Goal: Check status: Check status

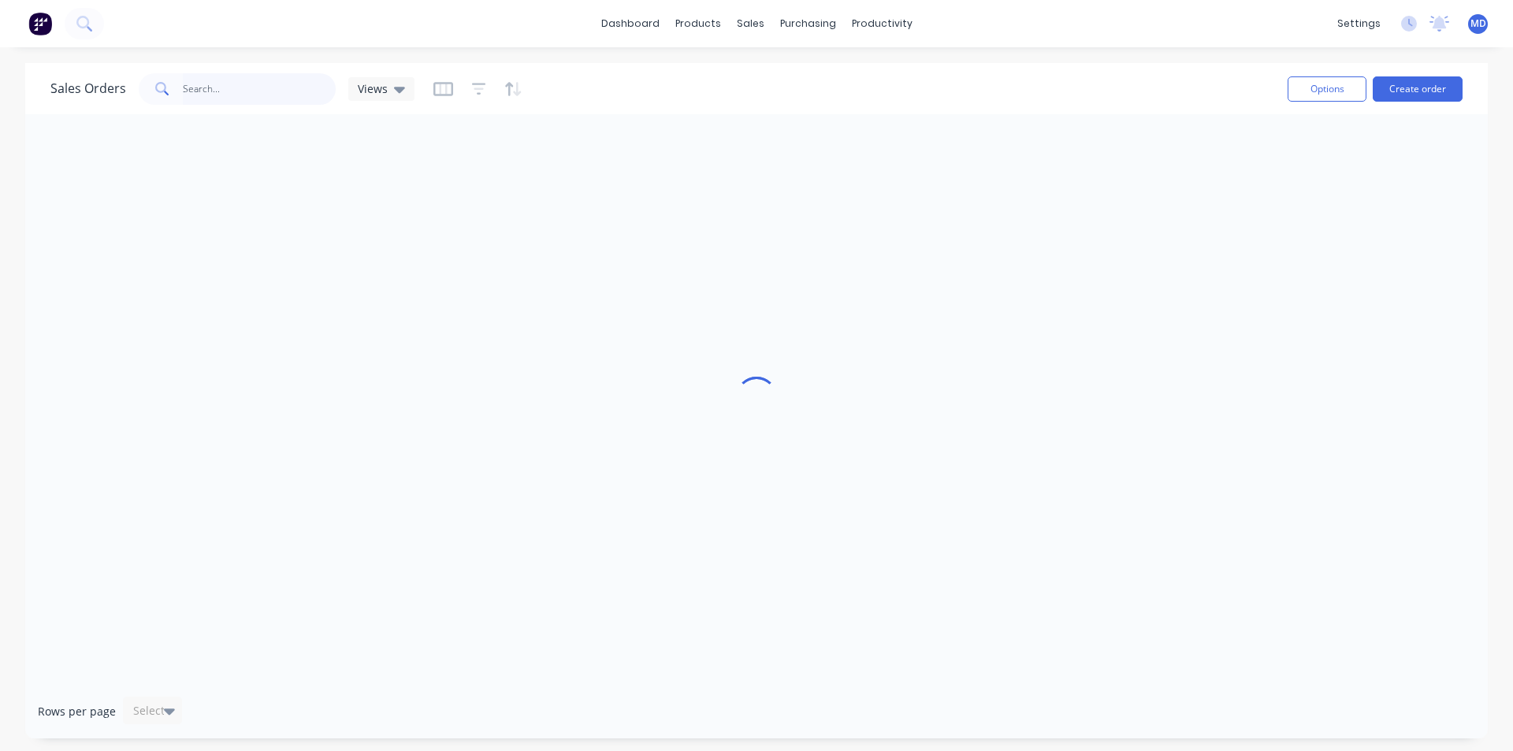
click at [223, 86] on input "text" at bounding box center [260, 89] width 154 height 32
type input "41140"
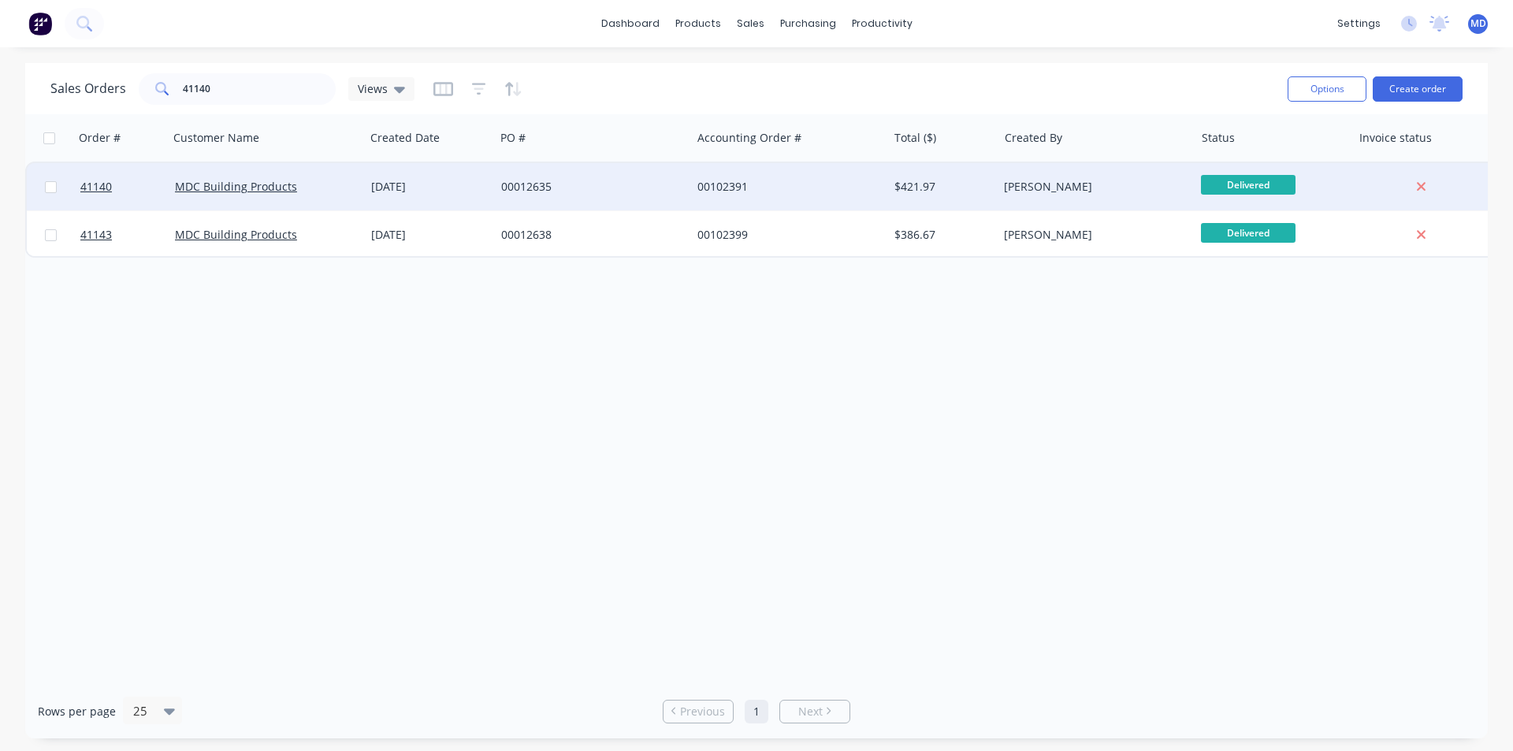
click at [604, 179] on div "00012635" at bounding box center [588, 187] width 175 height 16
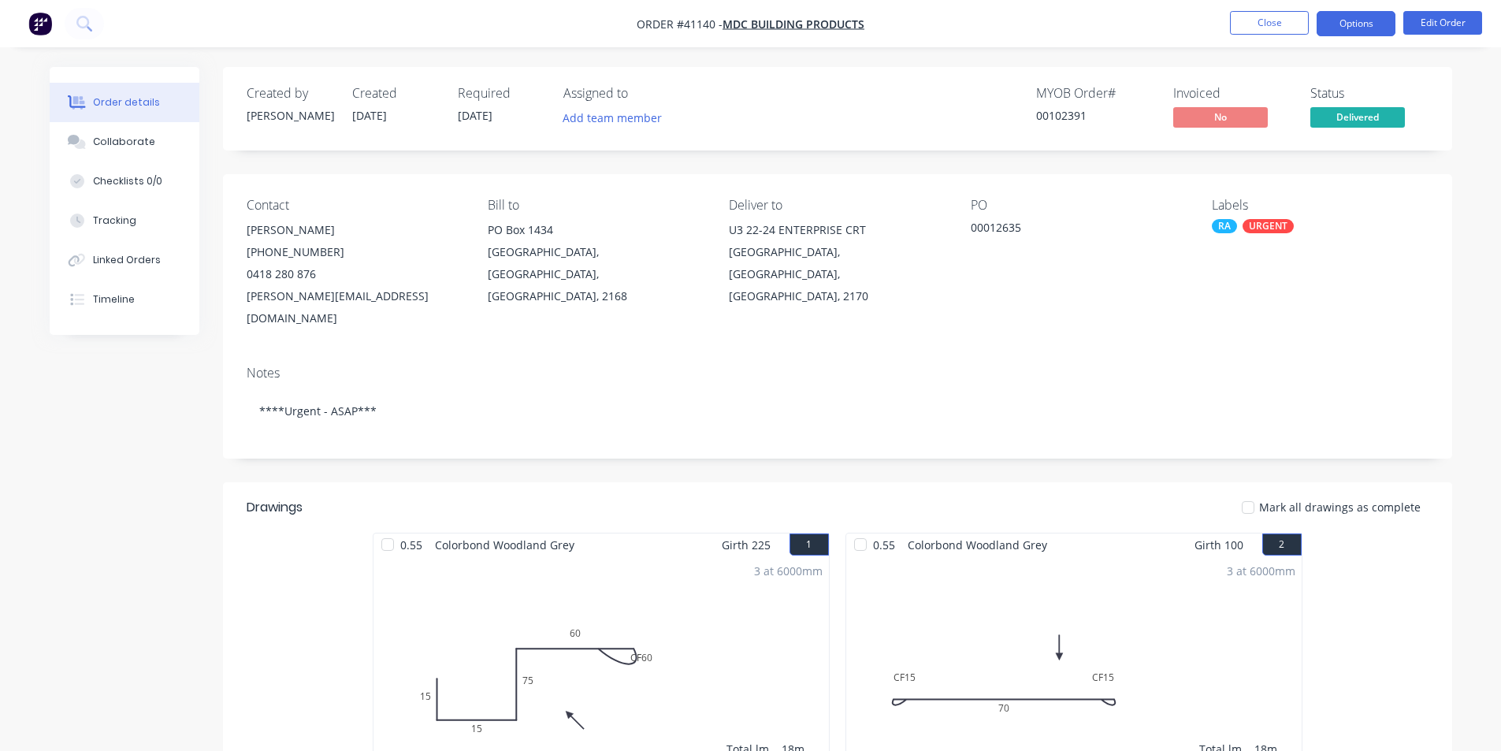
click at [1335, 20] on button "Options" at bounding box center [1356, 23] width 79 height 25
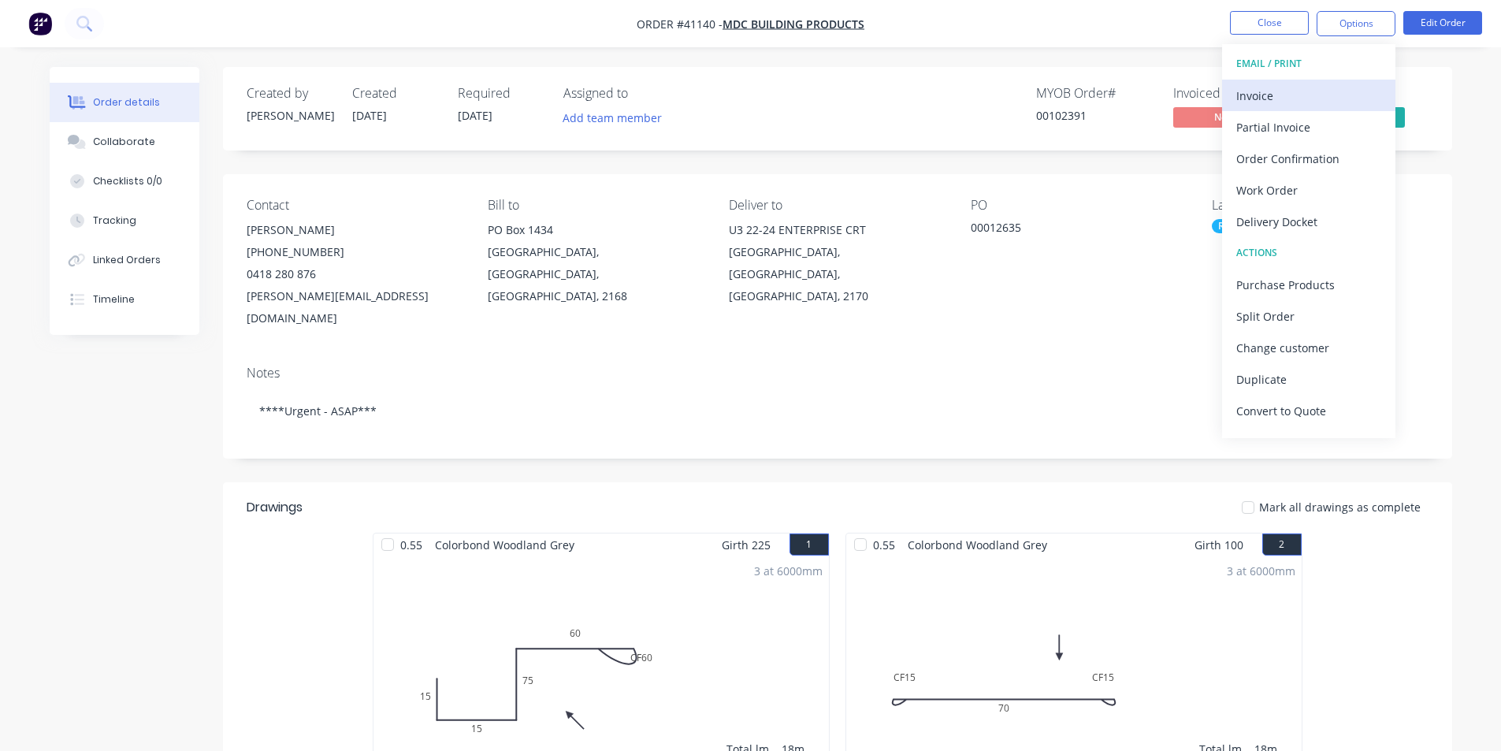
click at [1258, 91] on div "Invoice" at bounding box center [1308, 95] width 145 height 23
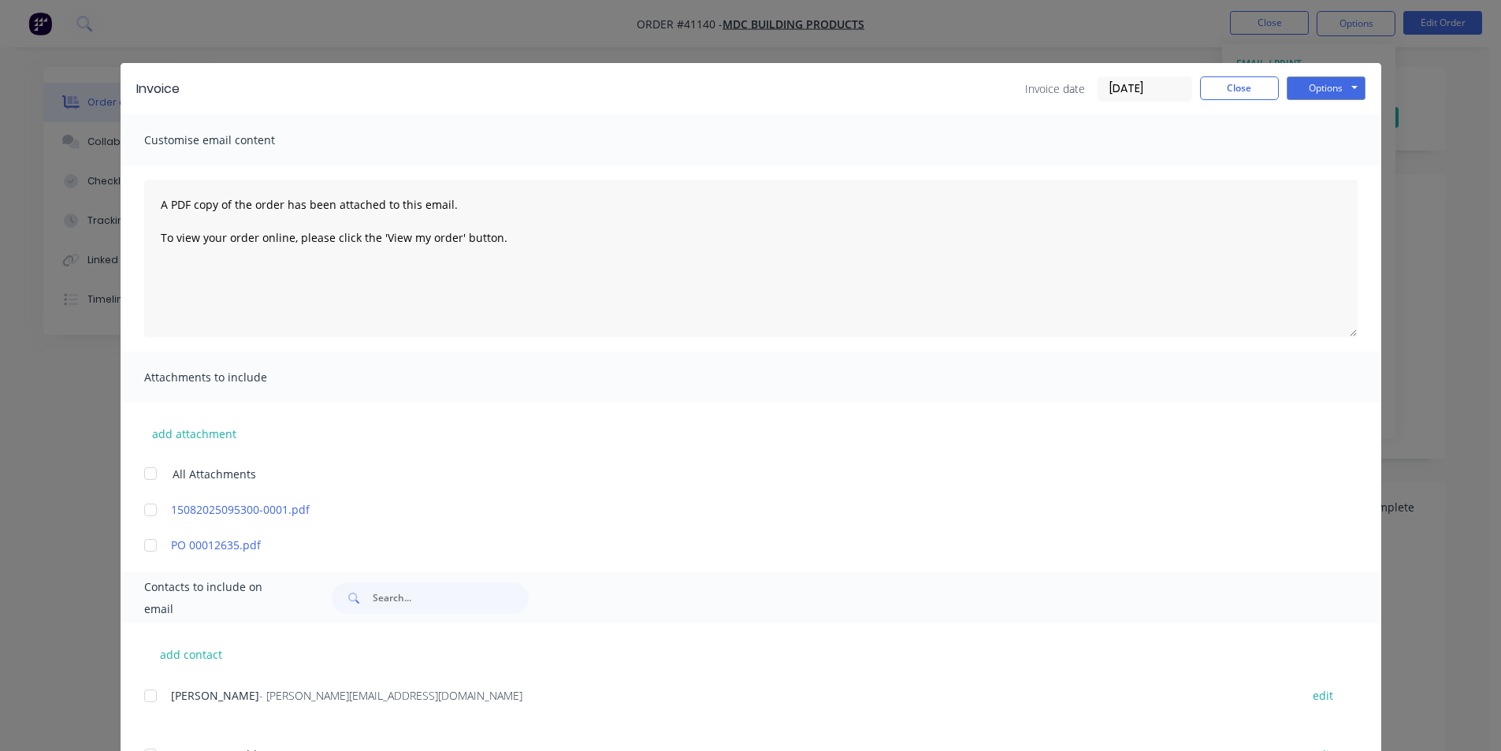
click at [1118, 94] on input "[DATE]" at bounding box center [1144, 89] width 93 height 24
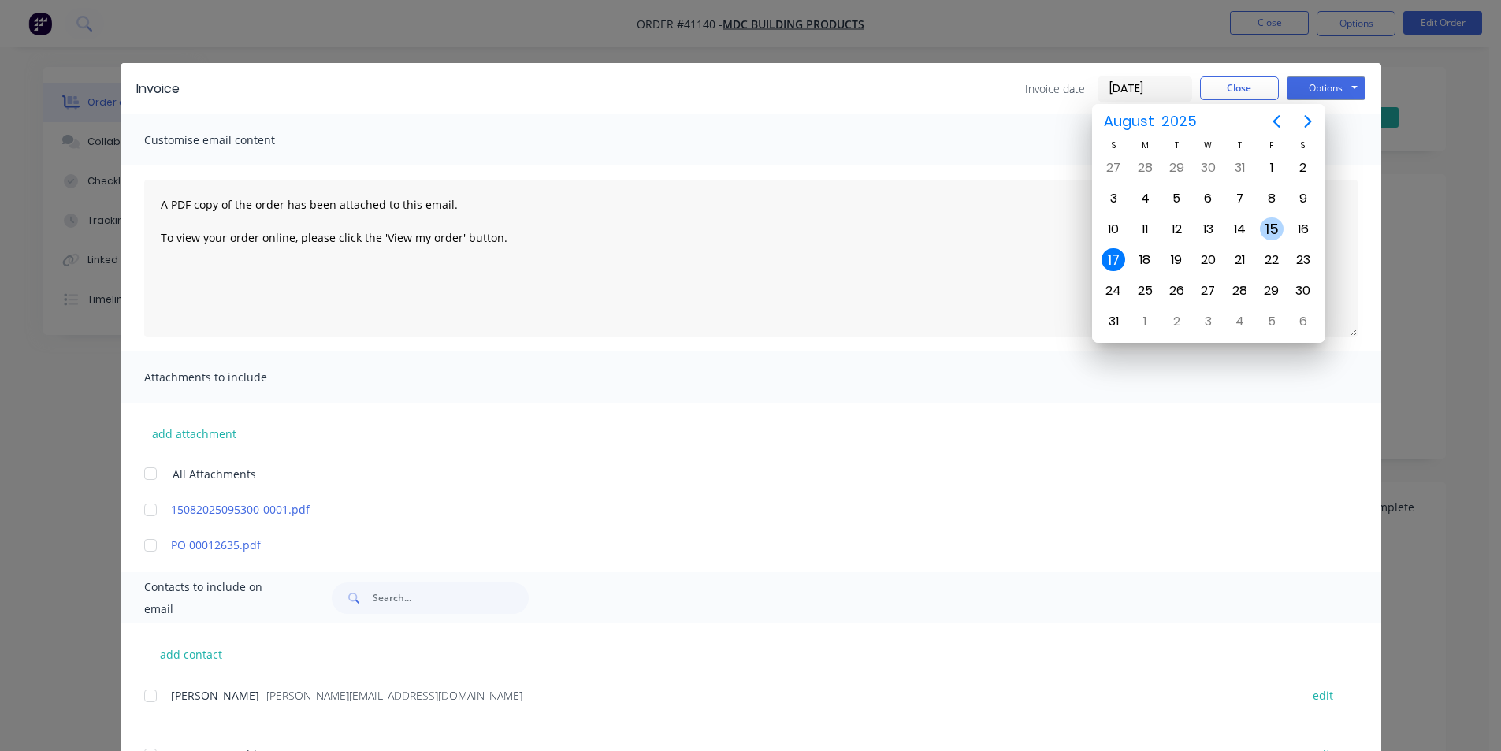
click at [1267, 223] on div "15" at bounding box center [1272, 229] width 24 height 24
type input "[DATE]"
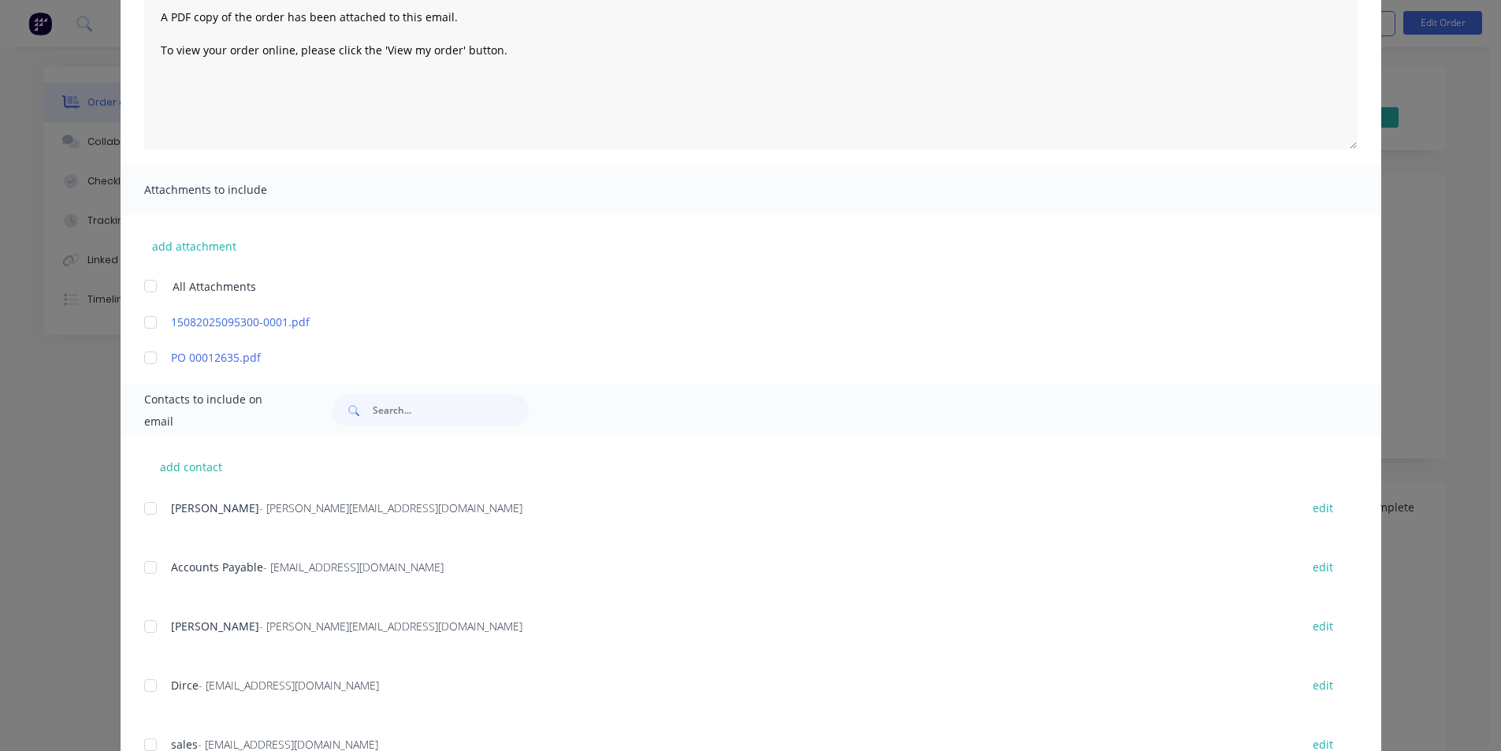
scroll to position [251, 0]
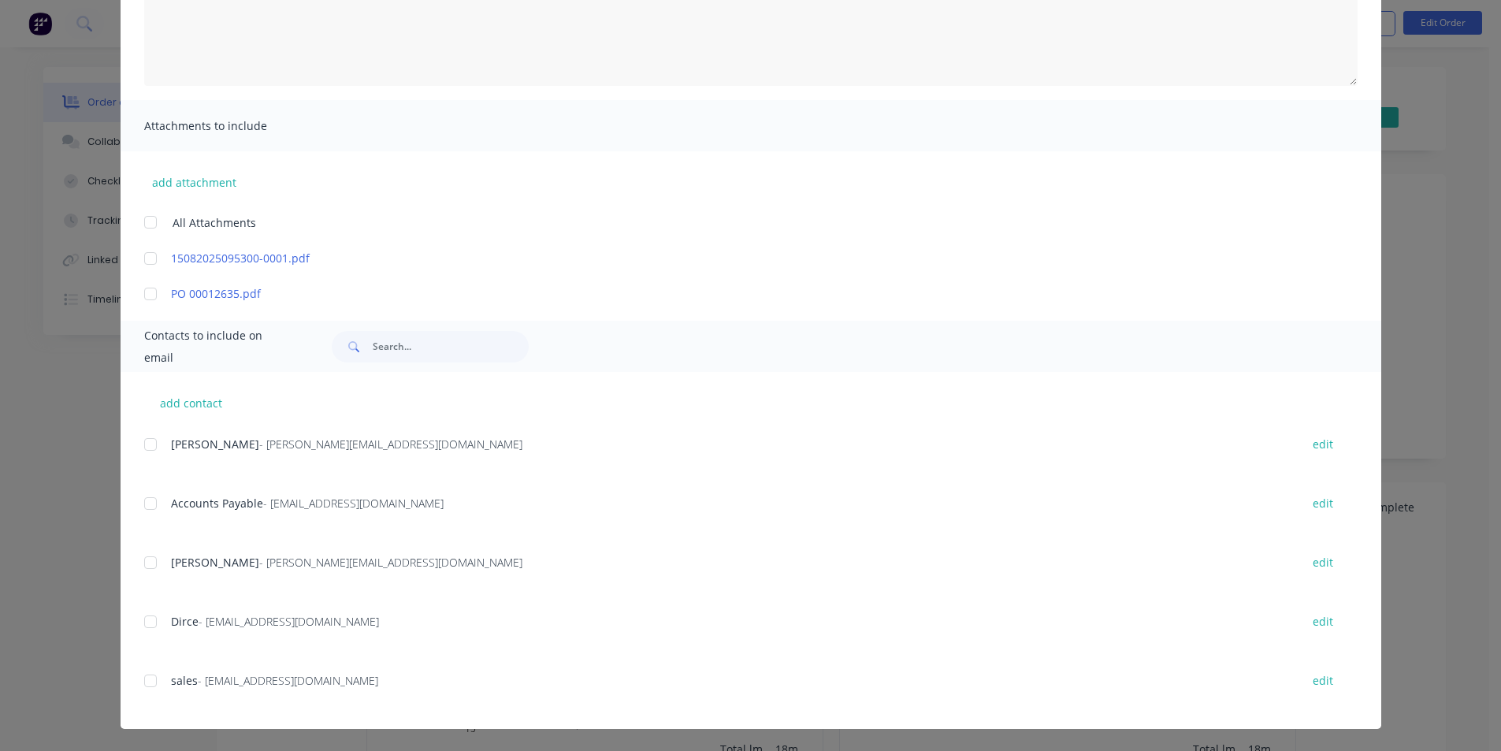
click at [142, 506] on div at bounding box center [151, 504] width 32 height 32
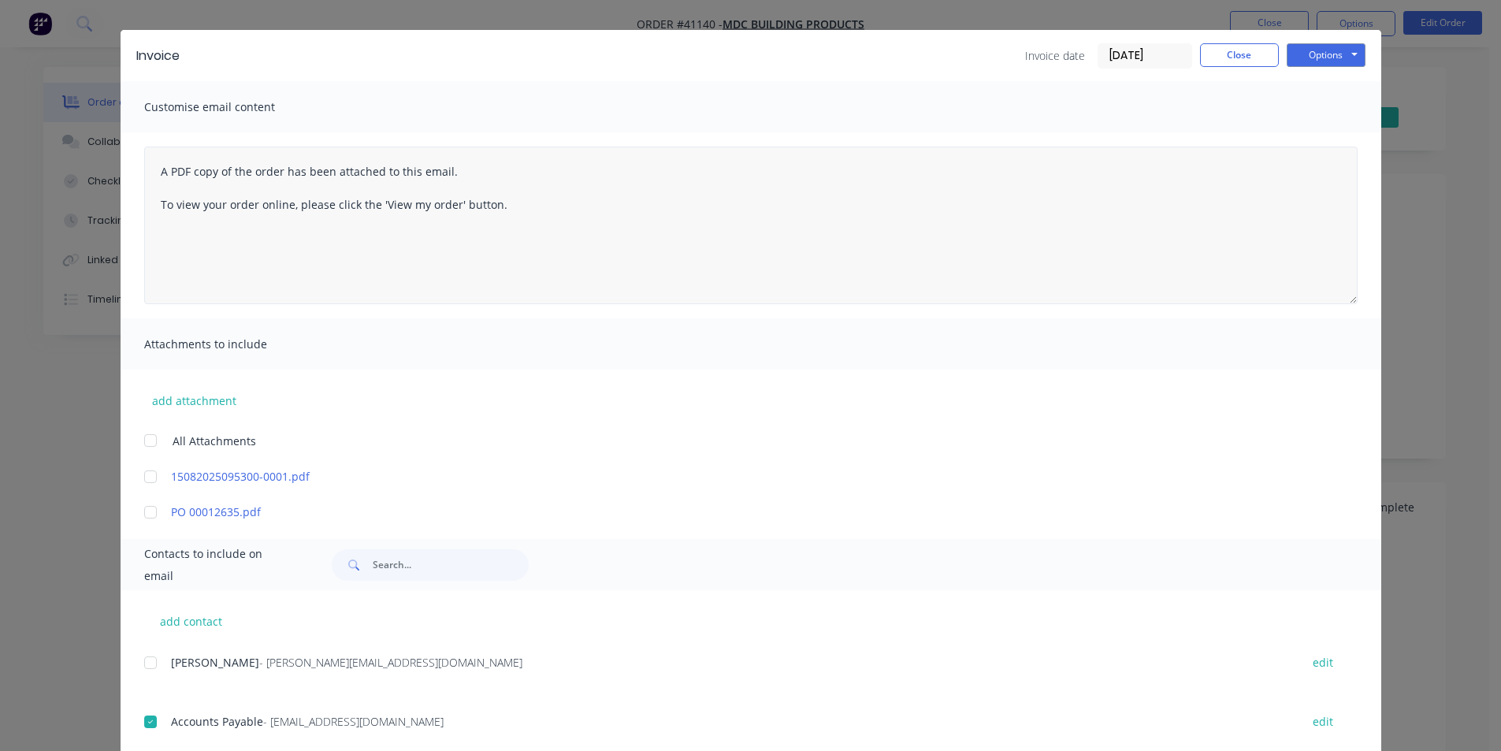
scroll to position [0, 0]
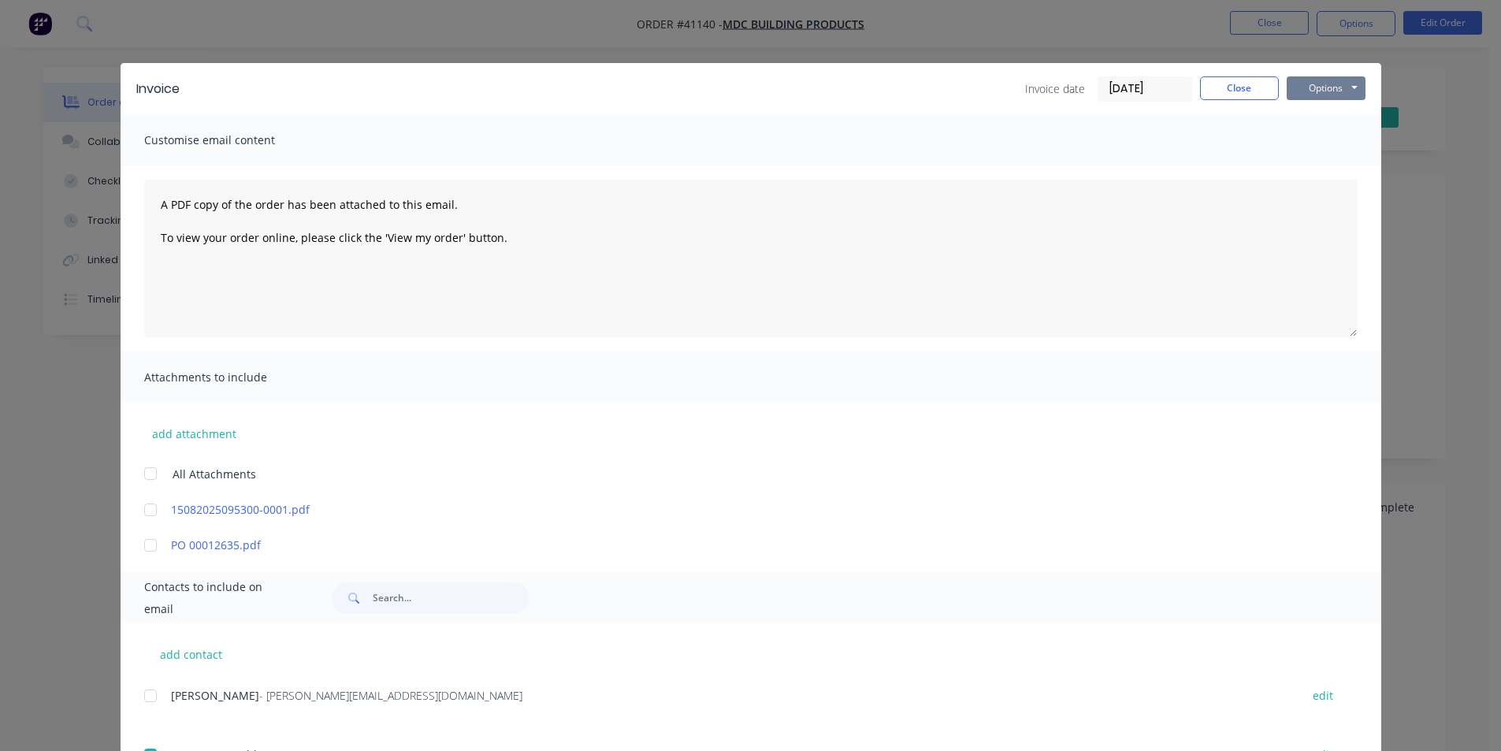
click at [1307, 88] on button "Options" at bounding box center [1326, 88] width 79 height 24
click at [1321, 164] on button "Email" at bounding box center [1337, 168] width 101 height 26
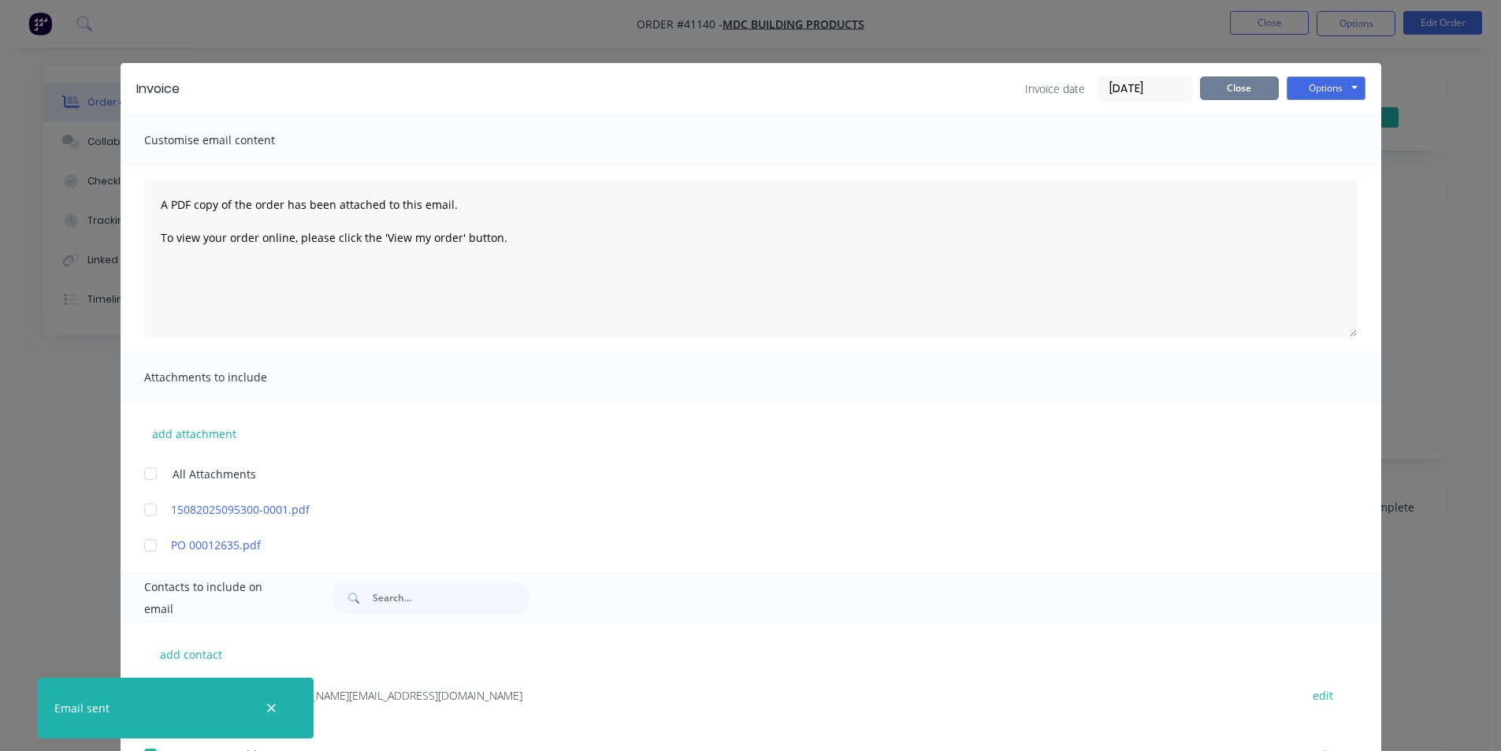
click at [1220, 93] on button "Close" at bounding box center [1239, 88] width 79 height 24
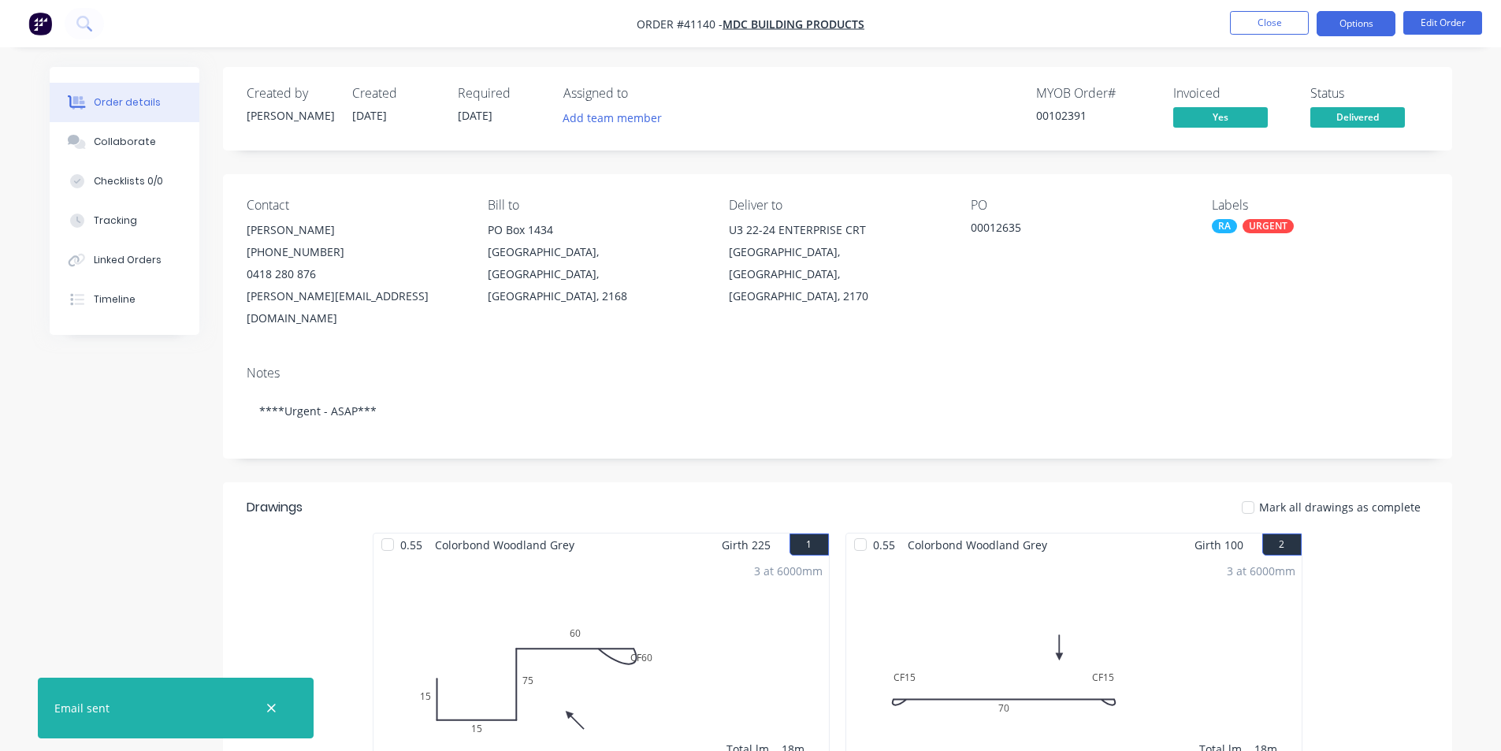
click at [1347, 21] on button "Options" at bounding box center [1356, 23] width 79 height 25
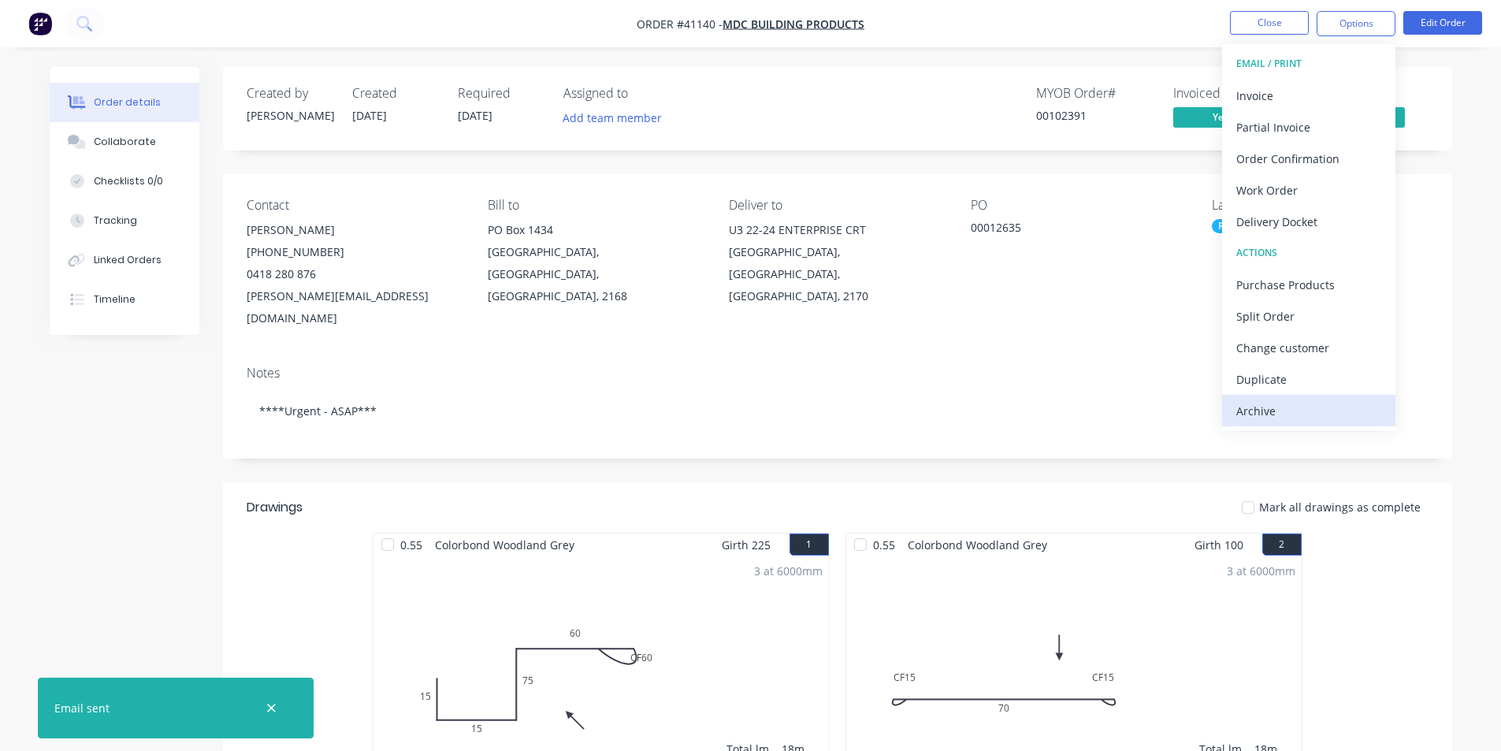
click at [1251, 409] on div "Archive" at bounding box center [1308, 411] width 145 height 23
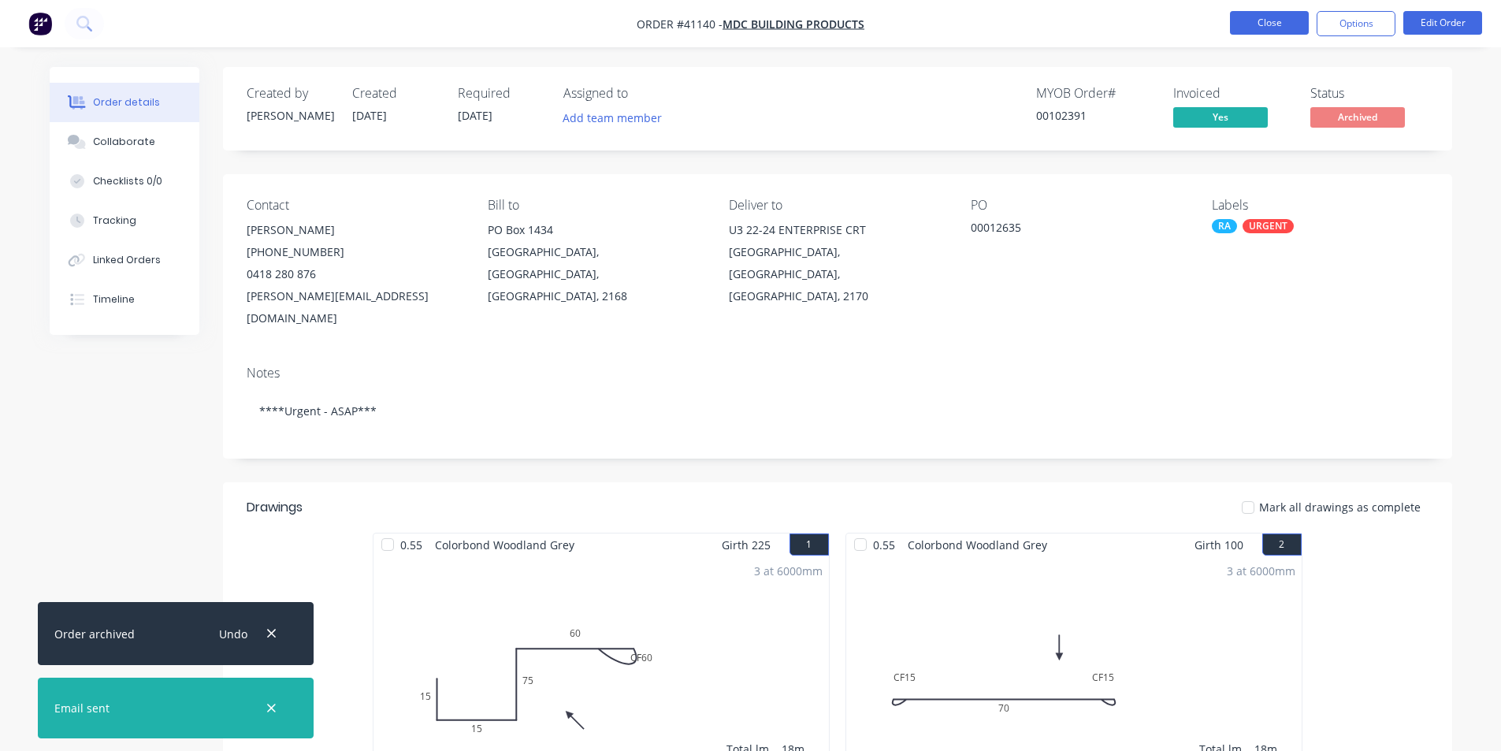
click at [1247, 19] on button "Close" at bounding box center [1269, 23] width 79 height 24
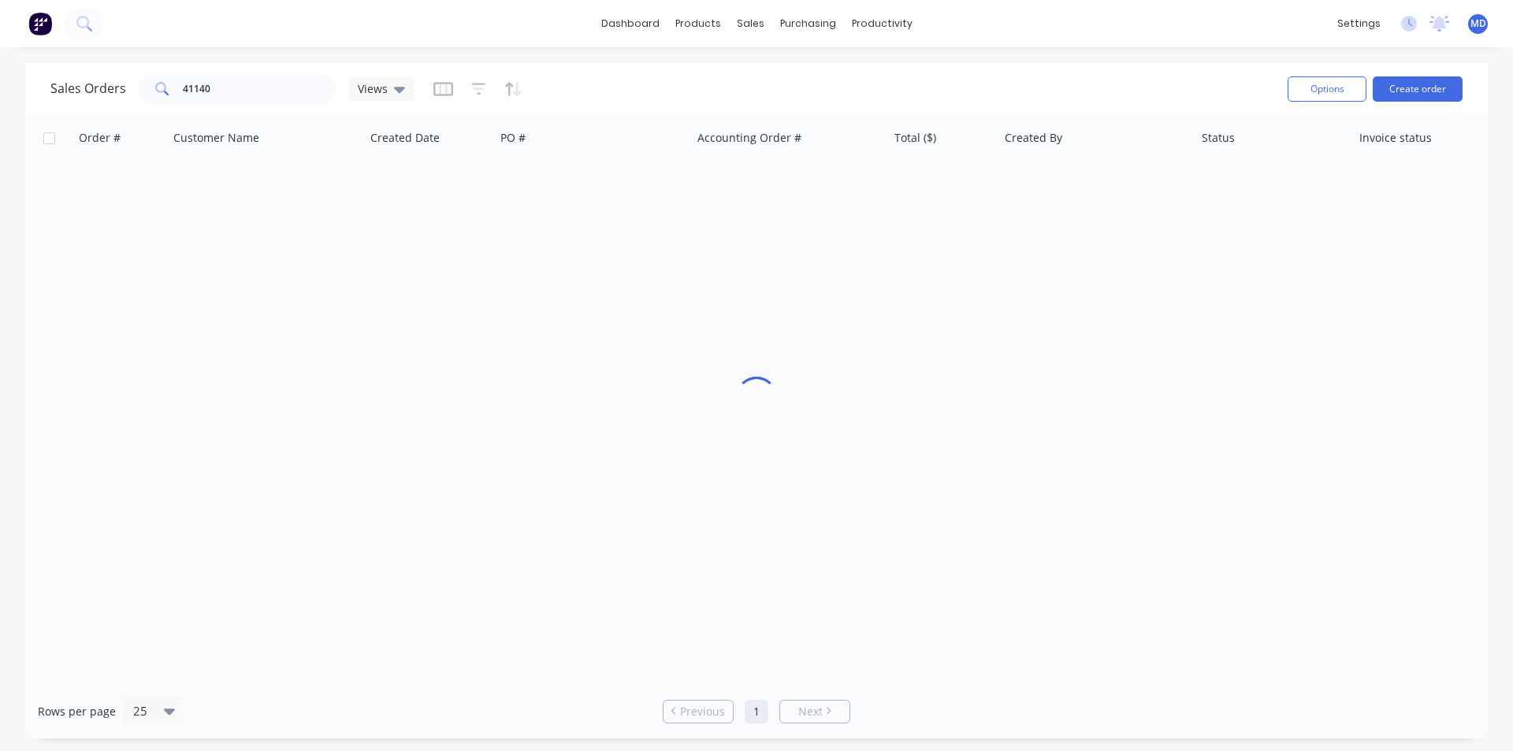
click at [259, 105] on div "Sales Orders 41140 Views" at bounding box center [662, 88] width 1225 height 39
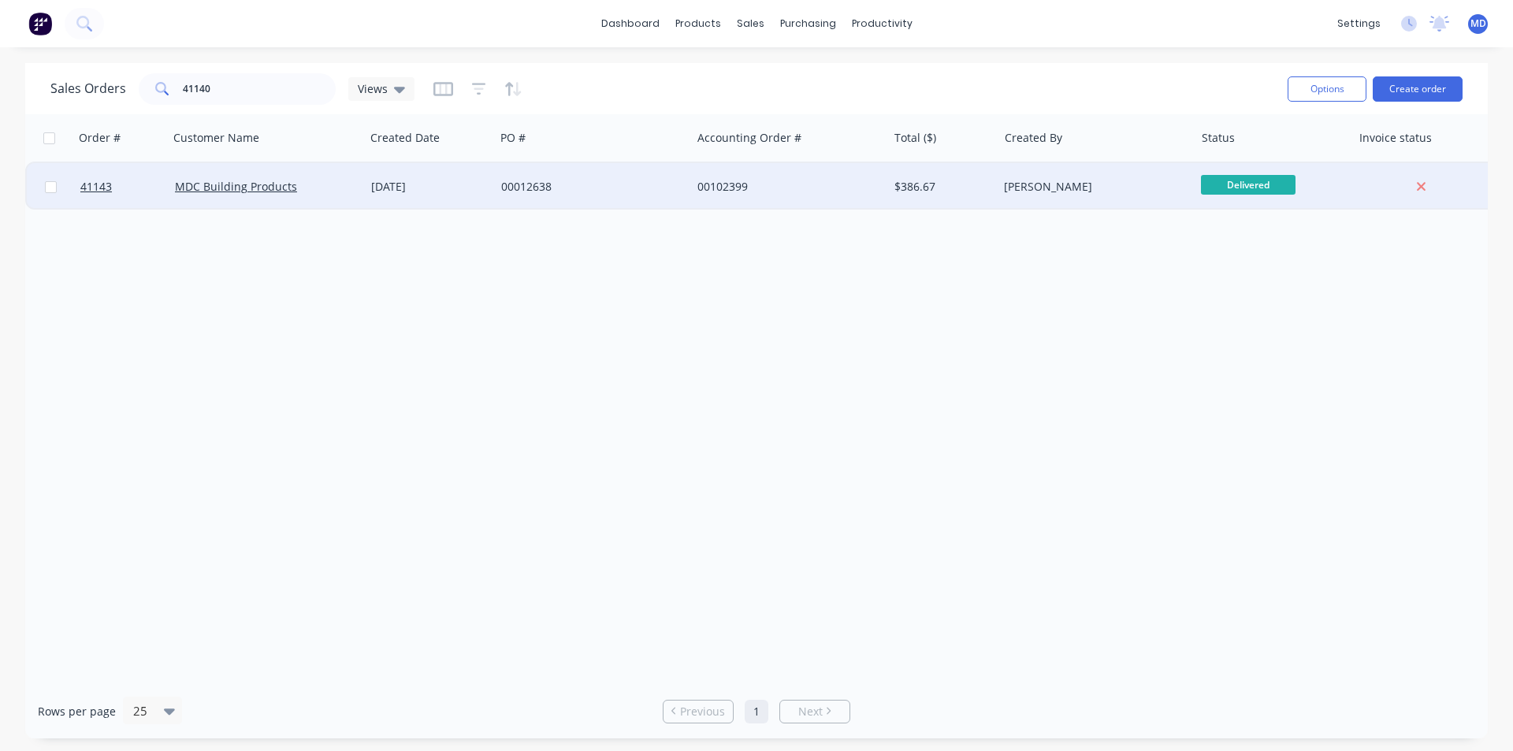
click at [327, 181] on div "MDC Building Products" at bounding box center [262, 187] width 175 height 16
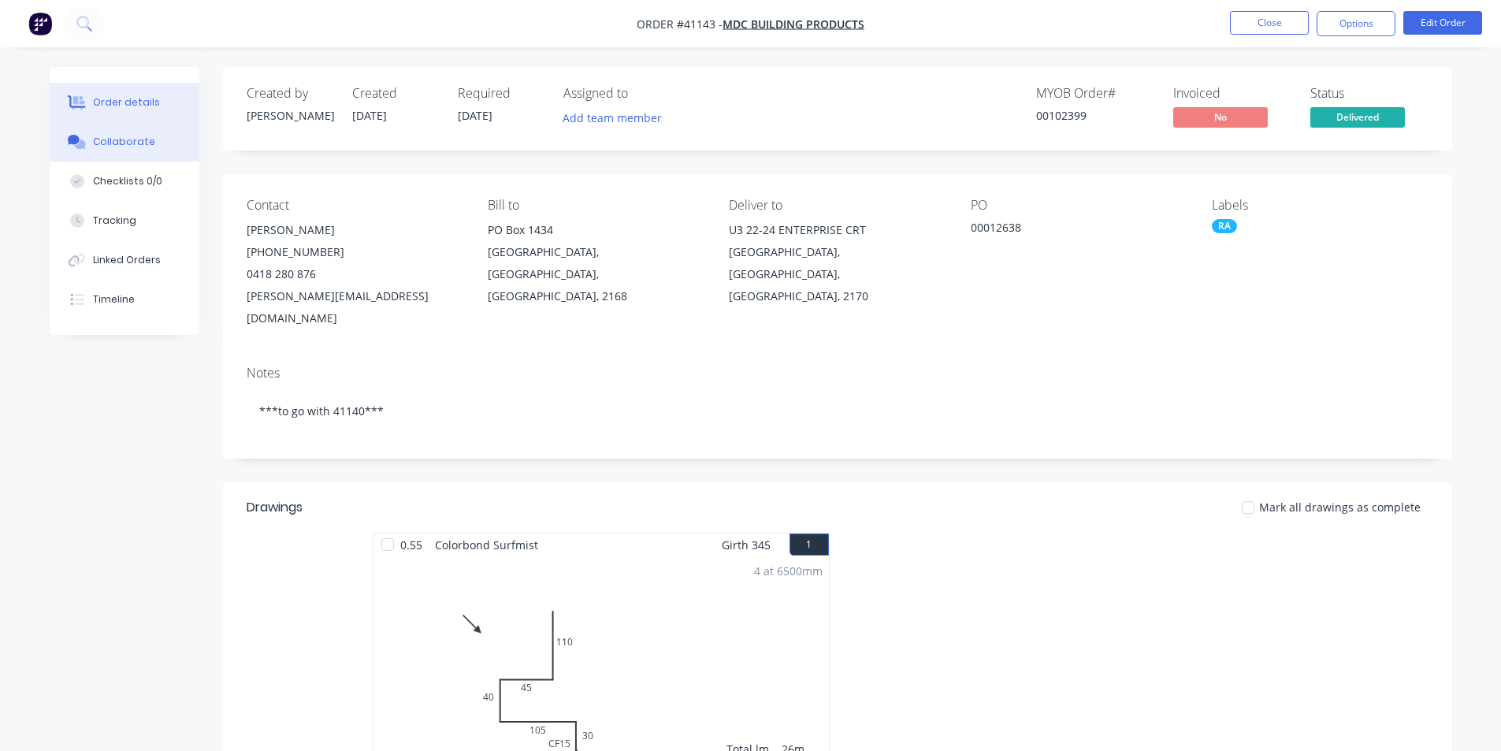
click at [120, 139] on div "Collaborate" at bounding box center [124, 142] width 62 height 14
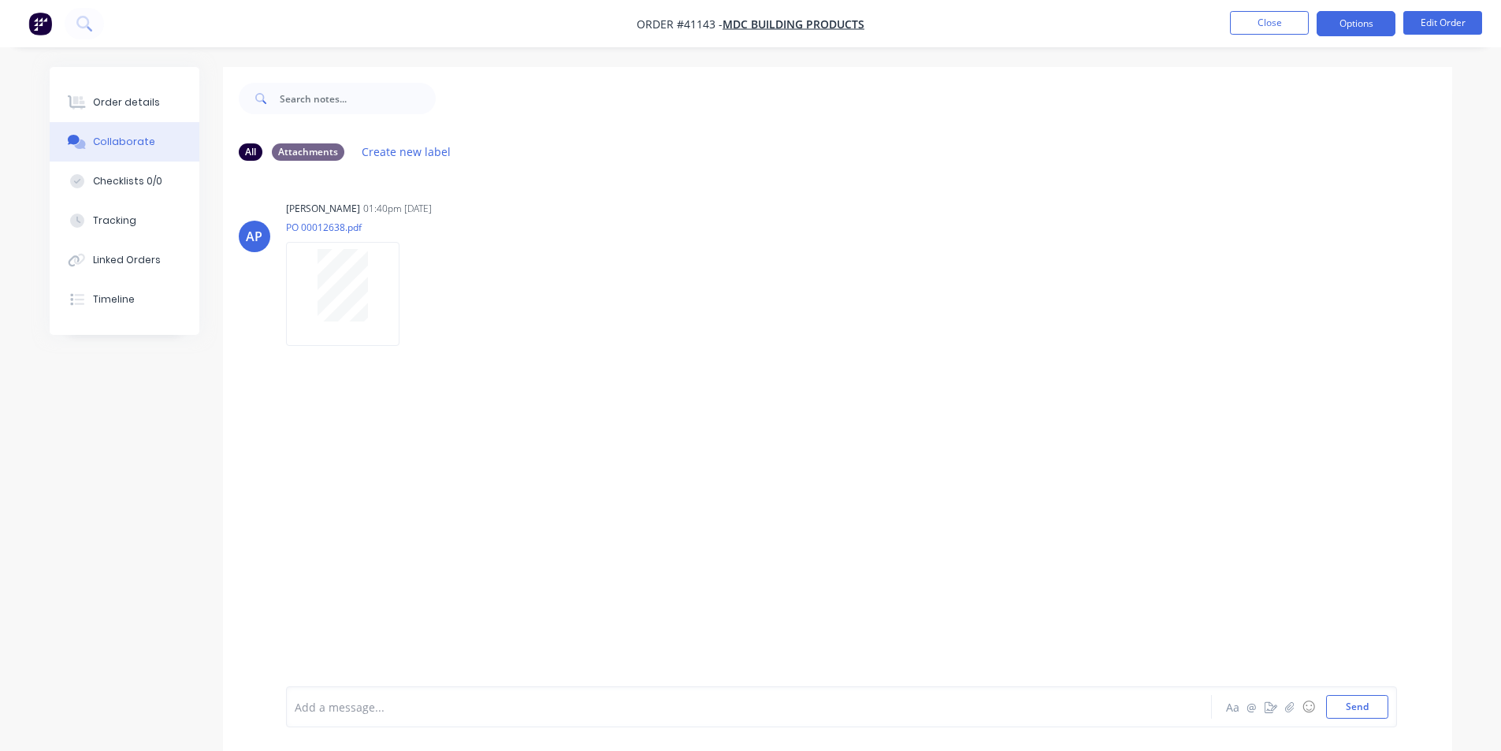
click at [1359, 22] on button "Options" at bounding box center [1356, 23] width 79 height 25
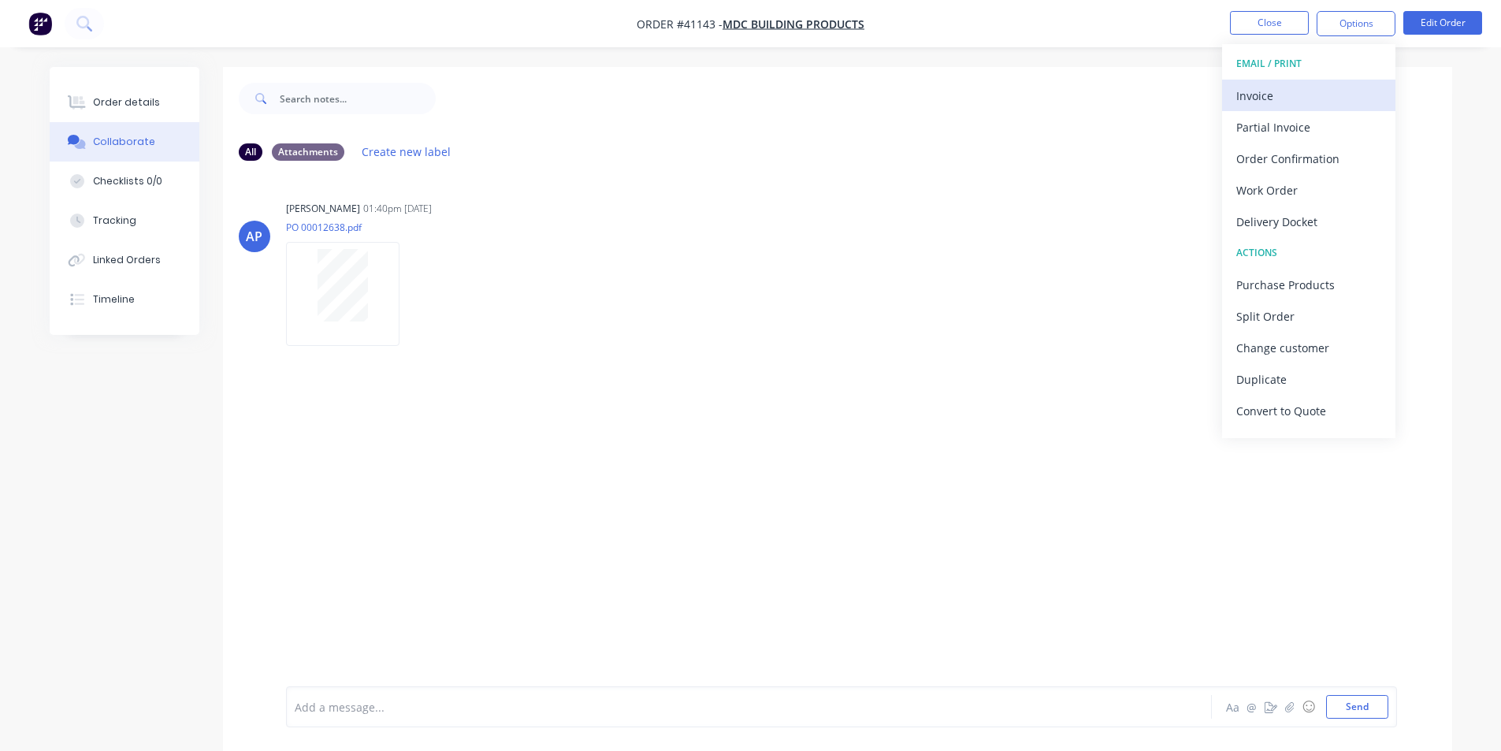
click at [1257, 96] on div "Invoice" at bounding box center [1308, 95] width 145 height 23
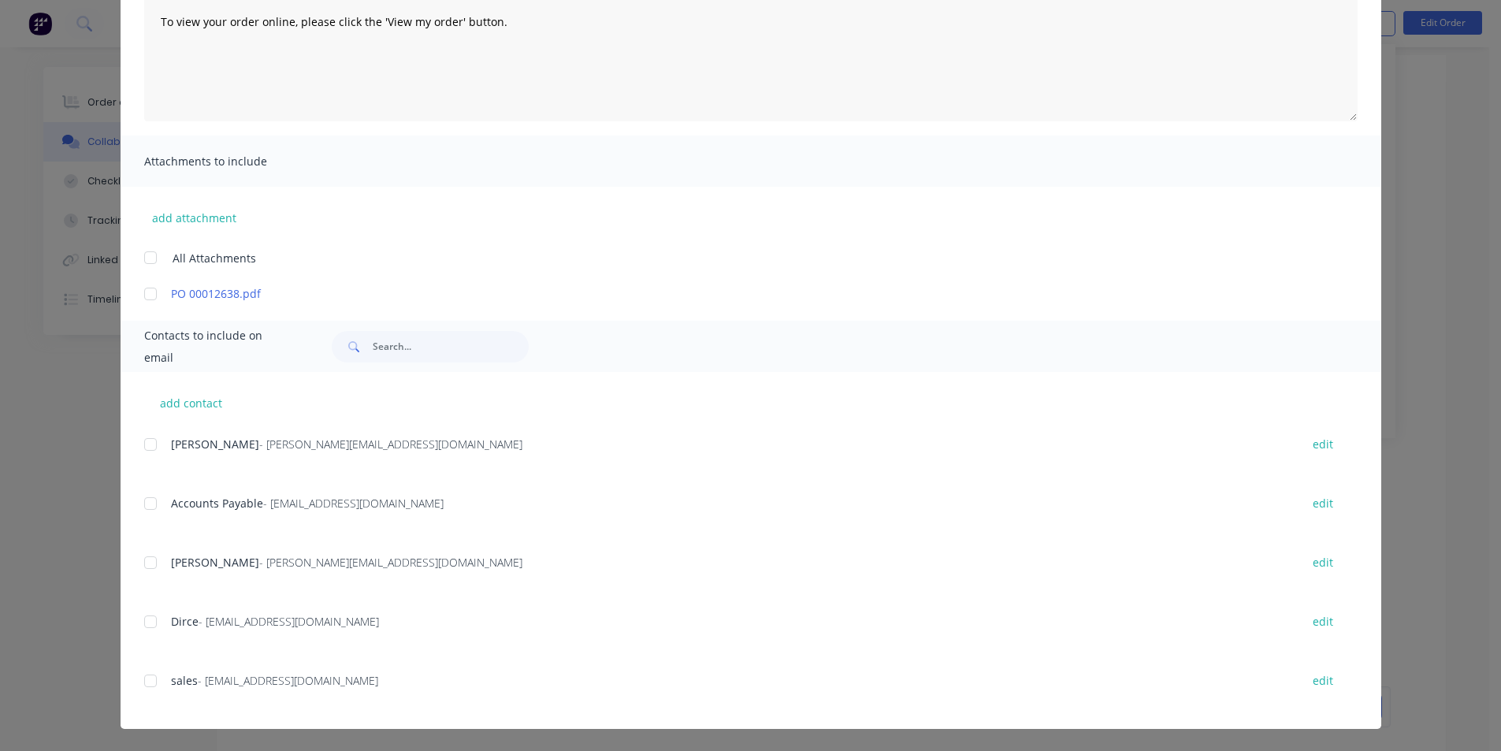
scroll to position [24, 0]
click at [144, 504] on div at bounding box center [151, 504] width 32 height 32
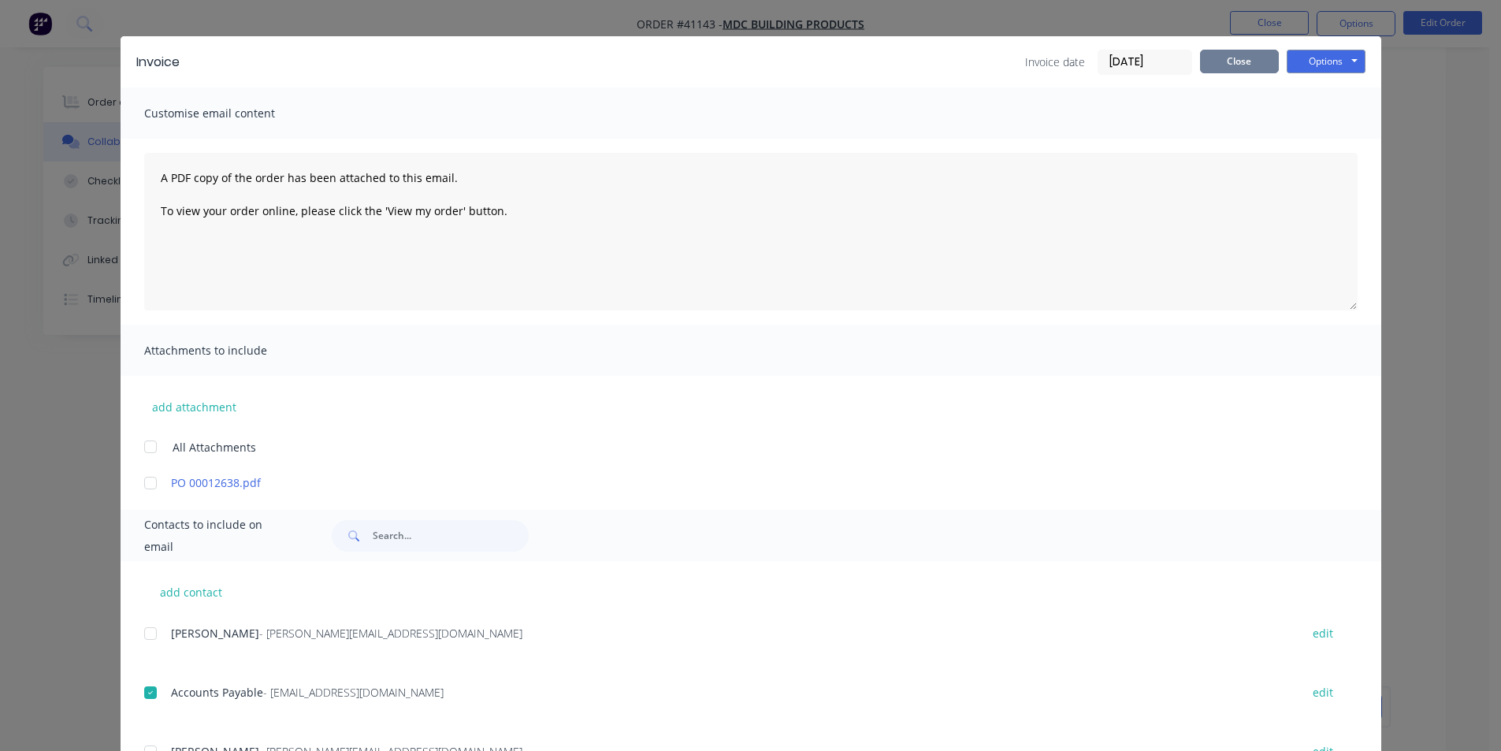
scroll to position [0, 0]
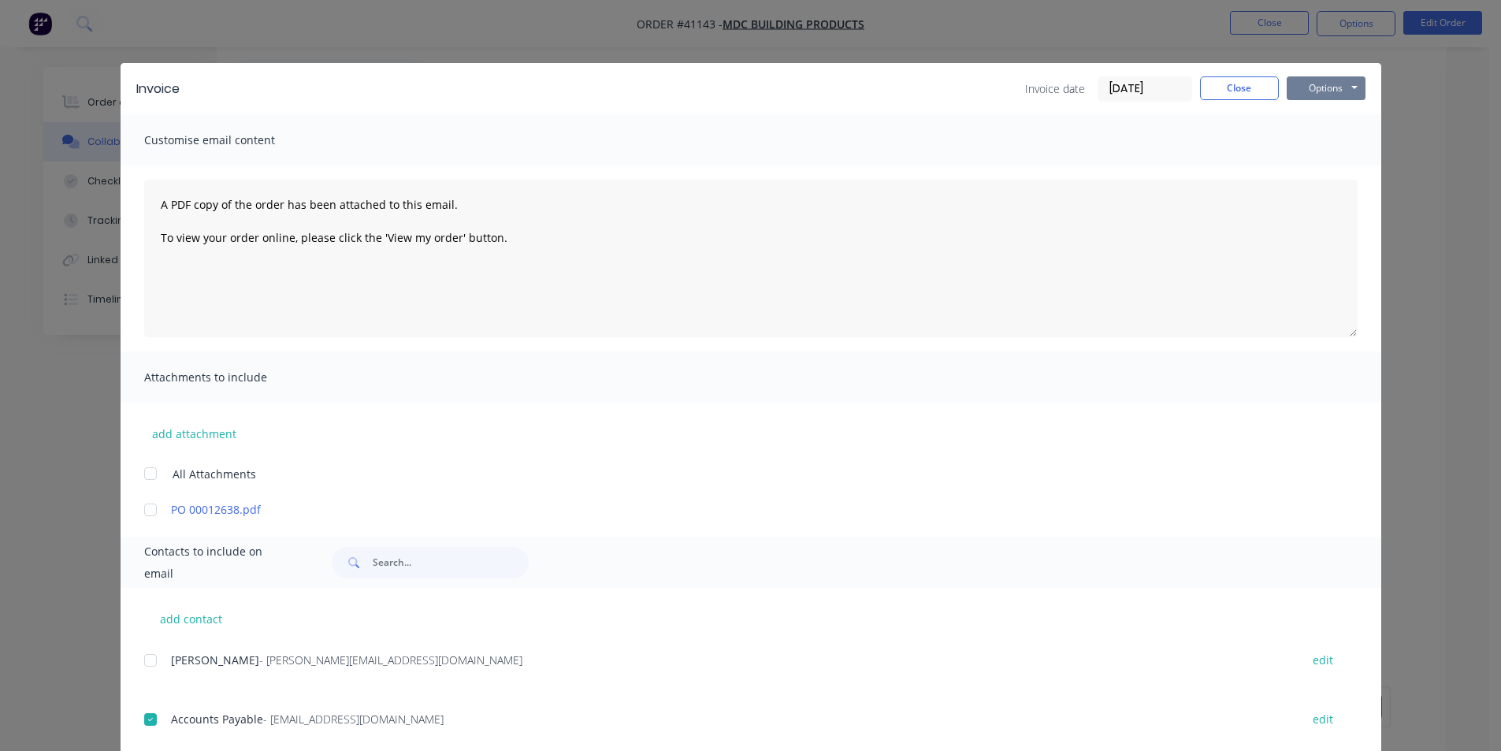
click at [1316, 87] on button "Options" at bounding box center [1326, 88] width 79 height 24
click at [1135, 85] on input "[DATE]" at bounding box center [1144, 89] width 93 height 24
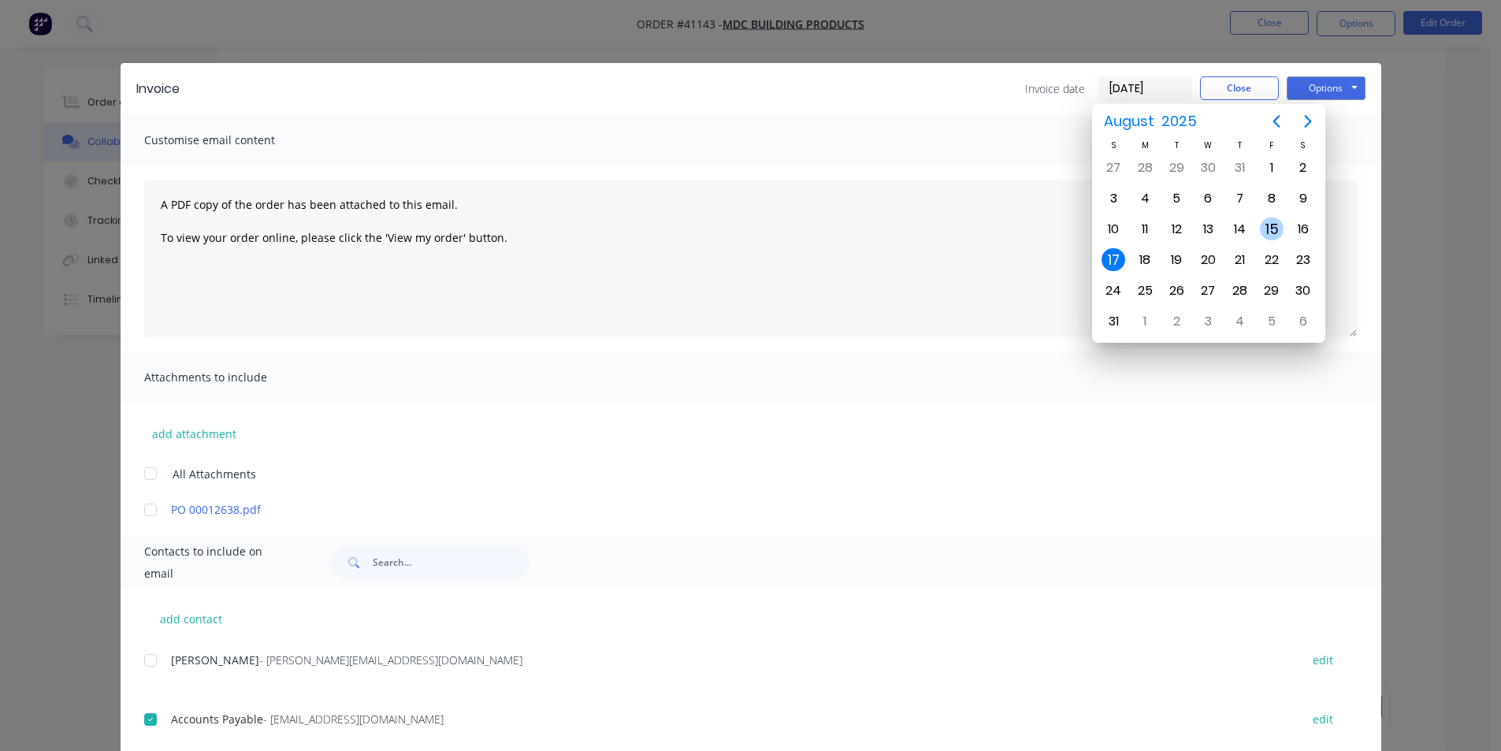
click at [1271, 225] on div "15" at bounding box center [1272, 229] width 24 height 24
type input "[DATE]"
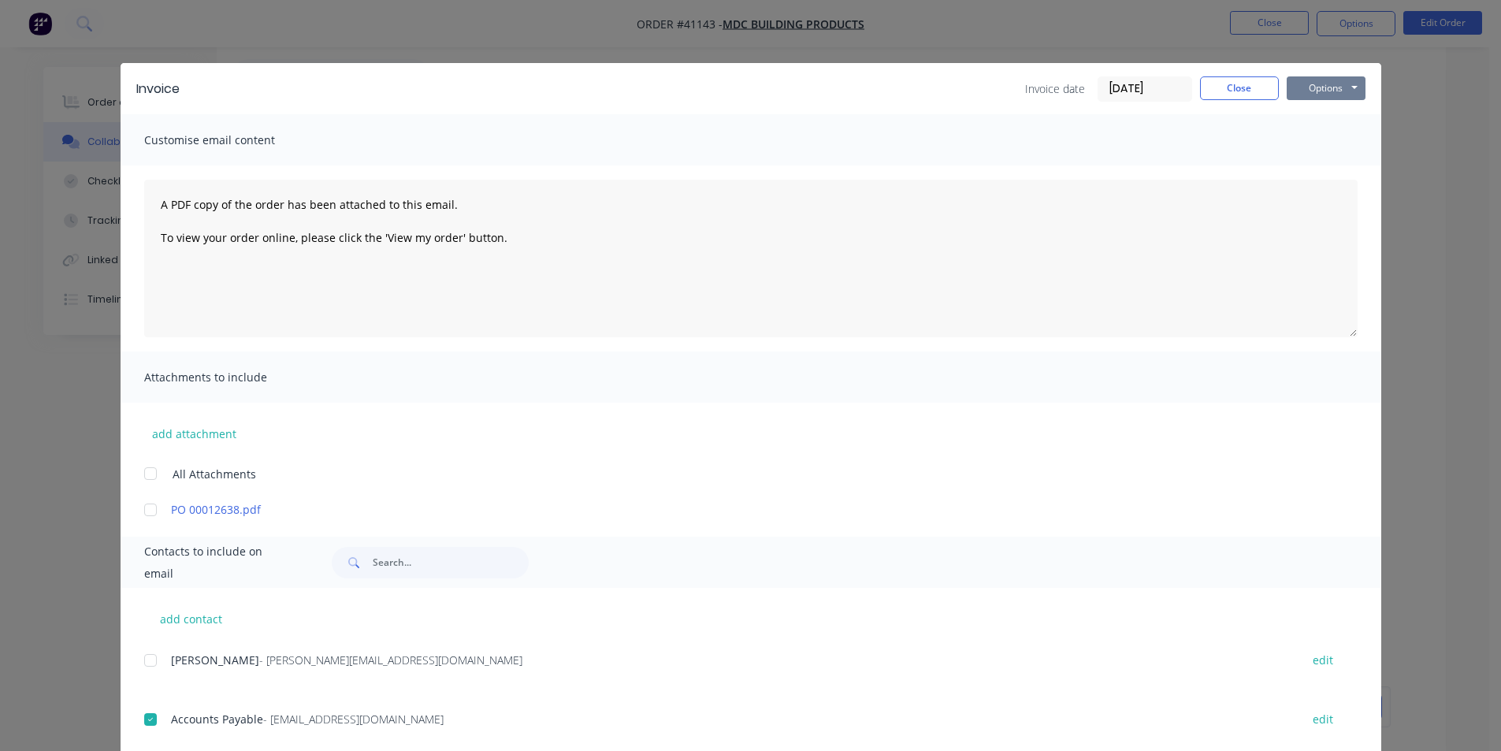
click at [1314, 88] on button "Options" at bounding box center [1326, 88] width 79 height 24
click at [1318, 172] on button "Email" at bounding box center [1337, 168] width 101 height 26
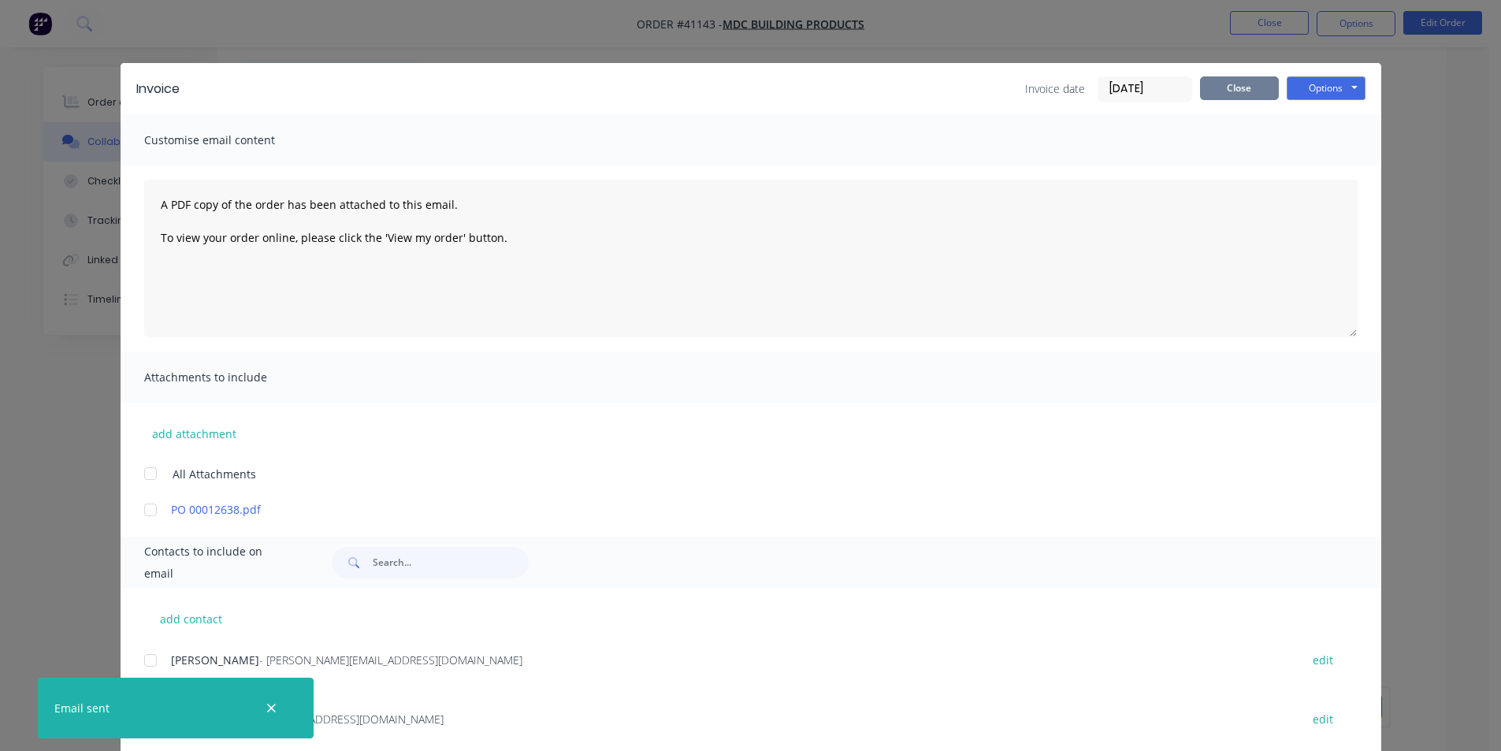
click at [1221, 84] on button "Close" at bounding box center [1239, 88] width 79 height 24
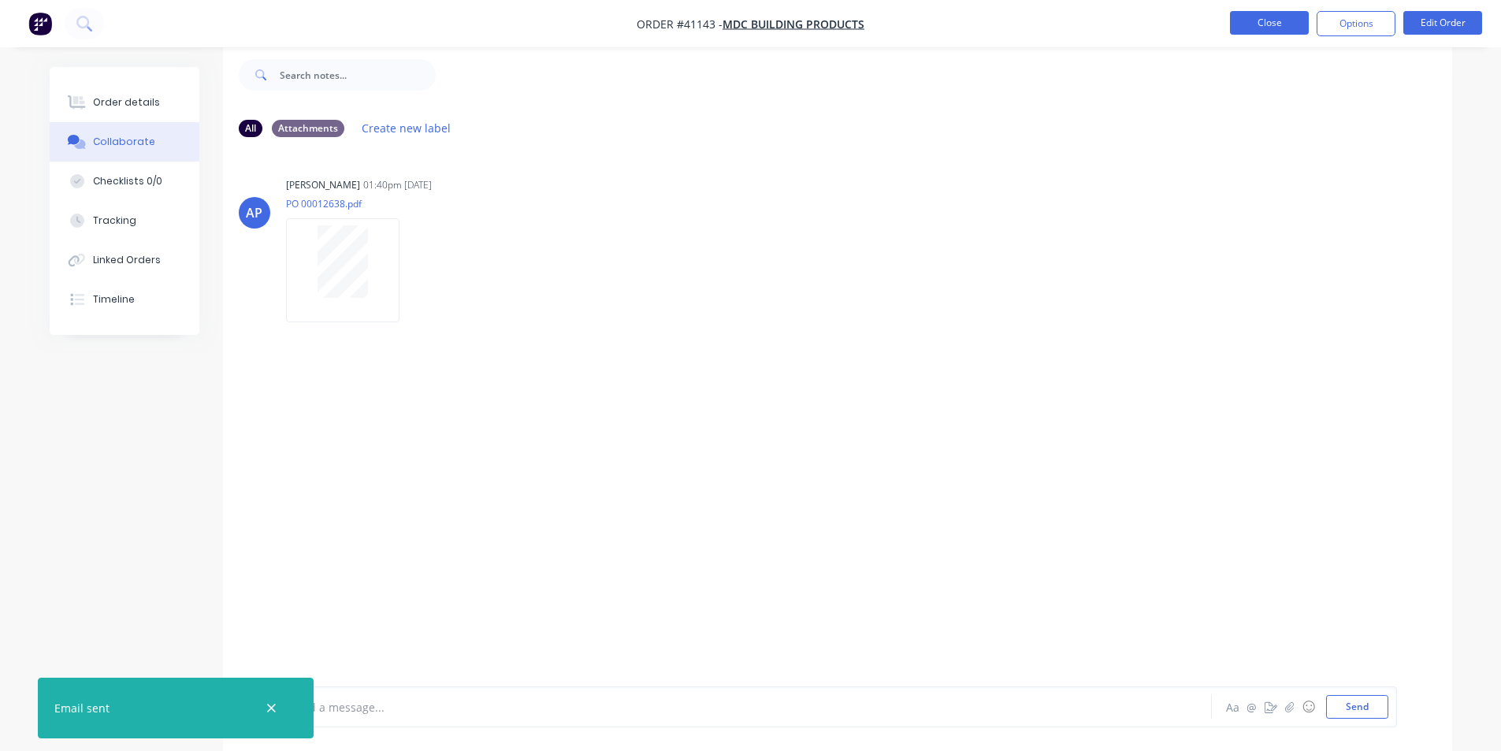
click at [1254, 24] on button "Close" at bounding box center [1269, 23] width 79 height 24
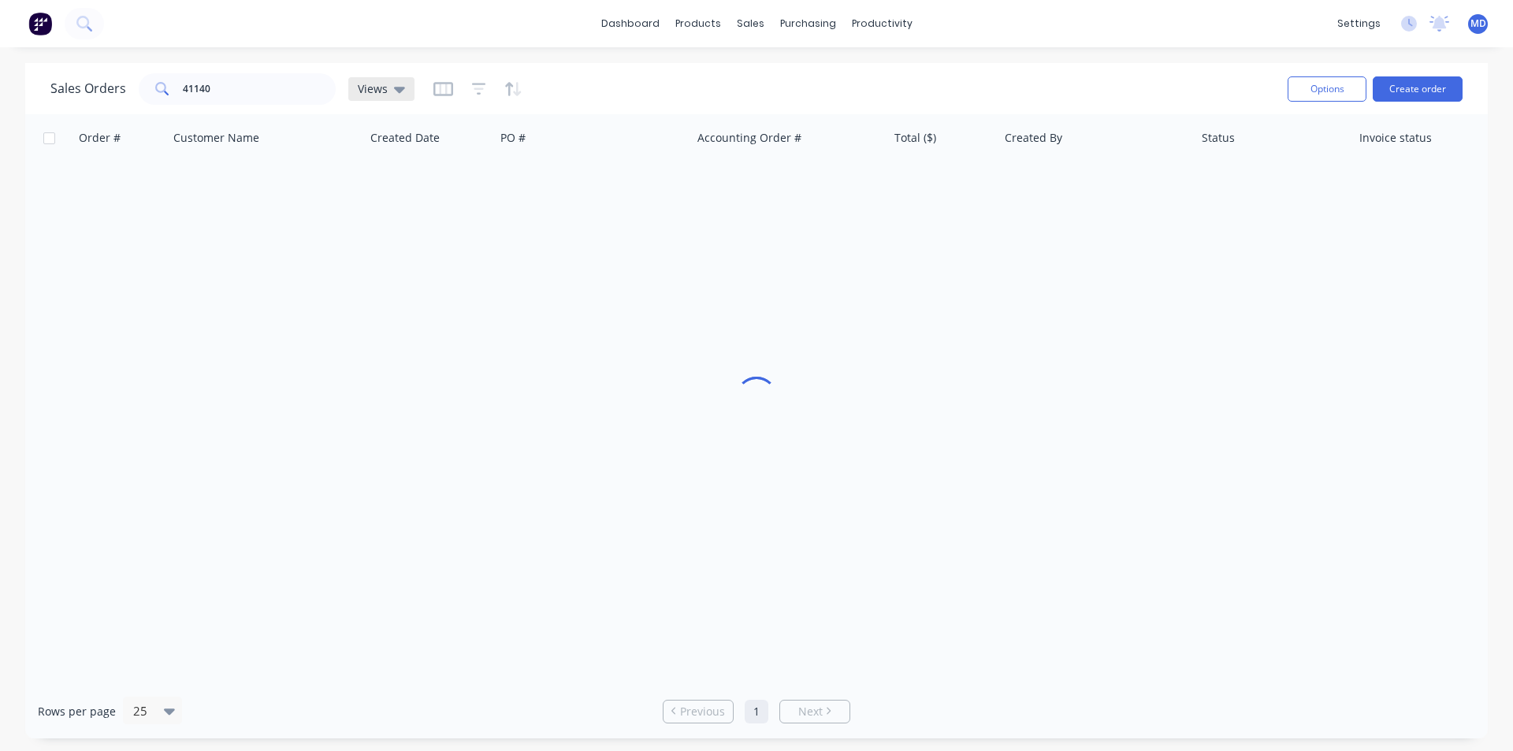
click at [366, 92] on span "Views" at bounding box center [373, 88] width 30 height 17
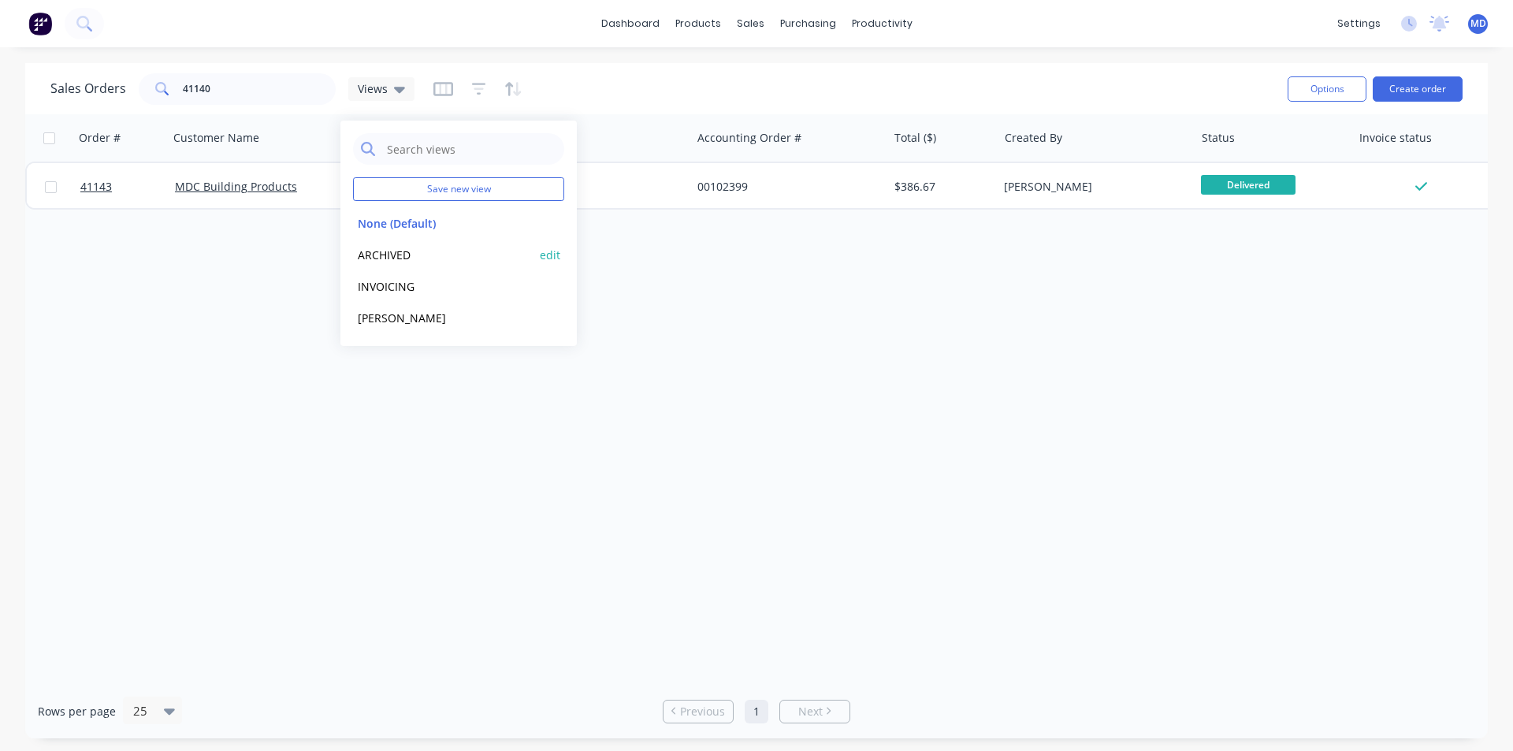
click at [388, 249] on button "ARCHIVED" at bounding box center [443, 255] width 180 height 18
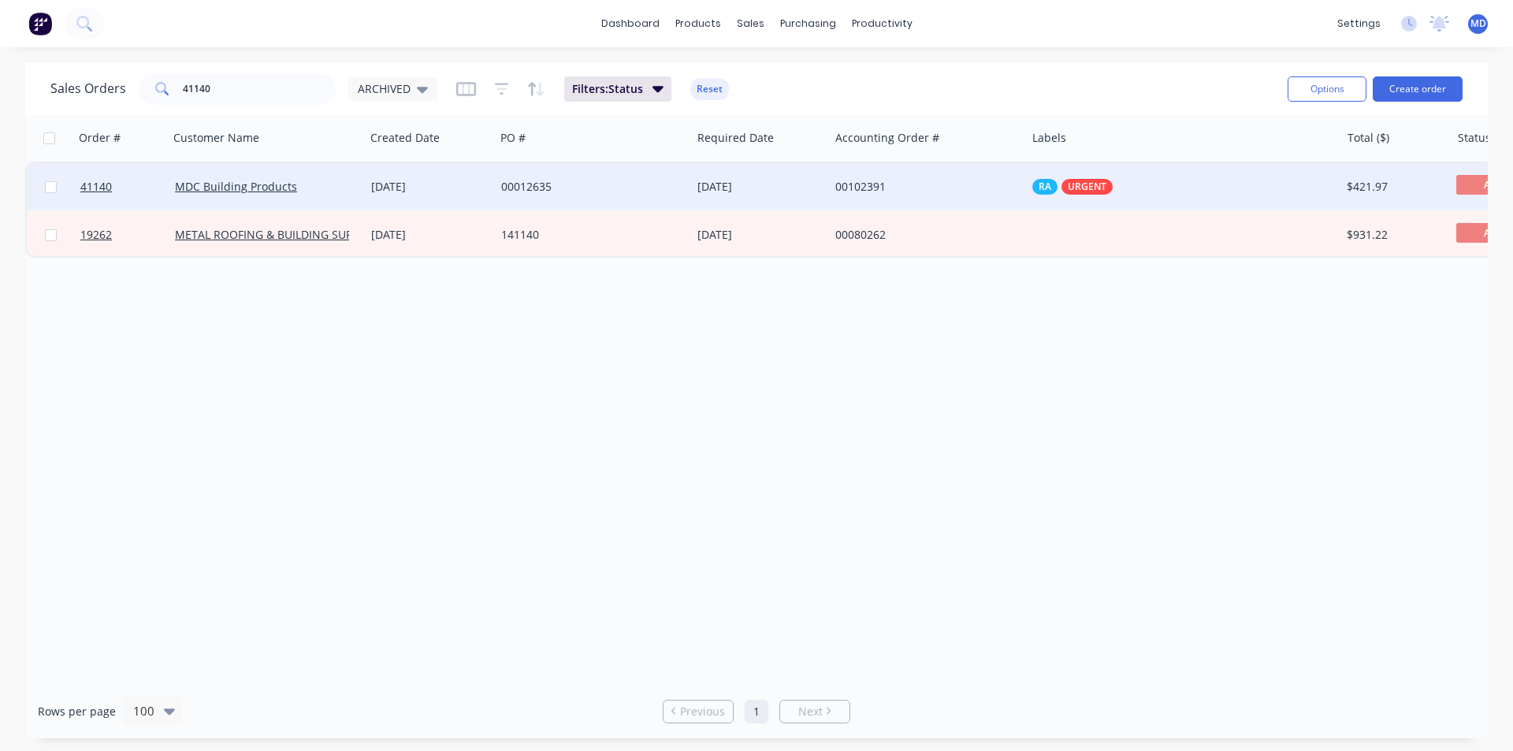
click at [341, 173] on div "MDC Building Products" at bounding box center [267, 186] width 196 height 47
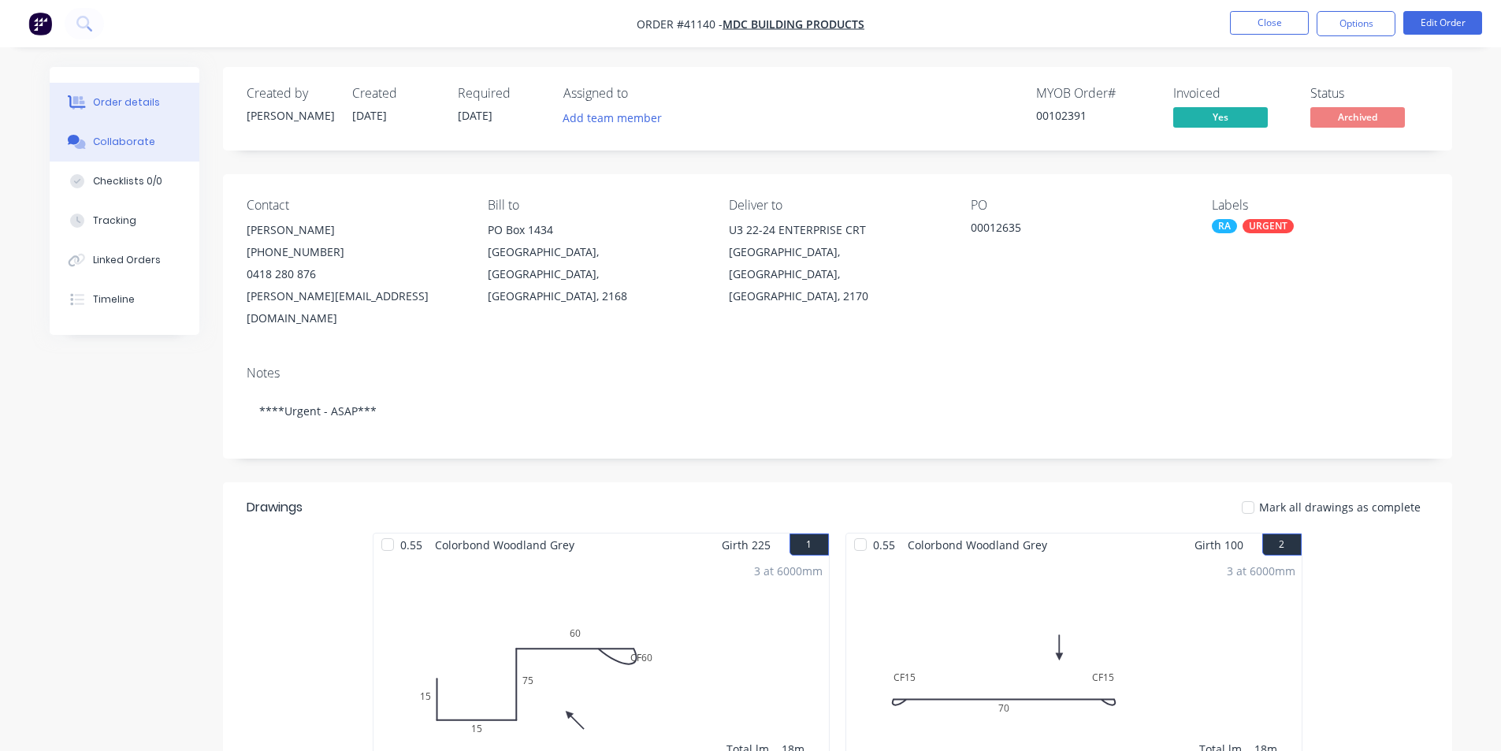
click at [108, 137] on div "Collaborate" at bounding box center [124, 142] width 62 height 14
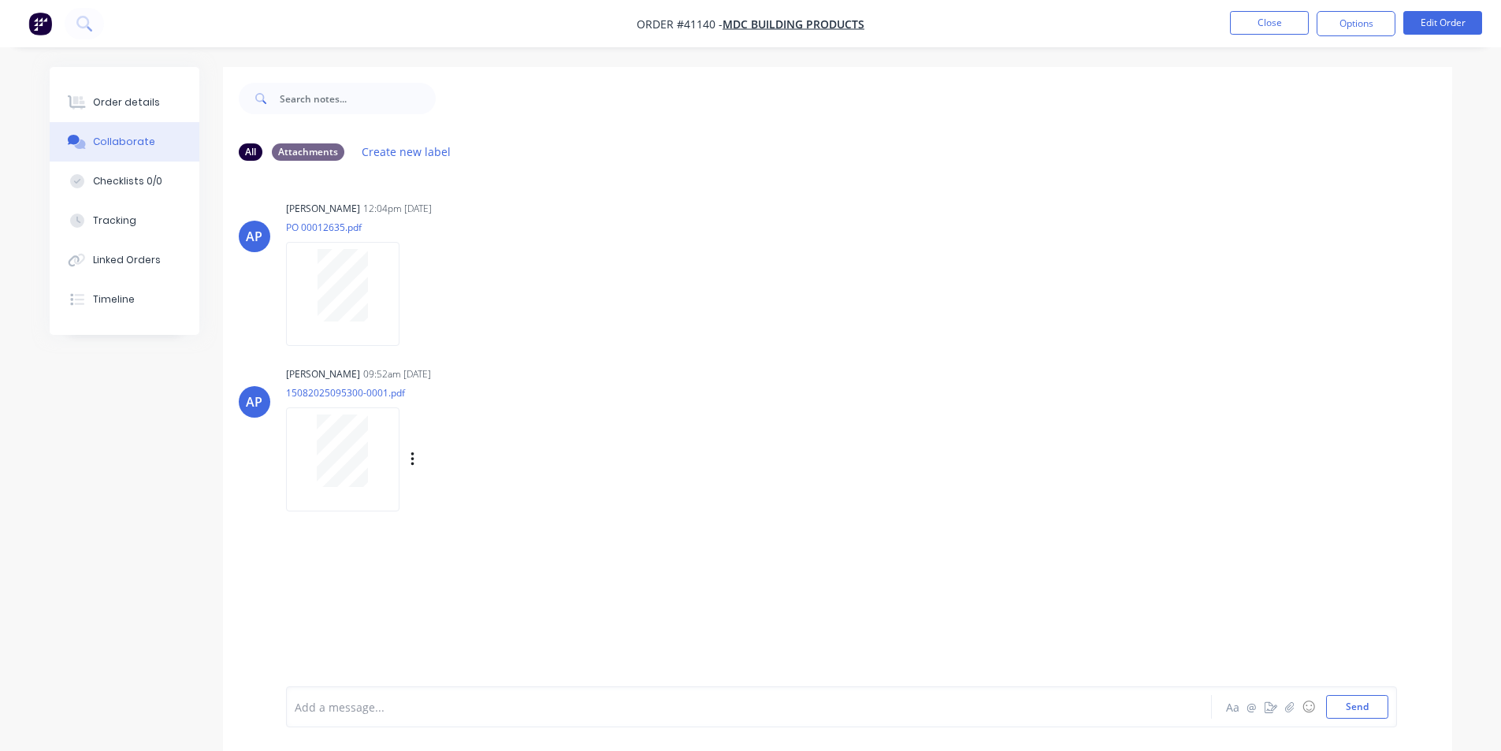
click at [307, 436] on div at bounding box center [342, 450] width 99 height 72
click at [136, 97] on div "Order details" at bounding box center [126, 102] width 67 height 14
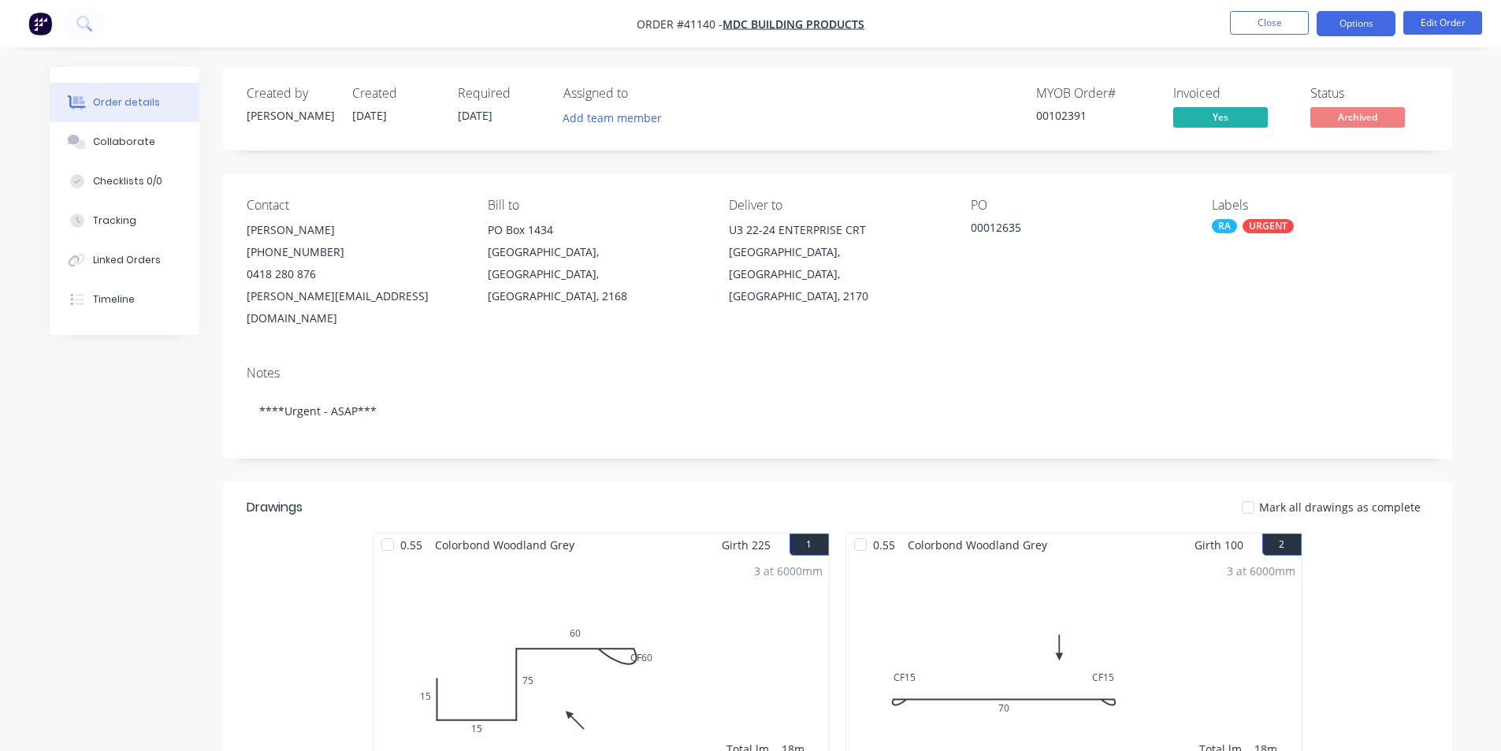
click at [1339, 32] on button "Options" at bounding box center [1356, 23] width 79 height 25
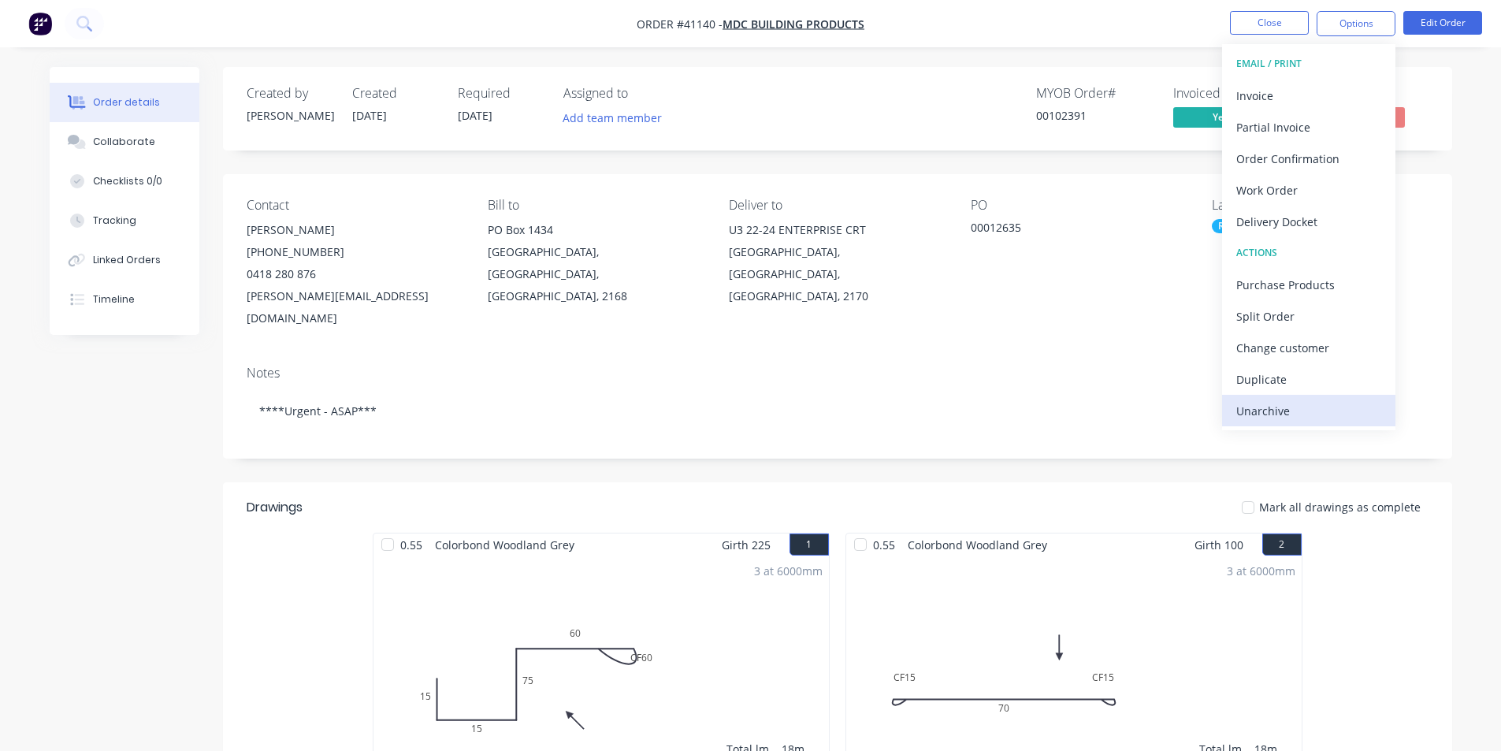
click at [1269, 412] on div "Unarchive" at bounding box center [1308, 411] width 145 height 23
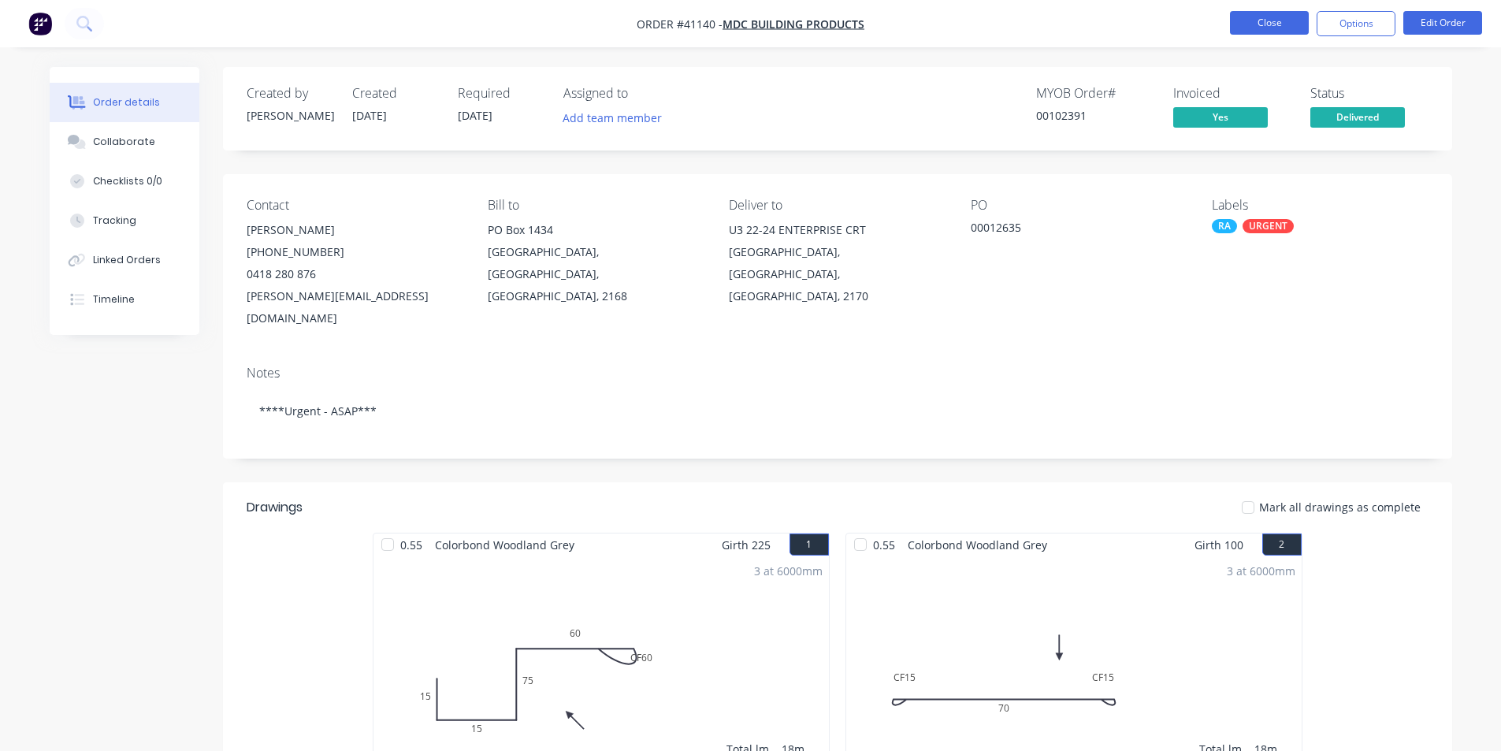
click at [1263, 20] on button "Close" at bounding box center [1269, 23] width 79 height 24
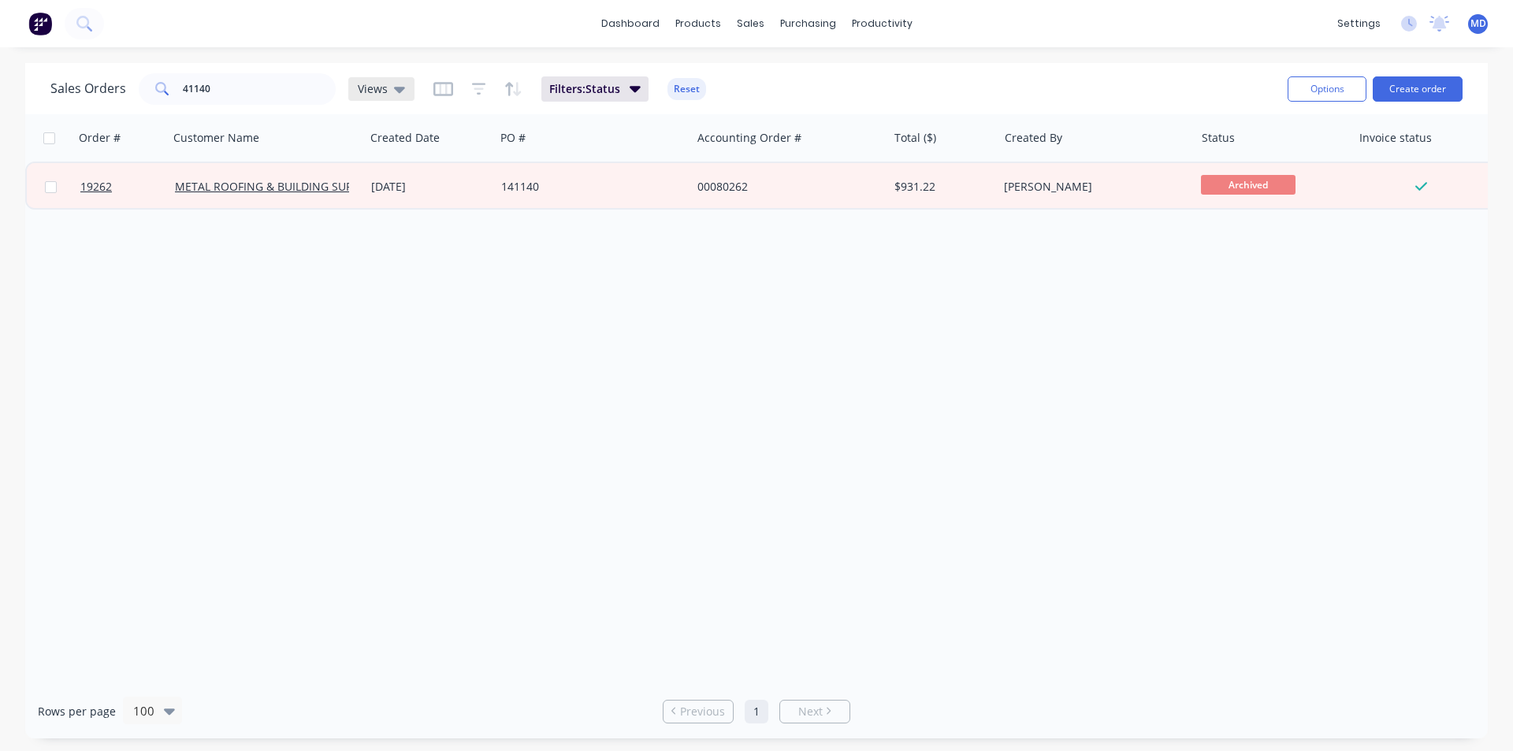
click at [372, 85] on span "Views" at bounding box center [373, 88] width 30 height 17
click at [393, 281] on button "INVOICING" at bounding box center [443, 286] width 180 height 18
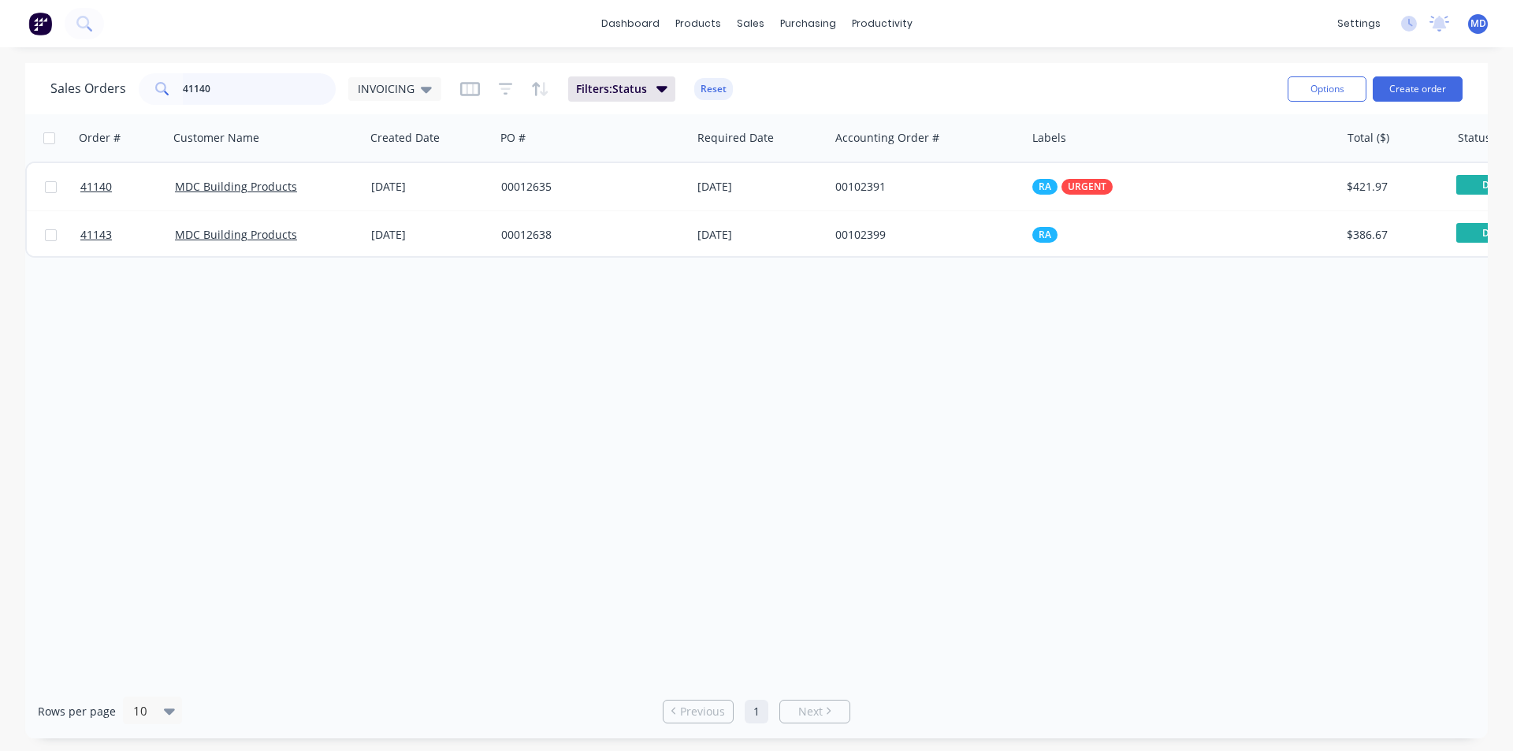
click at [255, 93] on input "41140" at bounding box center [260, 89] width 154 height 32
type input "4"
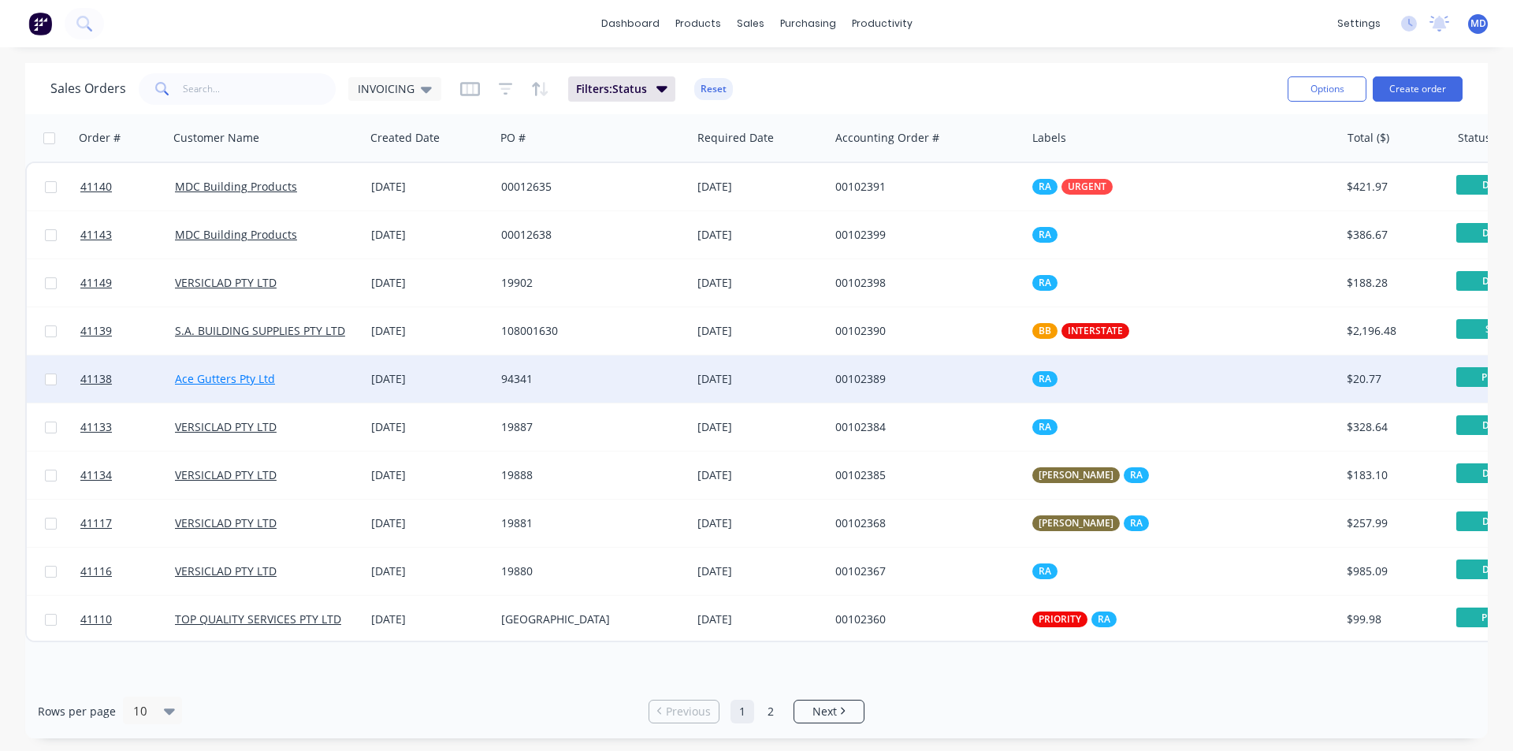
click at [221, 377] on link "Ace Gutters Pty Ltd" at bounding box center [225, 378] width 100 height 15
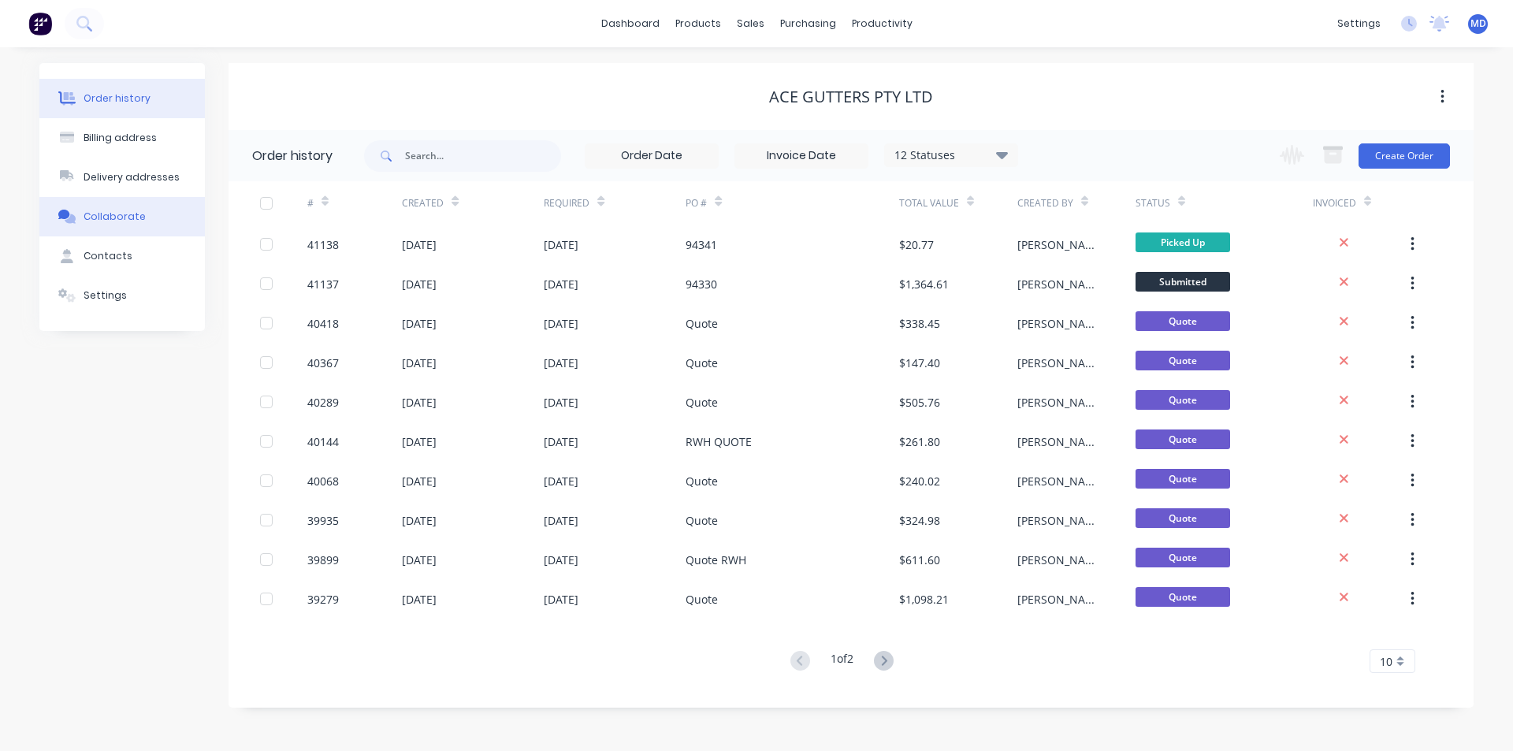
click at [112, 214] on div "Collaborate" at bounding box center [115, 217] width 62 height 14
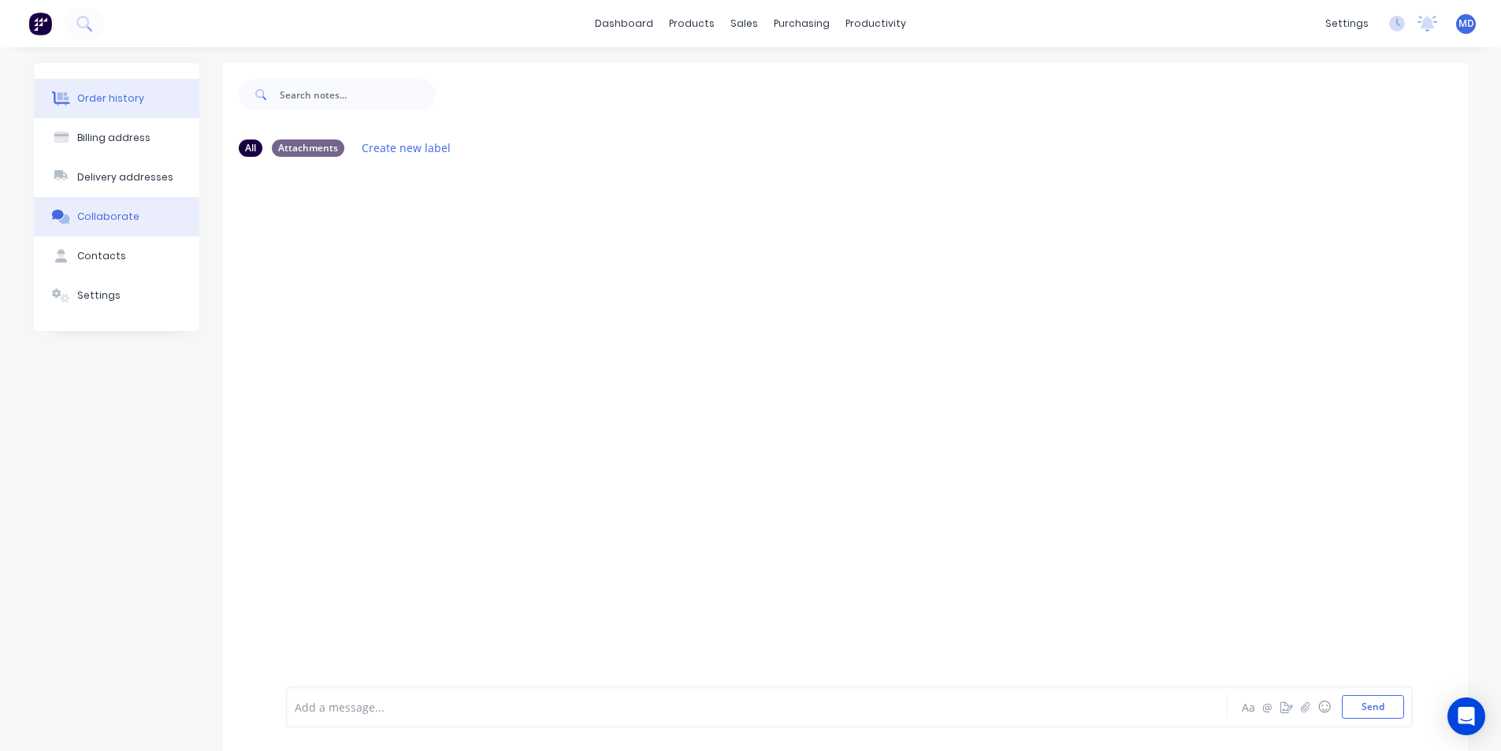
click at [98, 92] on div "Order history" at bounding box center [110, 98] width 67 height 14
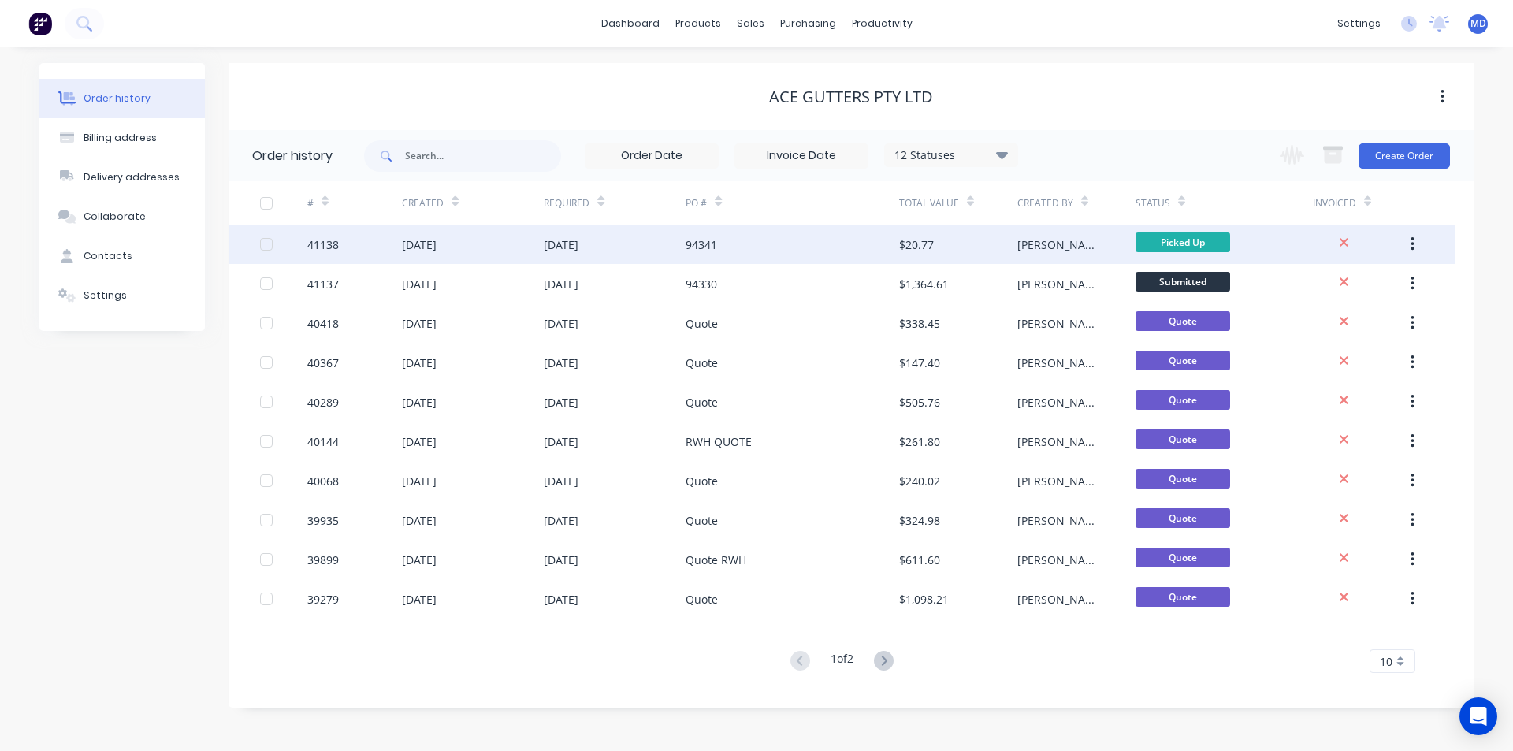
click at [653, 240] on div "[DATE]" at bounding box center [615, 244] width 142 height 39
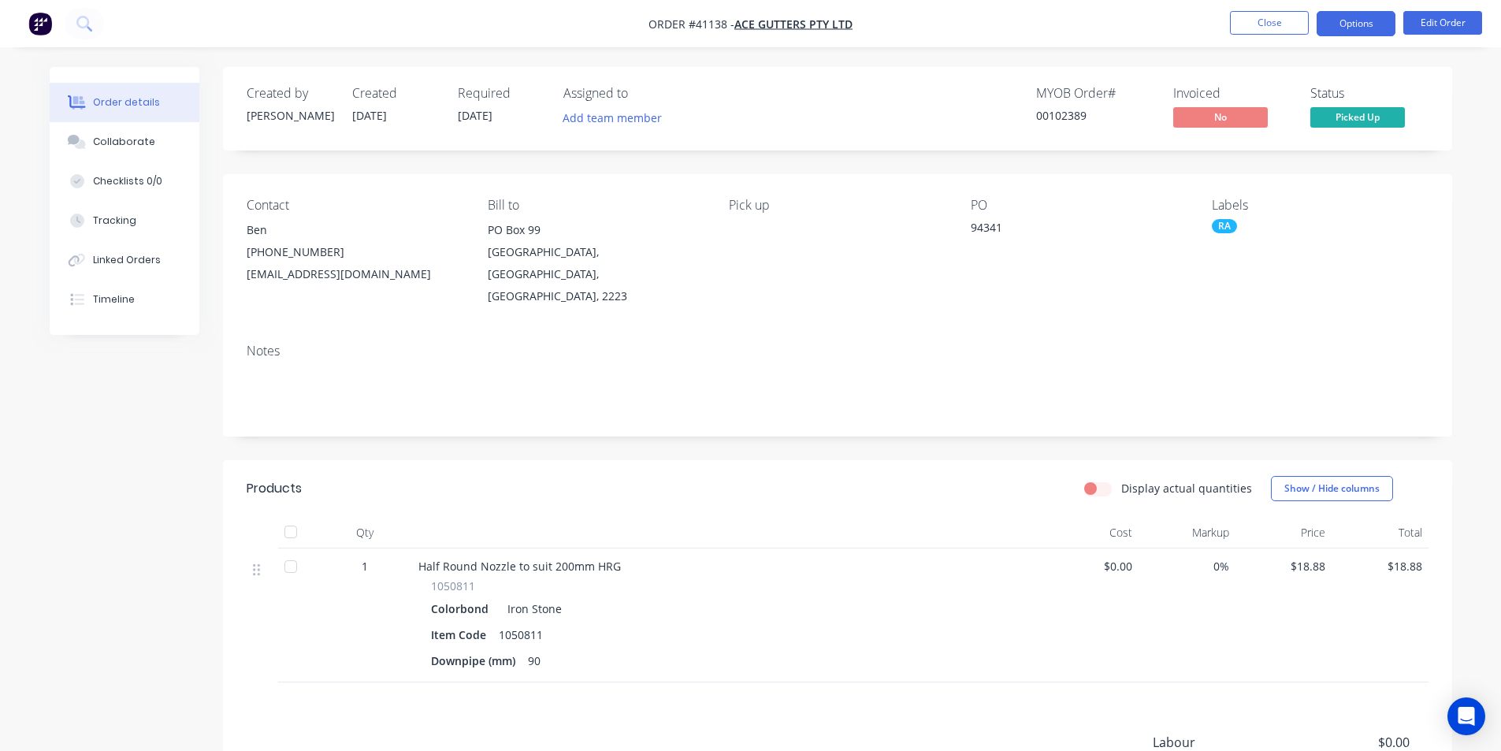
click at [1358, 22] on button "Options" at bounding box center [1356, 23] width 79 height 25
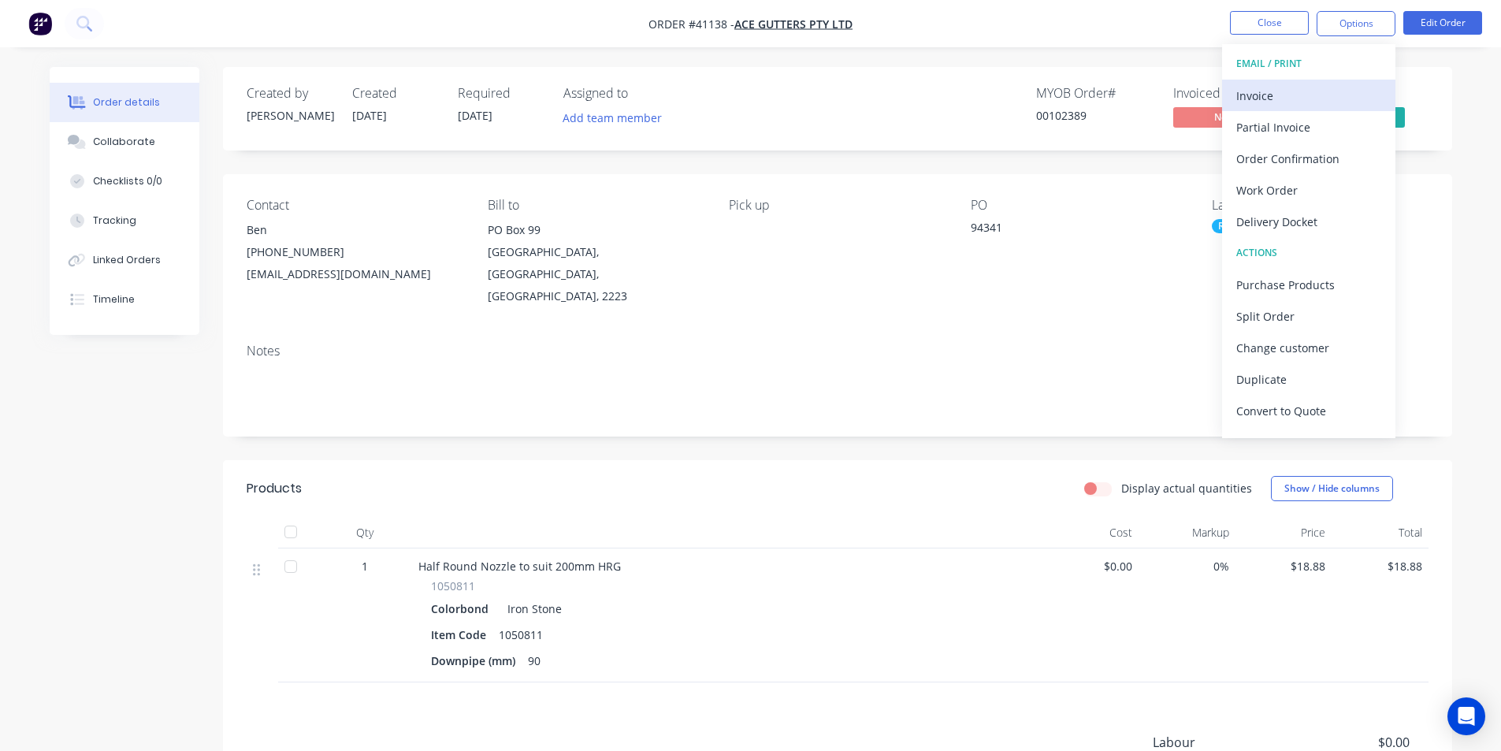
click at [1252, 92] on div "Invoice" at bounding box center [1308, 95] width 145 height 23
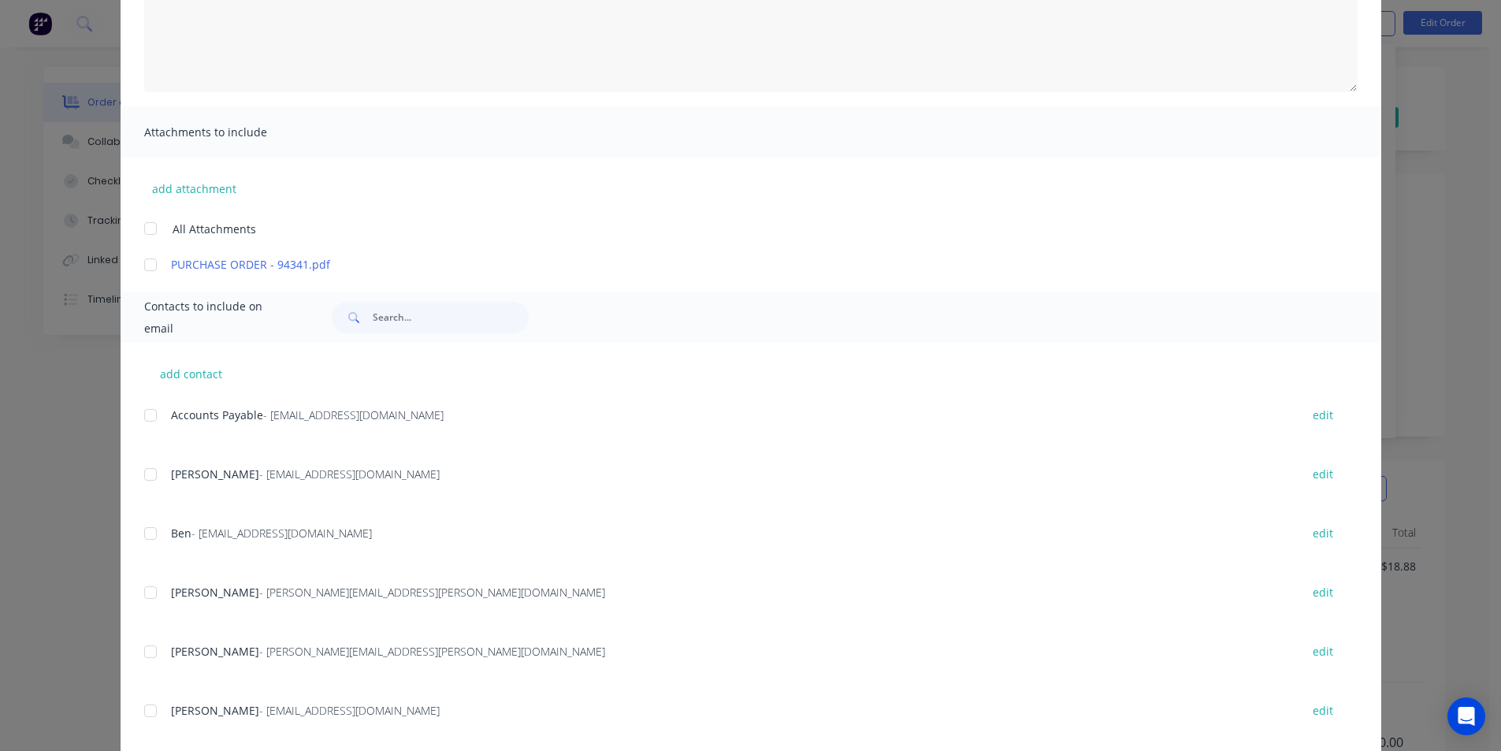
scroll to position [296, 0]
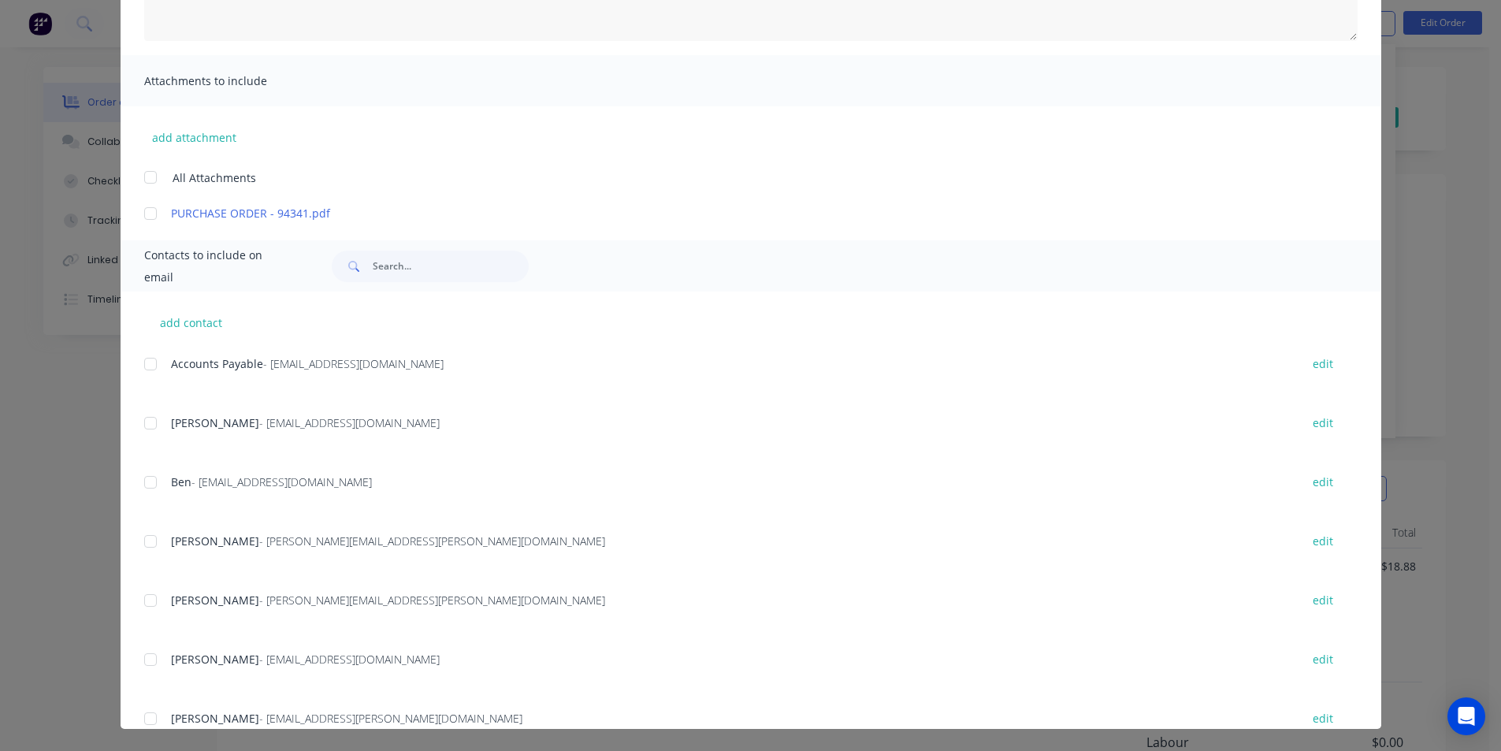
click at [144, 369] on div at bounding box center [151, 364] width 32 height 32
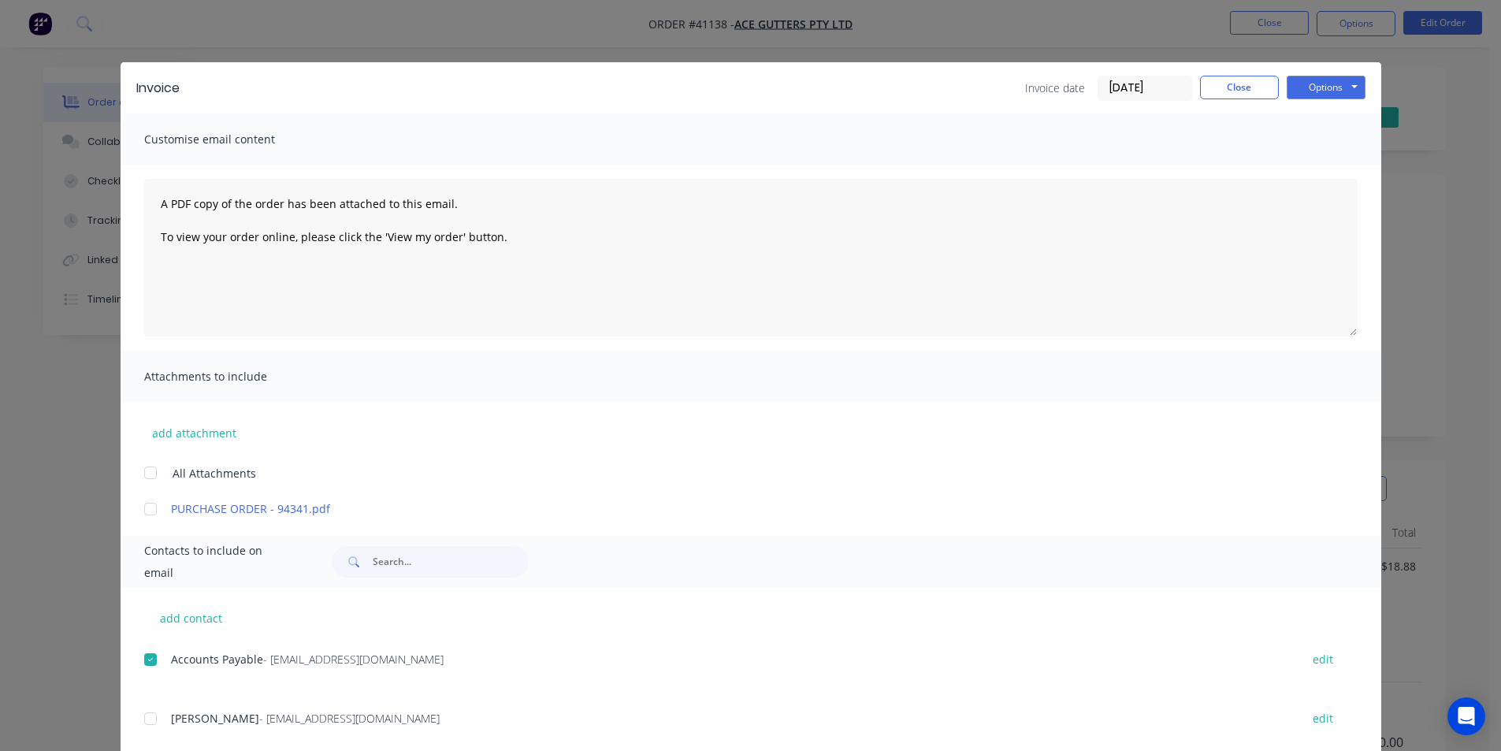
scroll to position [0, 0]
click at [1307, 85] on button "Options" at bounding box center [1326, 88] width 79 height 24
click at [1135, 93] on input "[DATE]" at bounding box center [1144, 89] width 93 height 24
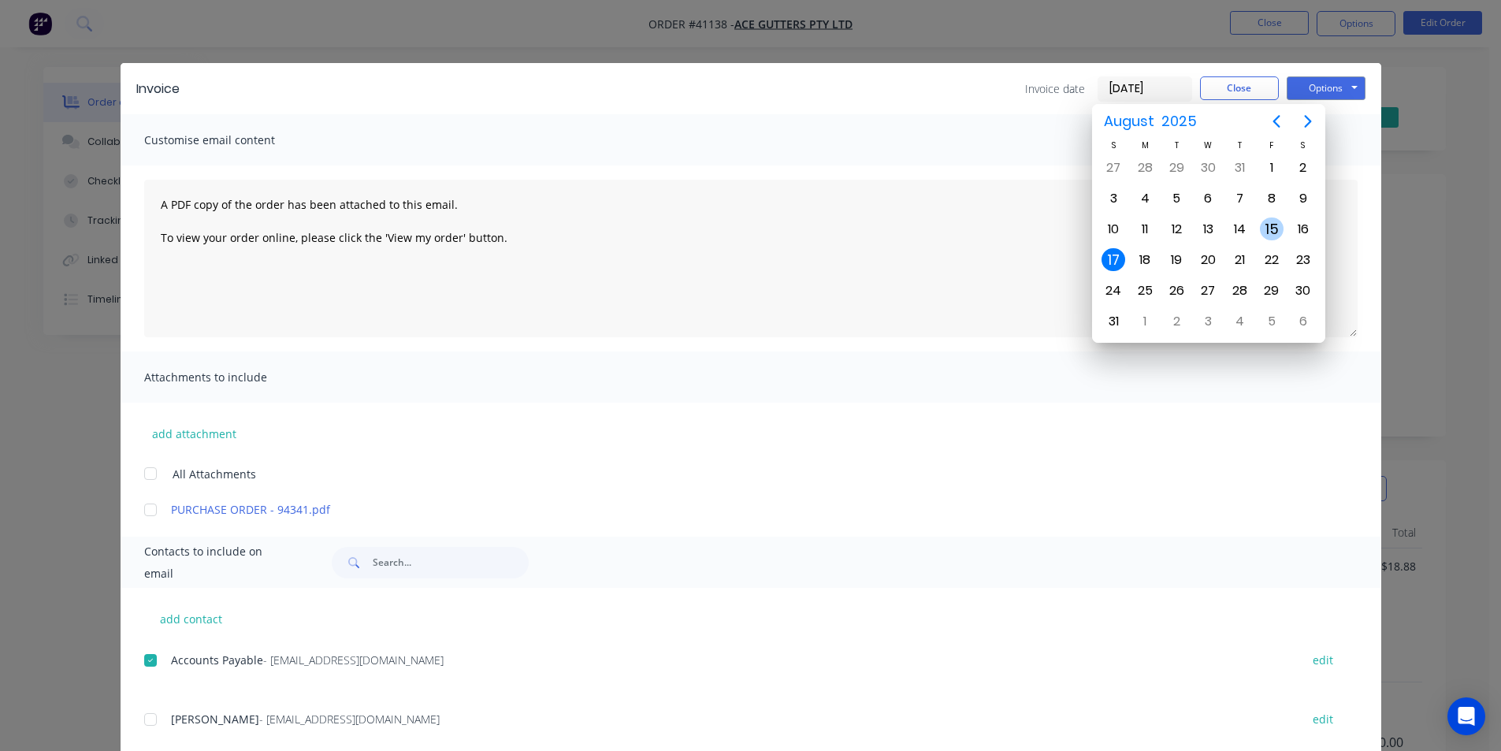
click at [1266, 224] on div "15" at bounding box center [1272, 229] width 24 height 24
type input "[DATE]"
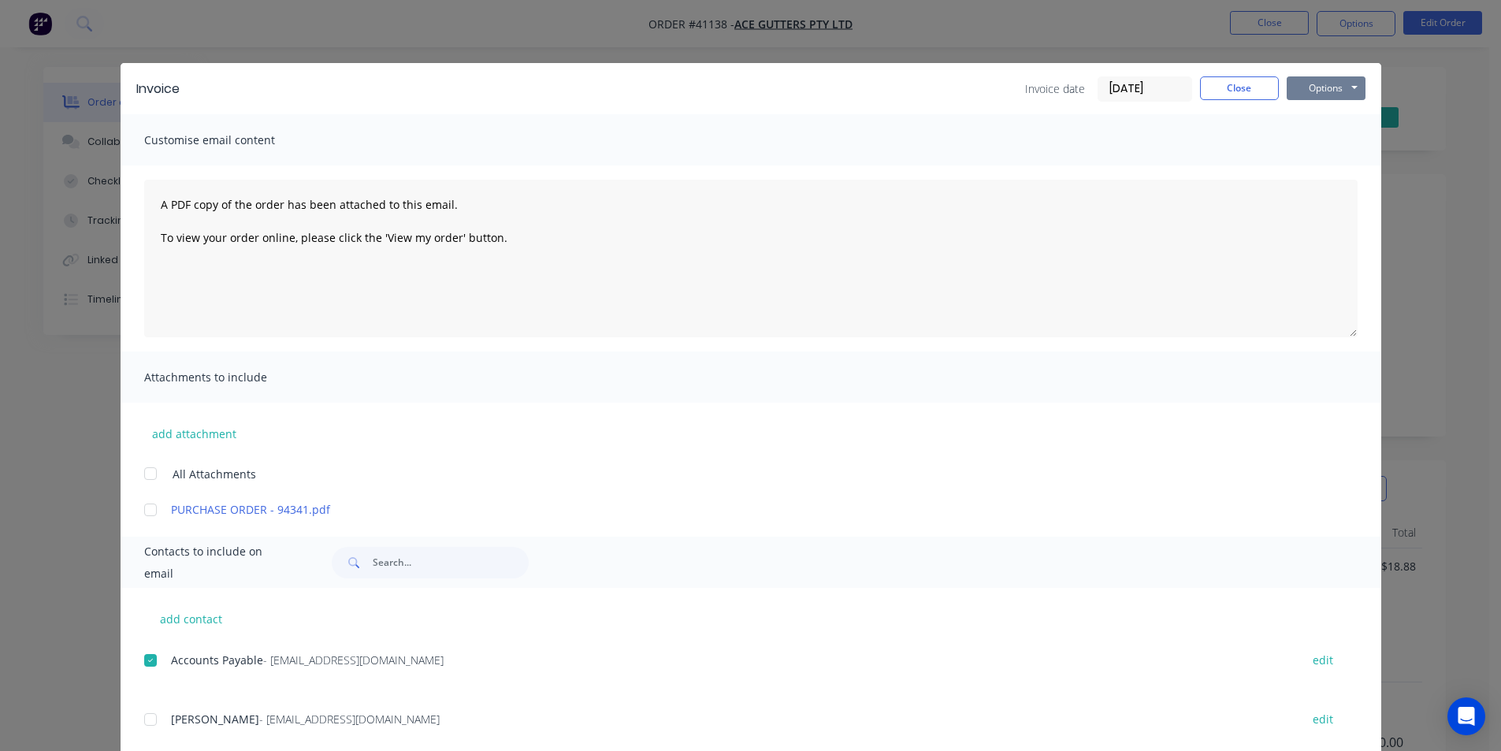
click at [1311, 88] on button "Options" at bounding box center [1326, 88] width 79 height 24
click at [1317, 167] on button "Email" at bounding box center [1337, 168] width 101 height 26
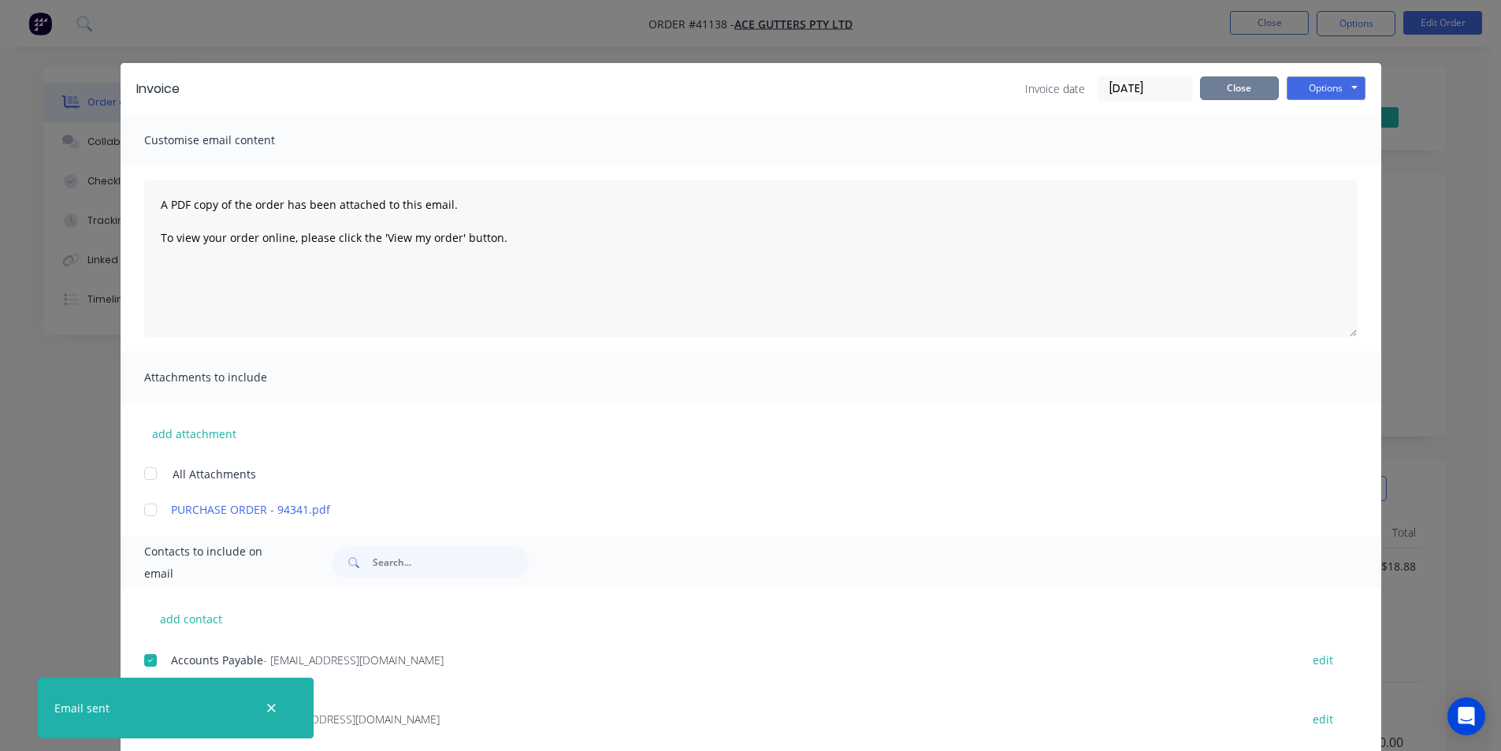
click at [1231, 85] on button "Close" at bounding box center [1239, 88] width 79 height 24
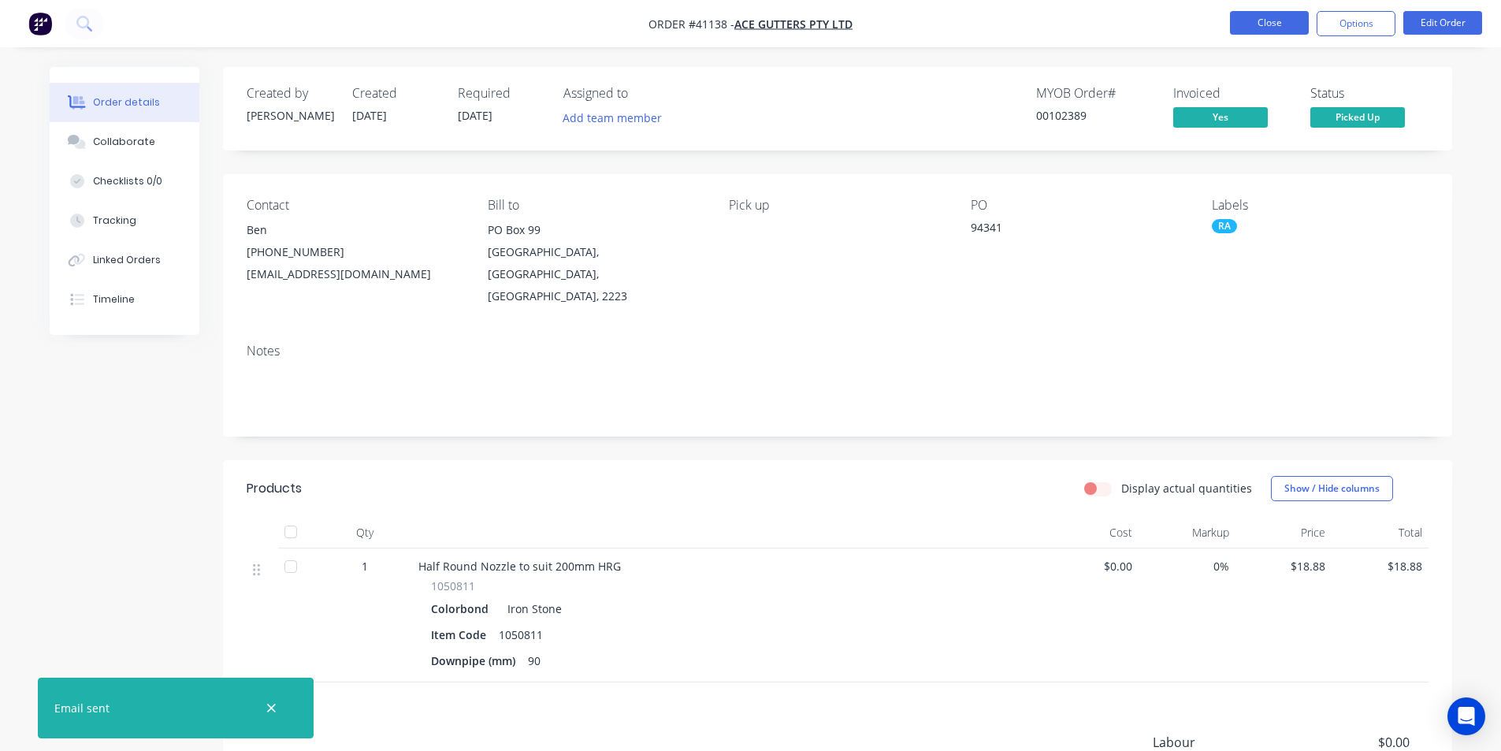
click at [1266, 13] on button "Close" at bounding box center [1269, 23] width 79 height 24
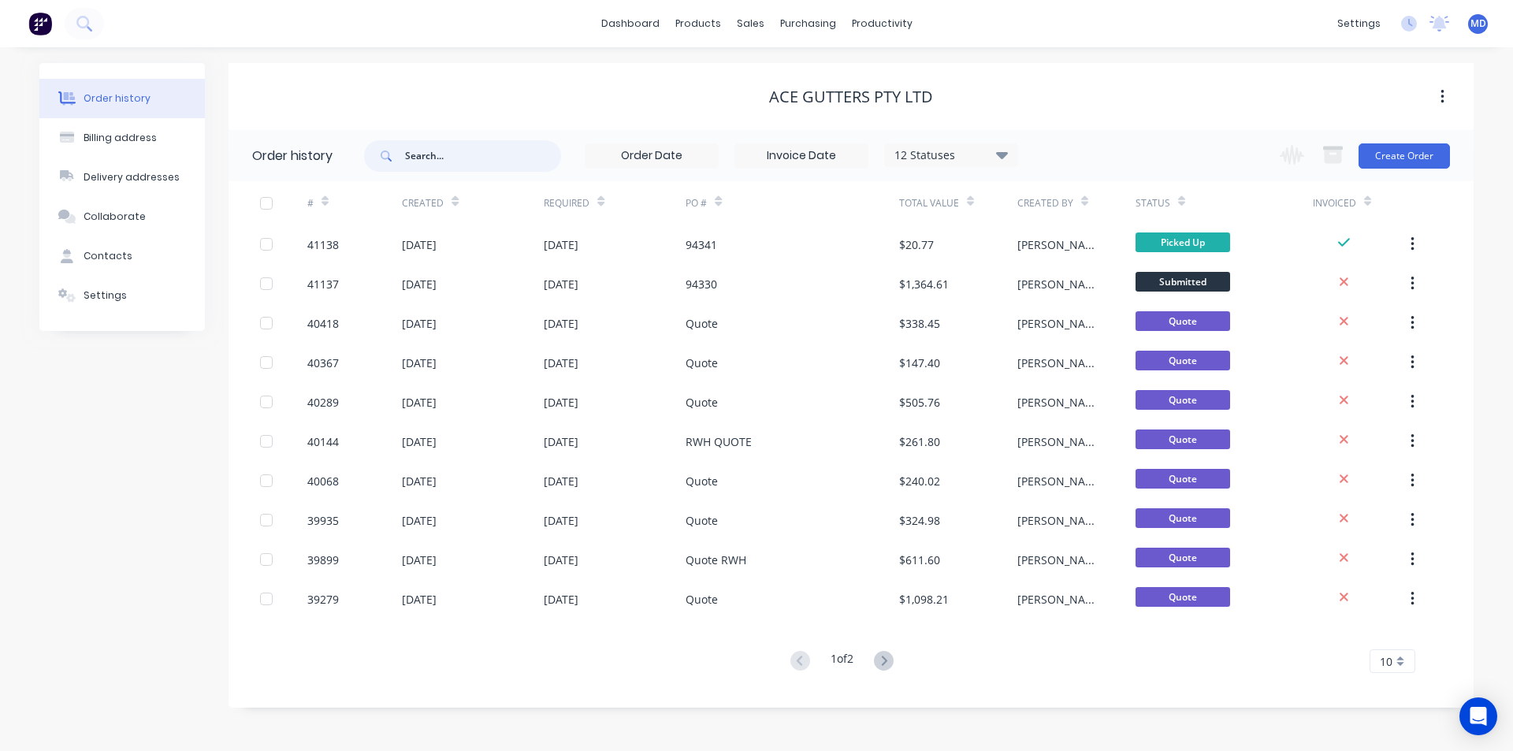
click at [458, 162] on input "text" at bounding box center [483, 156] width 156 height 32
type input "41117"
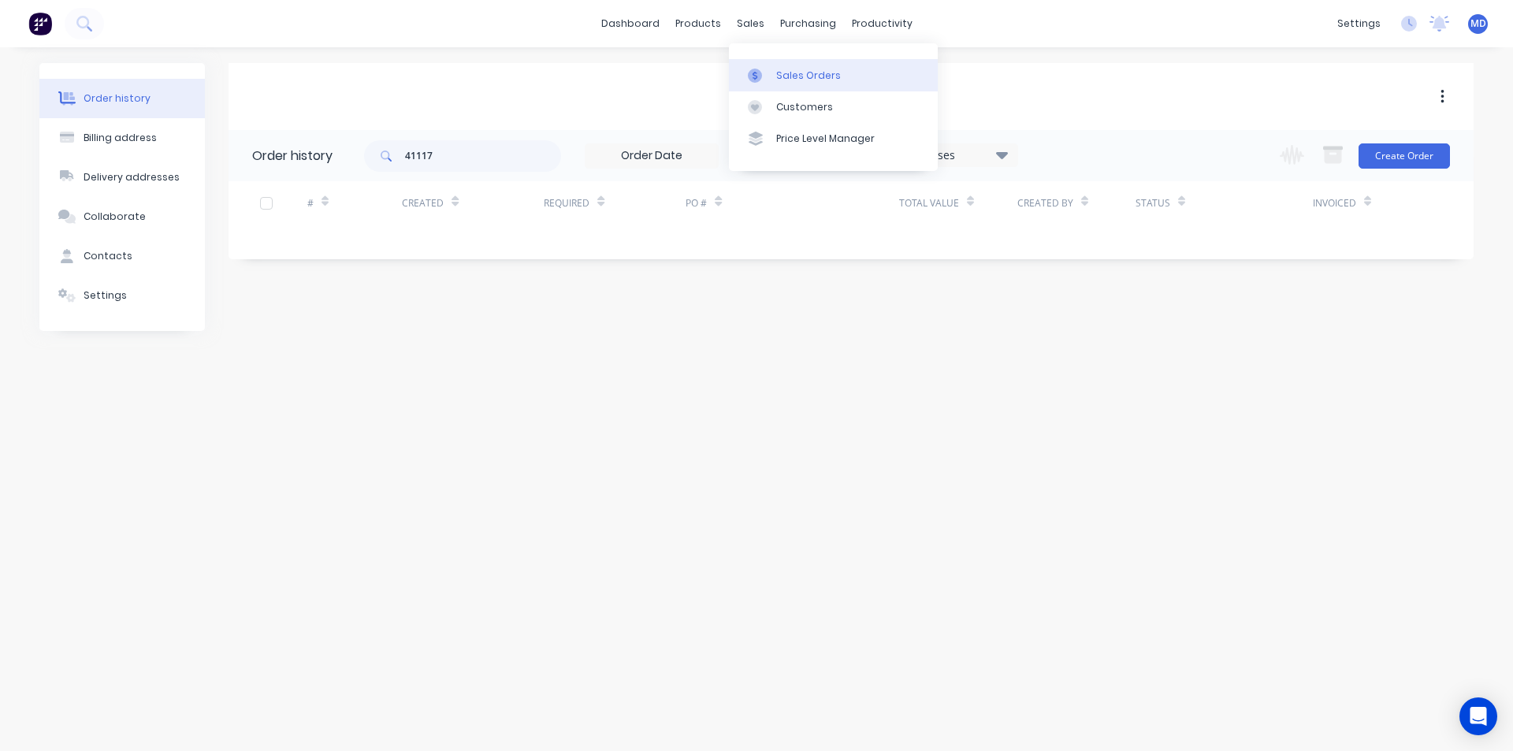
click at [807, 75] on div "Sales Orders" at bounding box center [808, 76] width 65 height 14
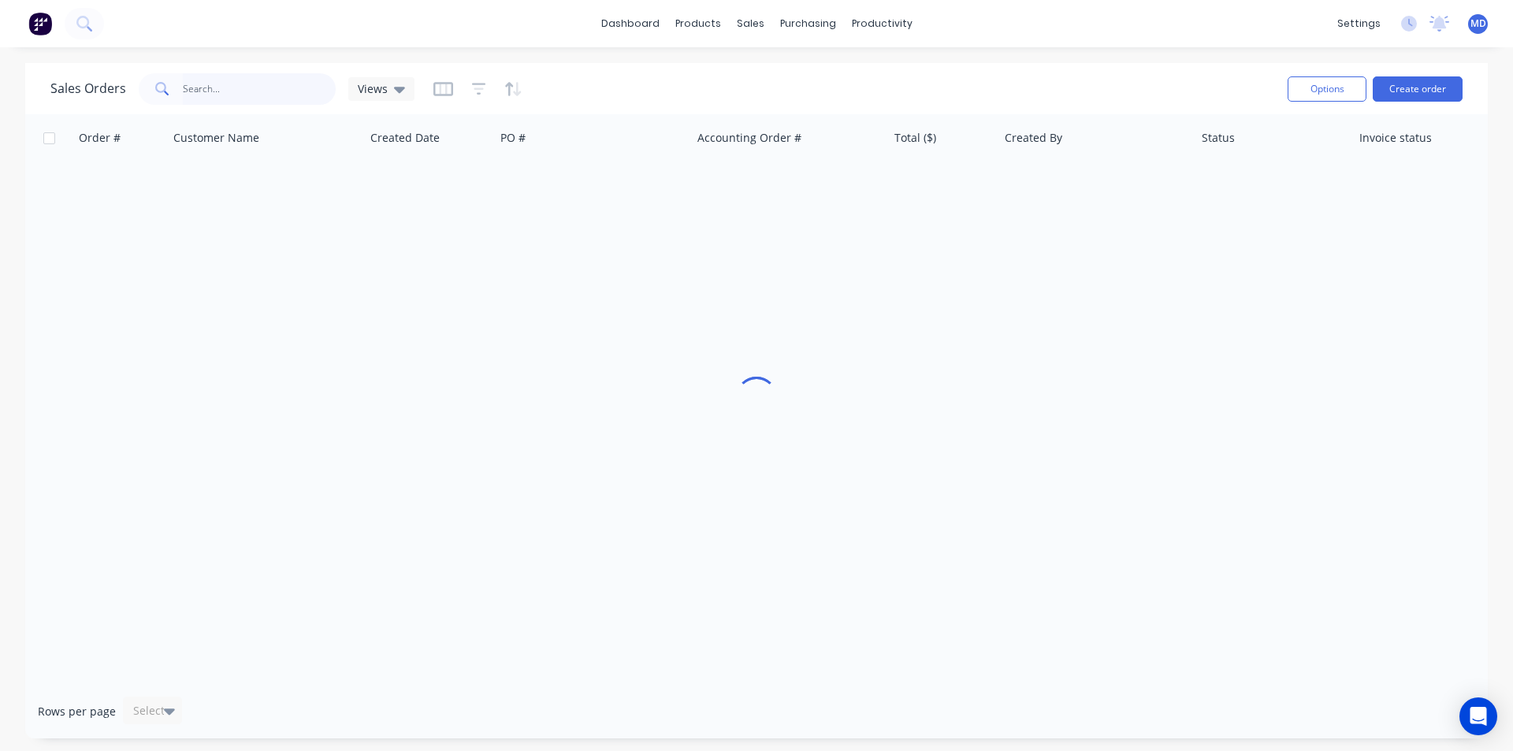
click at [244, 89] on input "text" at bounding box center [260, 89] width 154 height 32
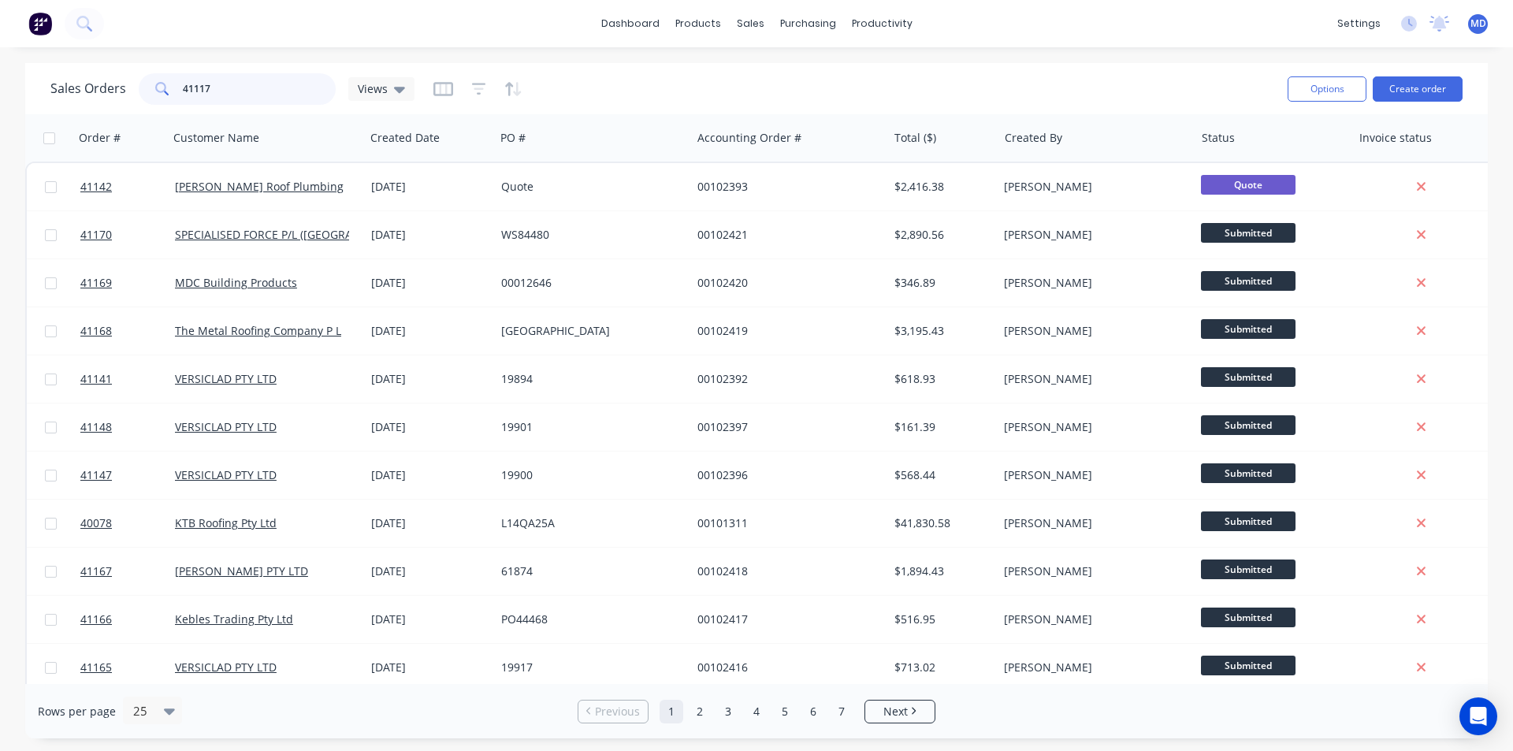
type input "41117"
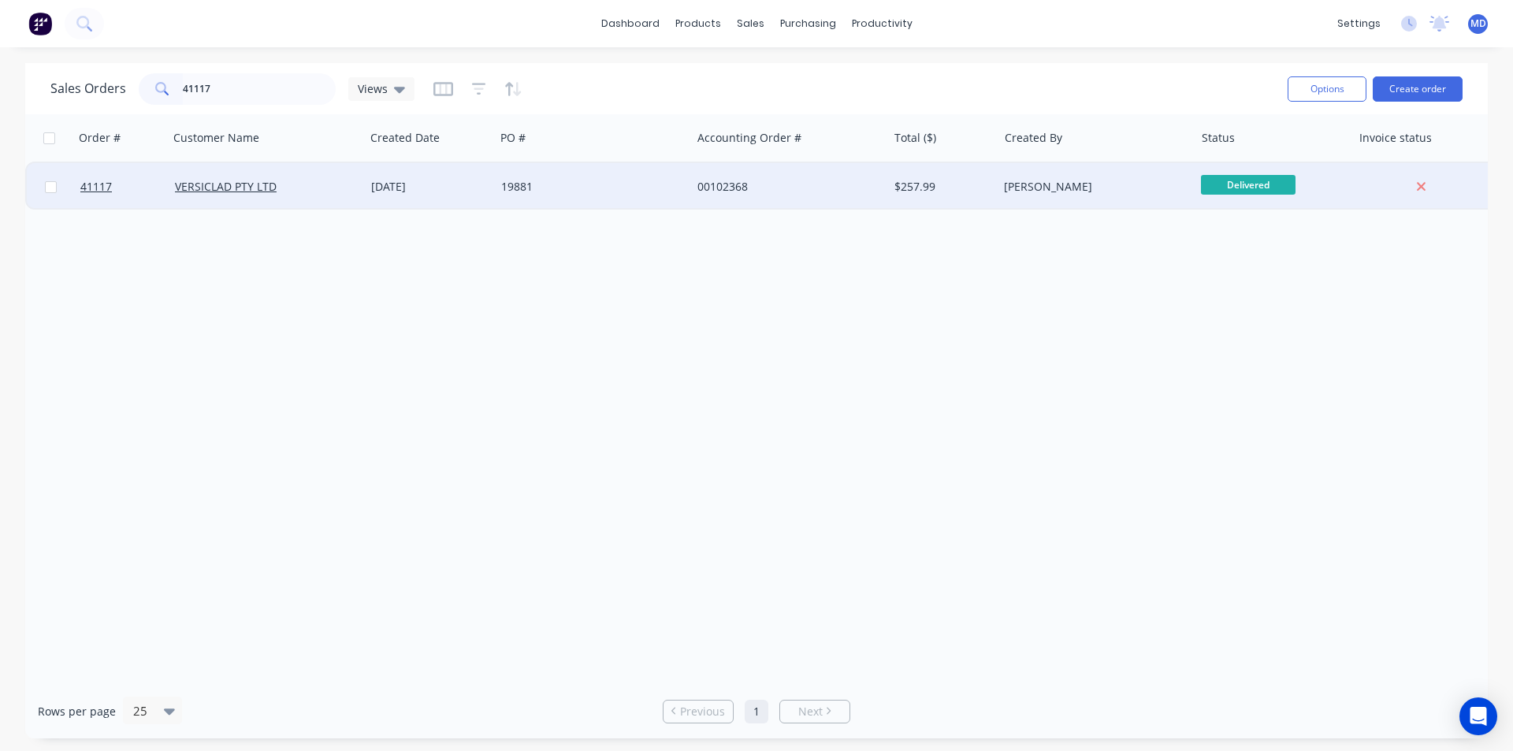
click at [591, 183] on div "19881" at bounding box center [588, 187] width 175 height 16
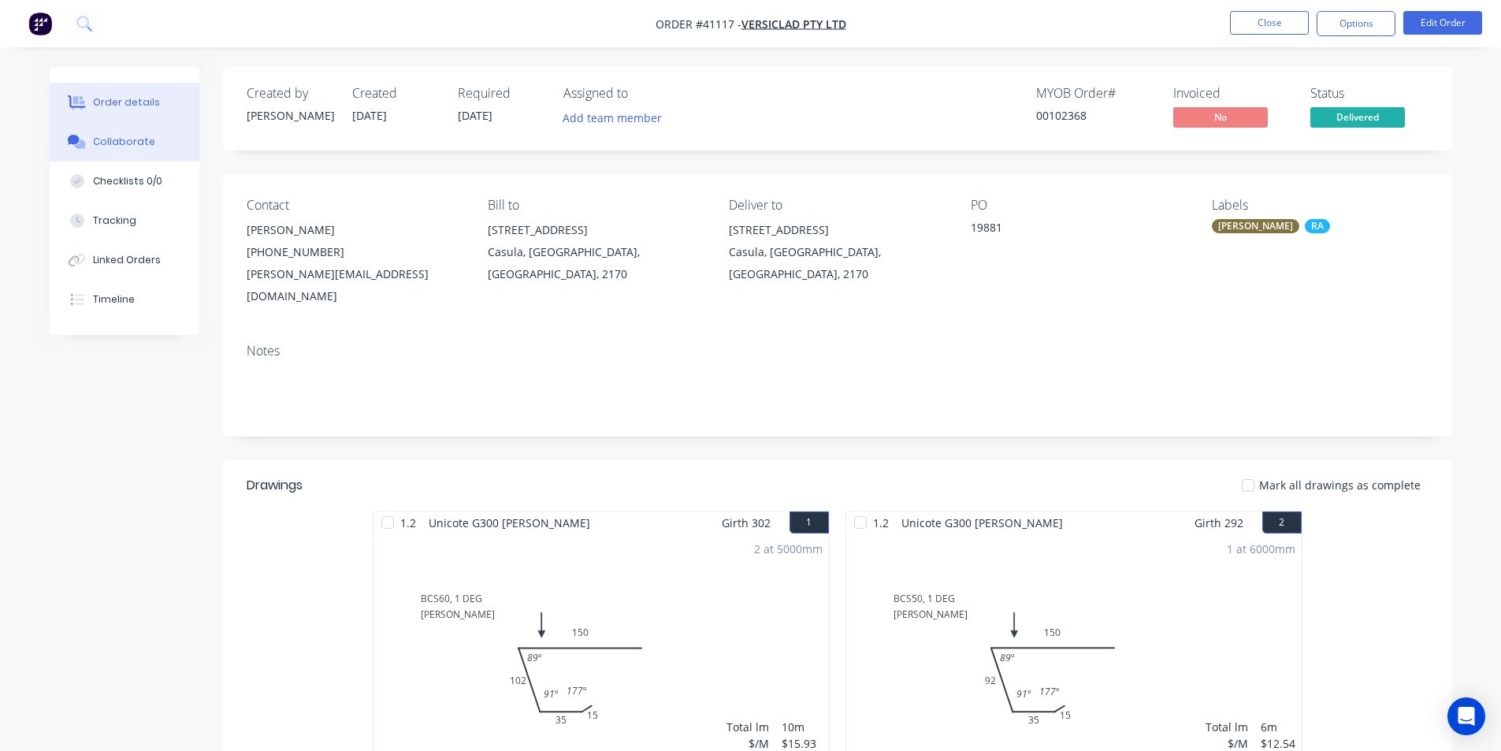
click at [95, 136] on div "Collaborate" at bounding box center [124, 142] width 62 height 14
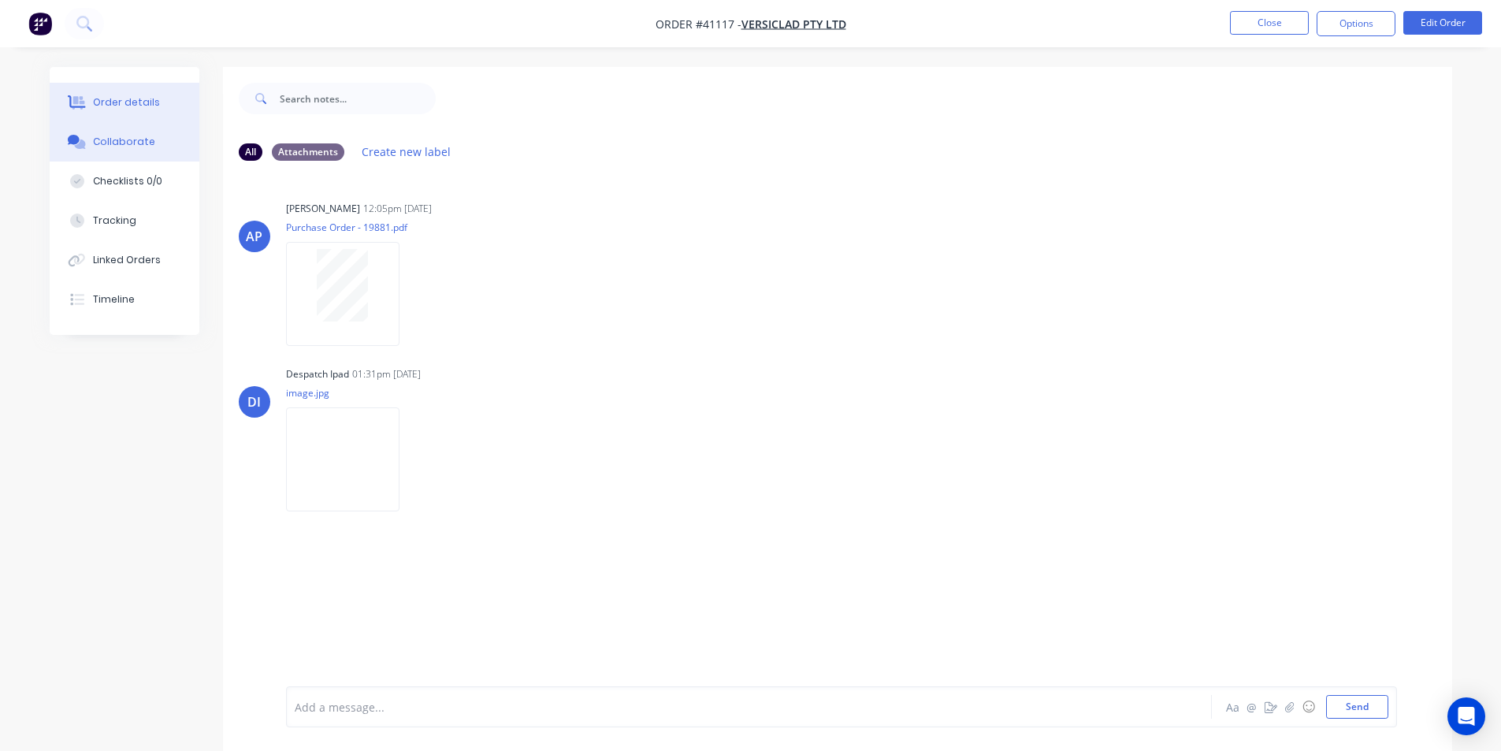
click at [132, 98] on div "Order details" at bounding box center [126, 102] width 67 height 14
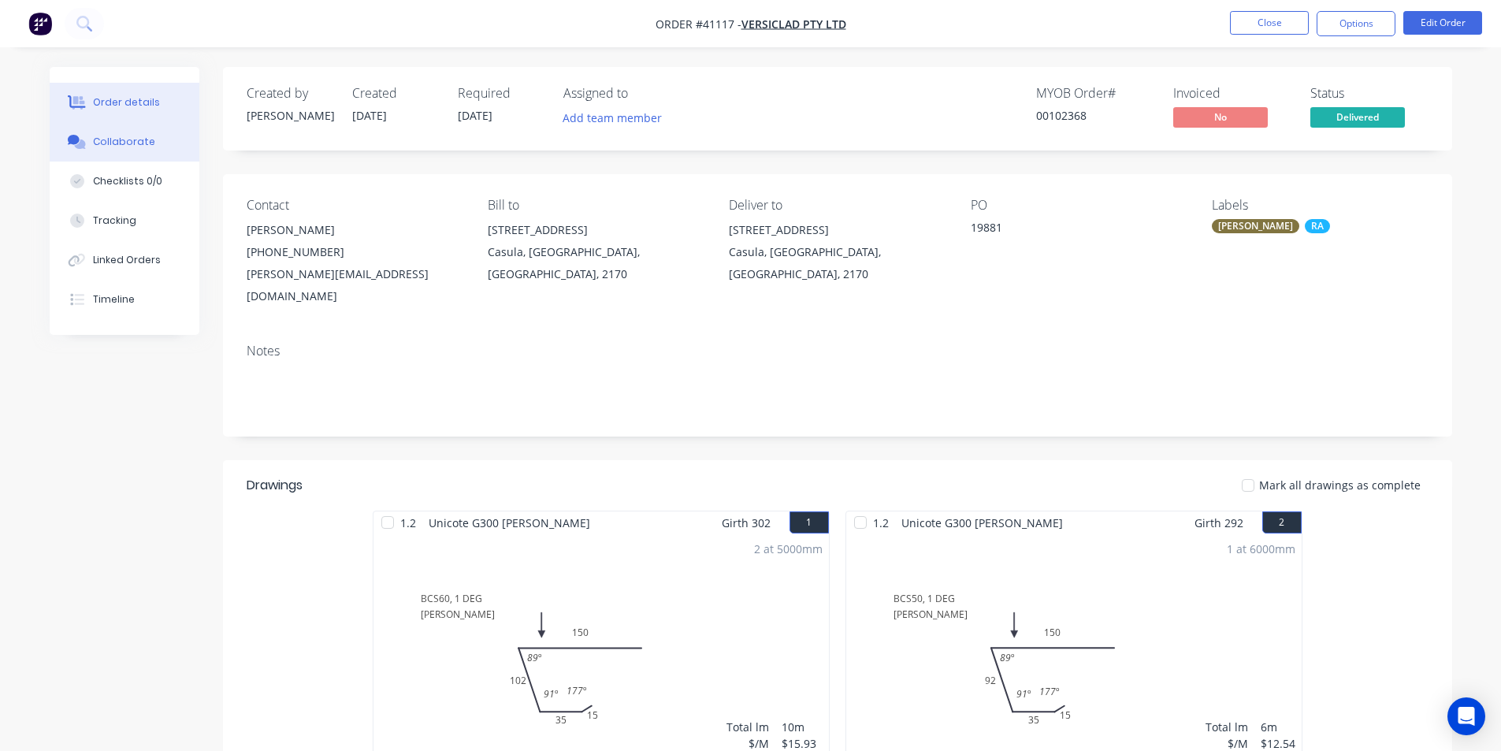
click at [117, 132] on button "Collaborate" at bounding box center [125, 141] width 150 height 39
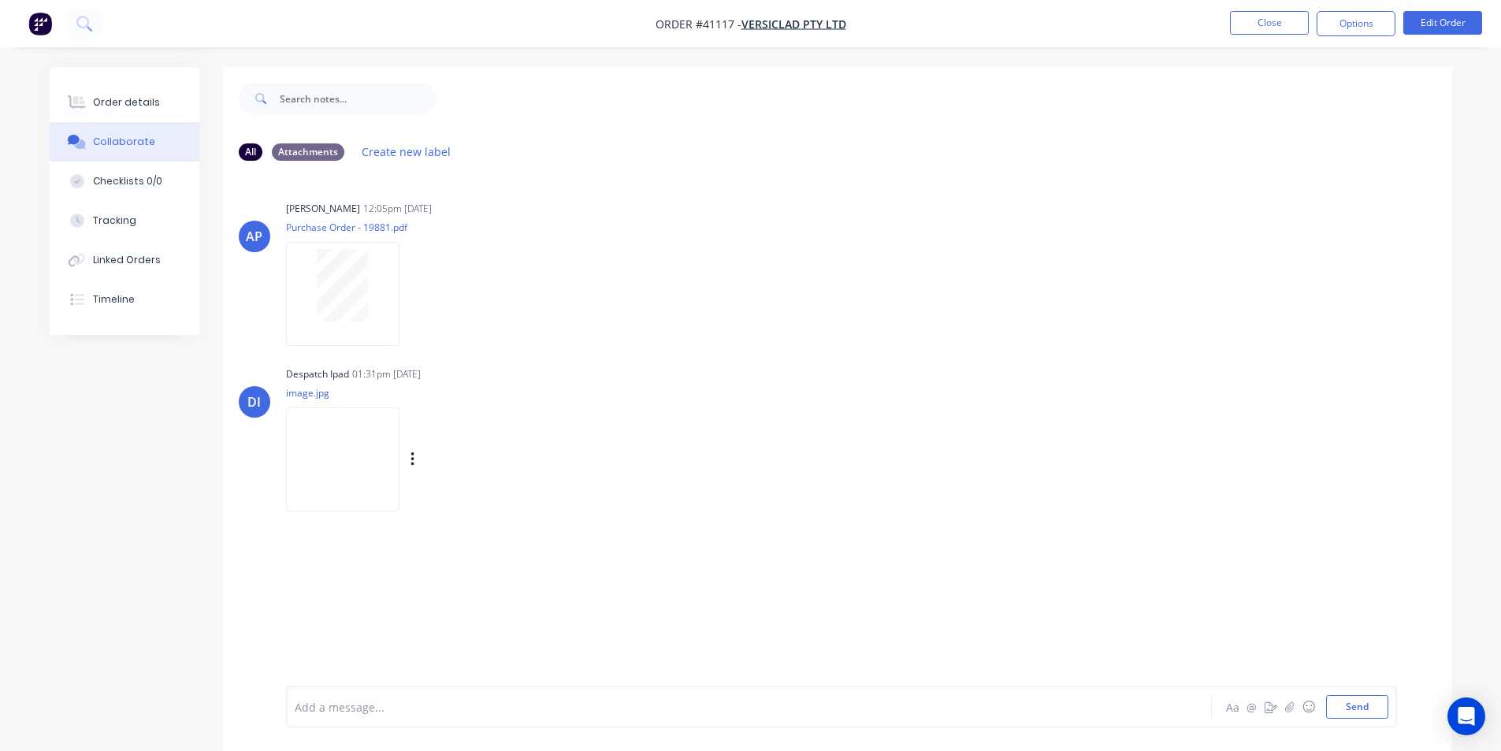
click at [333, 452] on img at bounding box center [342, 458] width 113 height 103
click at [144, 102] on div "Order details" at bounding box center [126, 102] width 67 height 14
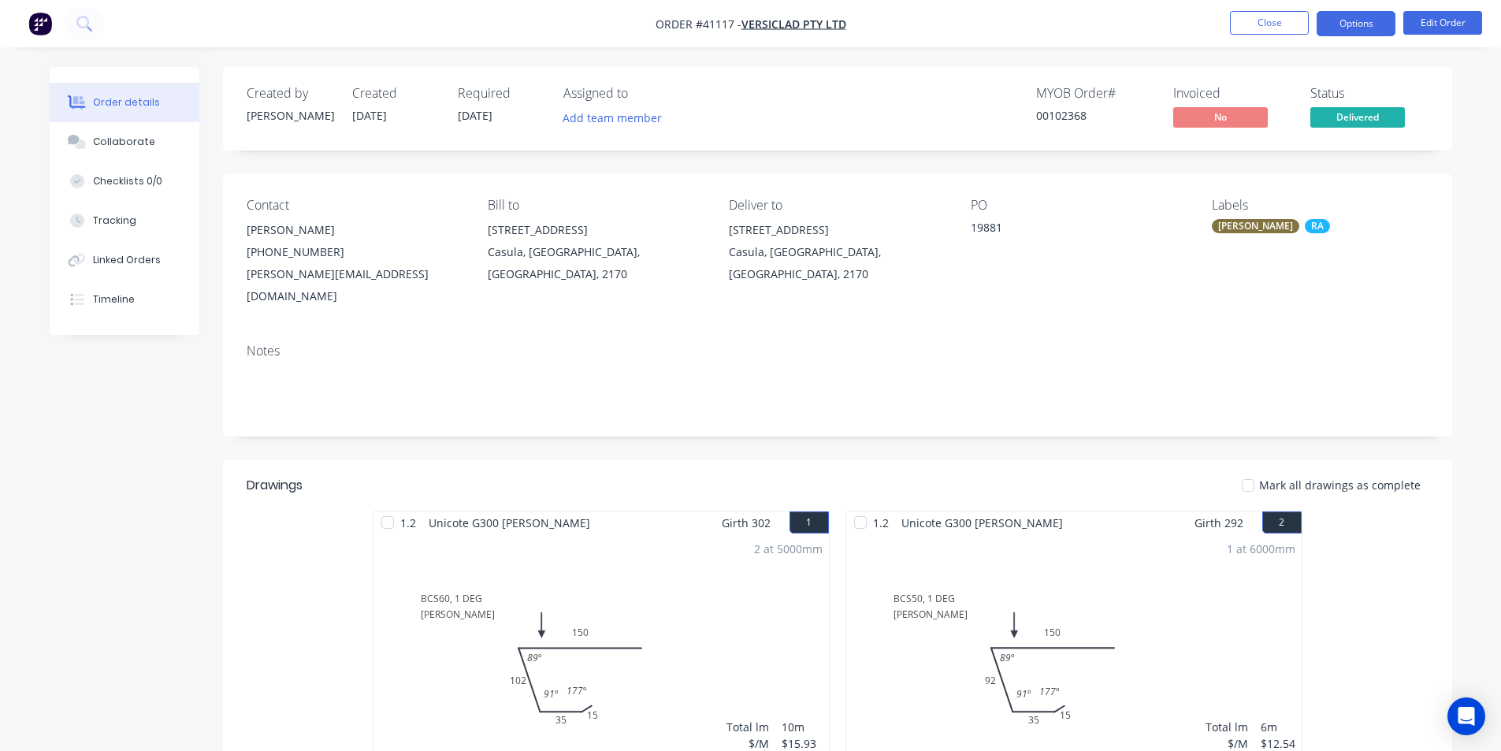
click at [1347, 21] on button "Options" at bounding box center [1356, 23] width 79 height 25
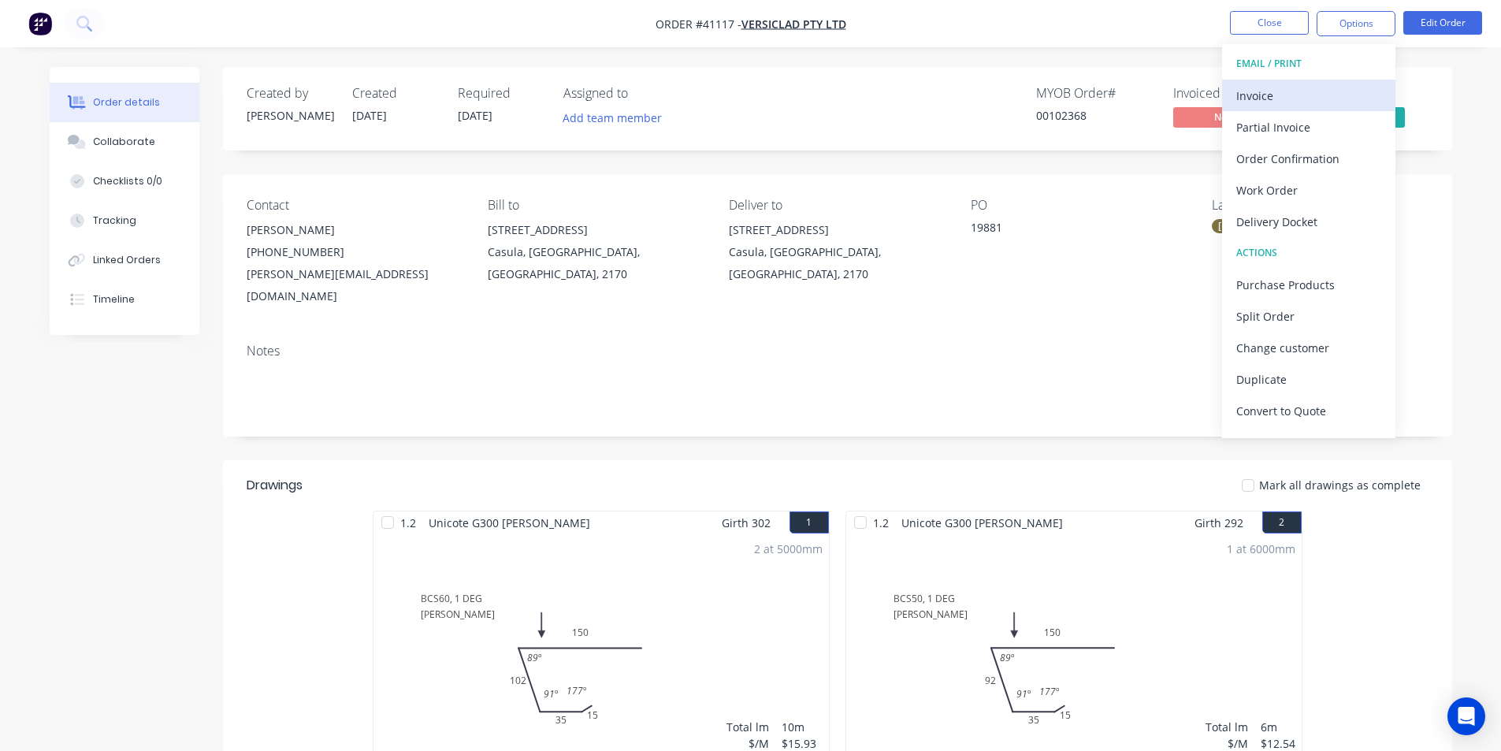
click at [1264, 93] on div "Invoice" at bounding box center [1308, 95] width 145 height 23
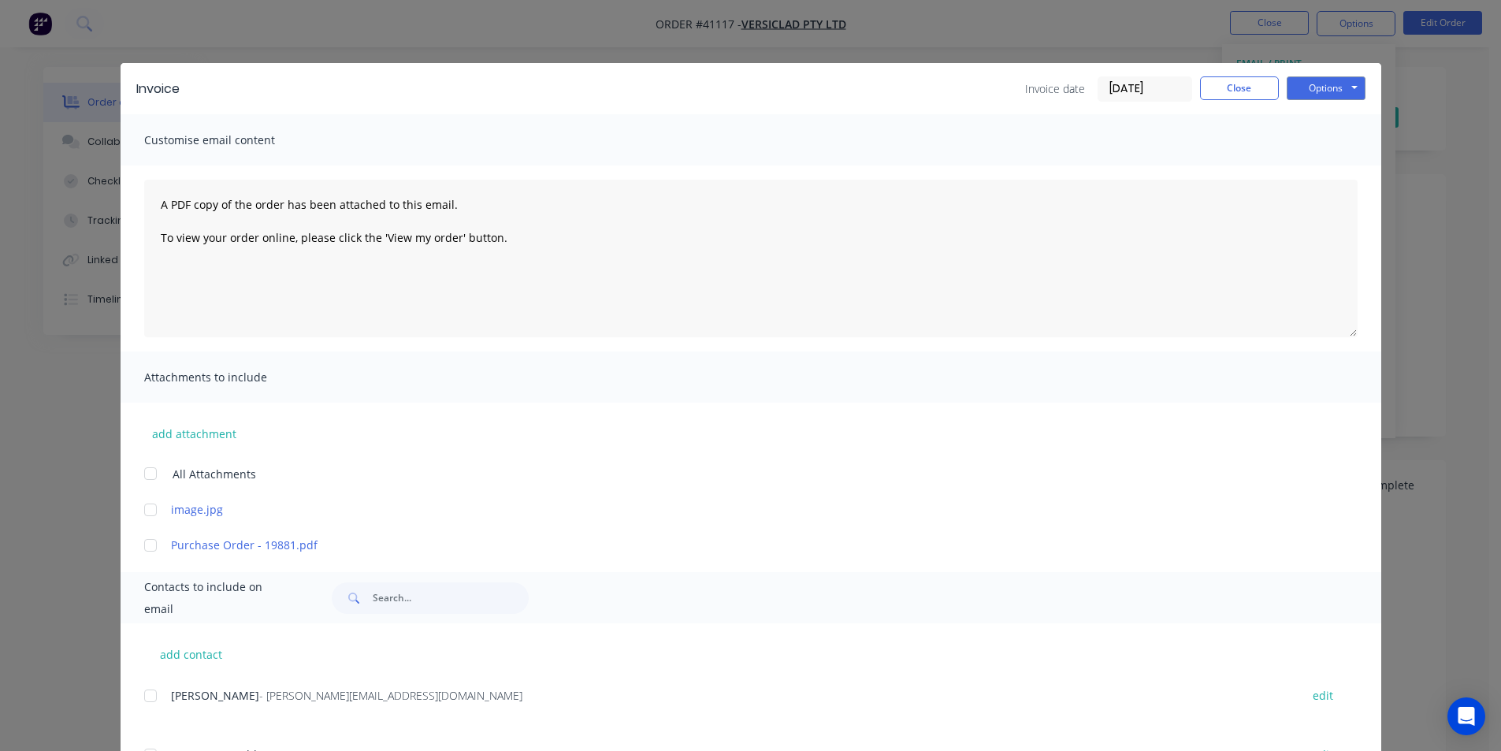
click at [1131, 90] on input "[DATE]" at bounding box center [1144, 89] width 93 height 24
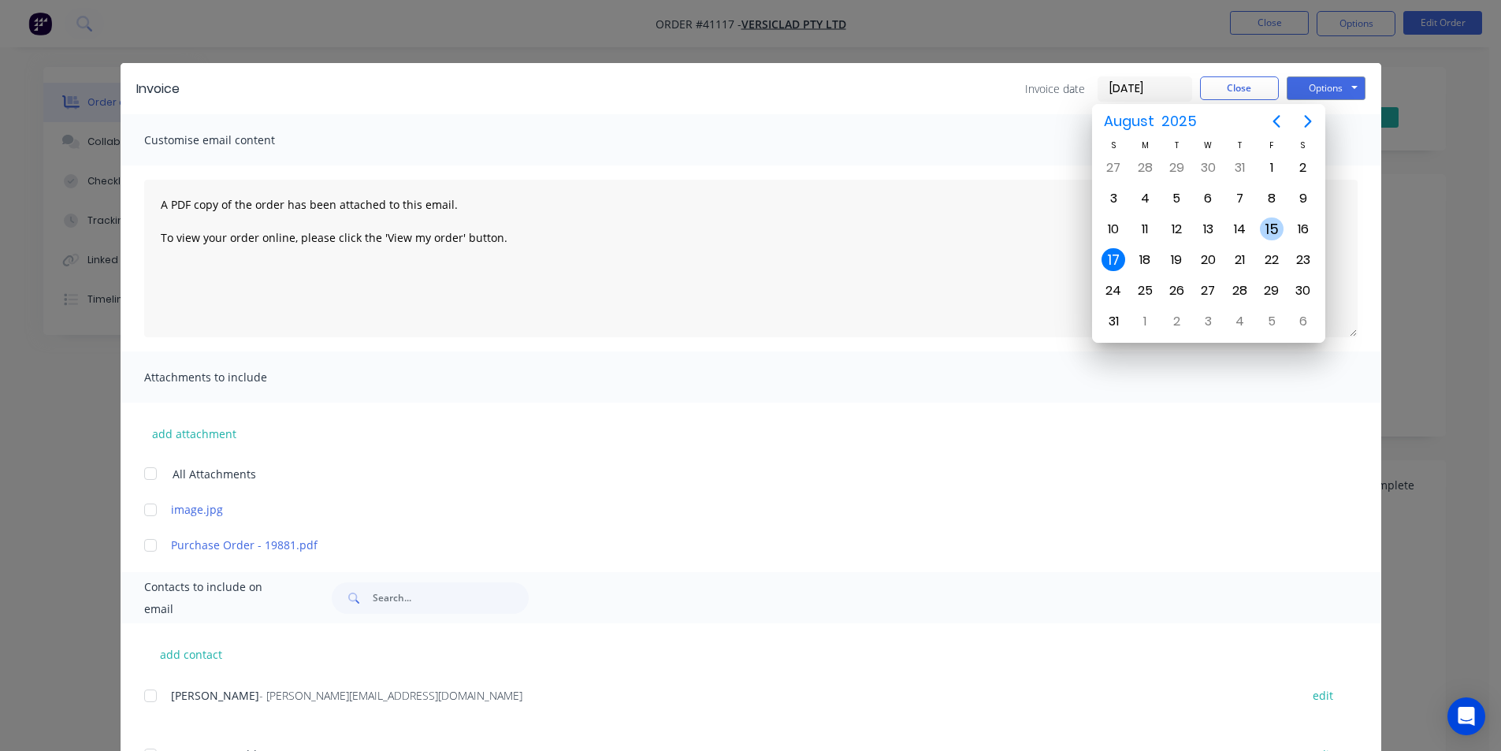
click at [1268, 225] on div "15" at bounding box center [1272, 229] width 24 height 24
type input "[DATE]"
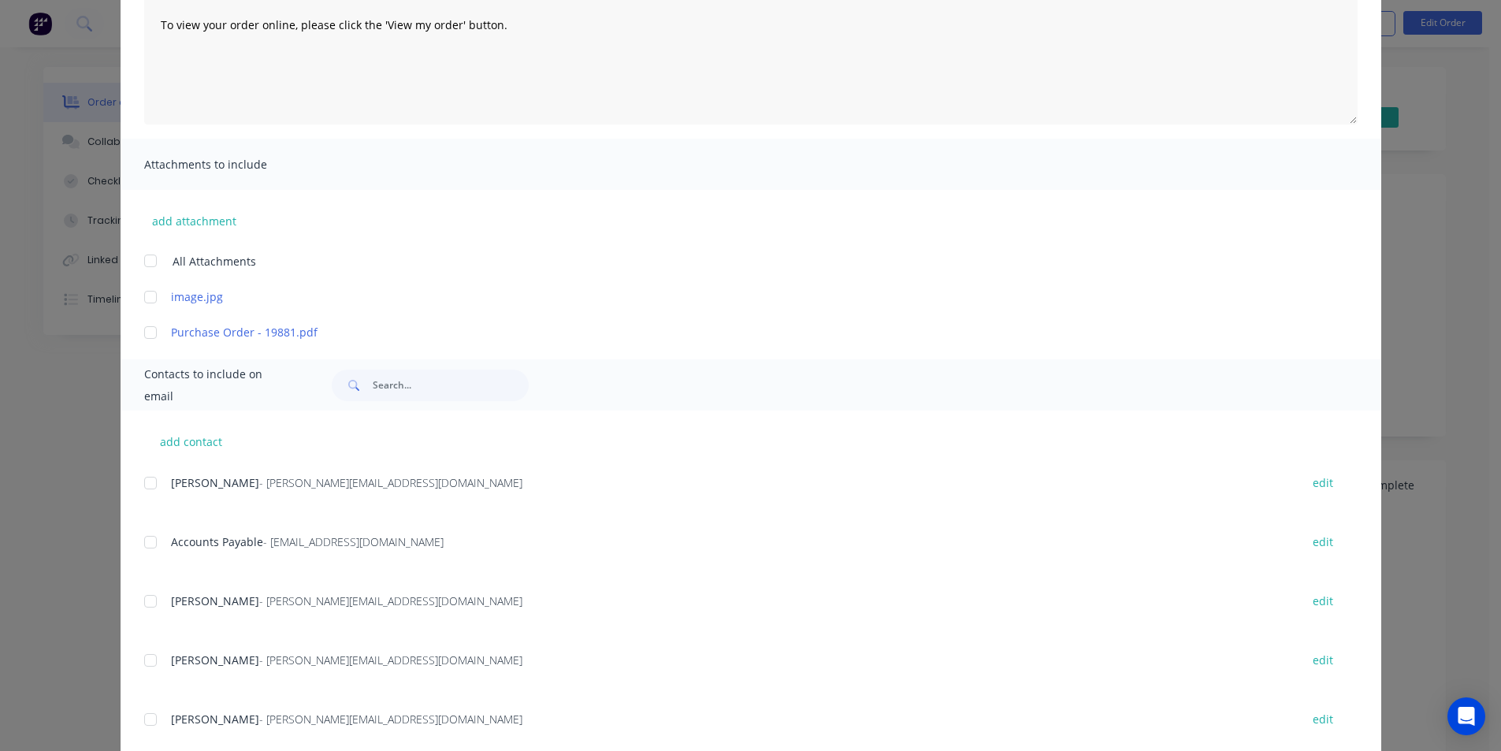
scroll to position [370, 0]
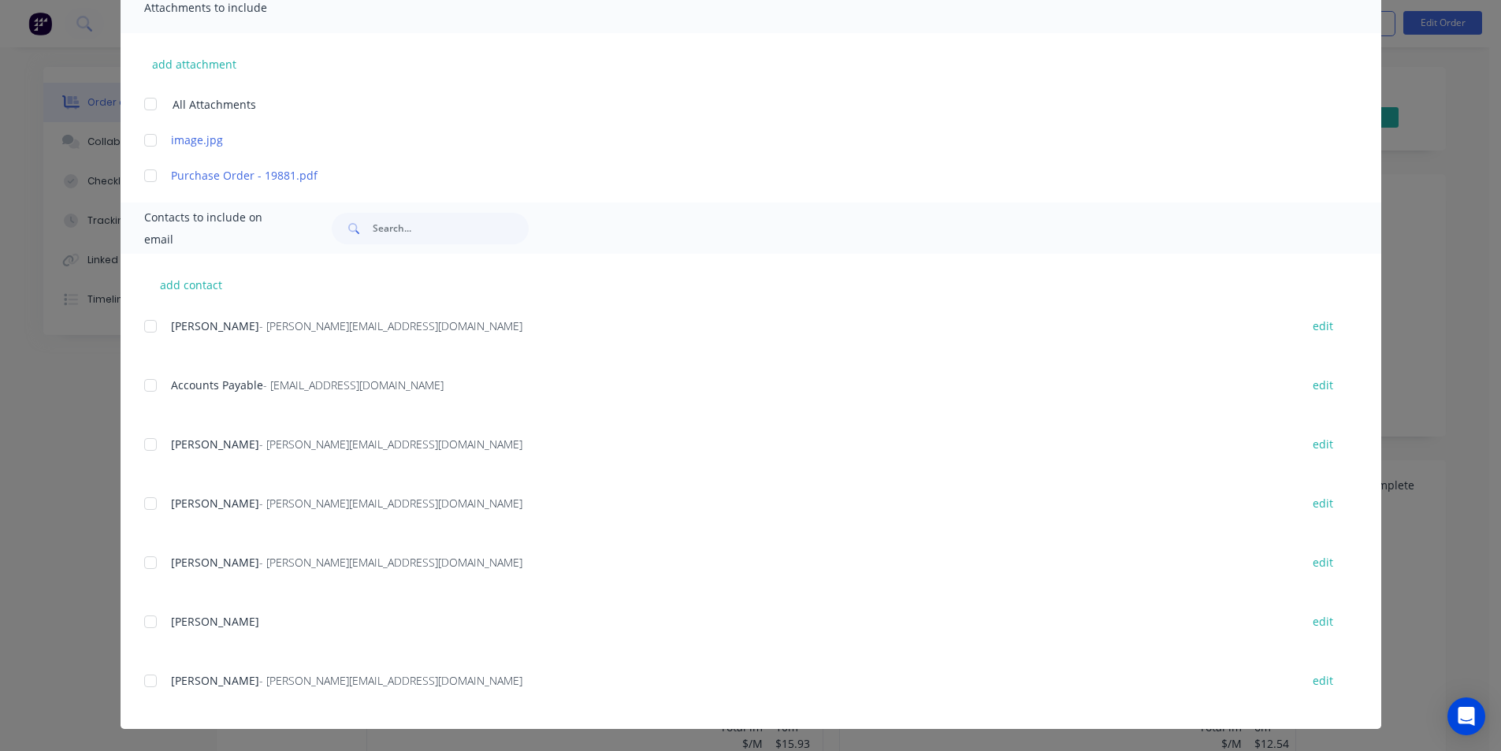
click at [144, 388] on div at bounding box center [151, 386] width 32 height 32
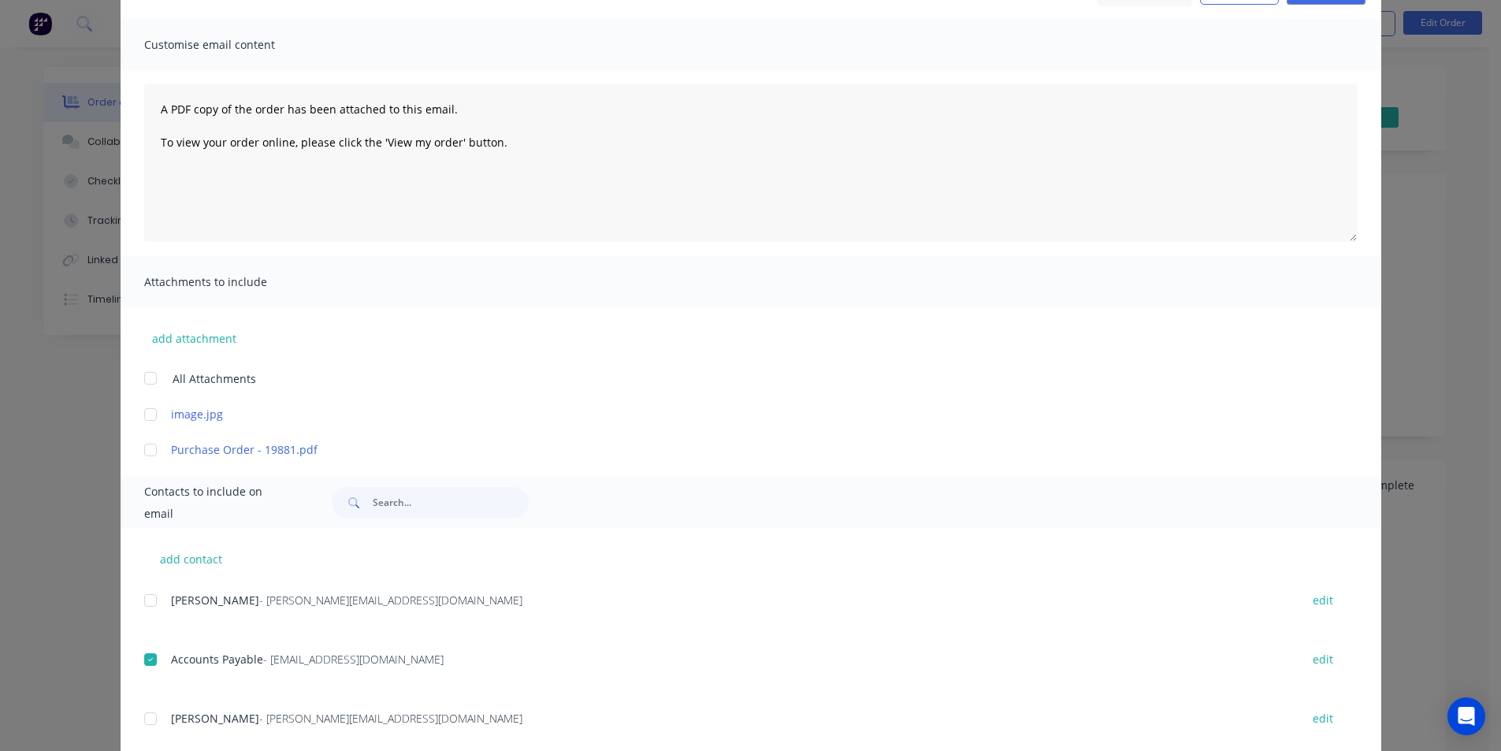
scroll to position [0, 0]
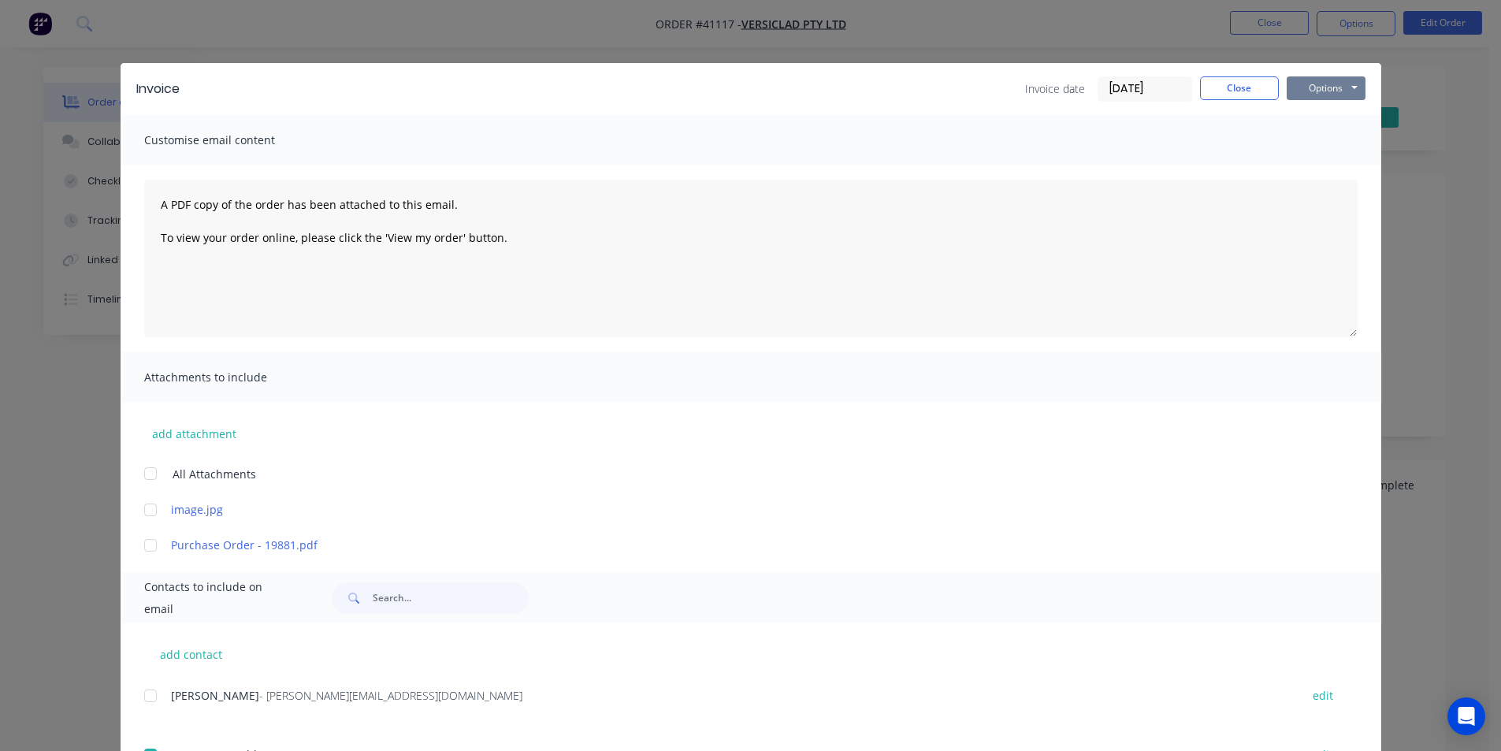
click at [1308, 81] on button "Options" at bounding box center [1326, 88] width 79 height 24
click at [1318, 166] on button "Email" at bounding box center [1337, 168] width 101 height 26
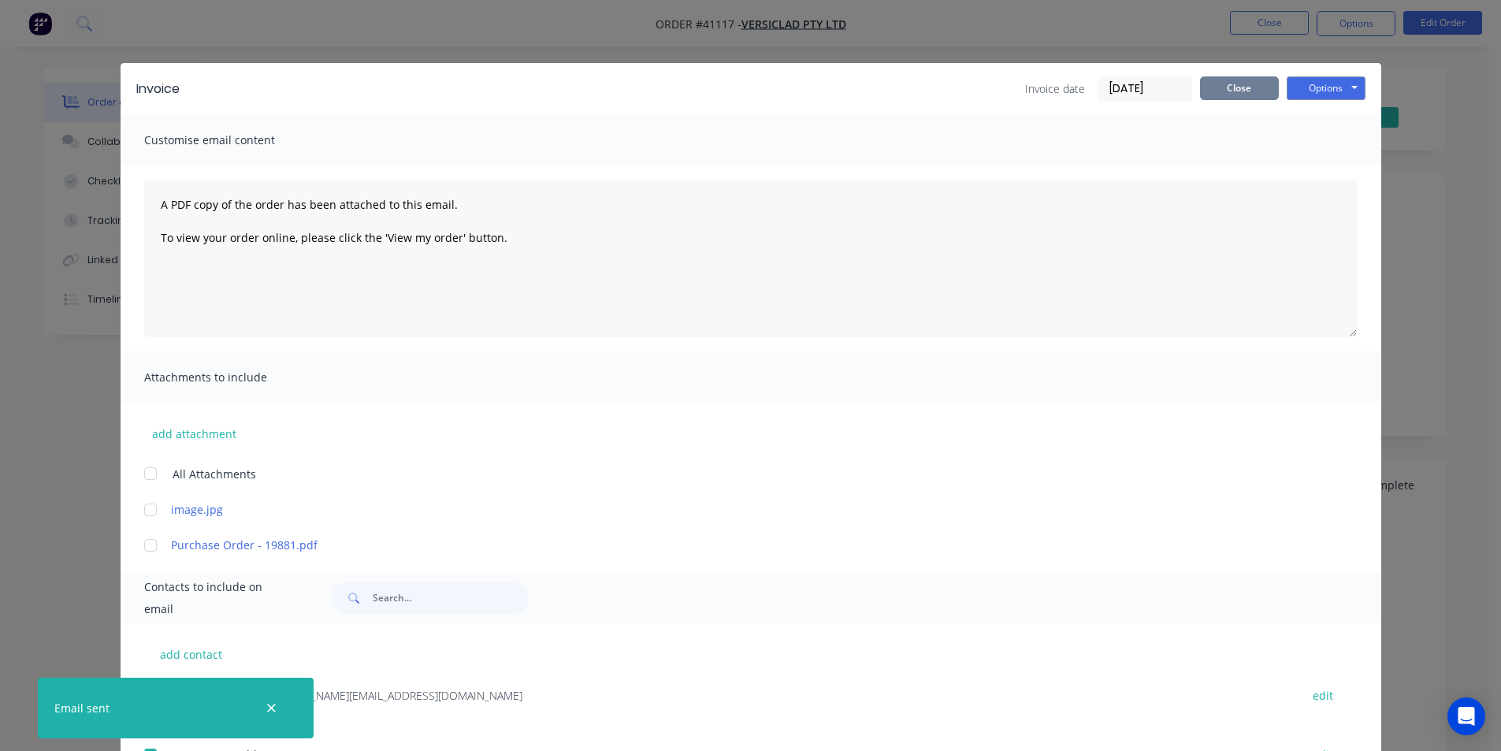
click at [1223, 85] on button "Close" at bounding box center [1239, 88] width 79 height 24
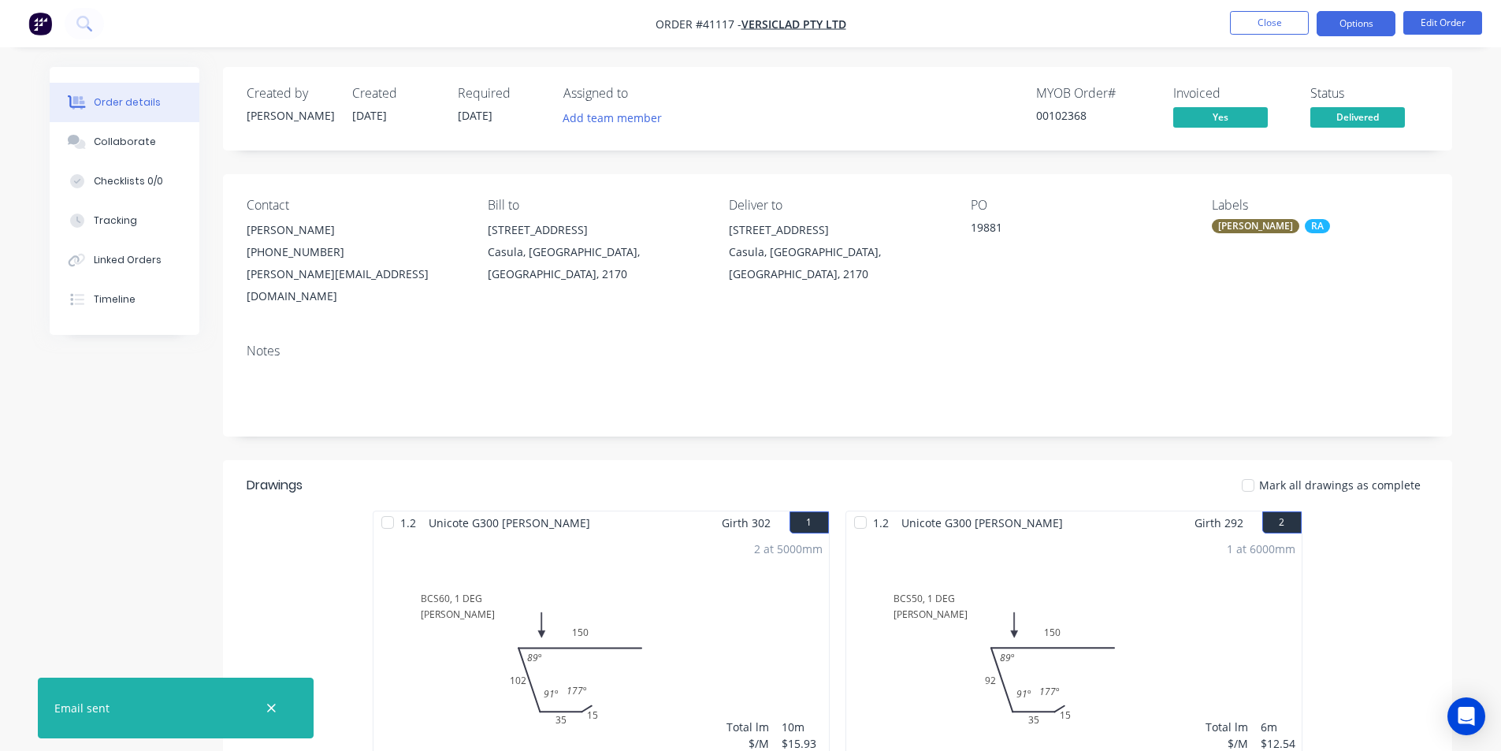
click at [1354, 21] on button "Options" at bounding box center [1356, 23] width 79 height 25
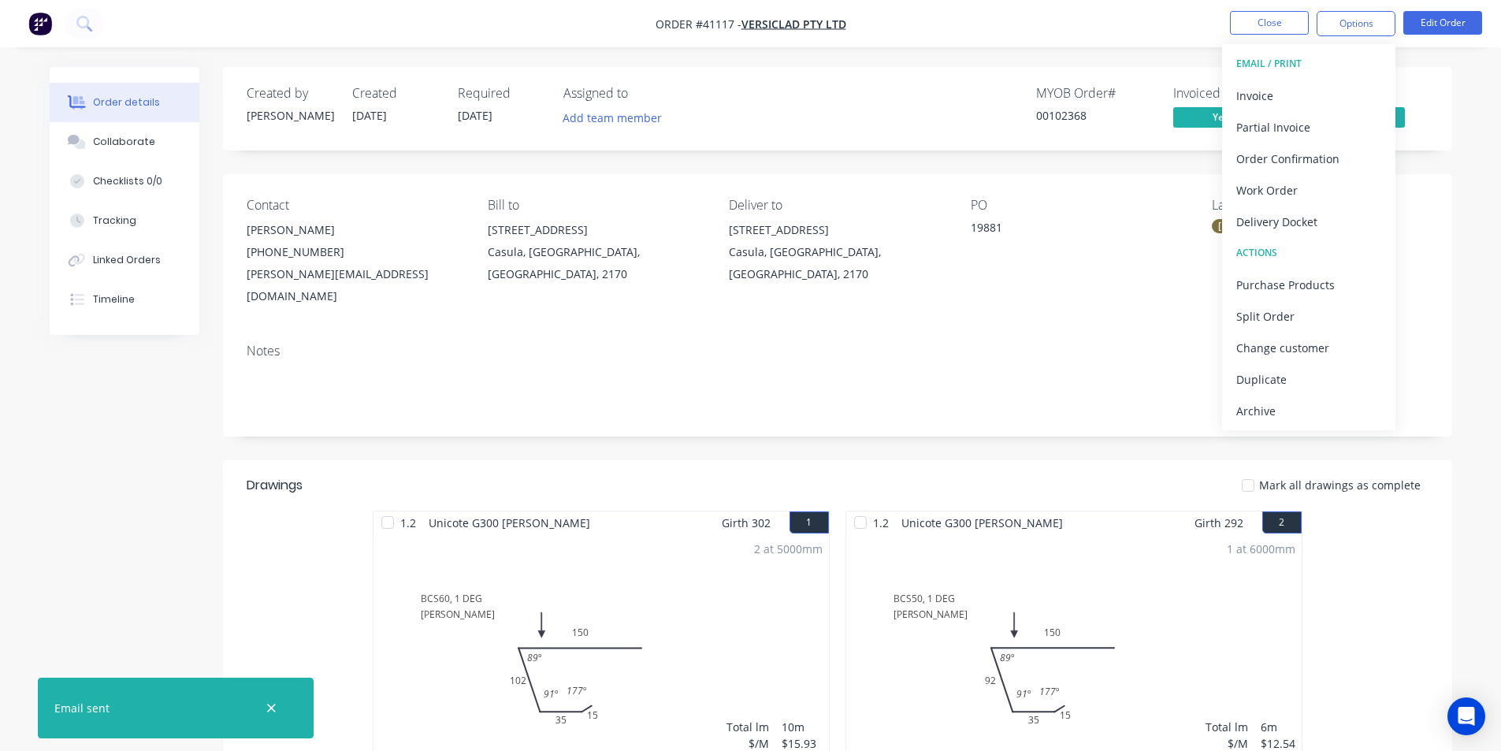
click at [1250, 407] on div "Archive" at bounding box center [1308, 411] width 145 height 23
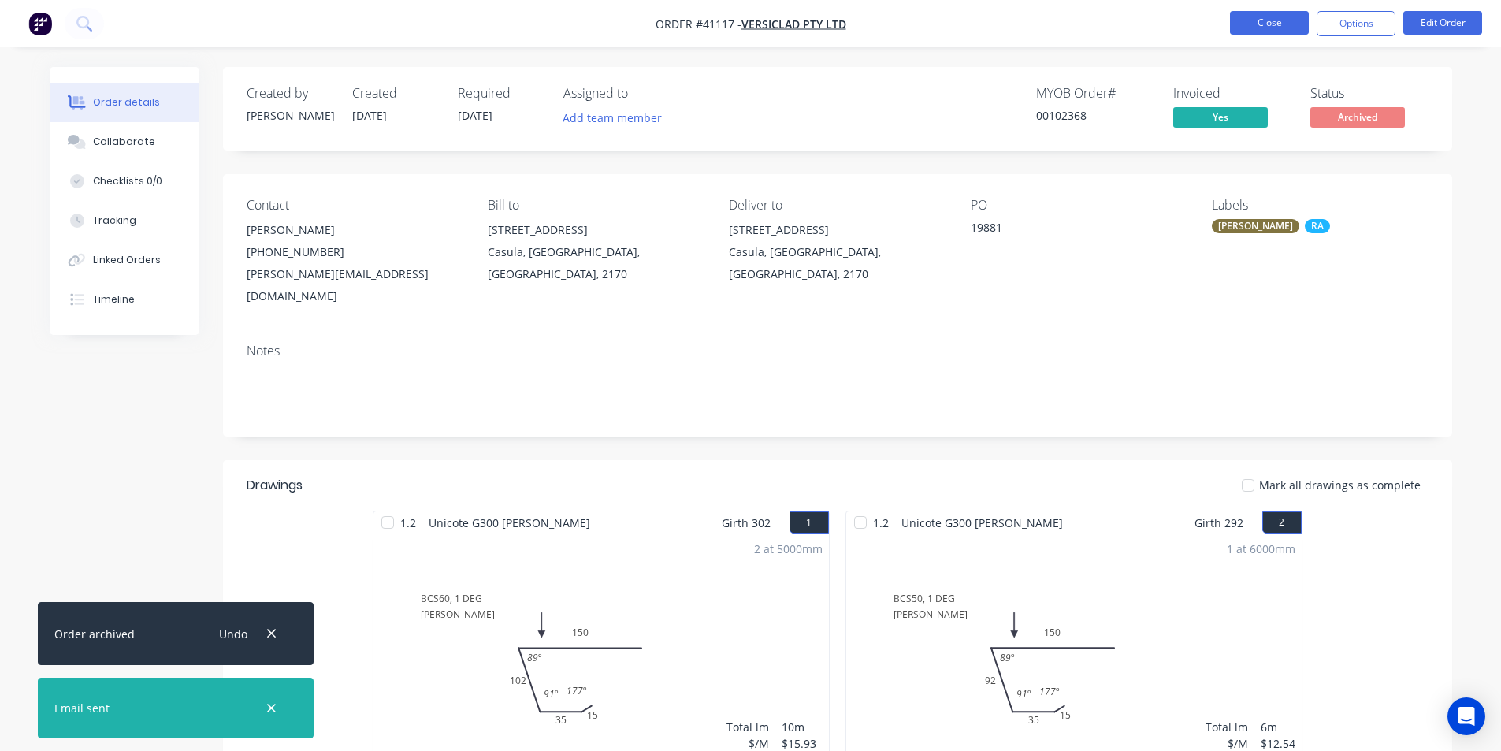
click at [1268, 21] on button "Close" at bounding box center [1269, 23] width 79 height 24
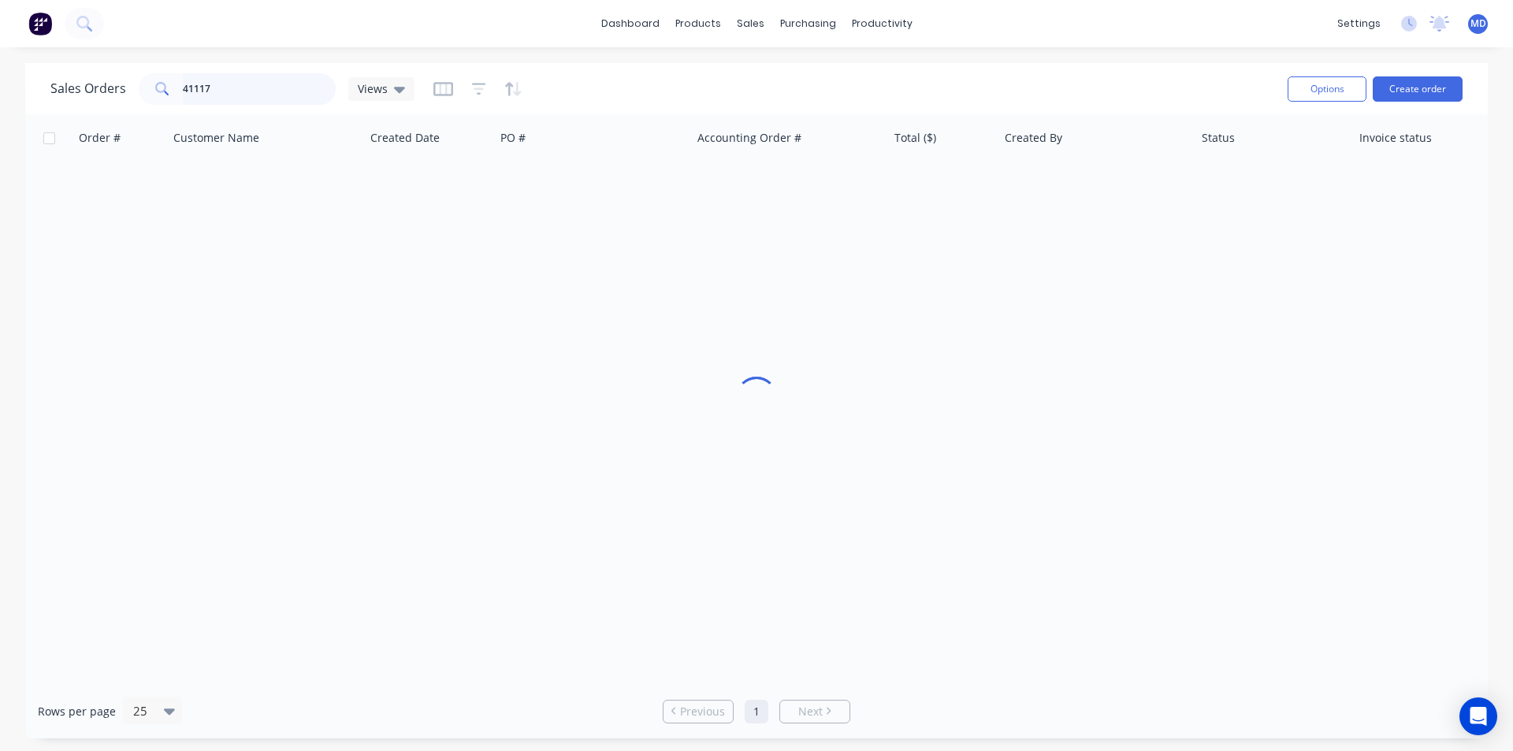
click at [301, 93] on input "41117" at bounding box center [260, 89] width 154 height 32
type input "41116"
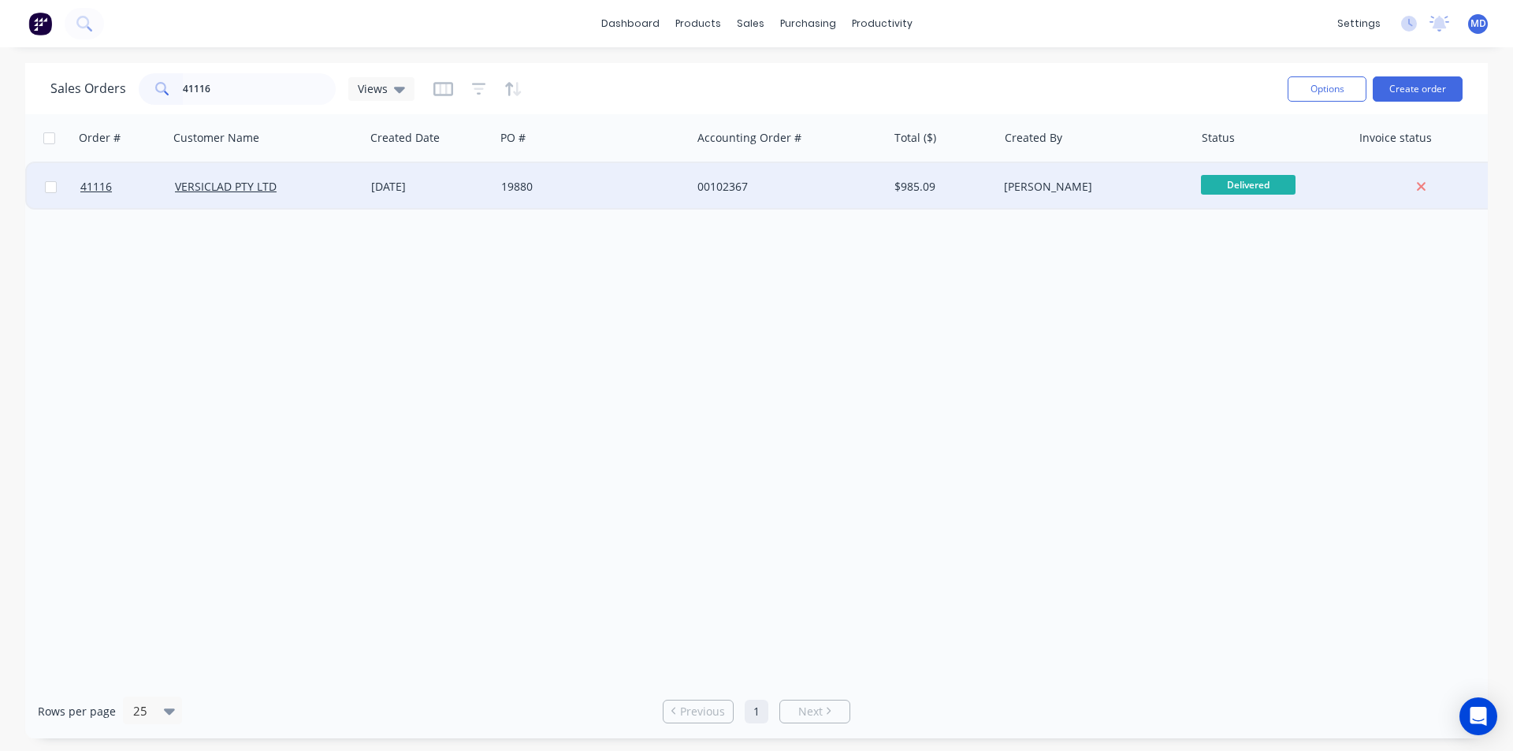
click at [645, 184] on div "19880" at bounding box center [588, 187] width 175 height 16
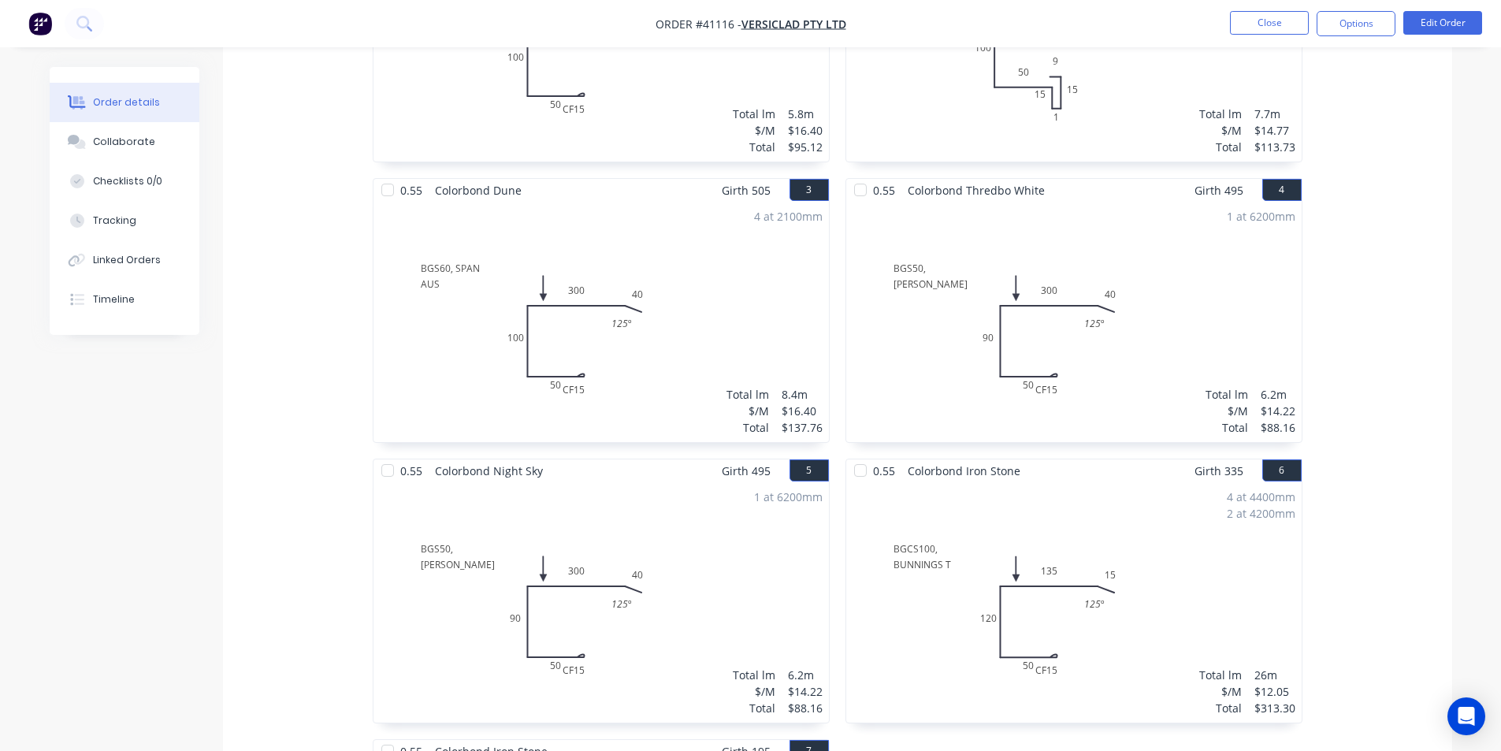
scroll to position [37, 0]
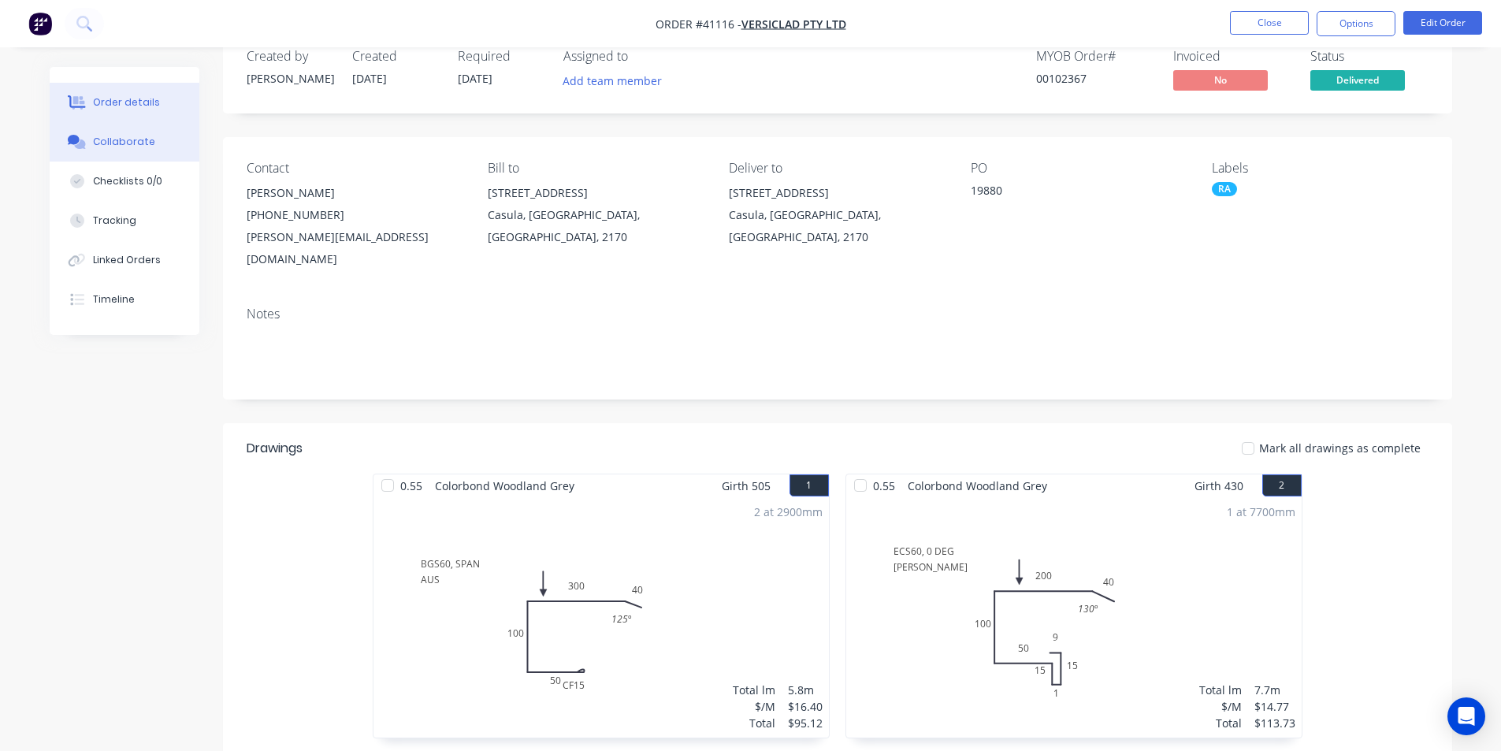
click at [136, 141] on div "Collaborate" at bounding box center [124, 142] width 62 height 14
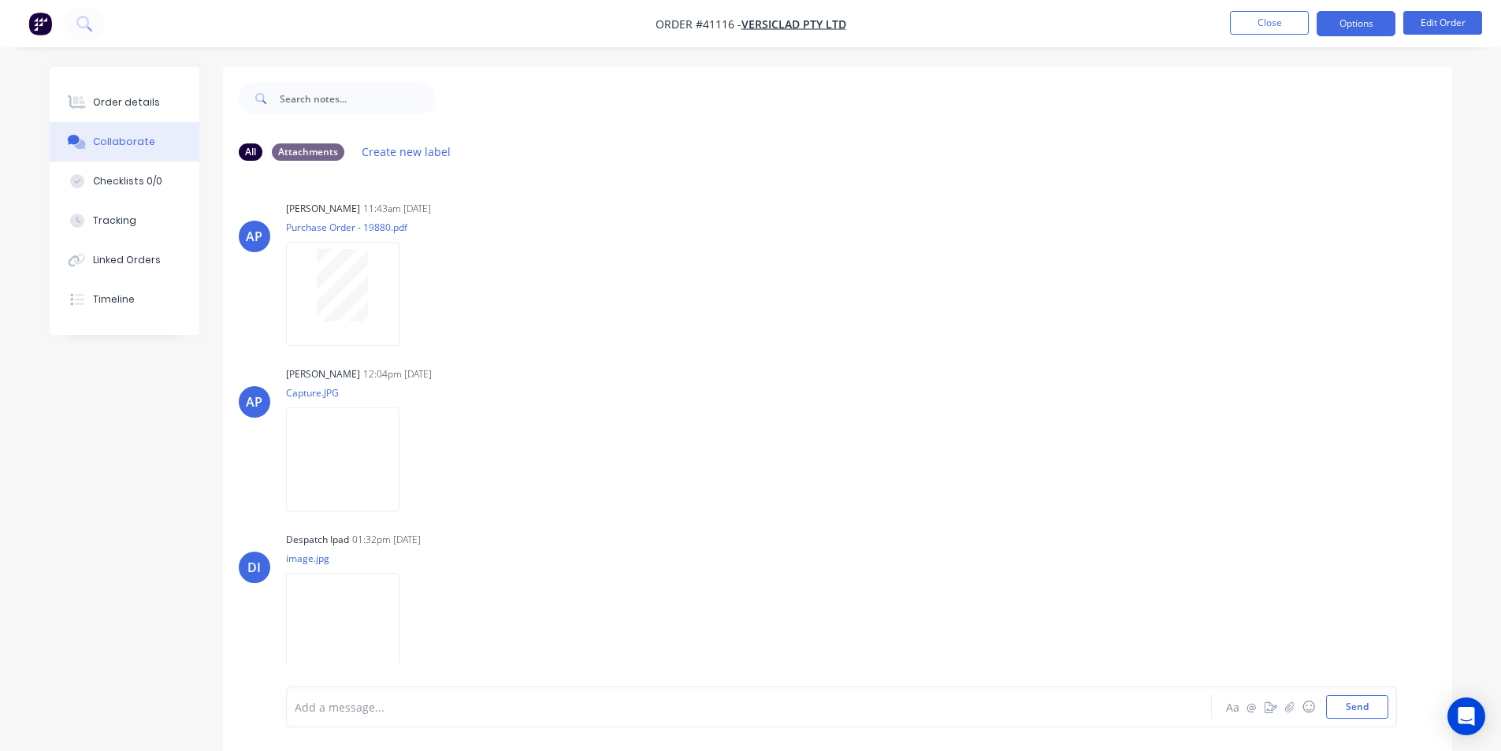
click at [1359, 29] on button "Options" at bounding box center [1356, 23] width 79 height 25
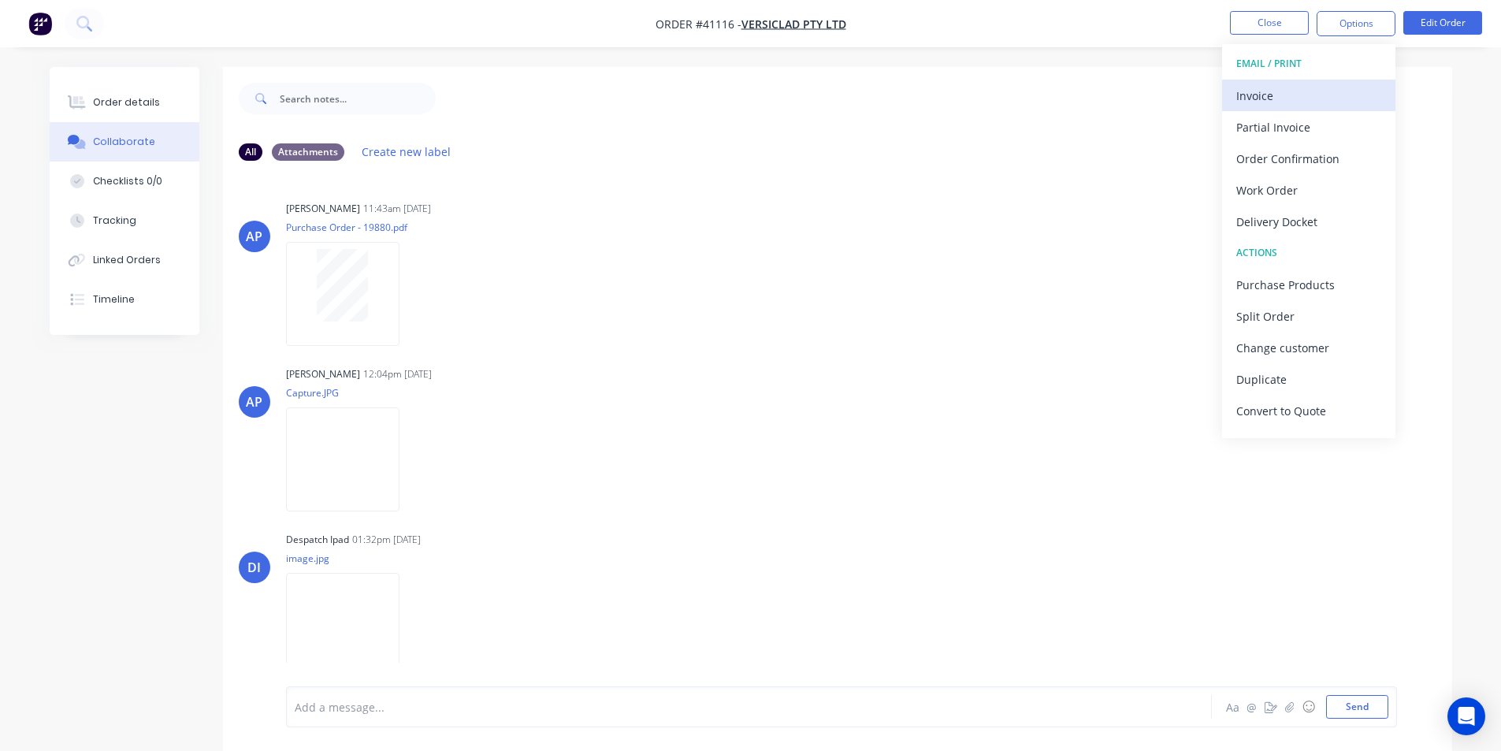
click at [1258, 96] on div "Invoice" at bounding box center [1308, 95] width 145 height 23
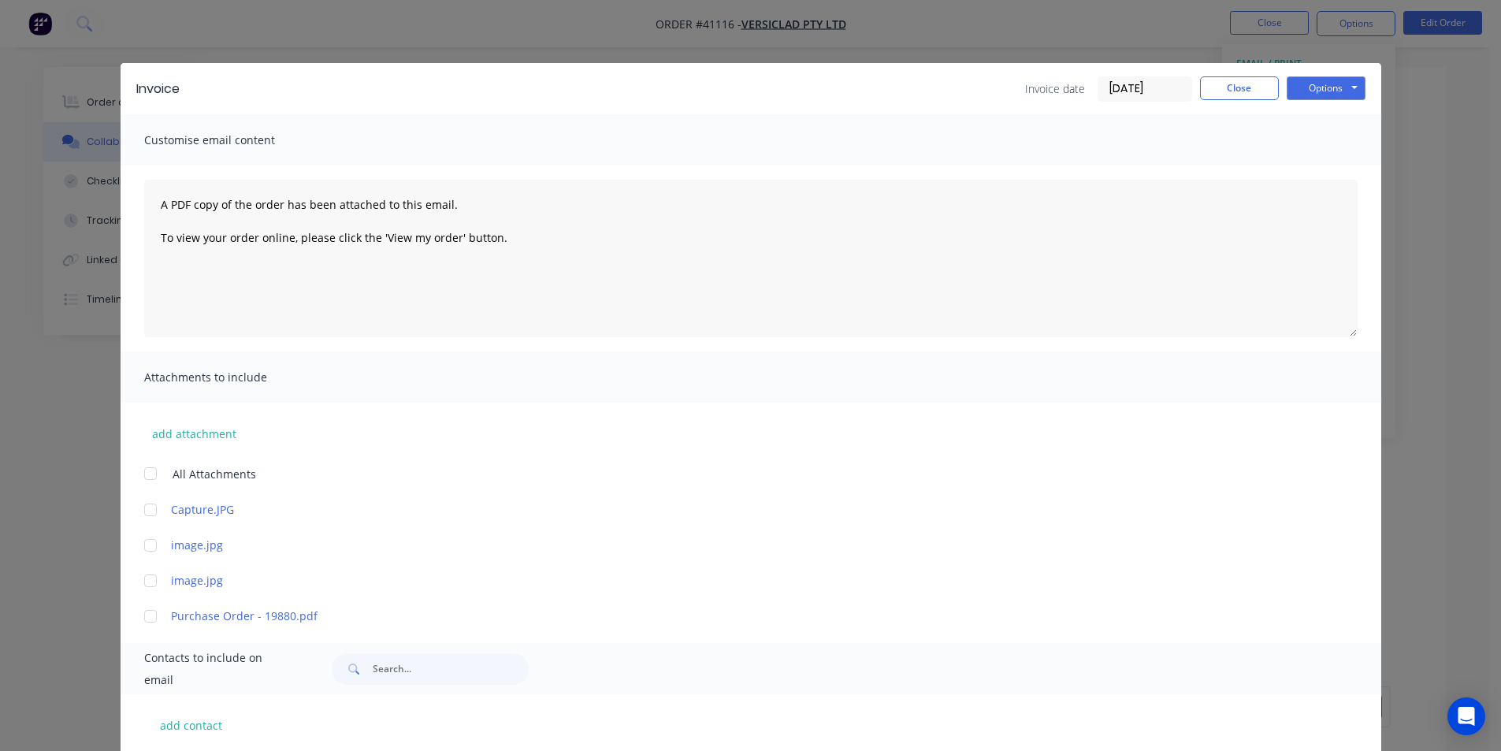
scroll to position [440, 0]
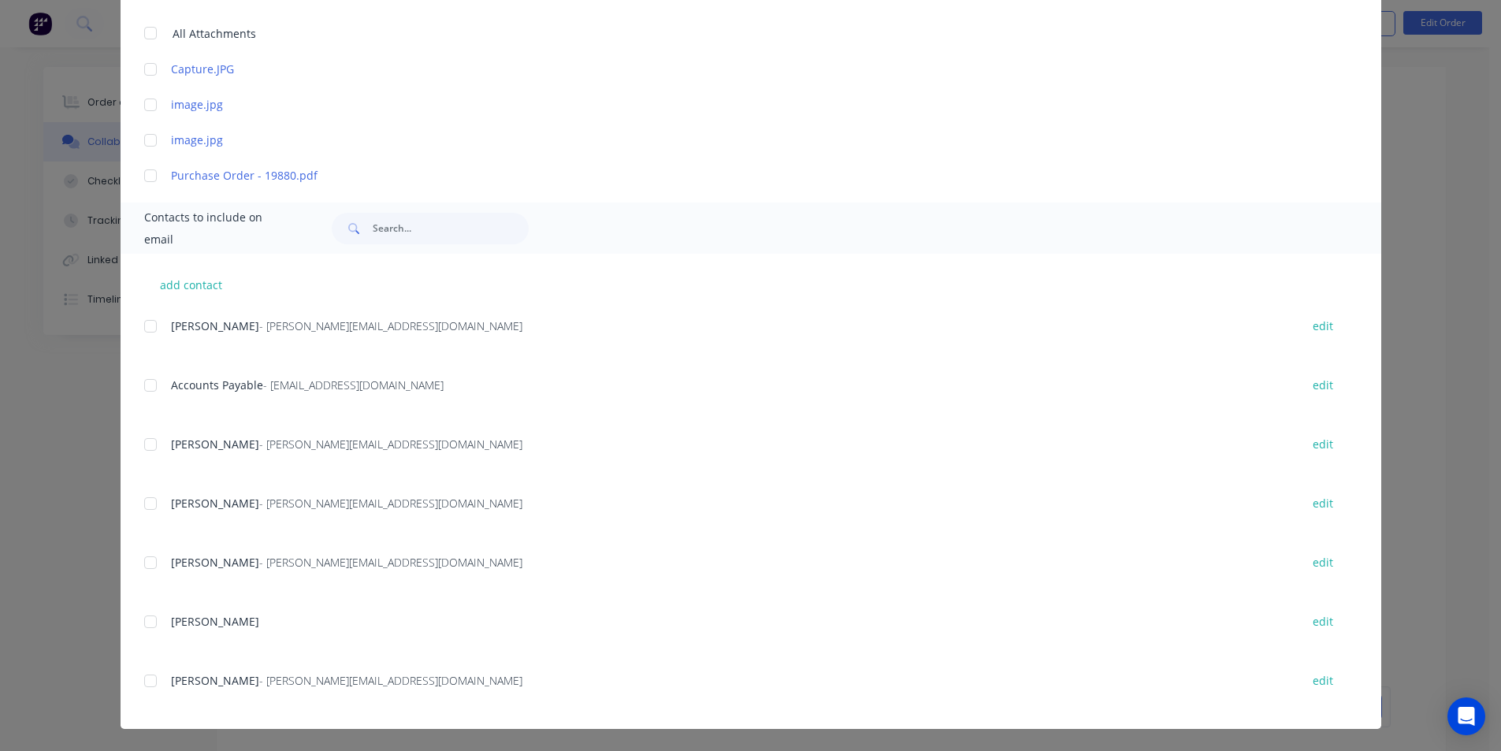
click at [142, 385] on div at bounding box center [151, 386] width 32 height 32
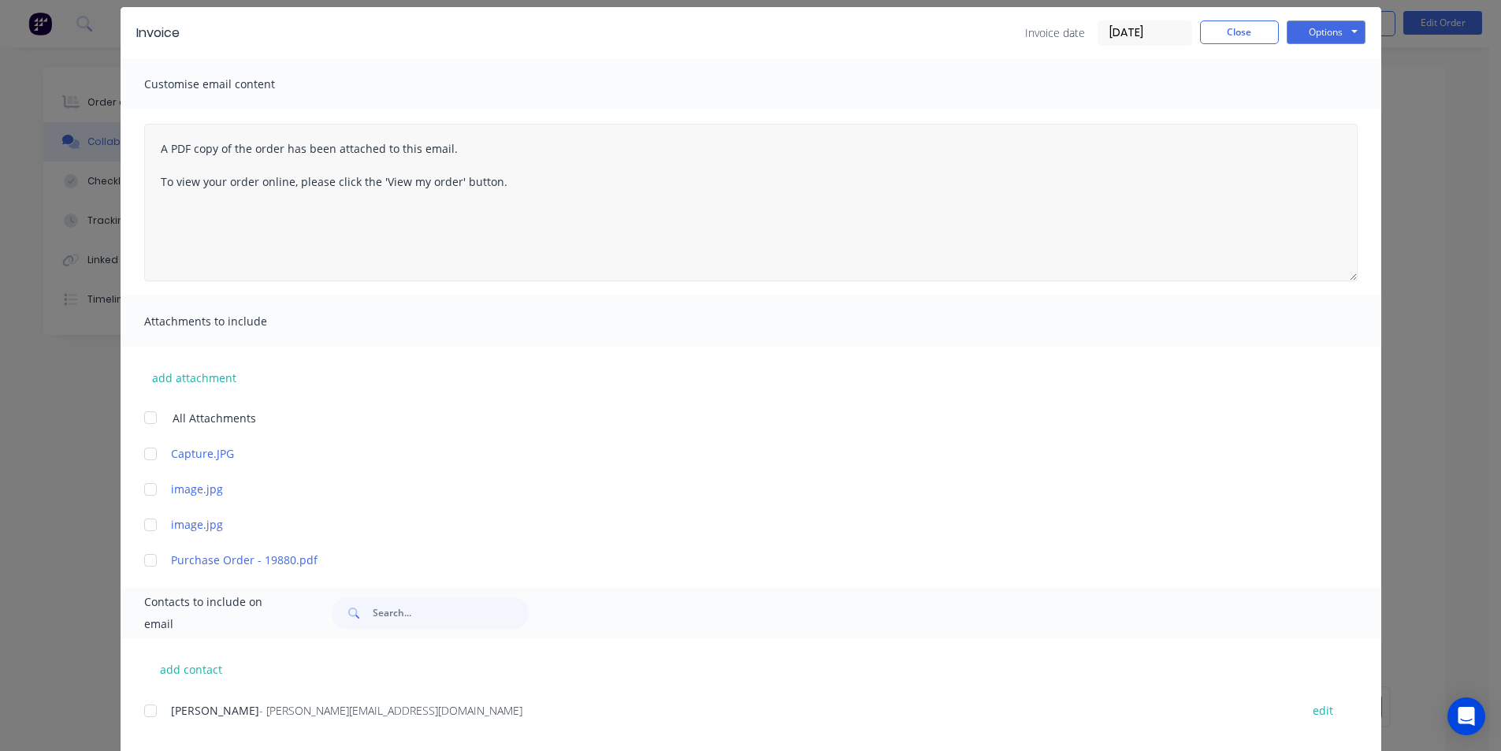
scroll to position [46, 0]
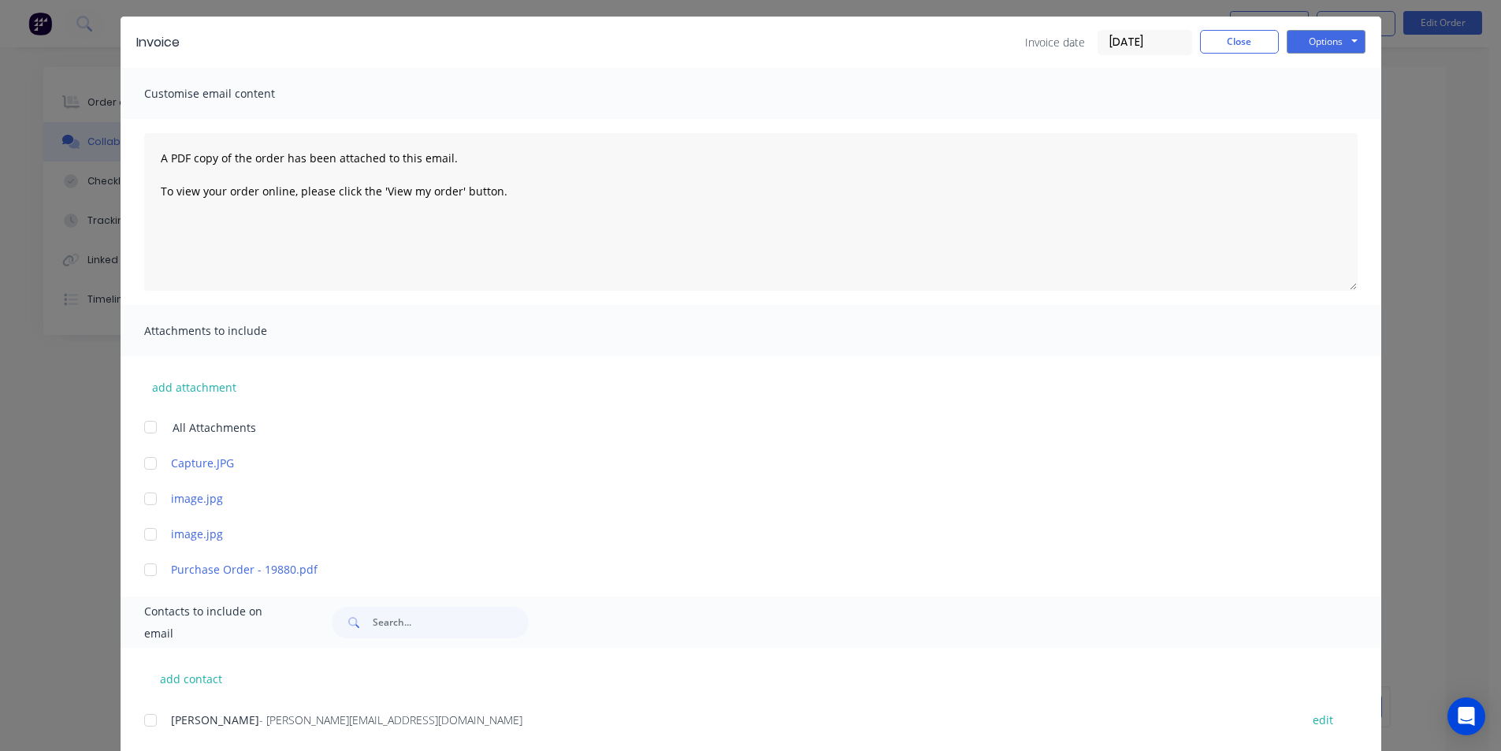
click at [1141, 38] on input "[DATE]" at bounding box center [1144, 43] width 93 height 24
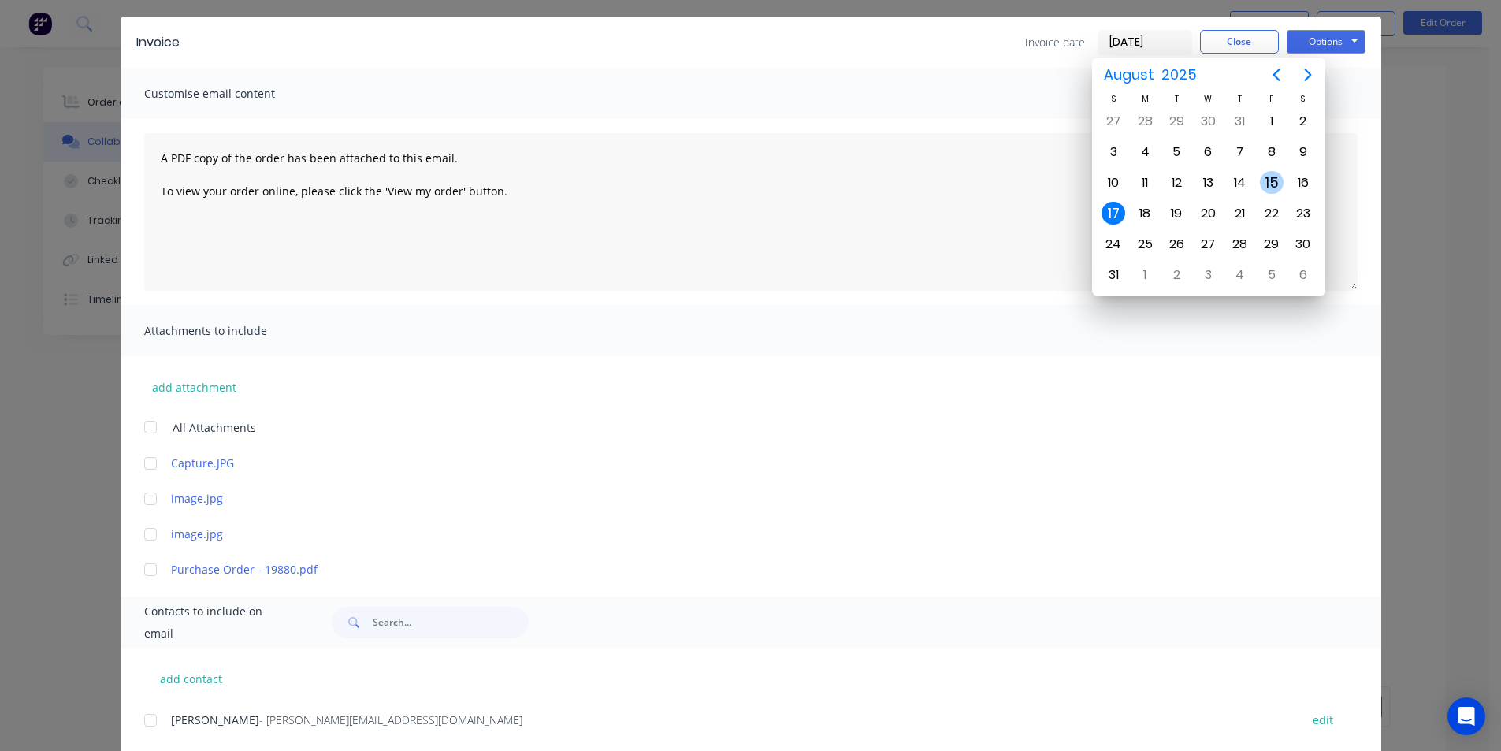
click at [1269, 181] on div "15" at bounding box center [1272, 183] width 24 height 24
type input "[DATE]"
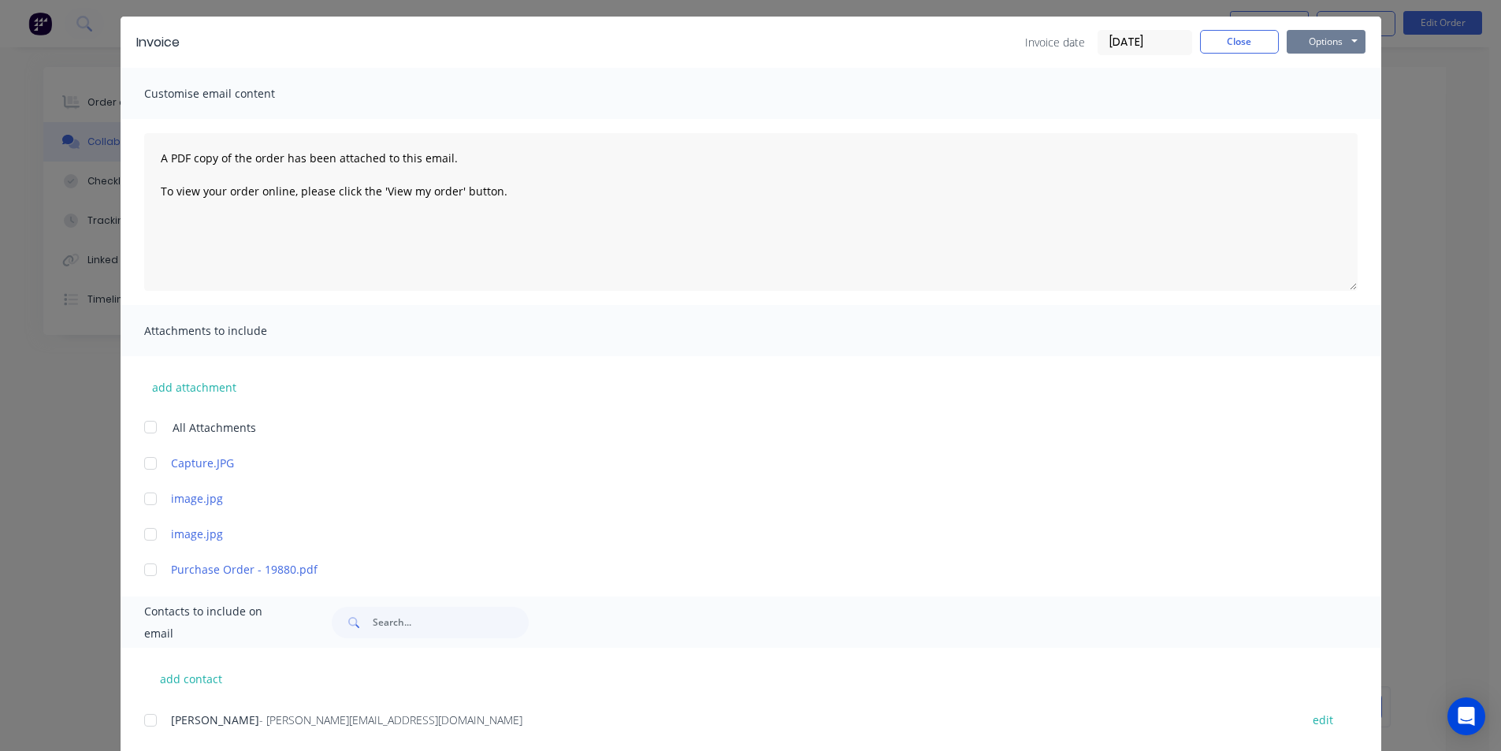
click at [1320, 43] on button "Options" at bounding box center [1326, 42] width 79 height 24
click at [1324, 121] on button "Email" at bounding box center [1337, 122] width 101 height 26
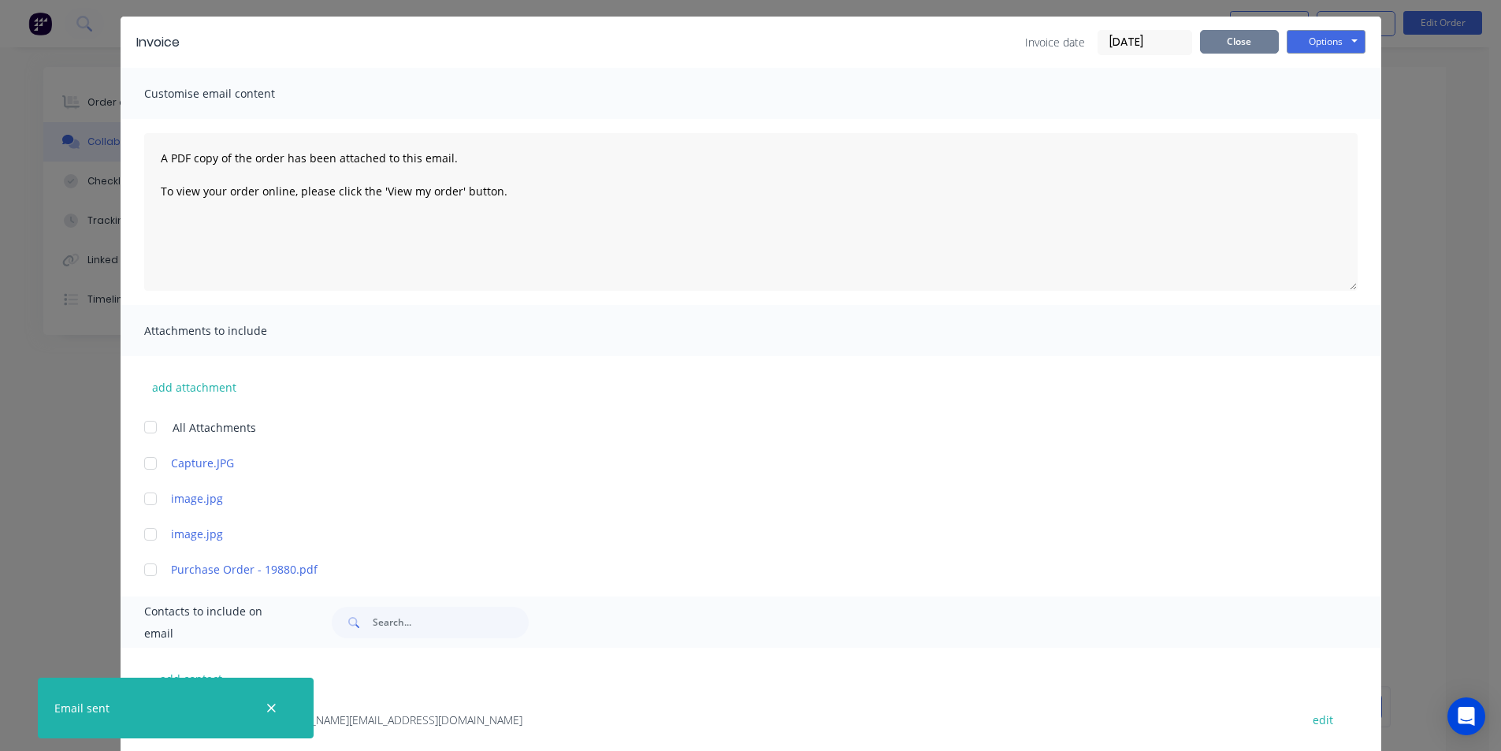
click at [1241, 39] on button "Close" at bounding box center [1239, 42] width 79 height 24
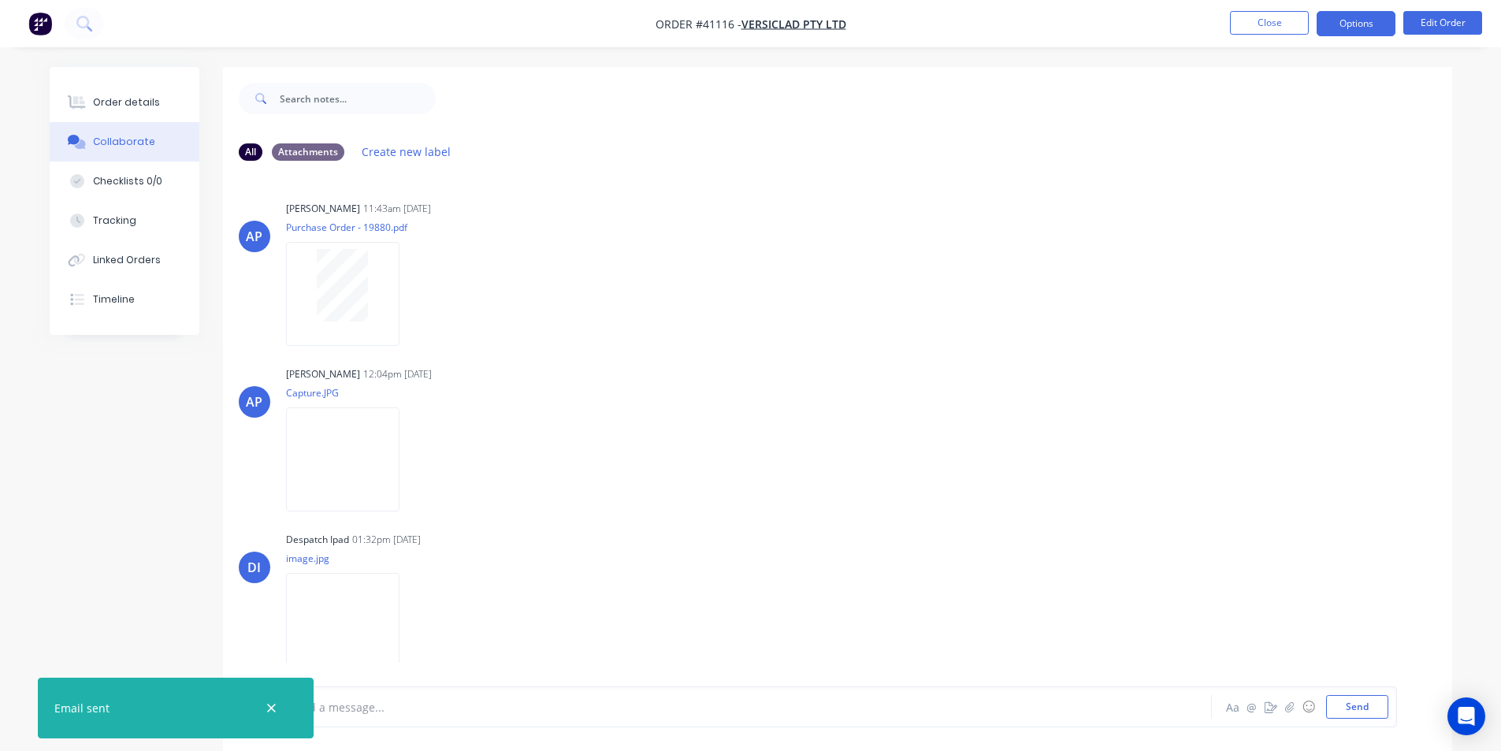
click at [1355, 24] on button "Options" at bounding box center [1356, 23] width 79 height 25
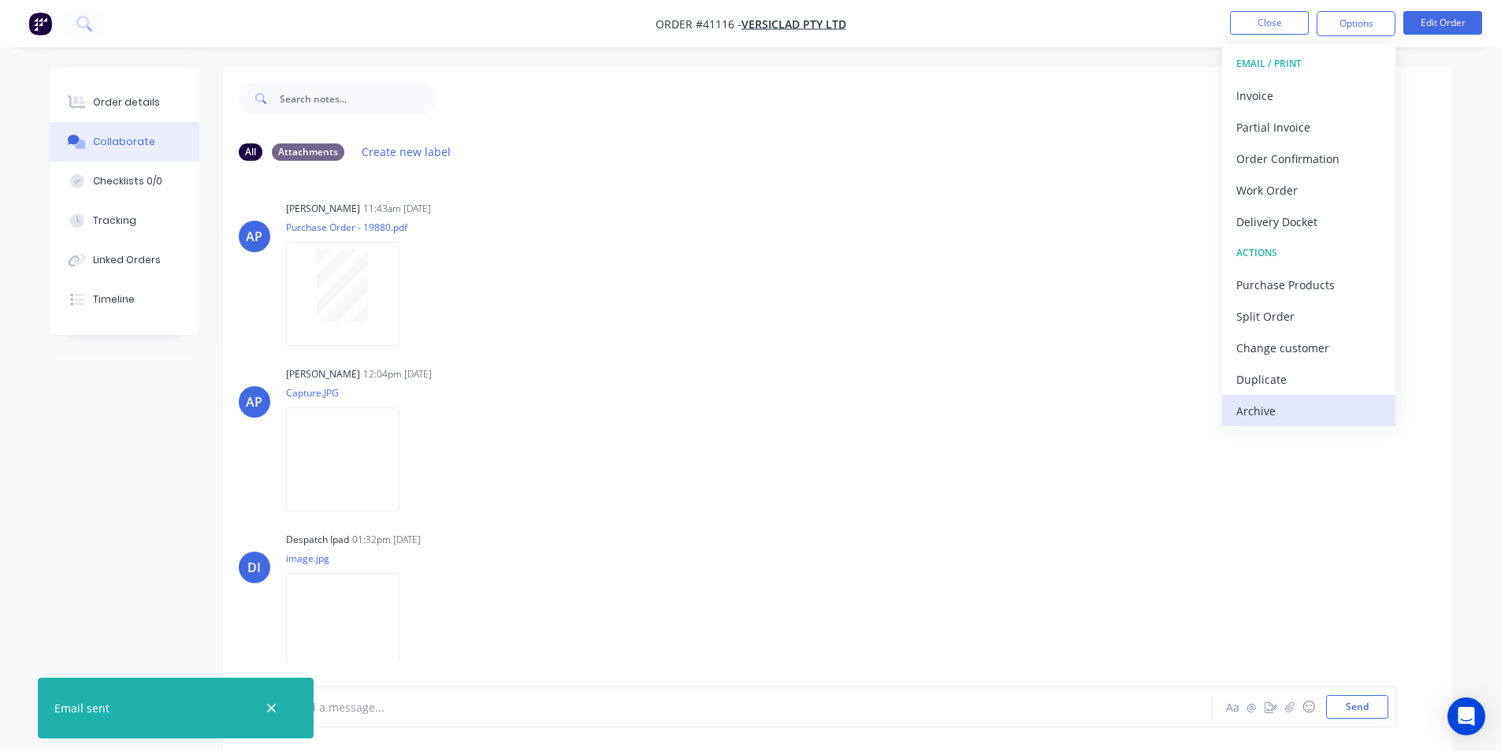
click at [1258, 408] on div "Archive" at bounding box center [1308, 411] width 145 height 23
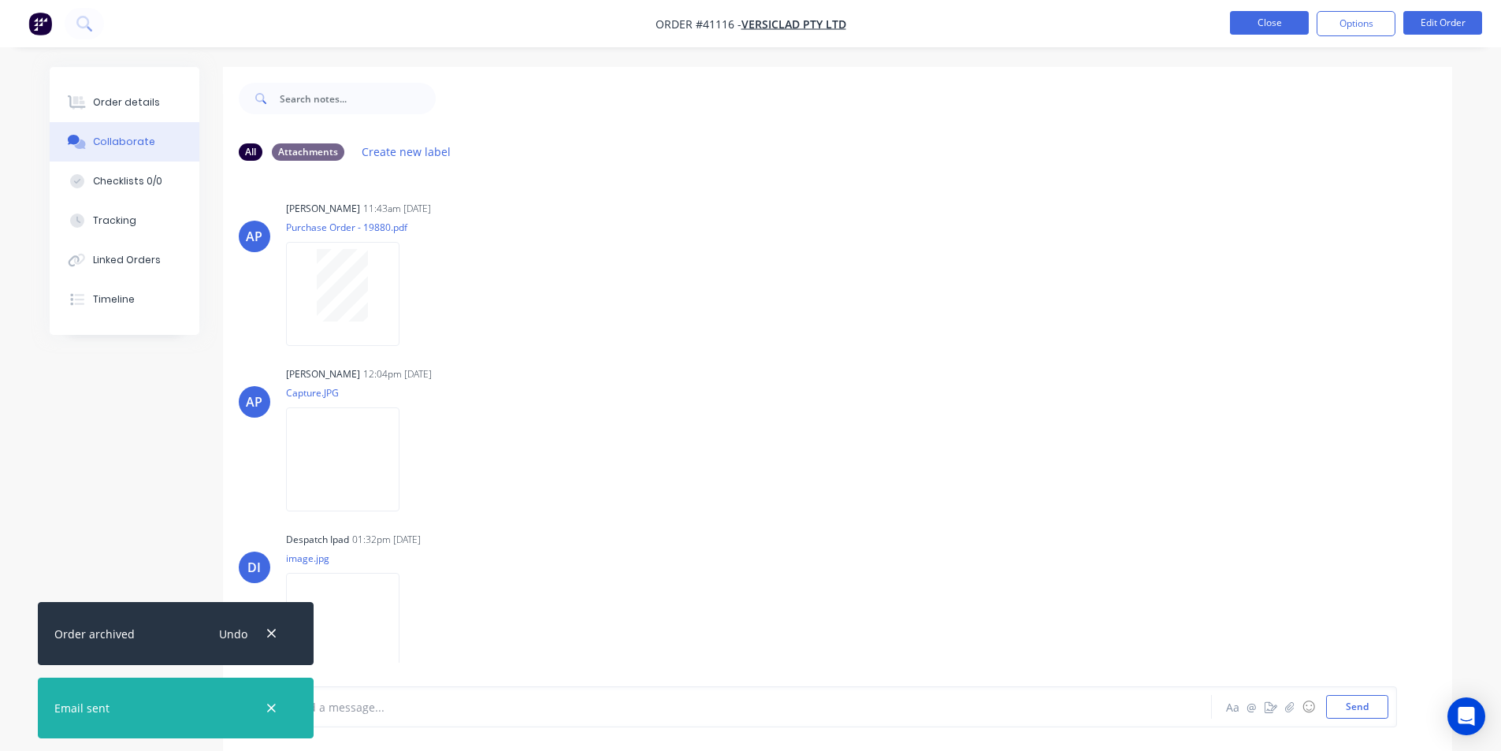
click at [1260, 23] on button "Close" at bounding box center [1269, 23] width 79 height 24
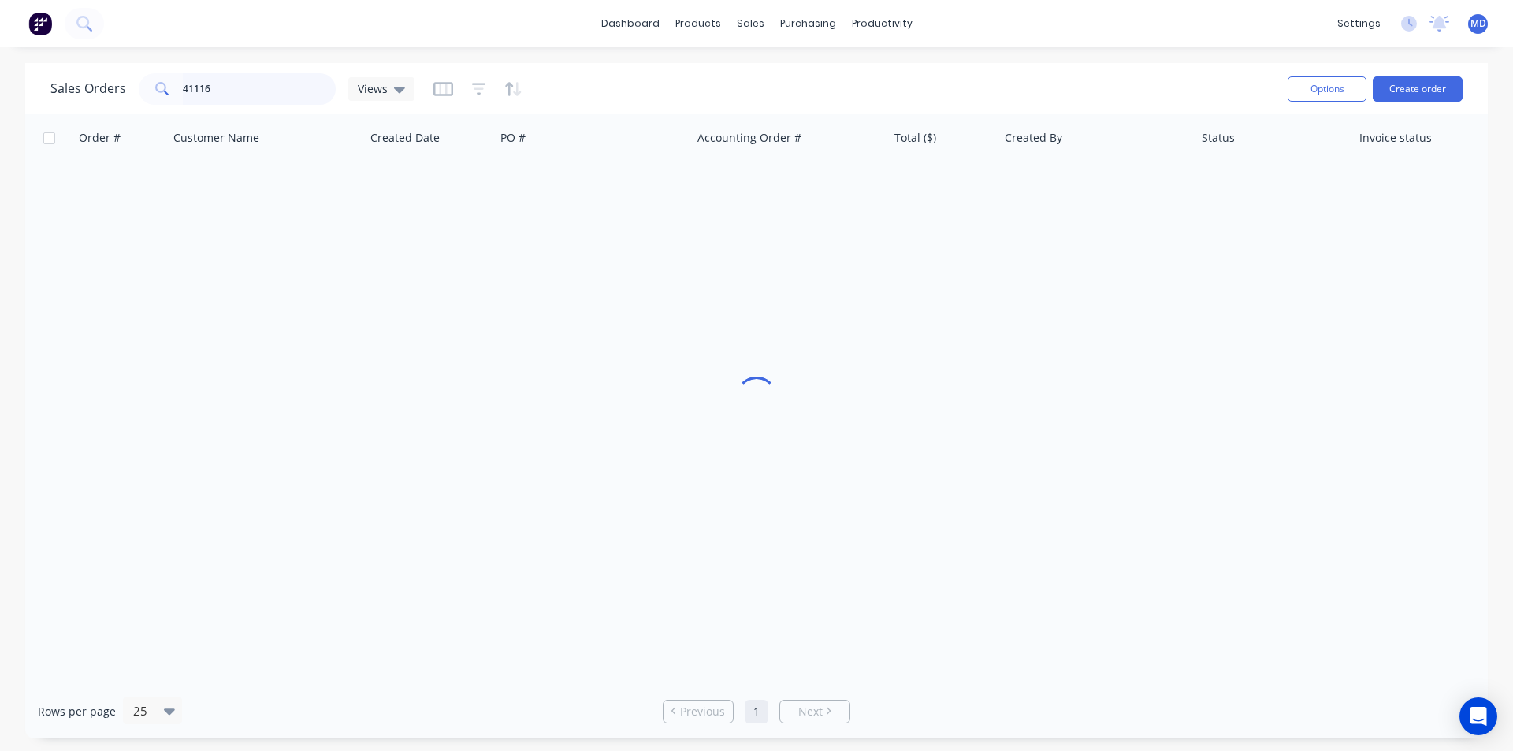
click at [264, 85] on input "41116" at bounding box center [260, 89] width 154 height 32
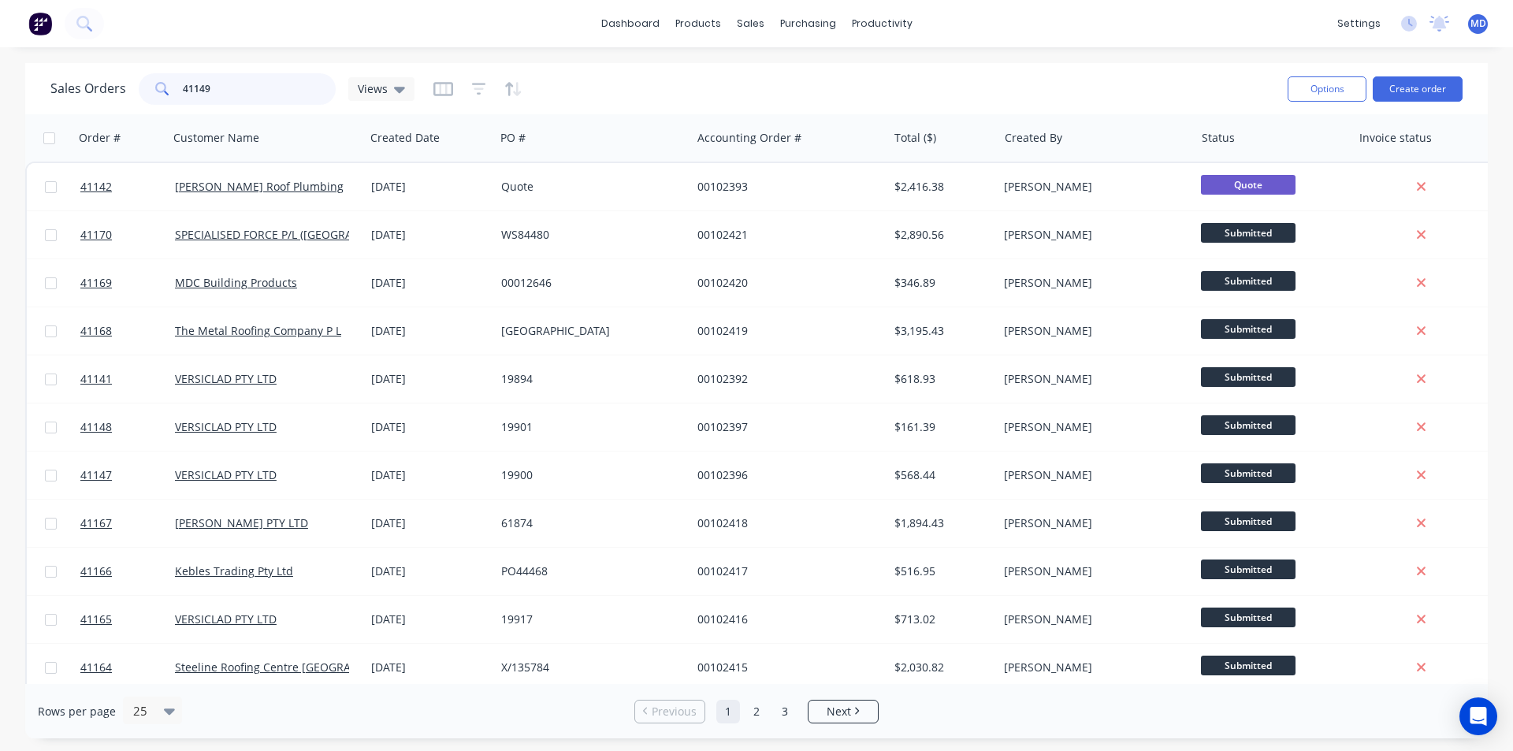
type input "41149"
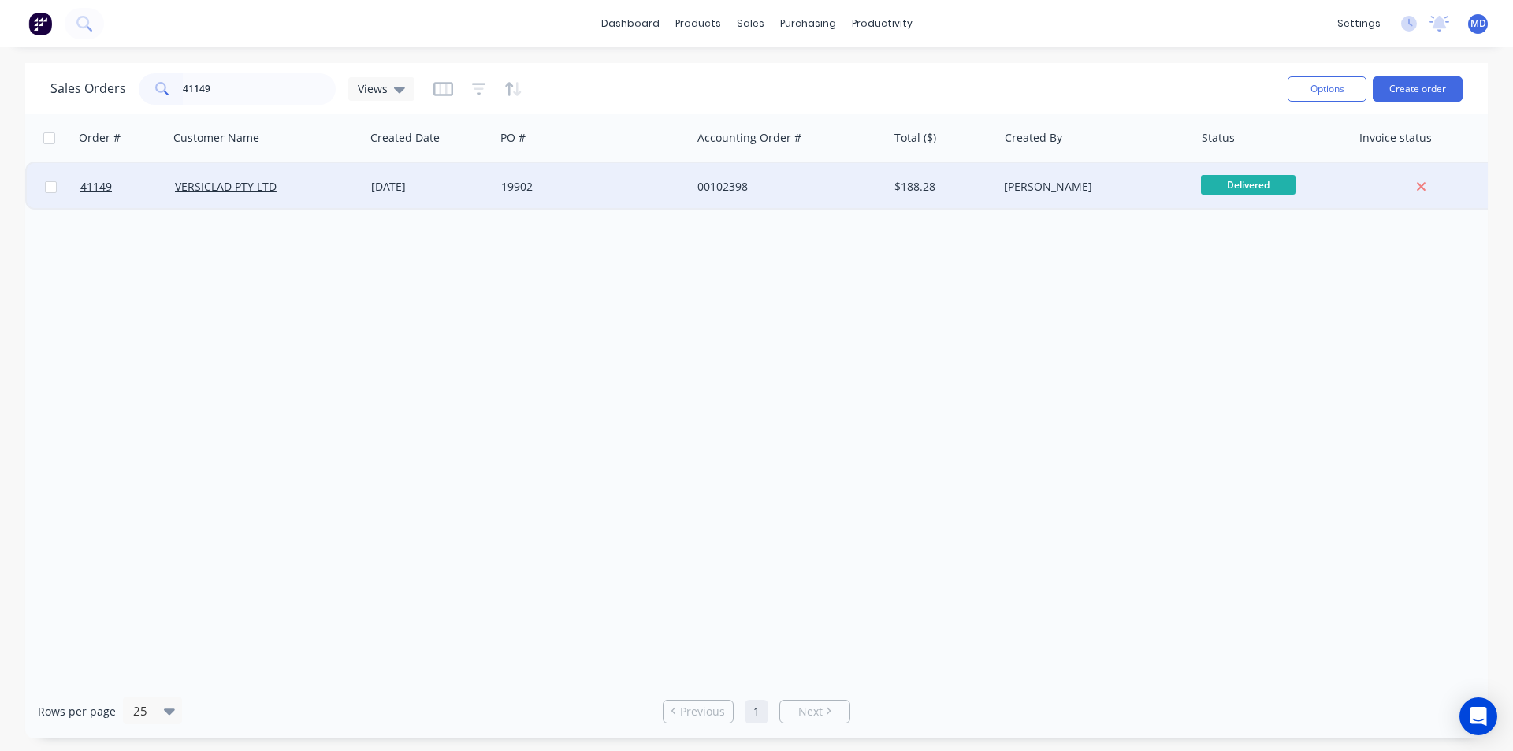
click at [615, 190] on div "19902" at bounding box center [588, 187] width 175 height 16
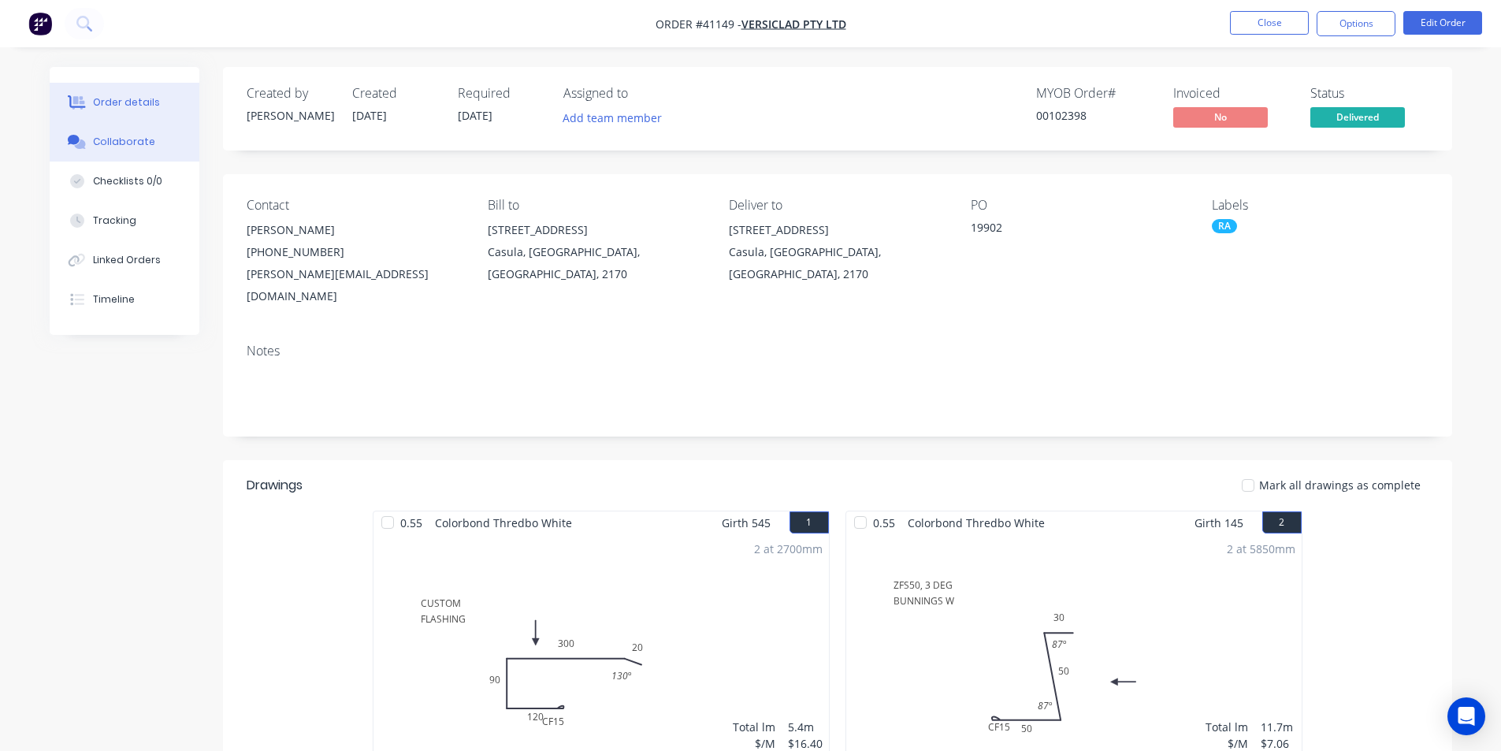
drag, startPoint x: 128, startPoint y: 136, endPoint x: 160, endPoint y: 136, distance: 32.3
click at [128, 143] on div "Collaborate" at bounding box center [124, 142] width 62 height 14
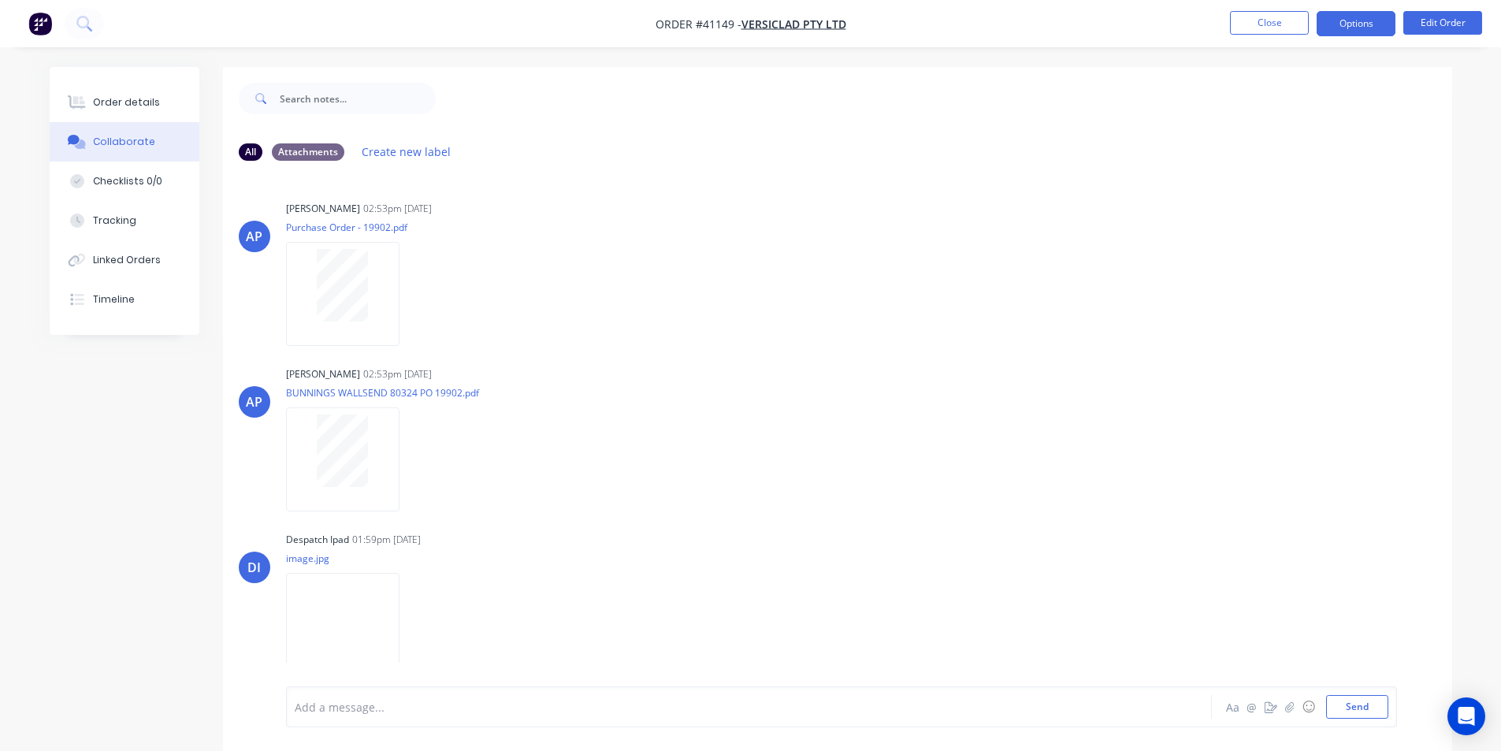
click at [1353, 22] on button "Options" at bounding box center [1356, 23] width 79 height 25
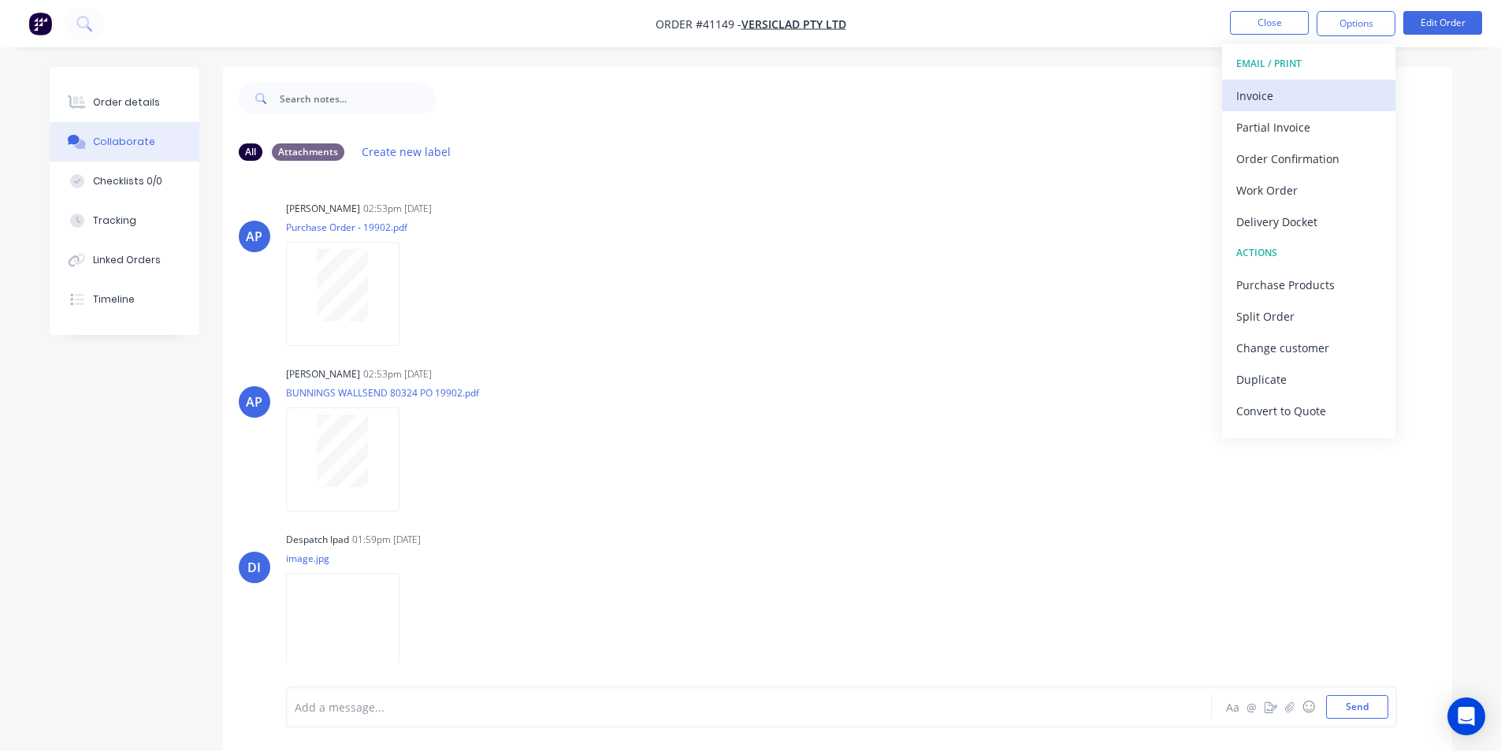
click at [1263, 98] on div "Invoice" at bounding box center [1308, 95] width 145 height 23
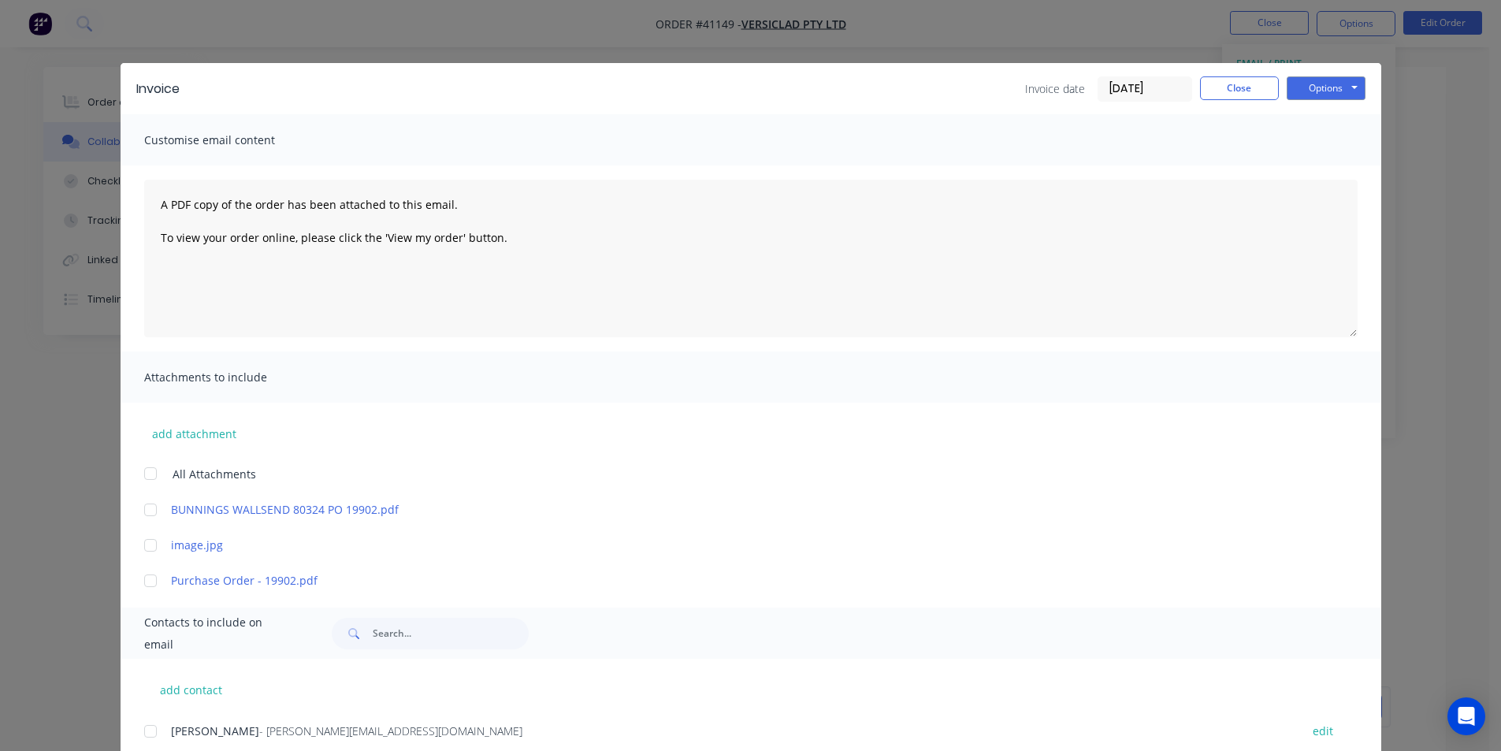
click at [1132, 87] on input "[DATE]" at bounding box center [1144, 89] width 93 height 24
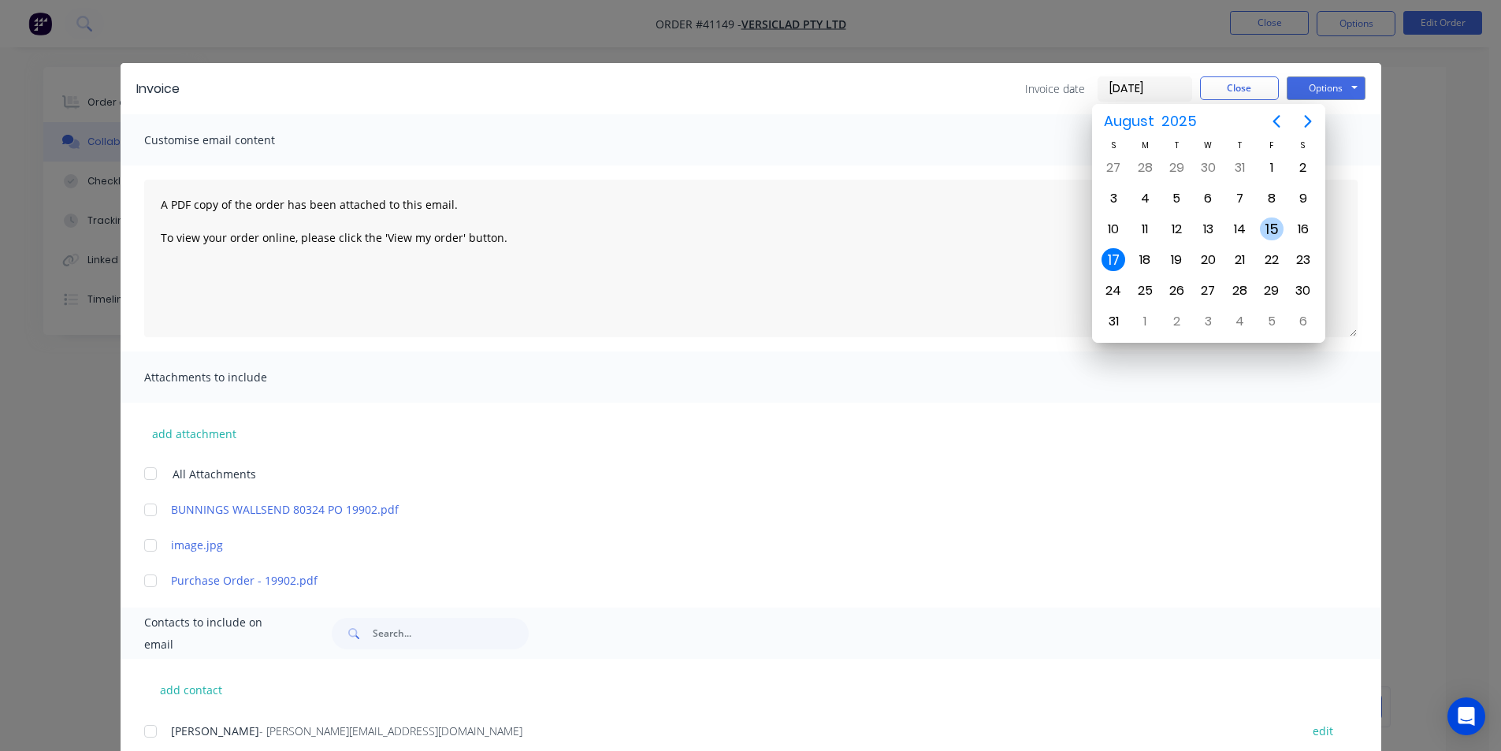
click at [1266, 226] on div "15" at bounding box center [1272, 229] width 24 height 24
type input "[DATE]"
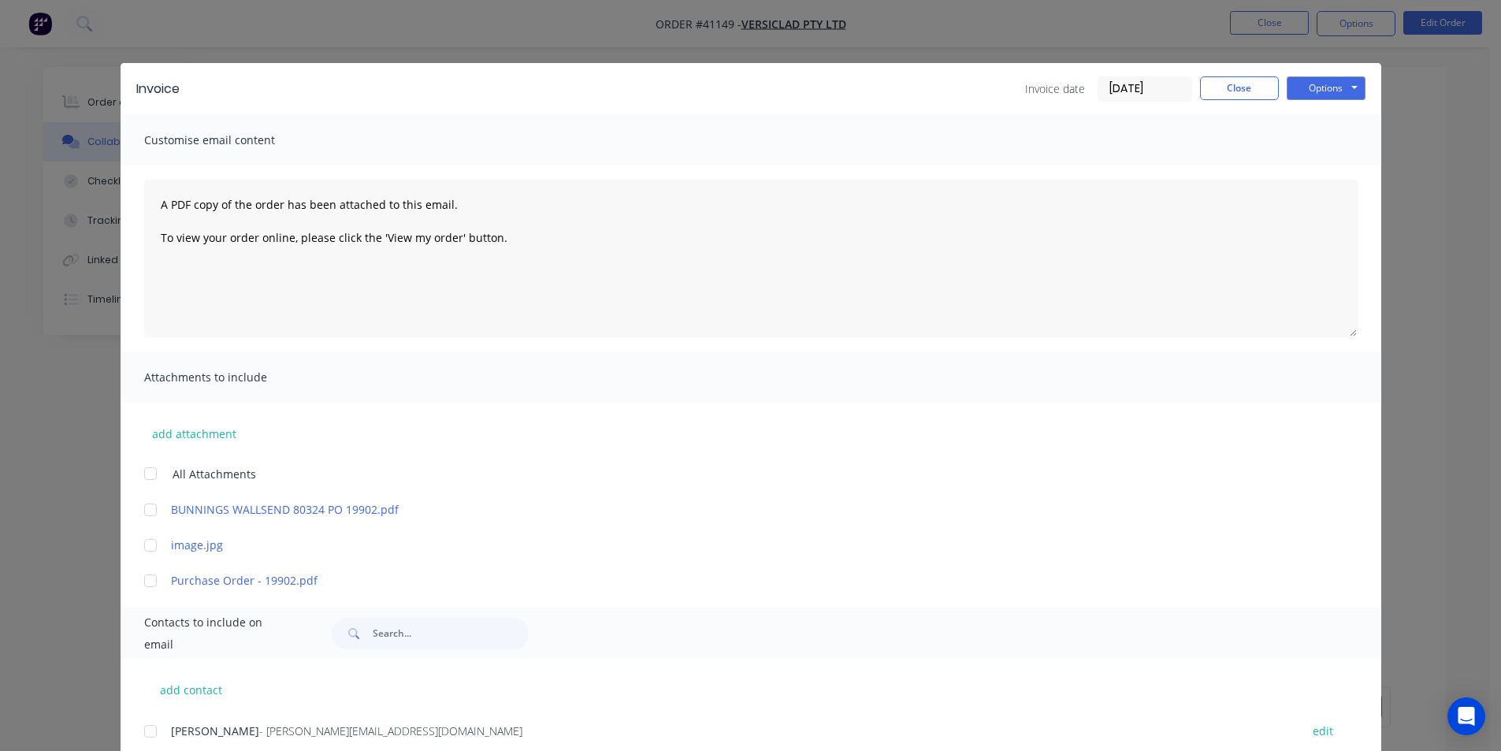
scroll to position [394, 0]
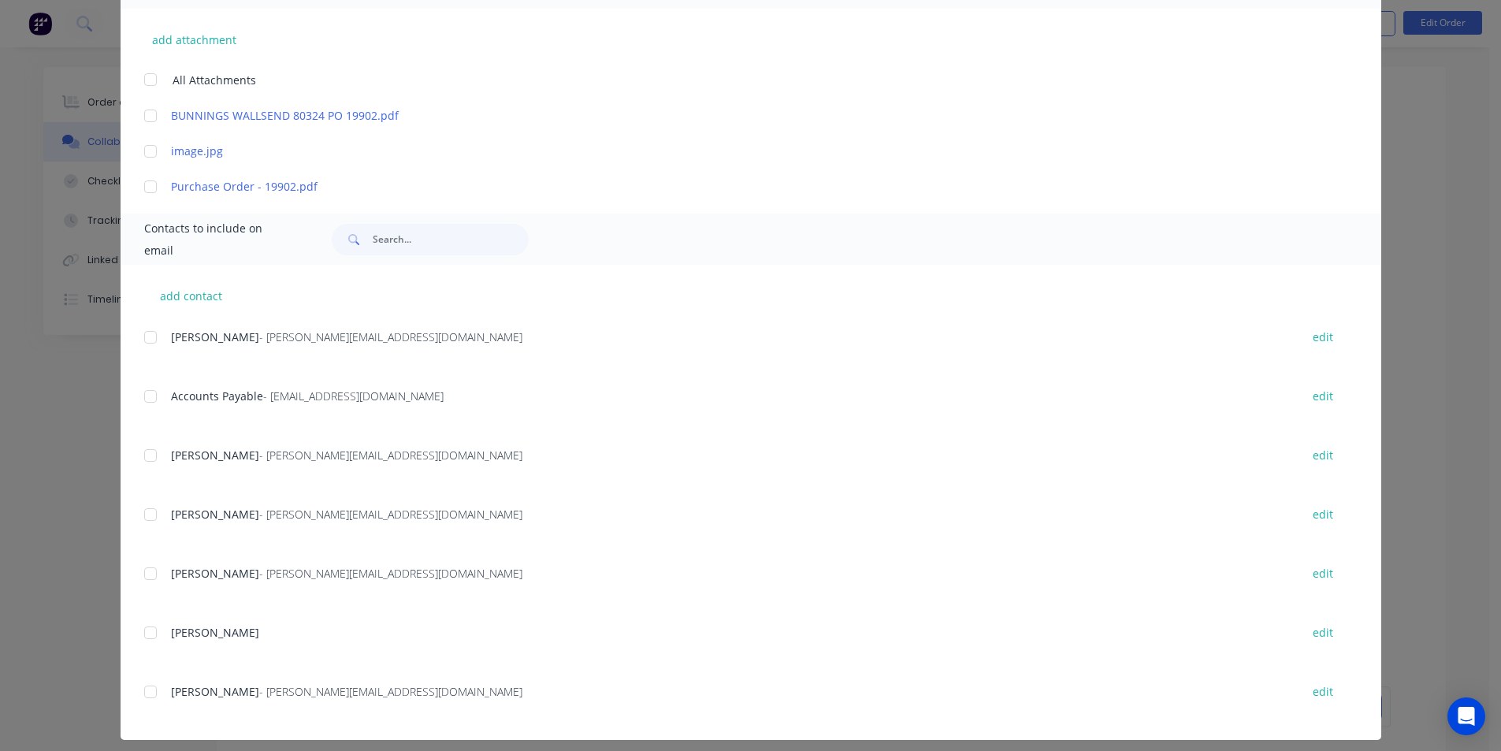
click at [145, 400] on div at bounding box center [151, 397] width 32 height 32
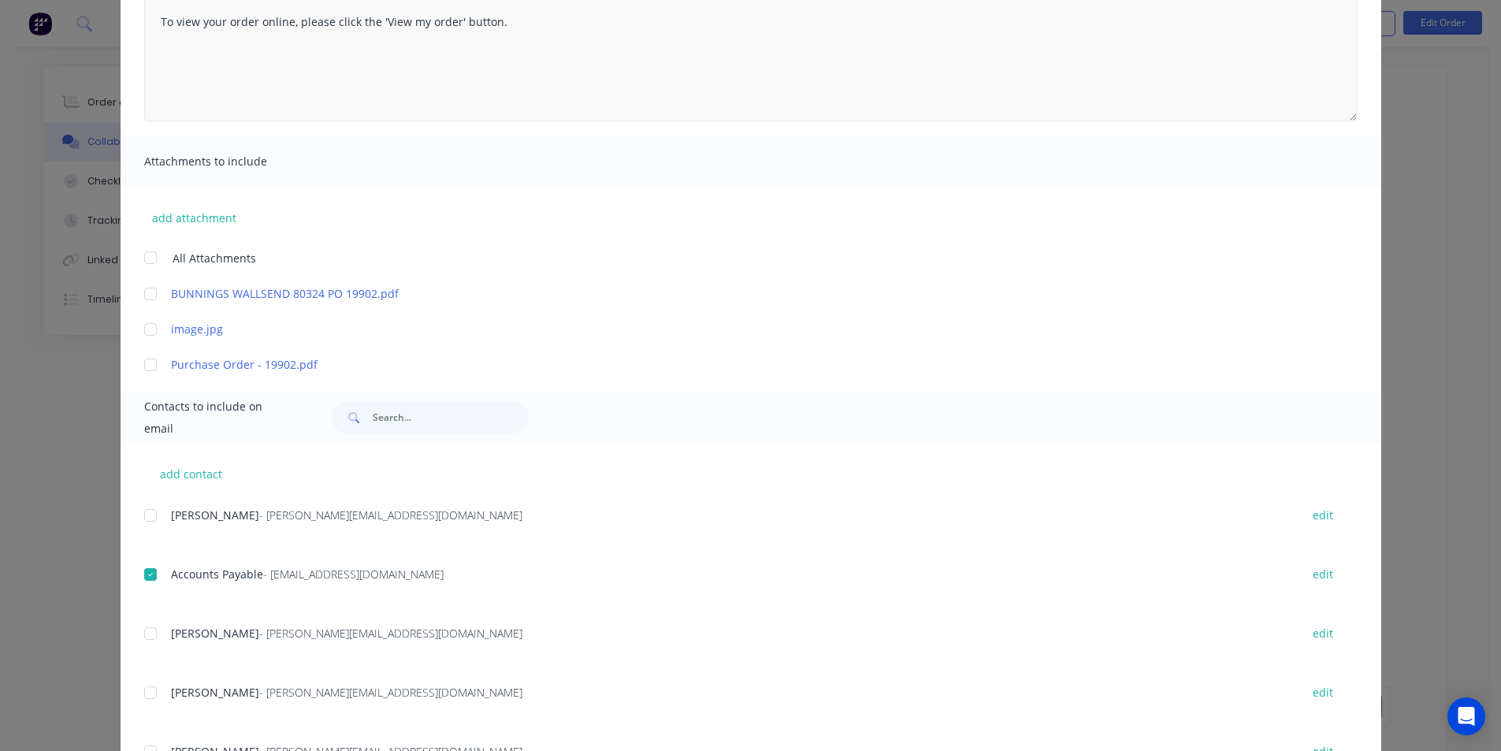
scroll to position [0, 0]
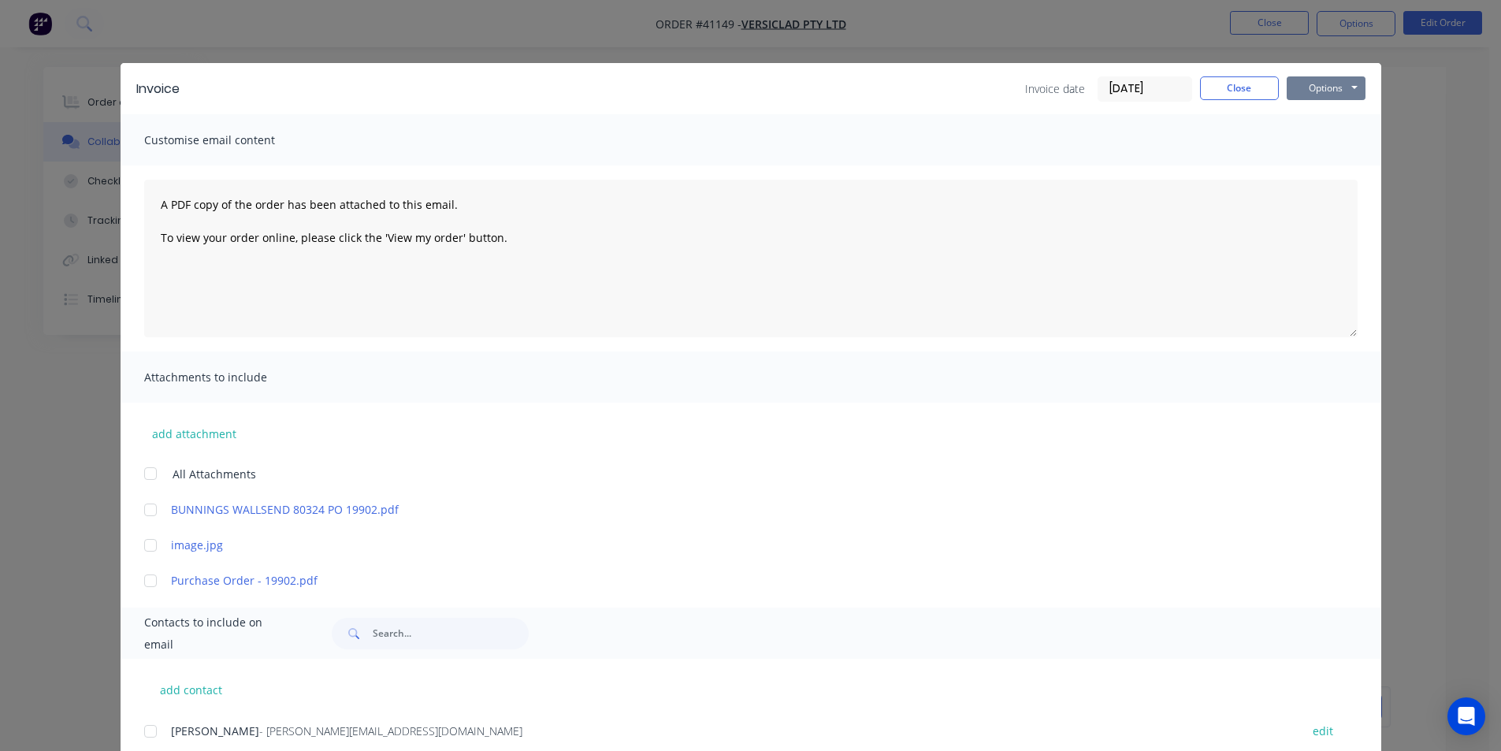
click at [1298, 85] on button "Options" at bounding box center [1326, 88] width 79 height 24
click at [1321, 169] on button "Email" at bounding box center [1337, 168] width 101 height 26
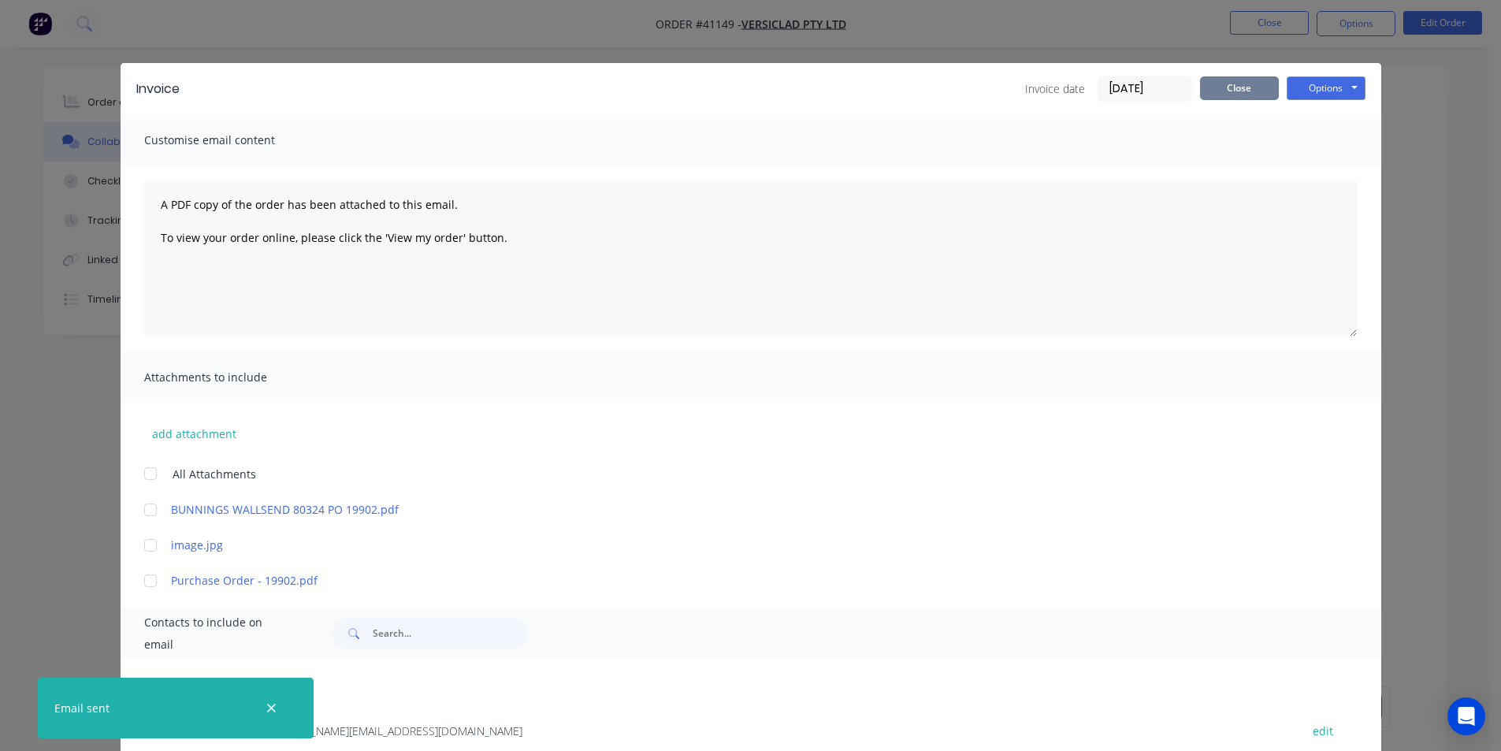
click at [1232, 93] on button "Close" at bounding box center [1239, 88] width 79 height 24
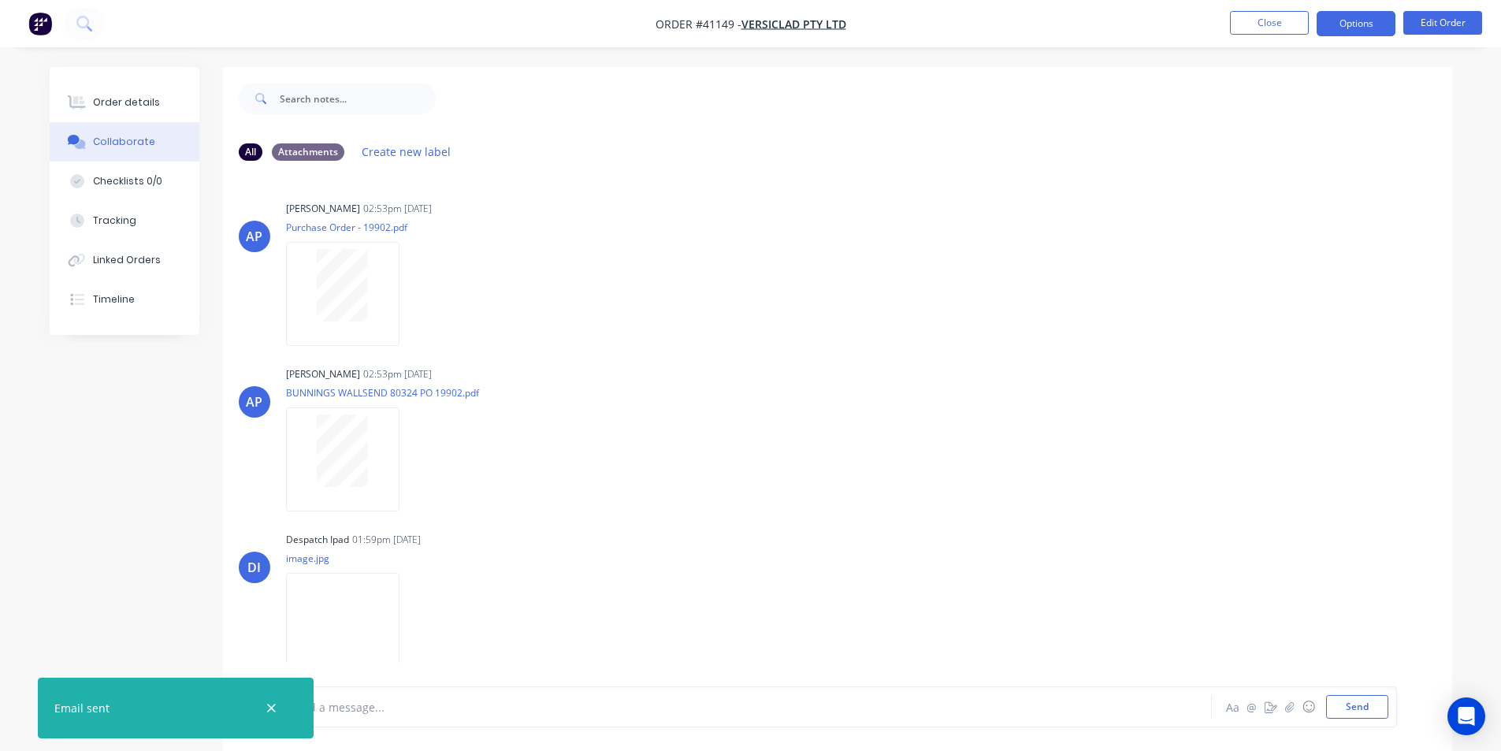
click at [1347, 31] on button "Options" at bounding box center [1356, 23] width 79 height 25
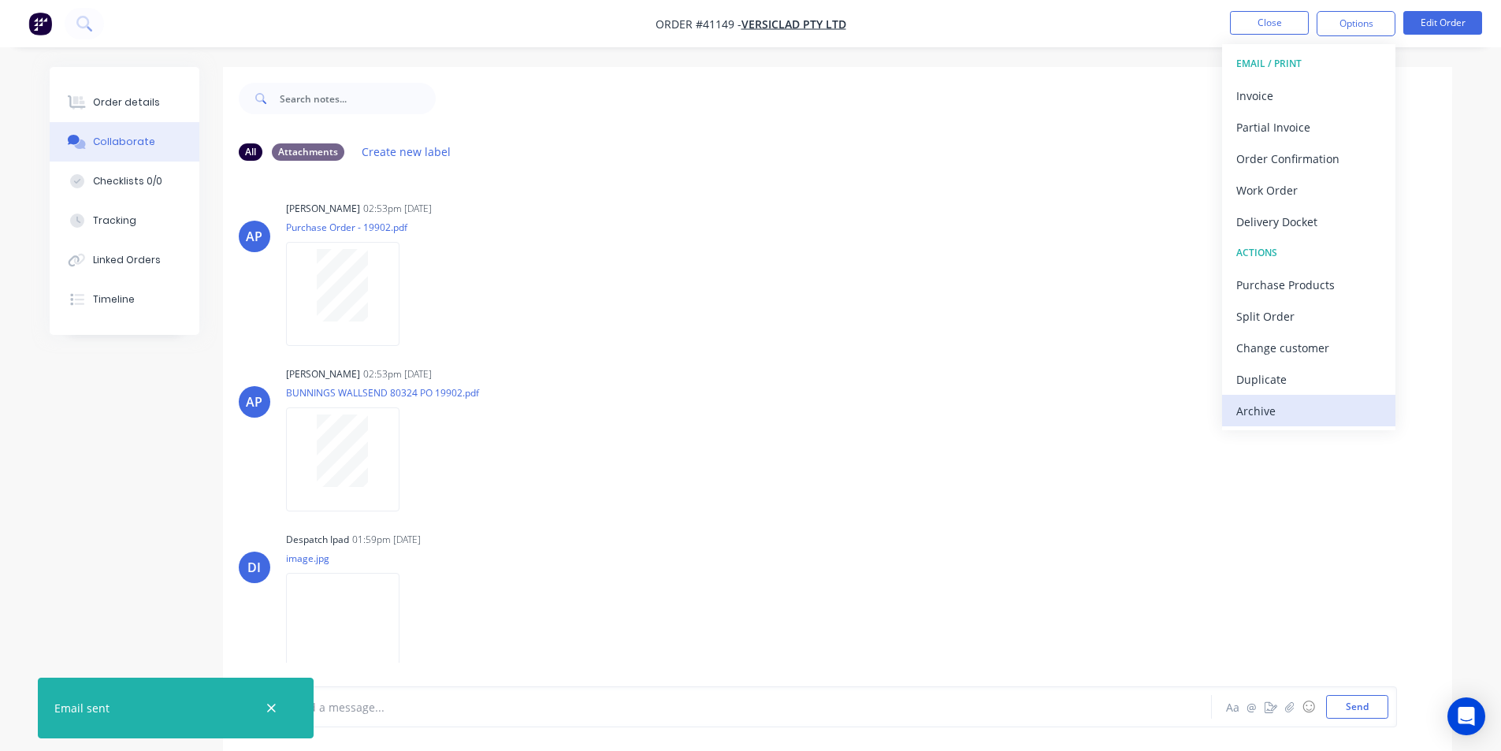
click at [1255, 413] on div "Archive" at bounding box center [1308, 411] width 145 height 23
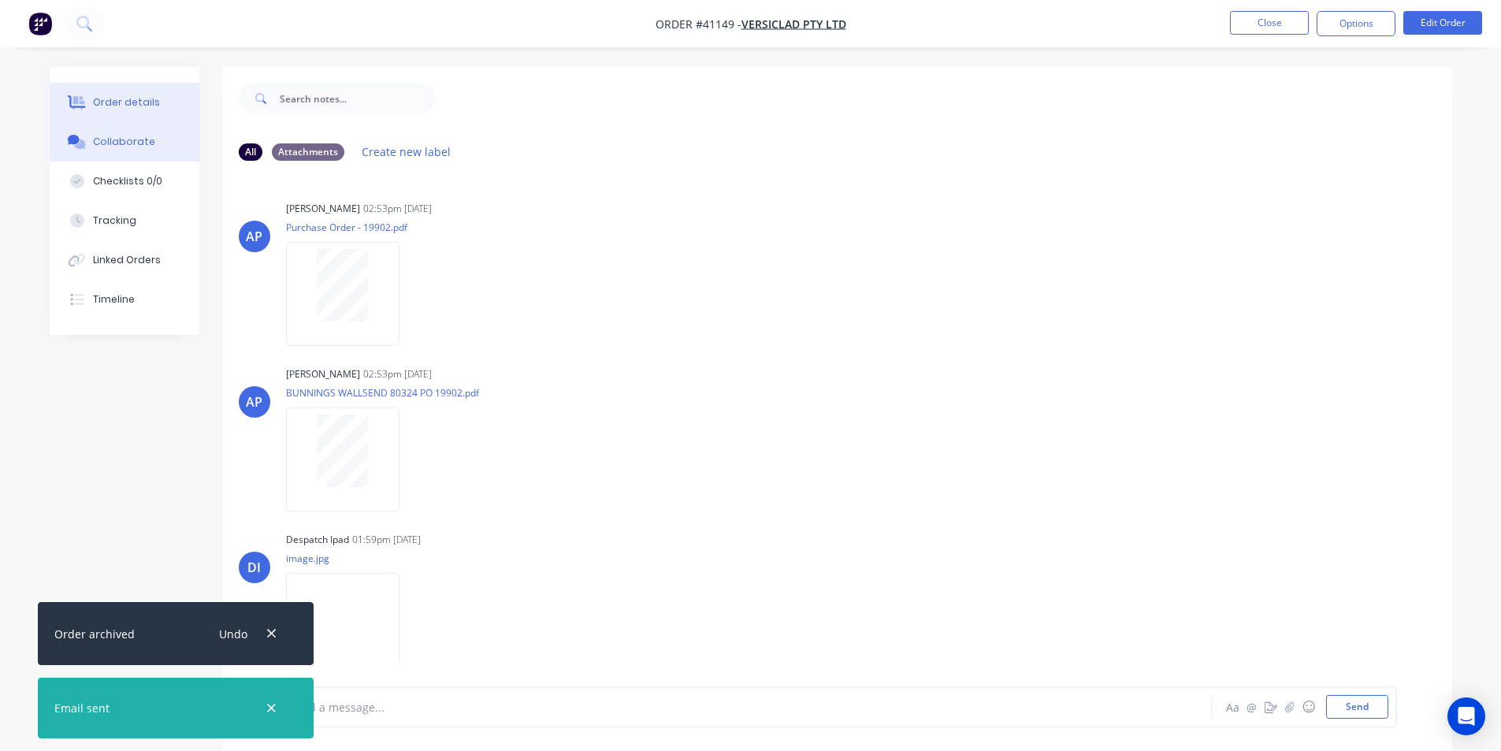
click at [128, 102] on div "Order details" at bounding box center [126, 102] width 67 height 14
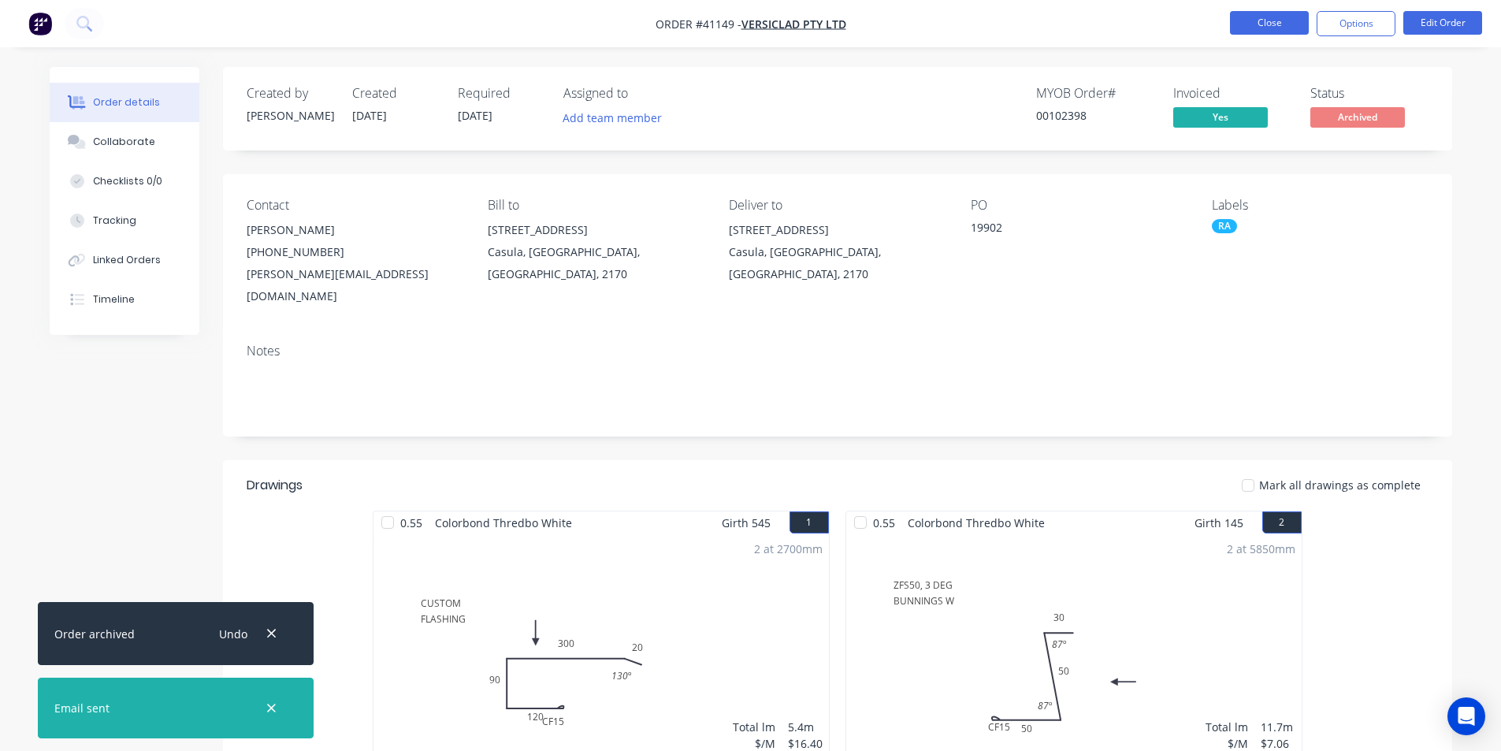
click at [1249, 14] on button "Close" at bounding box center [1269, 23] width 79 height 24
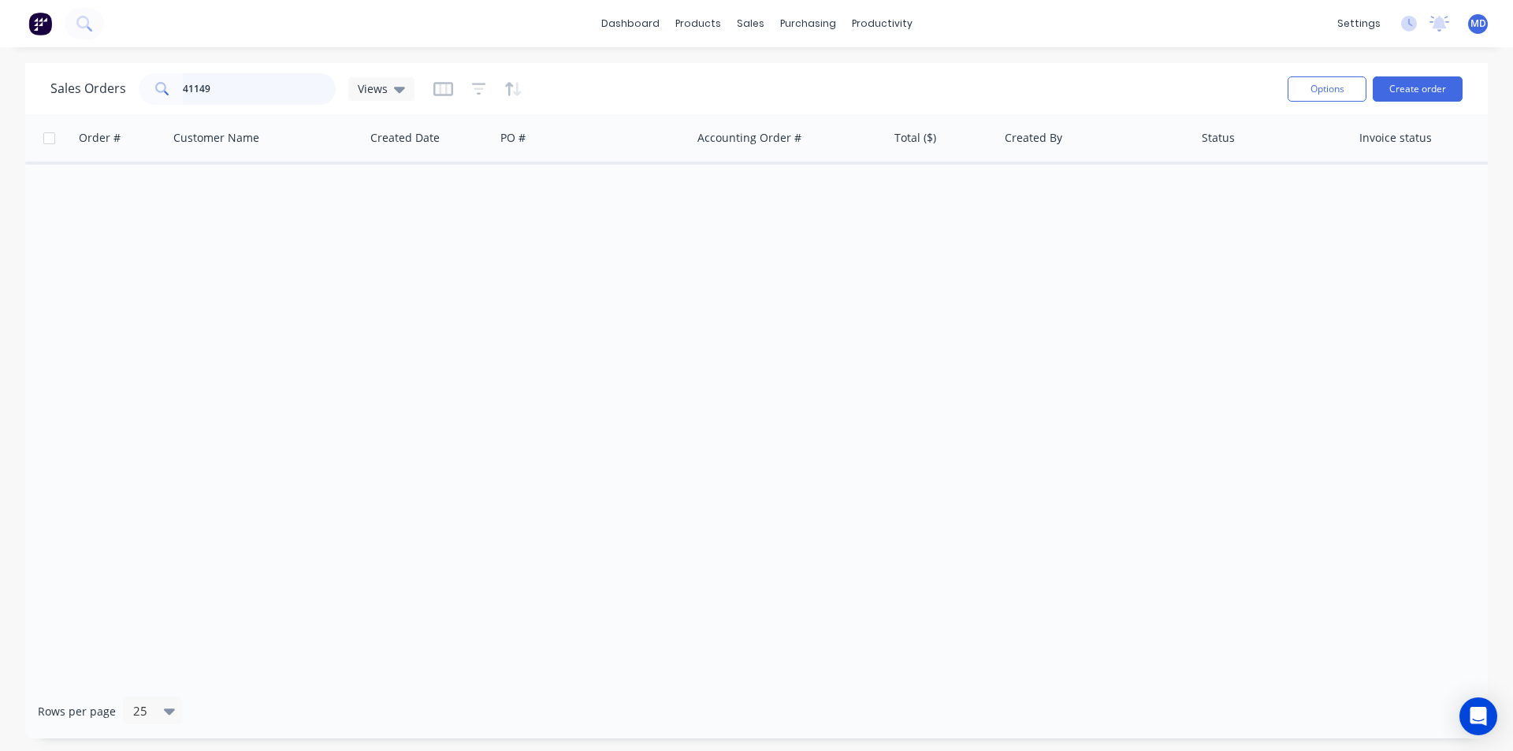
click at [254, 99] on input "41149" at bounding box center [260, 89] width 154 height 32
type input "41134"
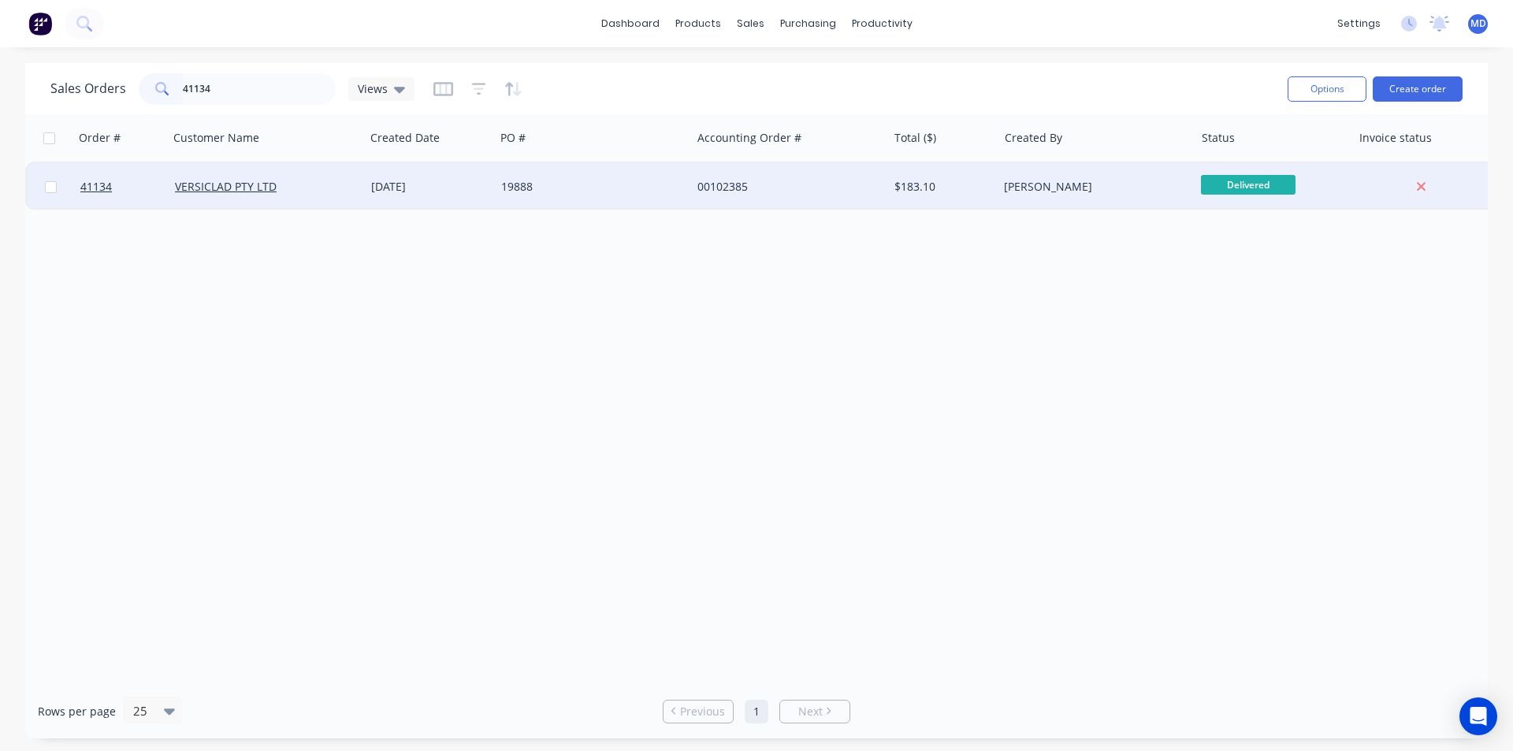
click at [634, 188] on div "19888" at bounding box center [588, 187] width 175 height 16
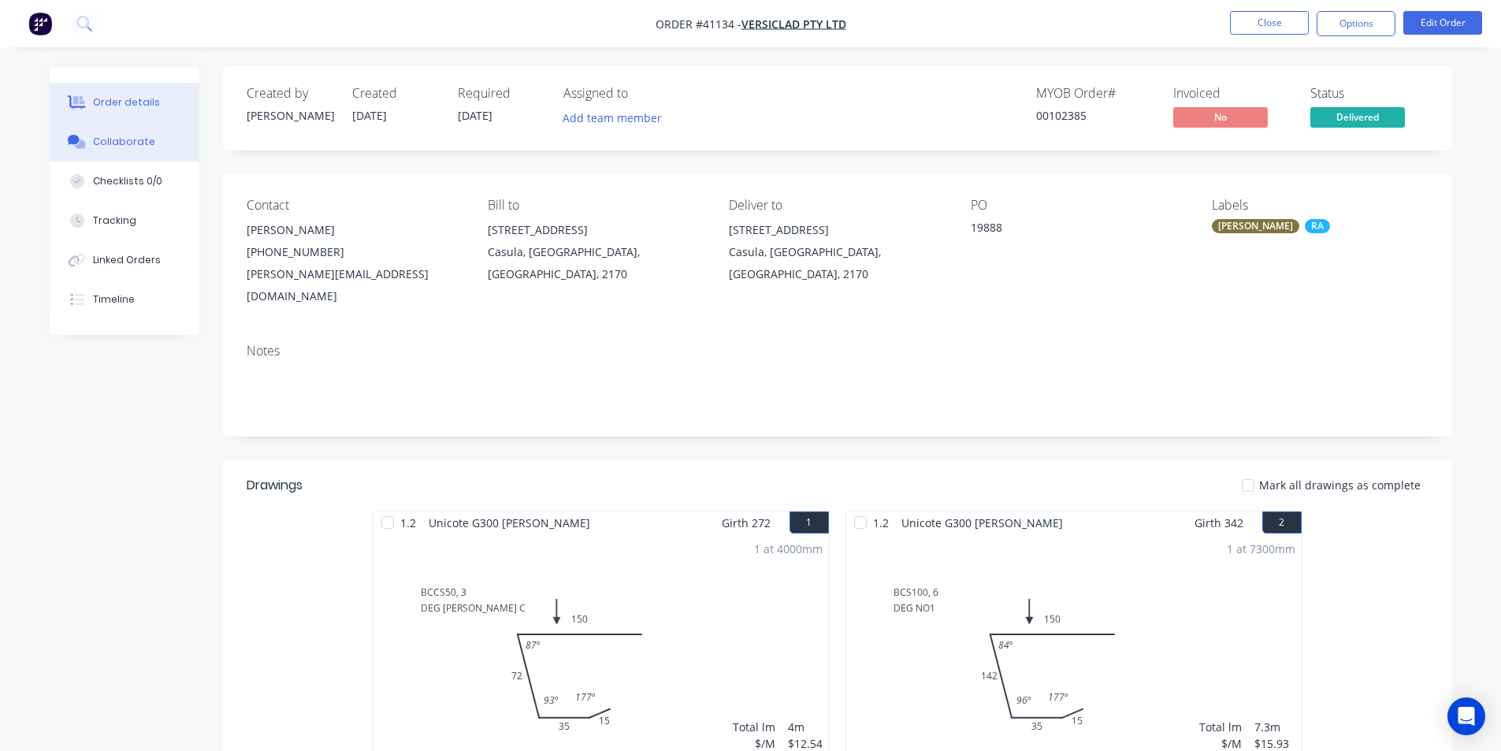
drag, startPoint x: 128, startPoint y: 136, endPoint x: 151, endPoint y: 142, distance: 23.7
click at [128, 136] on div "Collaborate" at bounding box center [124, 142] width 62 height 14
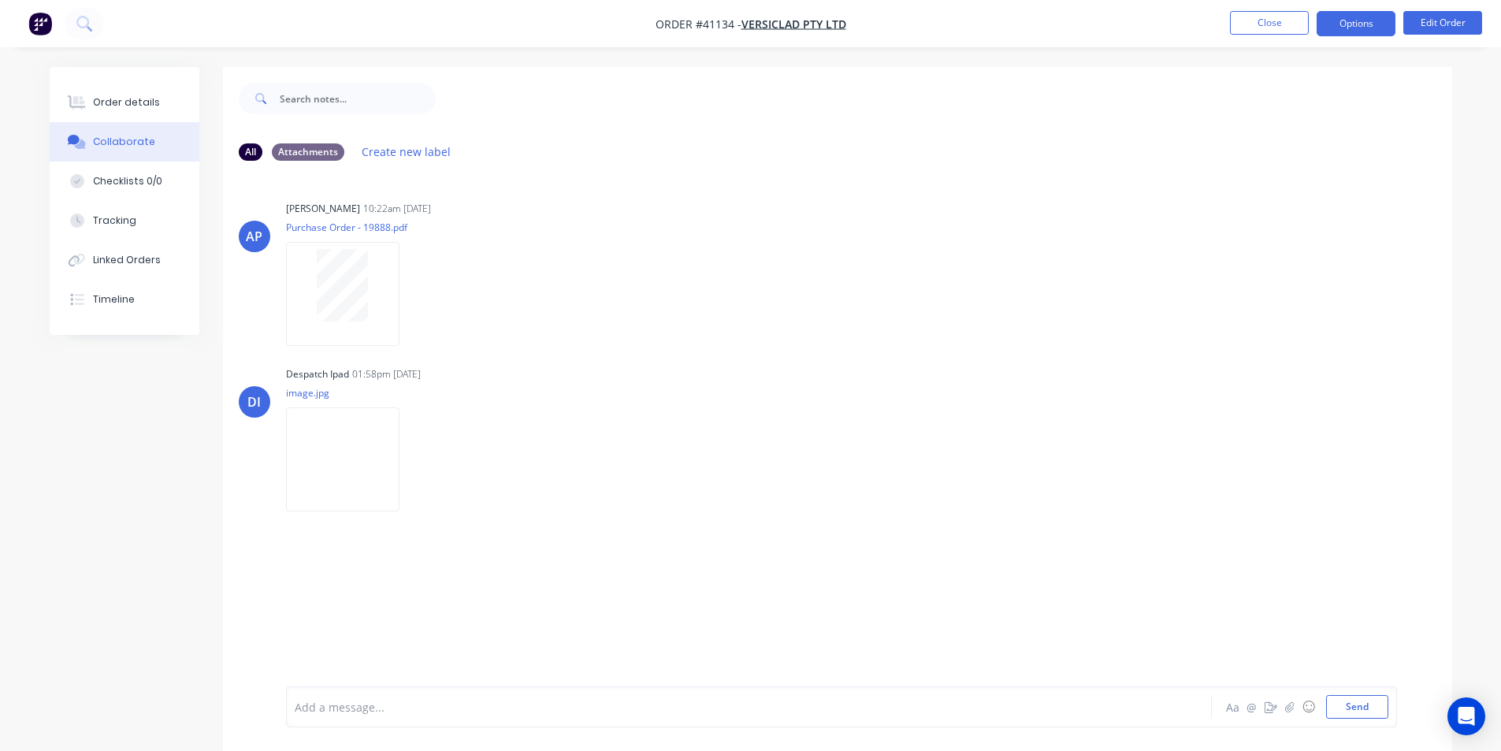
click at [1351, 27] on button "Options" at bounding box center [1356, 23] width 79 height 25
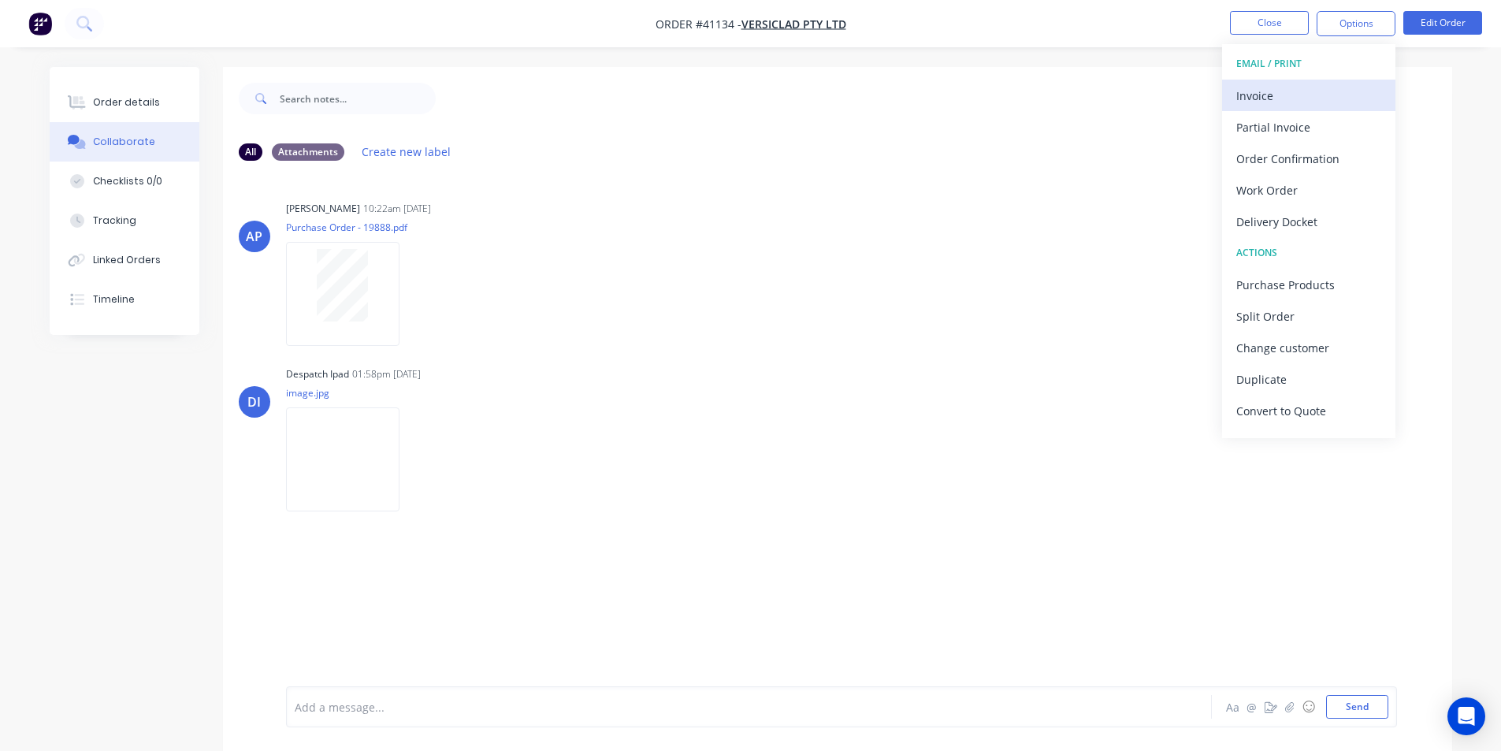
click at [1258, 98] on div "Invoice" at bounding box center [1308, 95] width 145 height 23
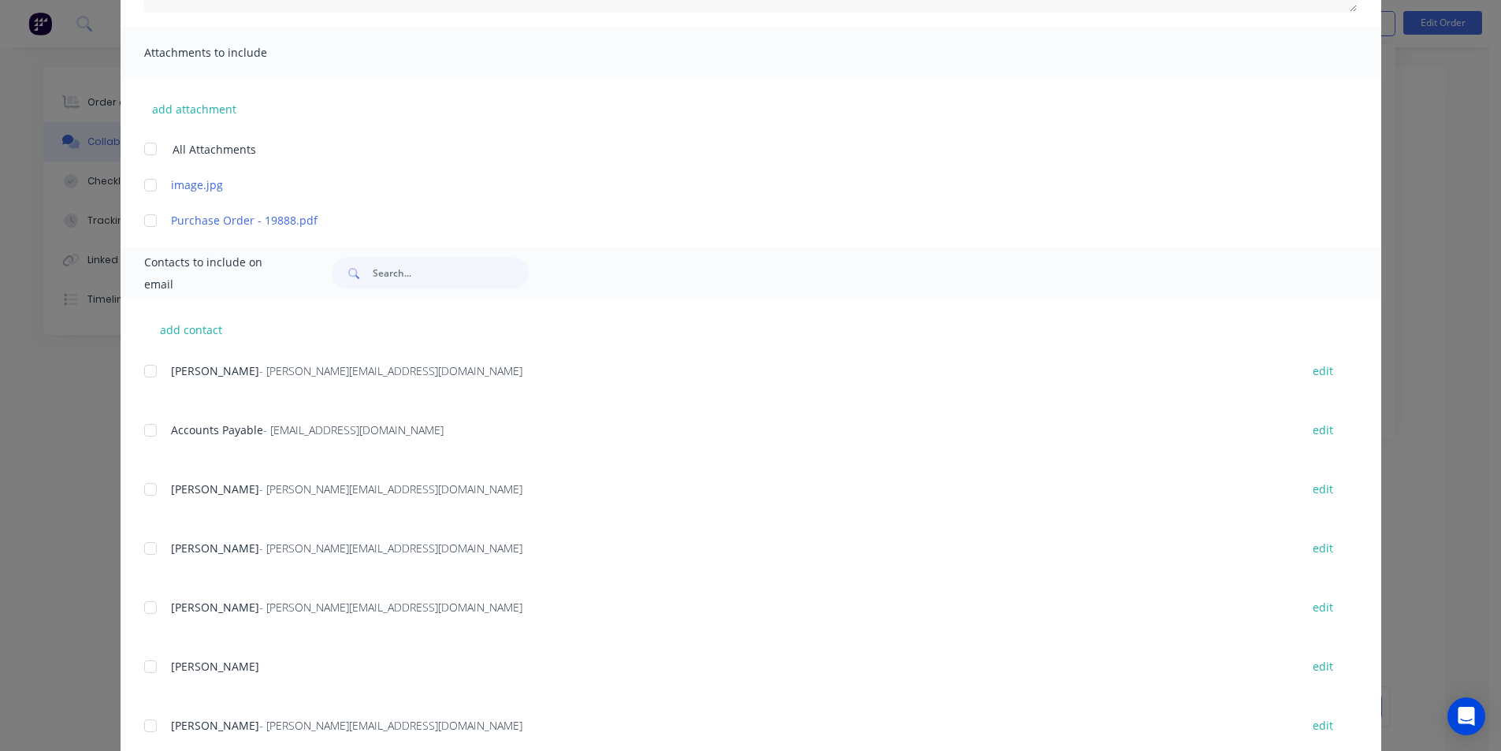
scroll to position [370, 0]
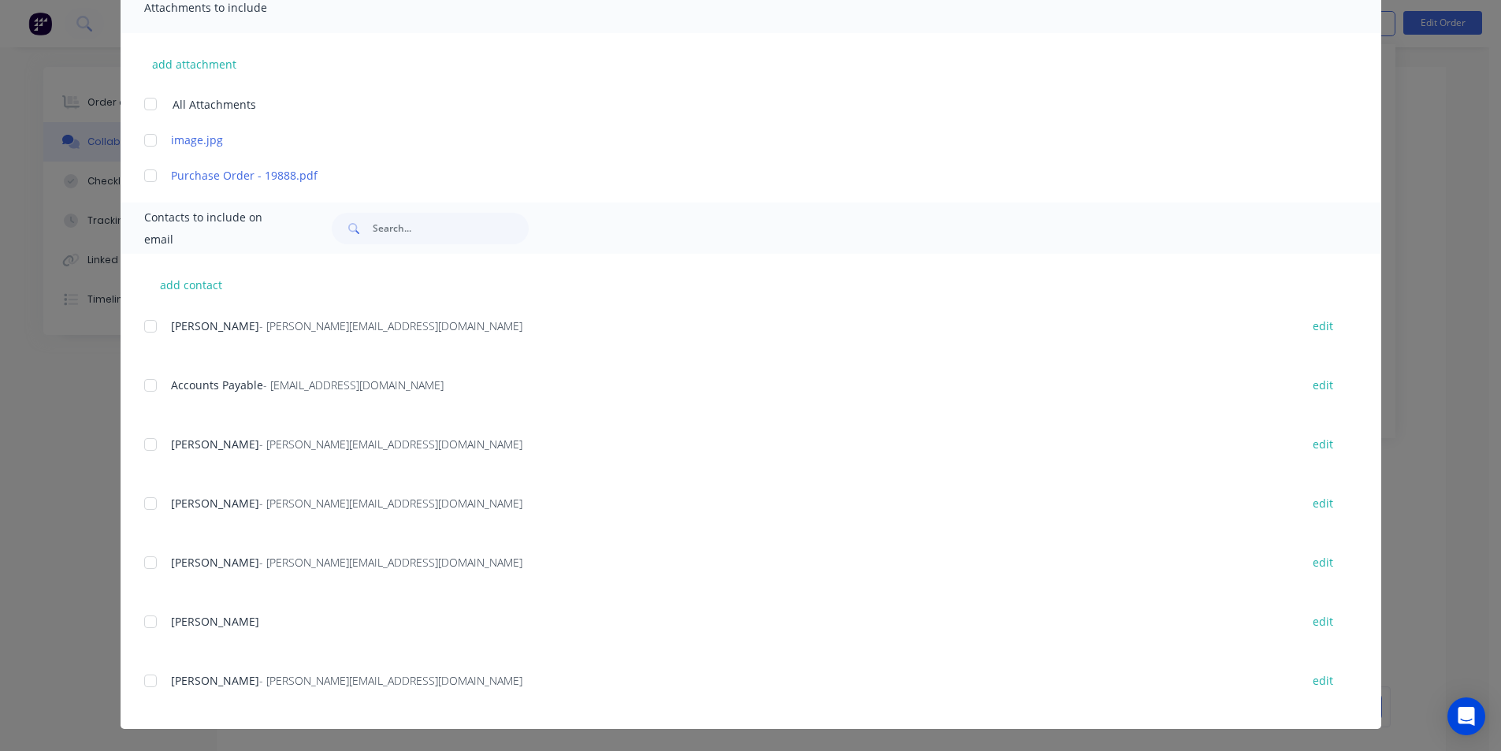
click at [143, 387] on div at bounding box center [151, 386] width 32 height 32
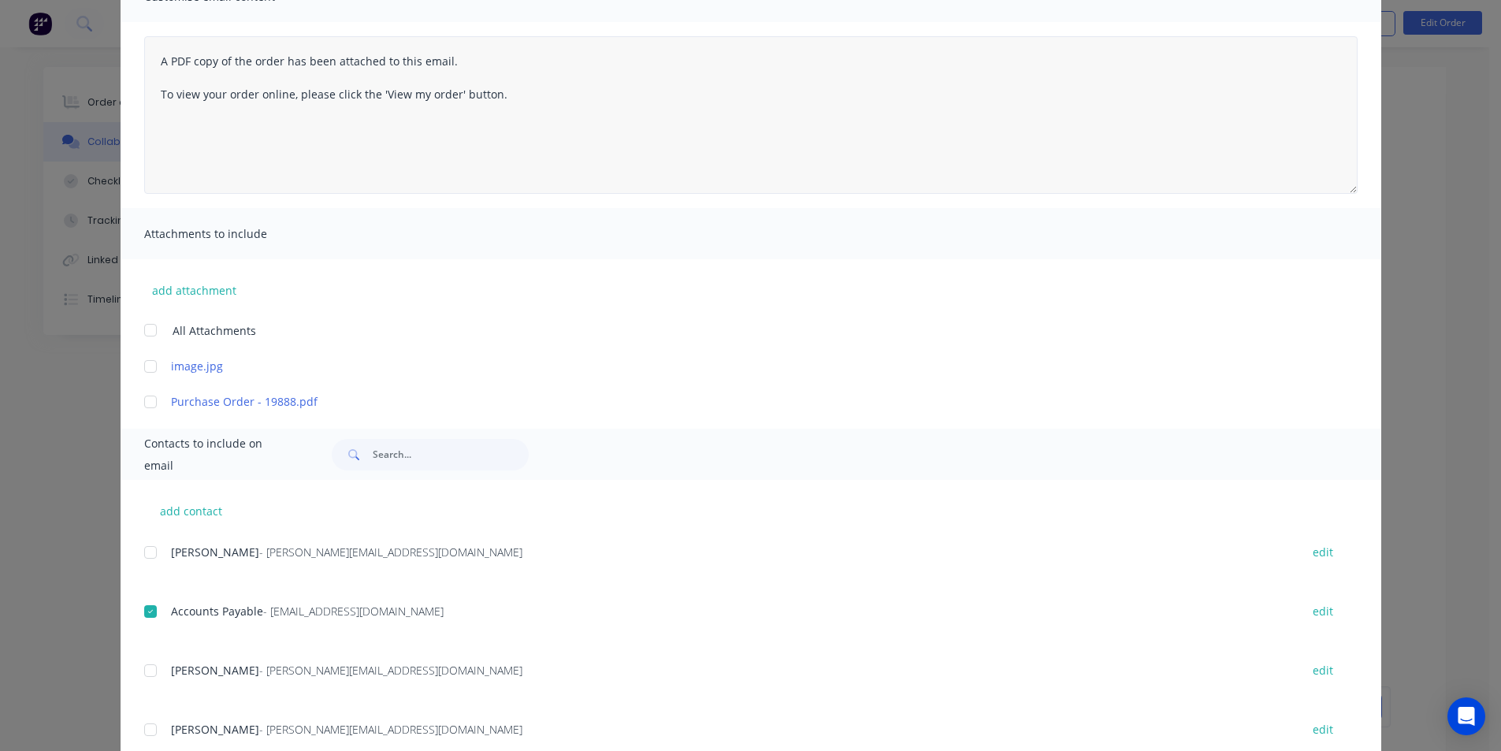
scroll to position [0, 0]
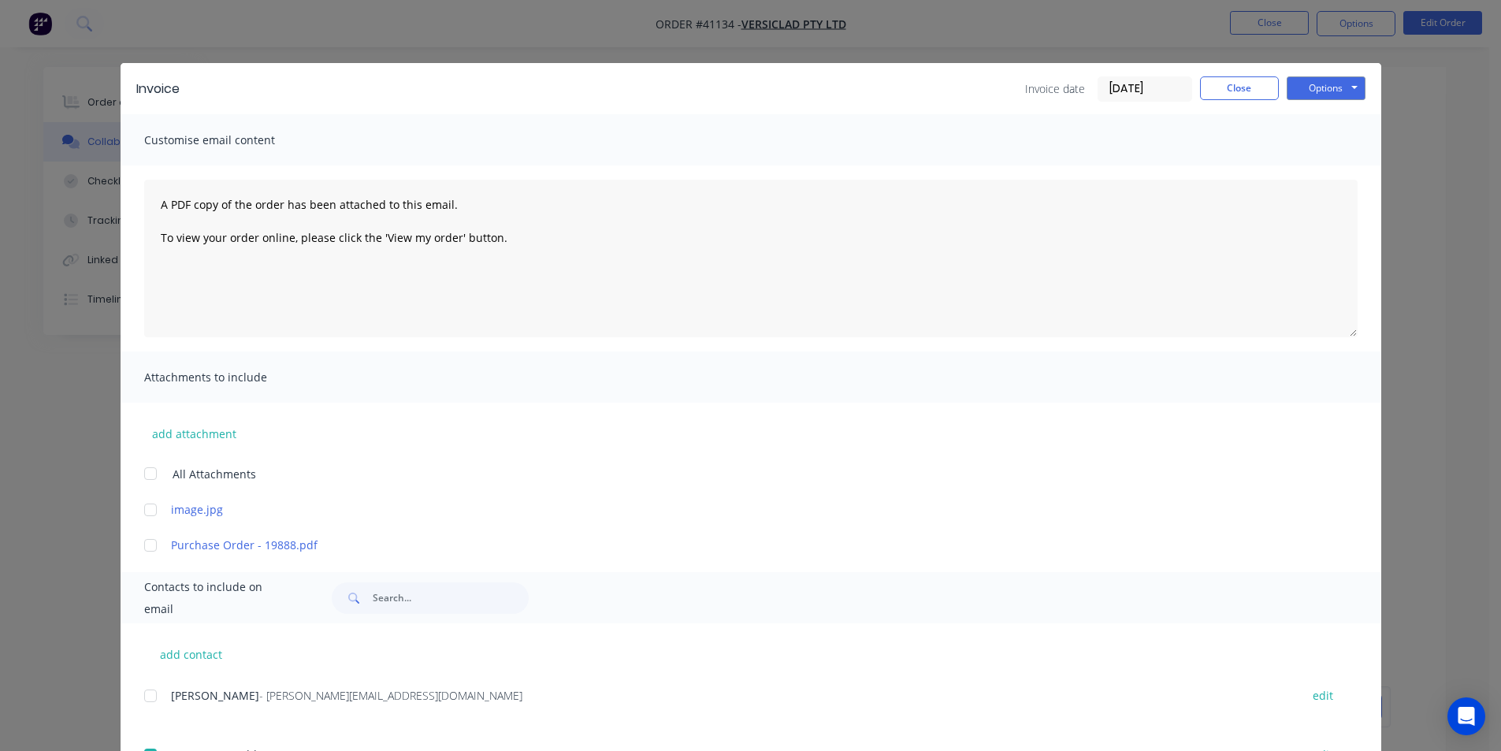
click at [1127, 90] on input "[DATE]" at bounding box center [1144, 89] width 93 height 24
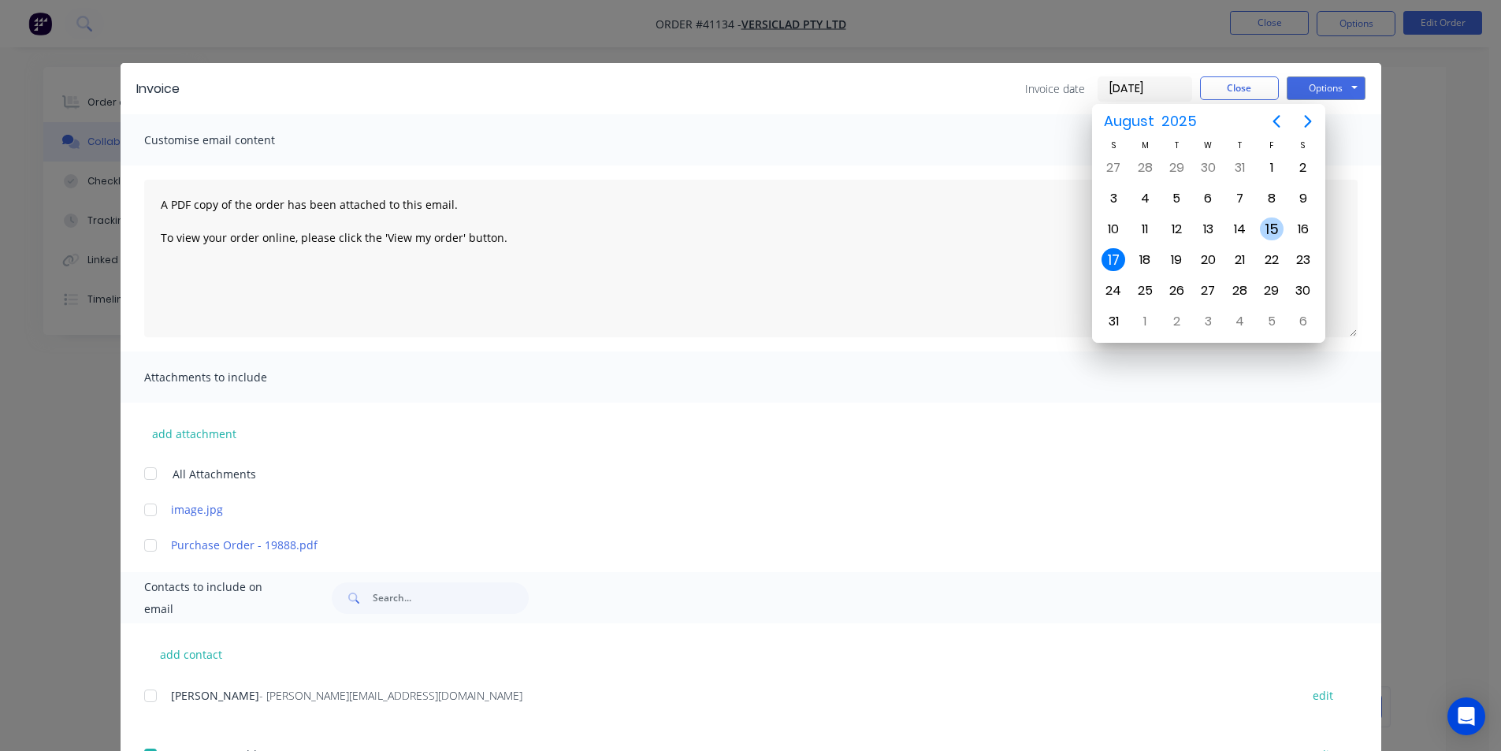
click at [1276, 229] on div "15" at bounding box center [1272, 229] width 24 height 24
type input "[DATE]"
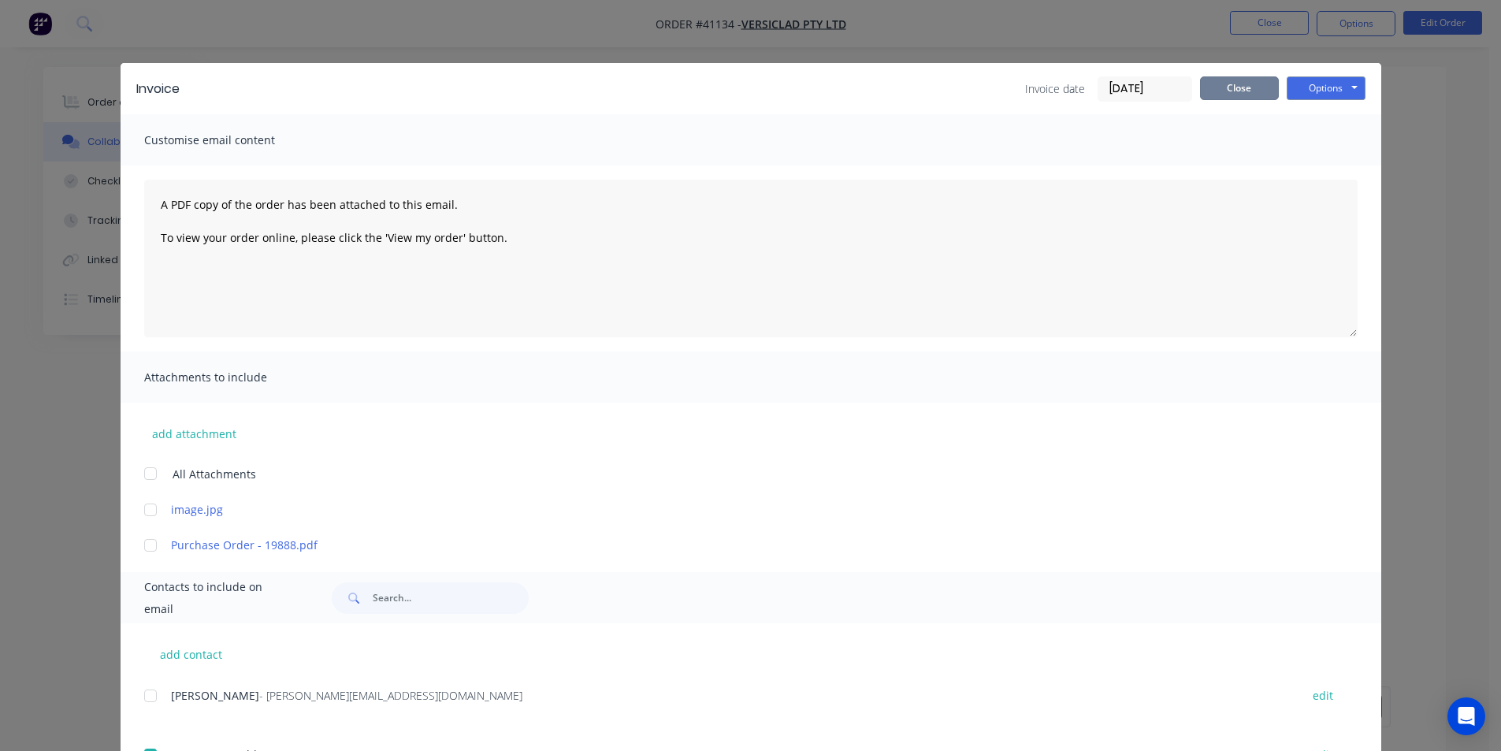
click at [1233, 87] on button "Close" at bounding box center [1239, 88] width 79 height 24
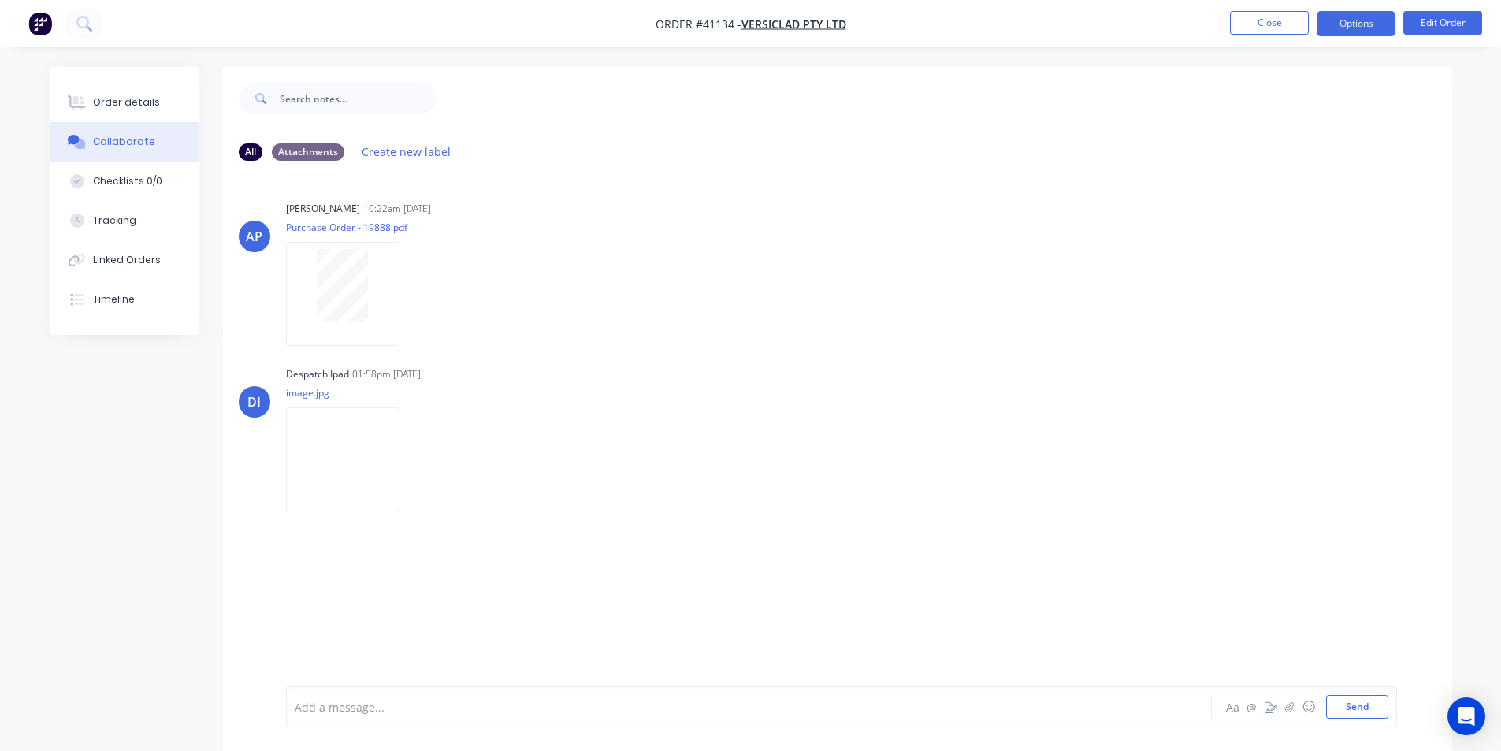
click at [1336, 28] on button "Options" at bounding box center [1356, 23] width 79 height 25
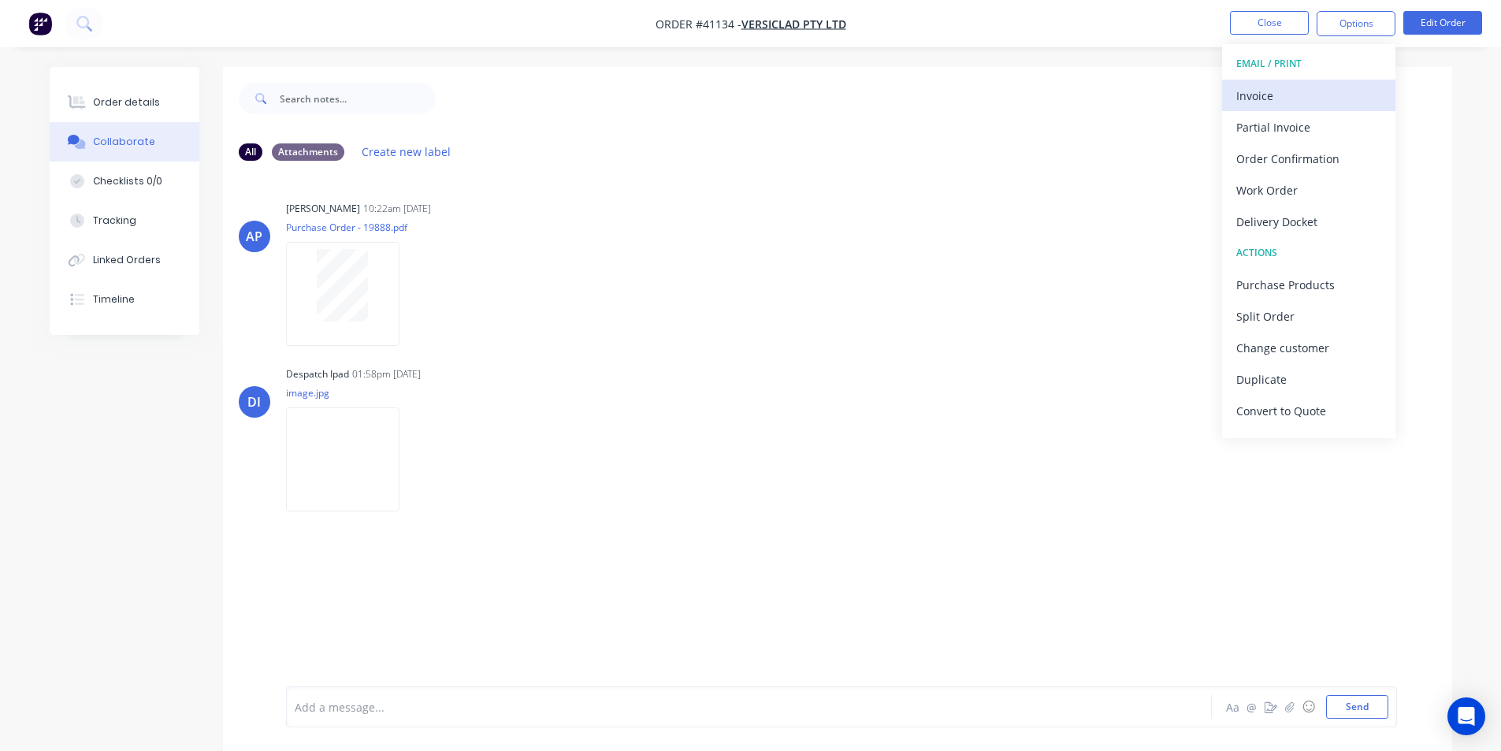
click at [1265, 98] on div "Invoice" at bounding box center [1308, 95] width 145 height 23
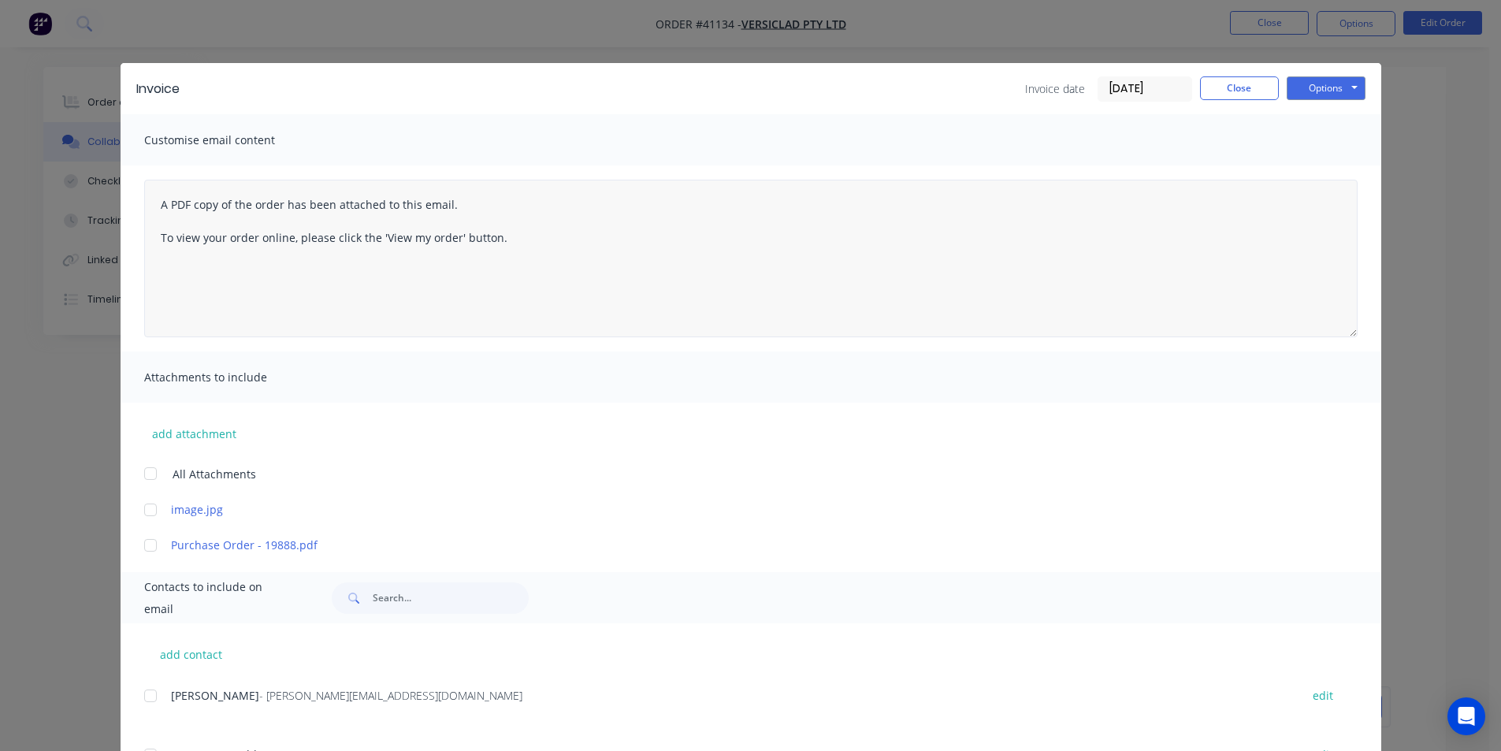
drag, startPoint x: 1135, startPoint y: 84, endPoint x: 1176, endPoint y: 183, distance: 107.4
click at [1136, 84] on input "[DATE]" at bounding box center [1144, 89] width 93 height 24
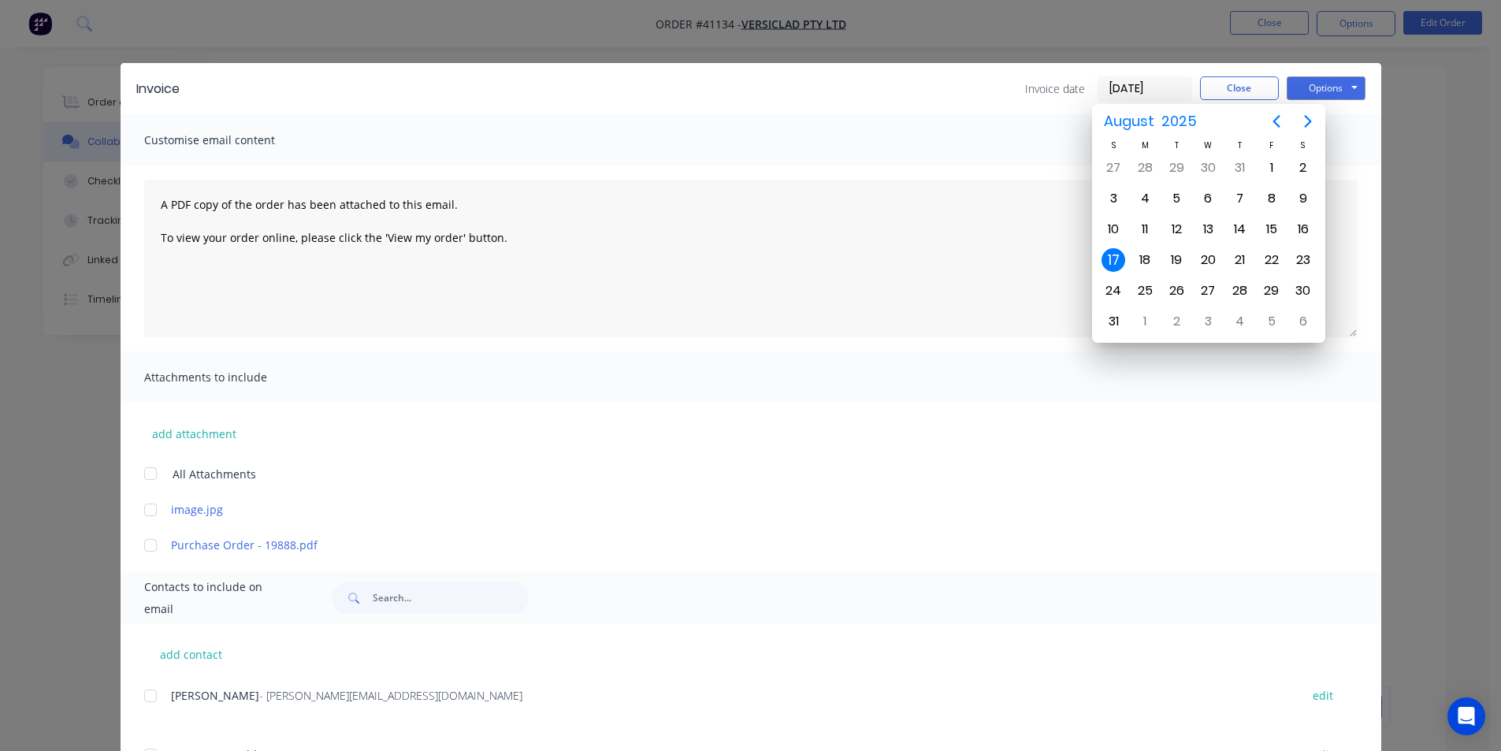
click at [1120, 90] on input "[DATE]" at bounding box center [1144, 89] width 93 height 24
click at [1266, 227] on div "15" at bounding box center [1272, 229] width 24 height 24
type input "[DATE]"
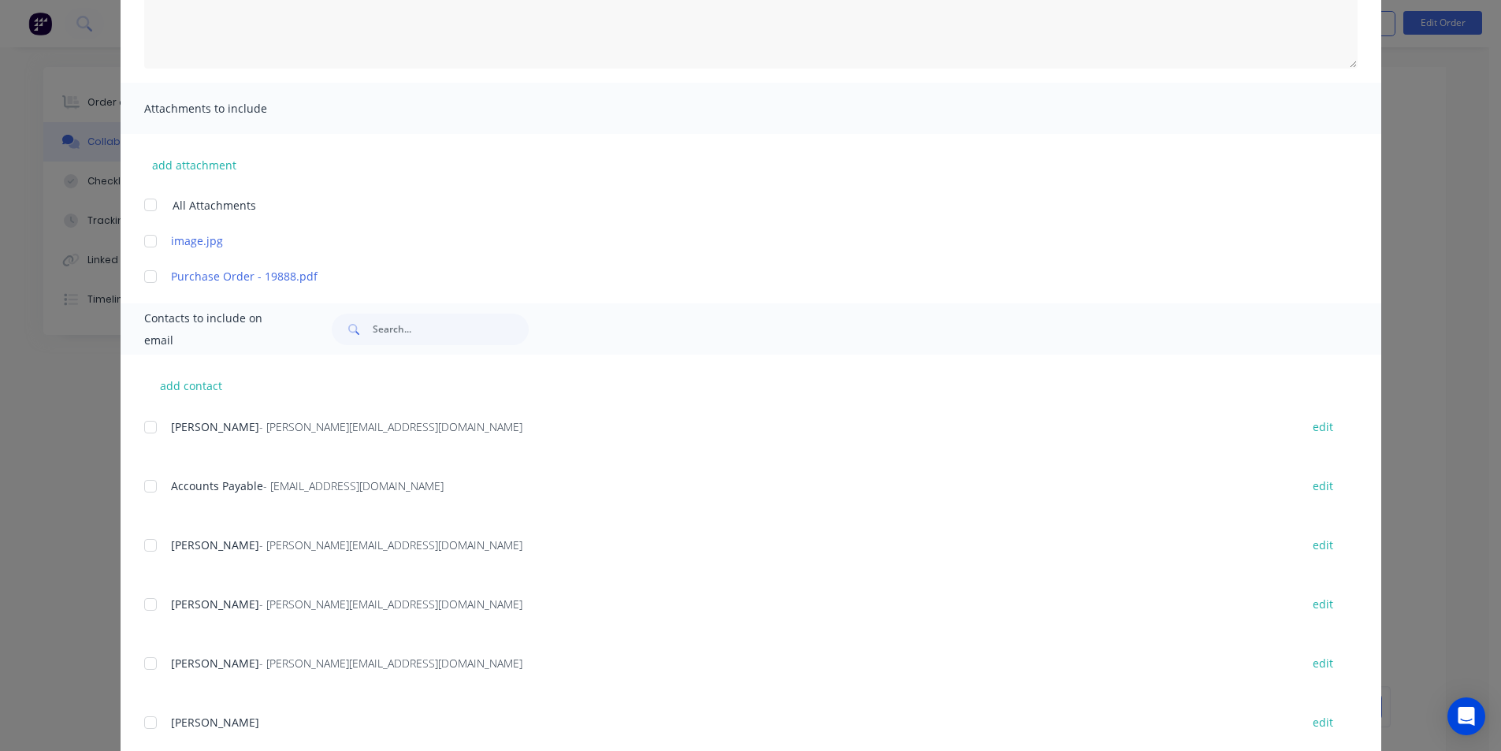
scroll to position [315, 0]
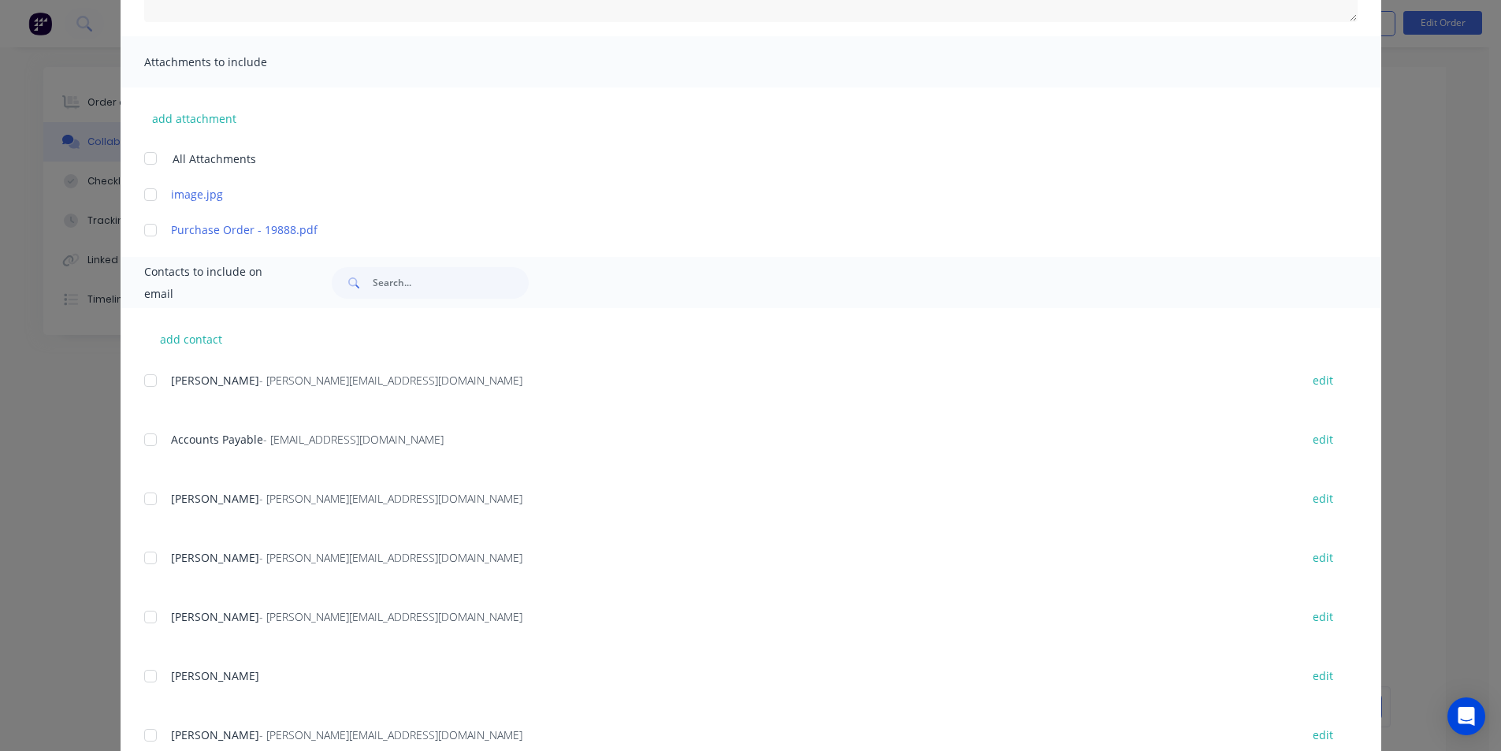
click at [141, 441] on div at bounding box center [151, 440] width 32 height 32
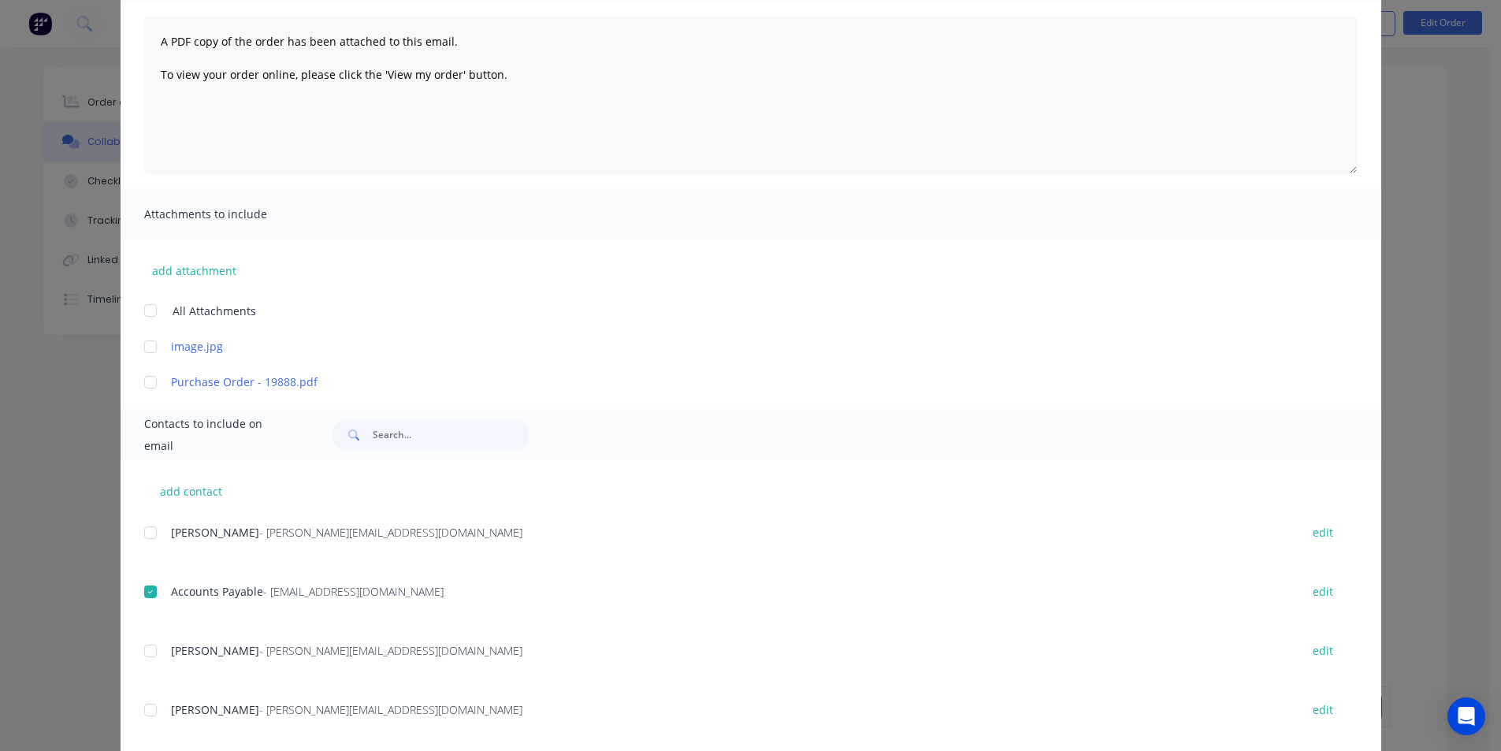
scroll to position [0, 0]
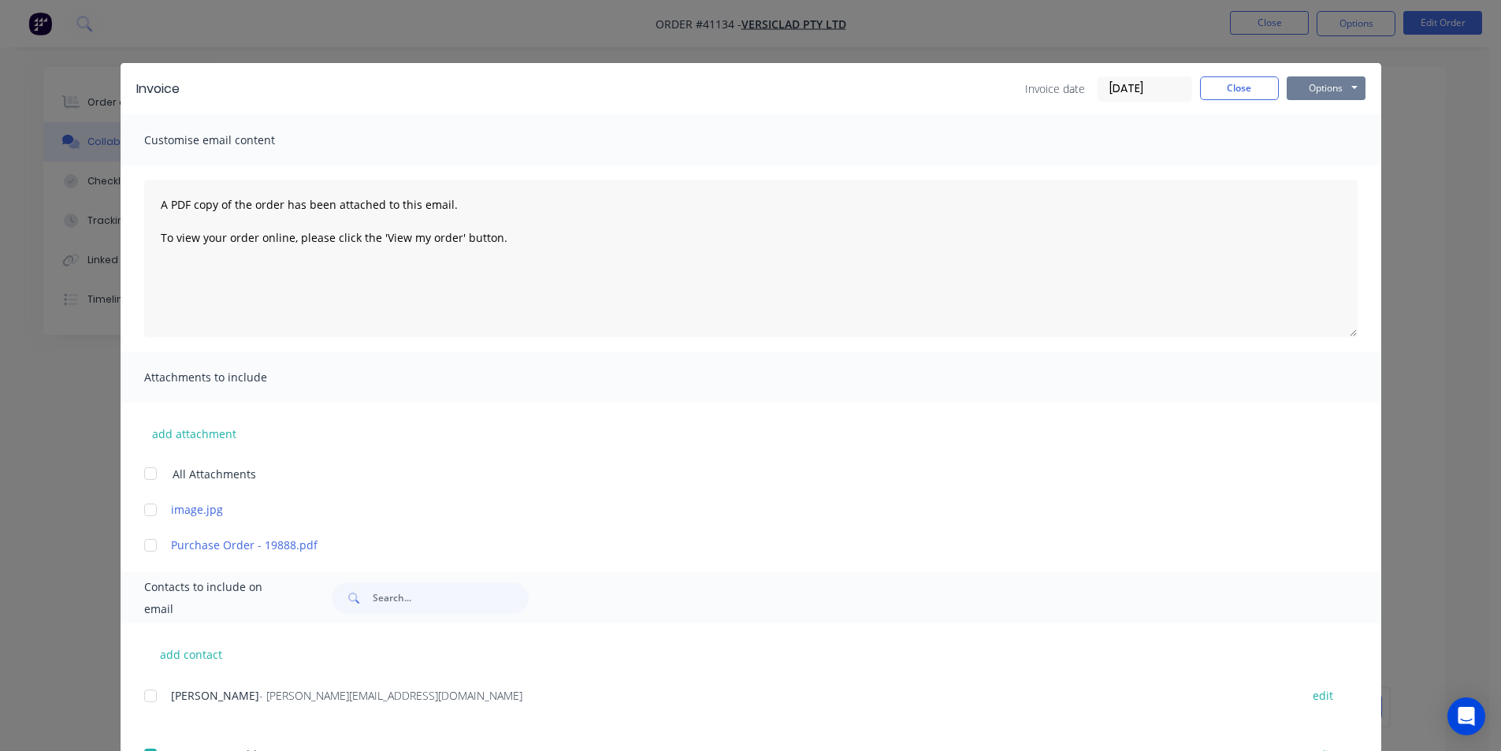
click at [1307, 86] on button "Options" at bounding box center [1326, 88] width 79 height 24
click at [1321, 165] on button "Email" at bounding box center [1337, 168] width 101 height 26
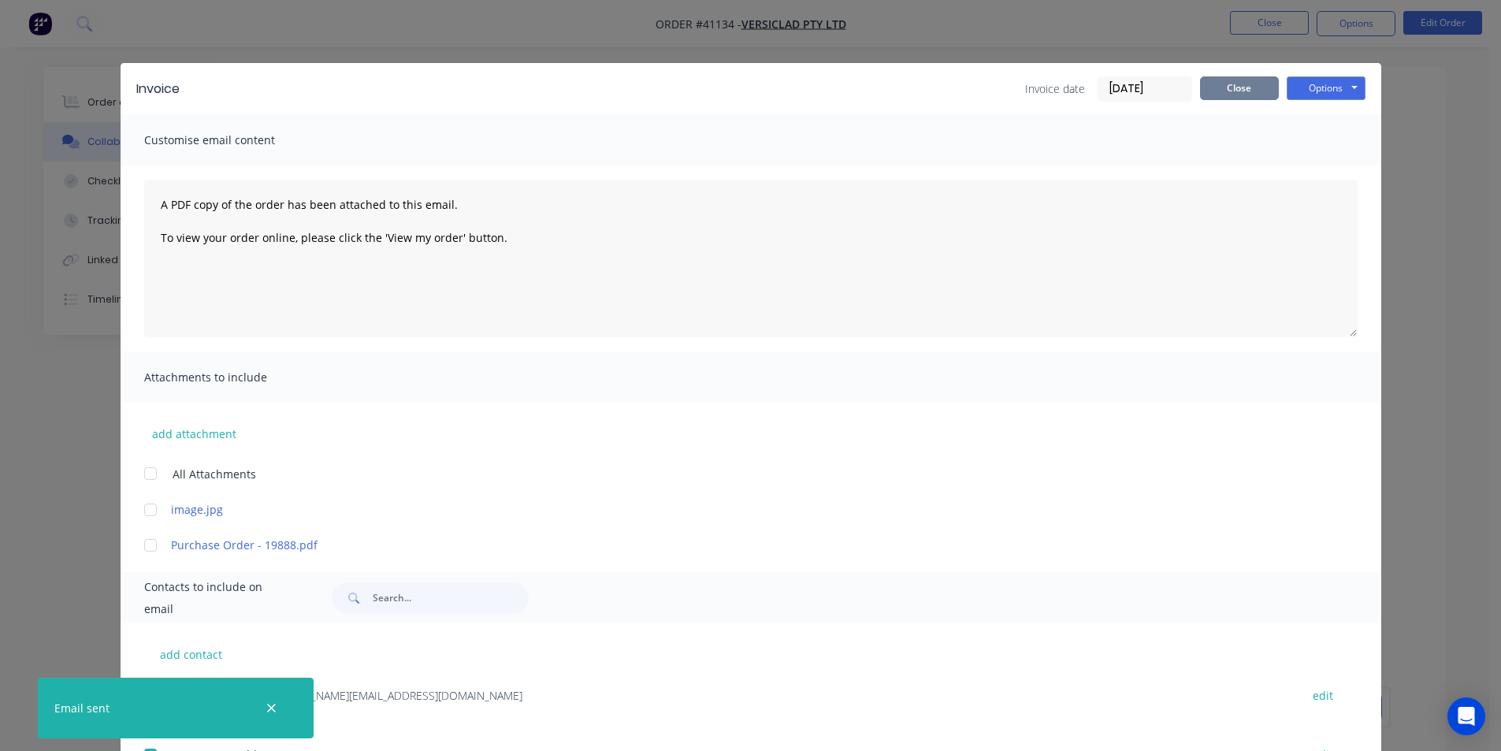
click at [1214, 89] on button "Close" at bounding box center [1239, 88] width 79 height 24
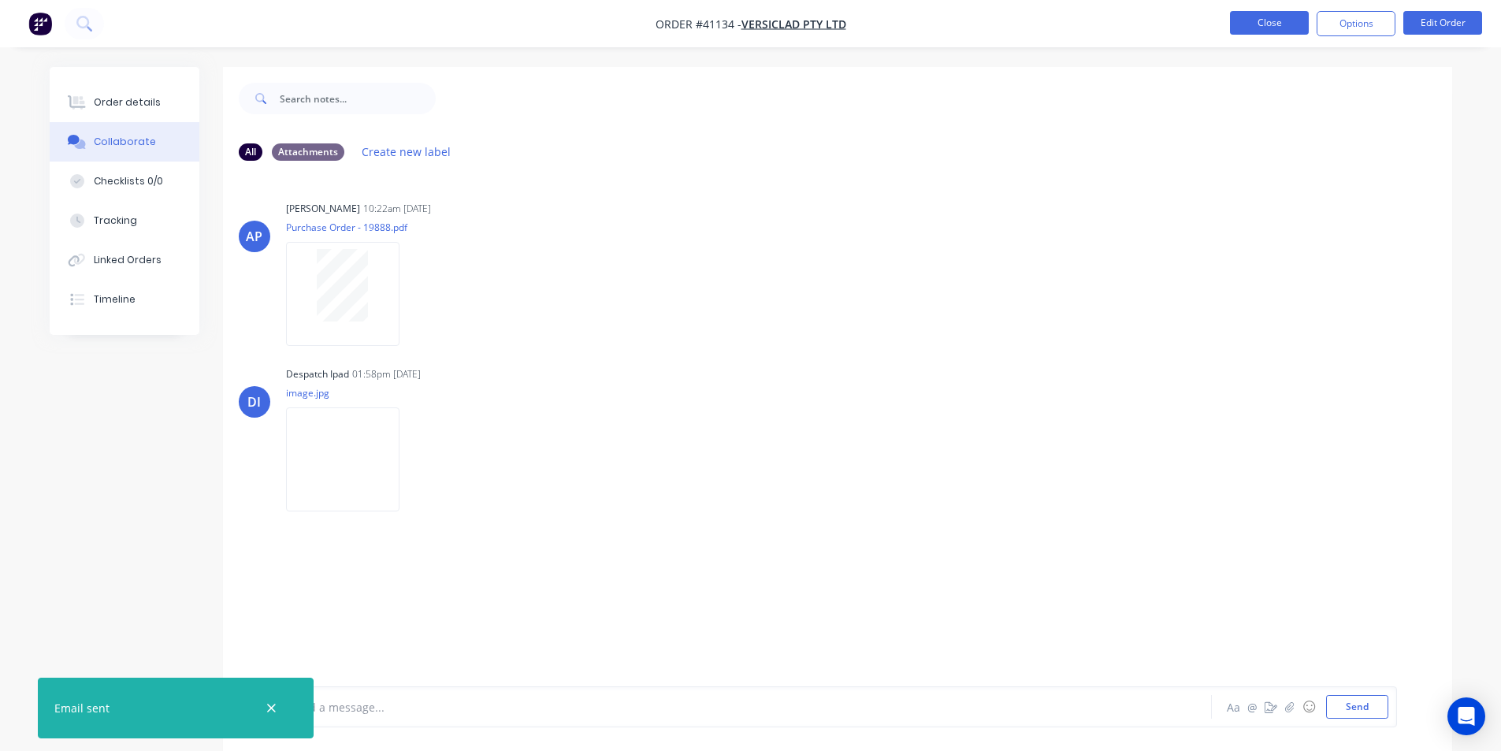
click at [1260, 24] on button "Close" at bounding box center [1269, 23] width 79 height 24
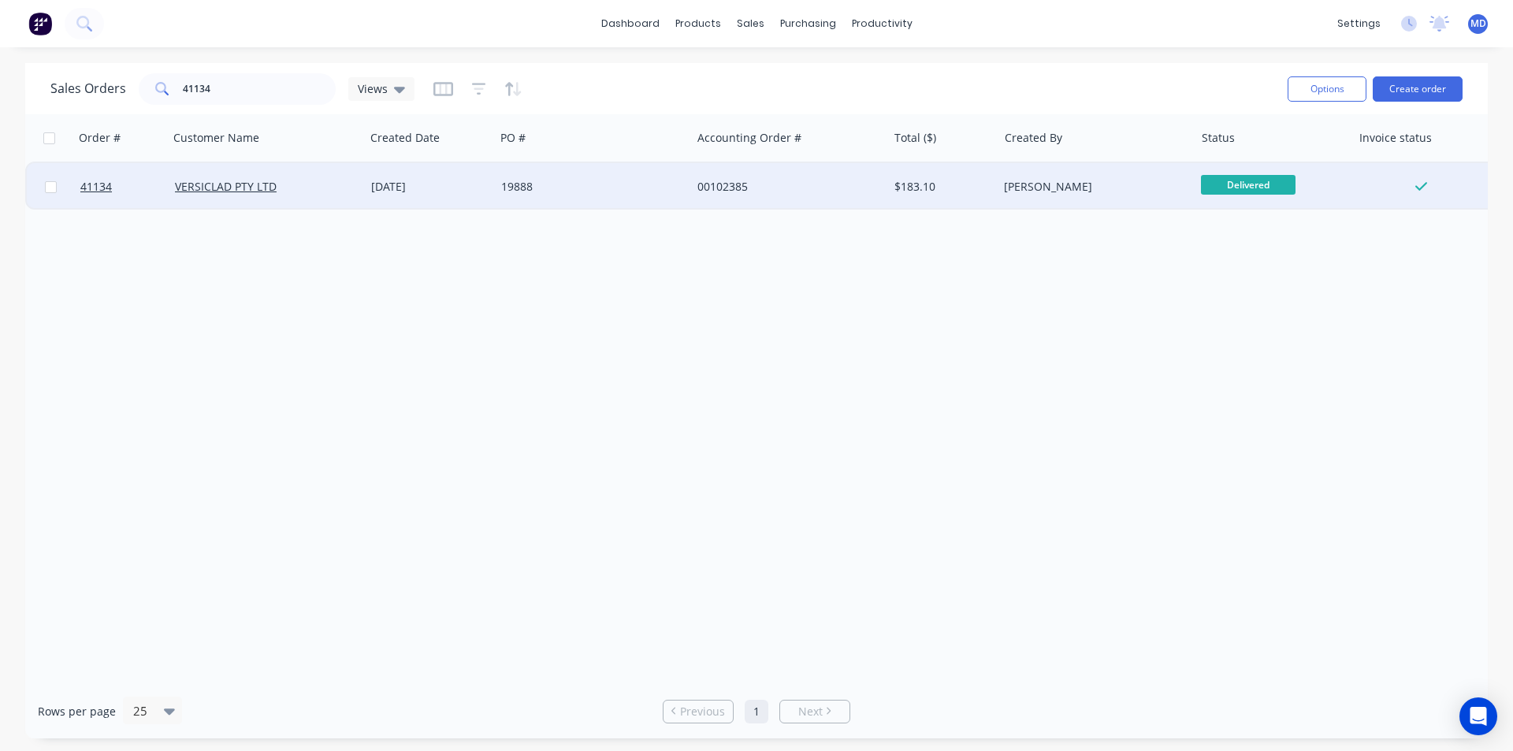
click at [1124, 184] on div "[PERSON_NAME]" at bounding box center [1091, 187] width 175 height 16
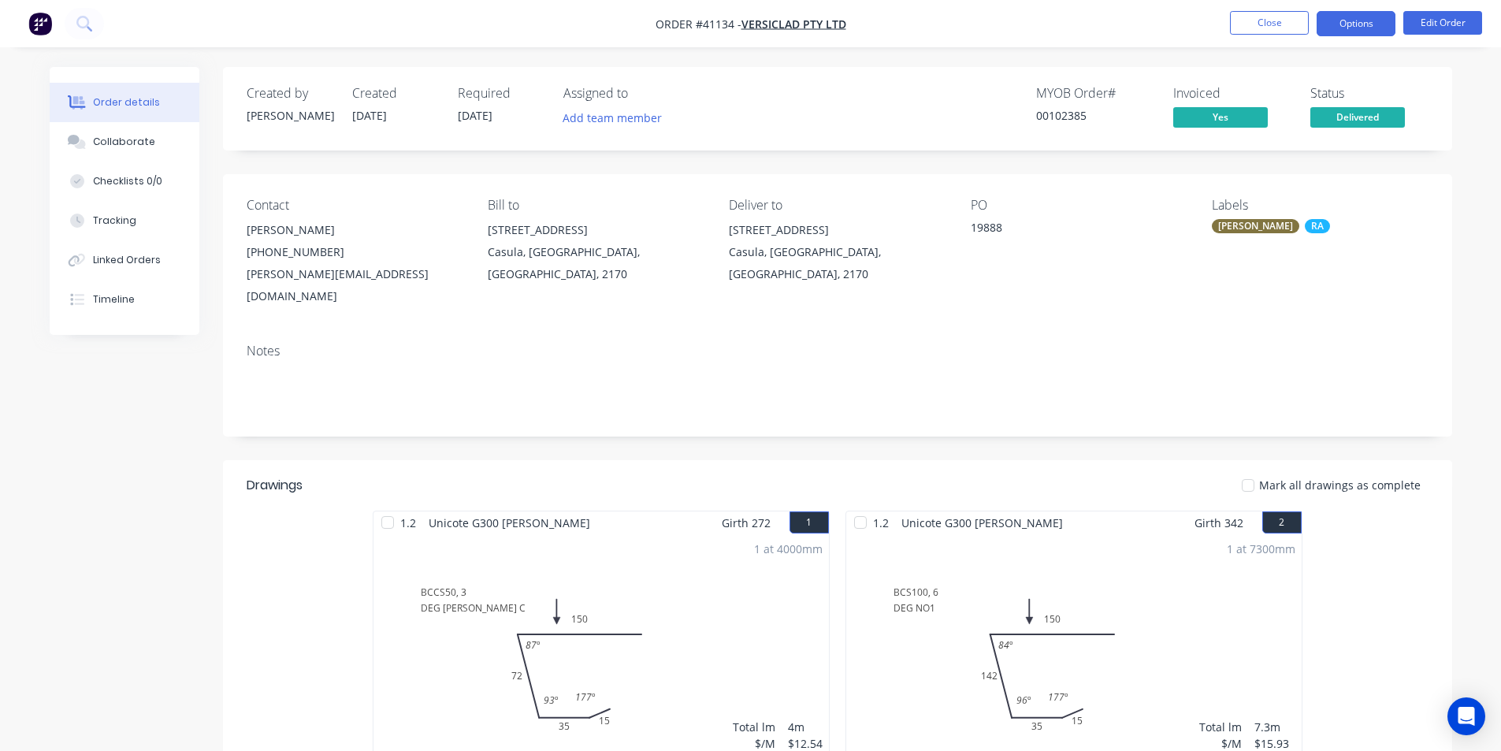
click at [1344, 26] on button "Options" at bounding box center [1356, 23] width 79 height 25
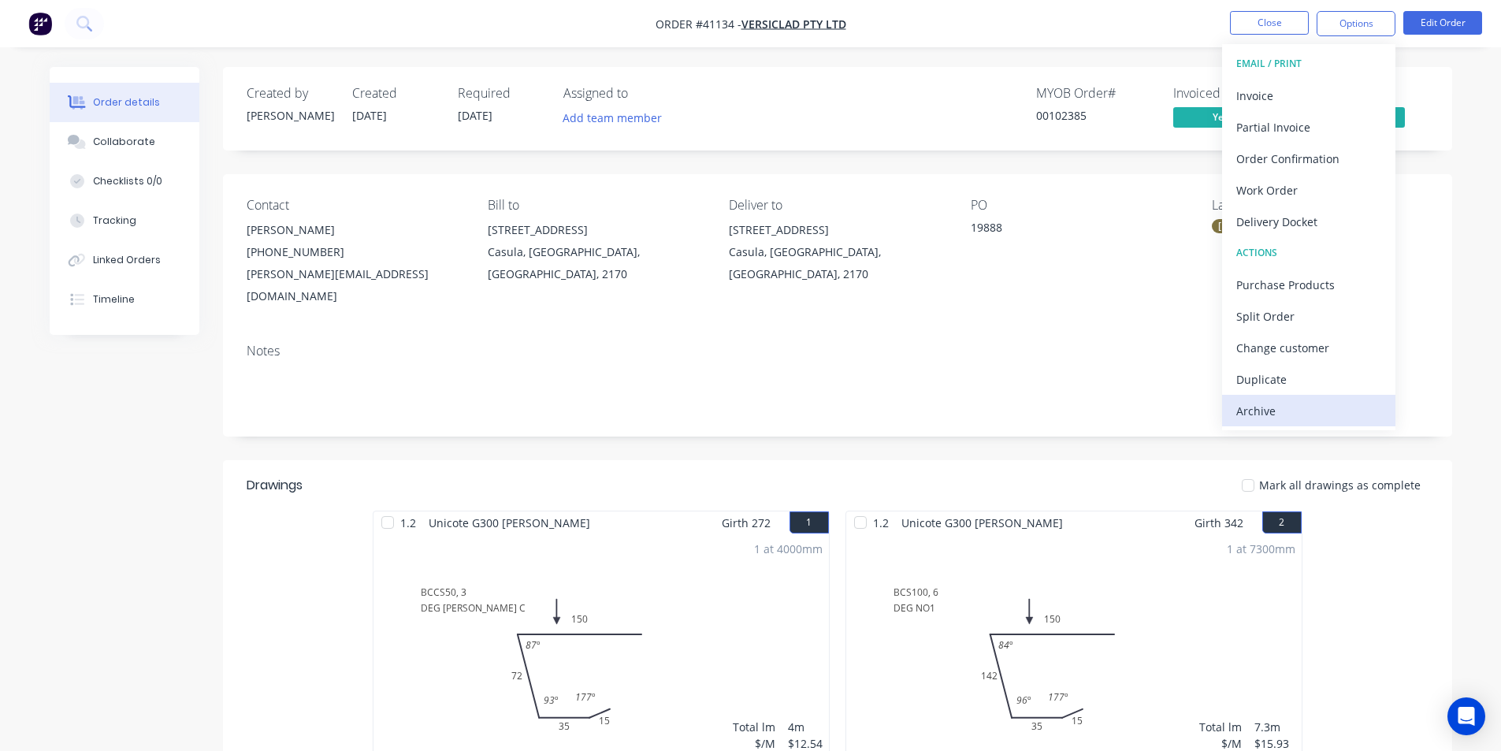
click at [1260, 408] on div "Archive" at bounding box center [1308, 411] width 145 height 23
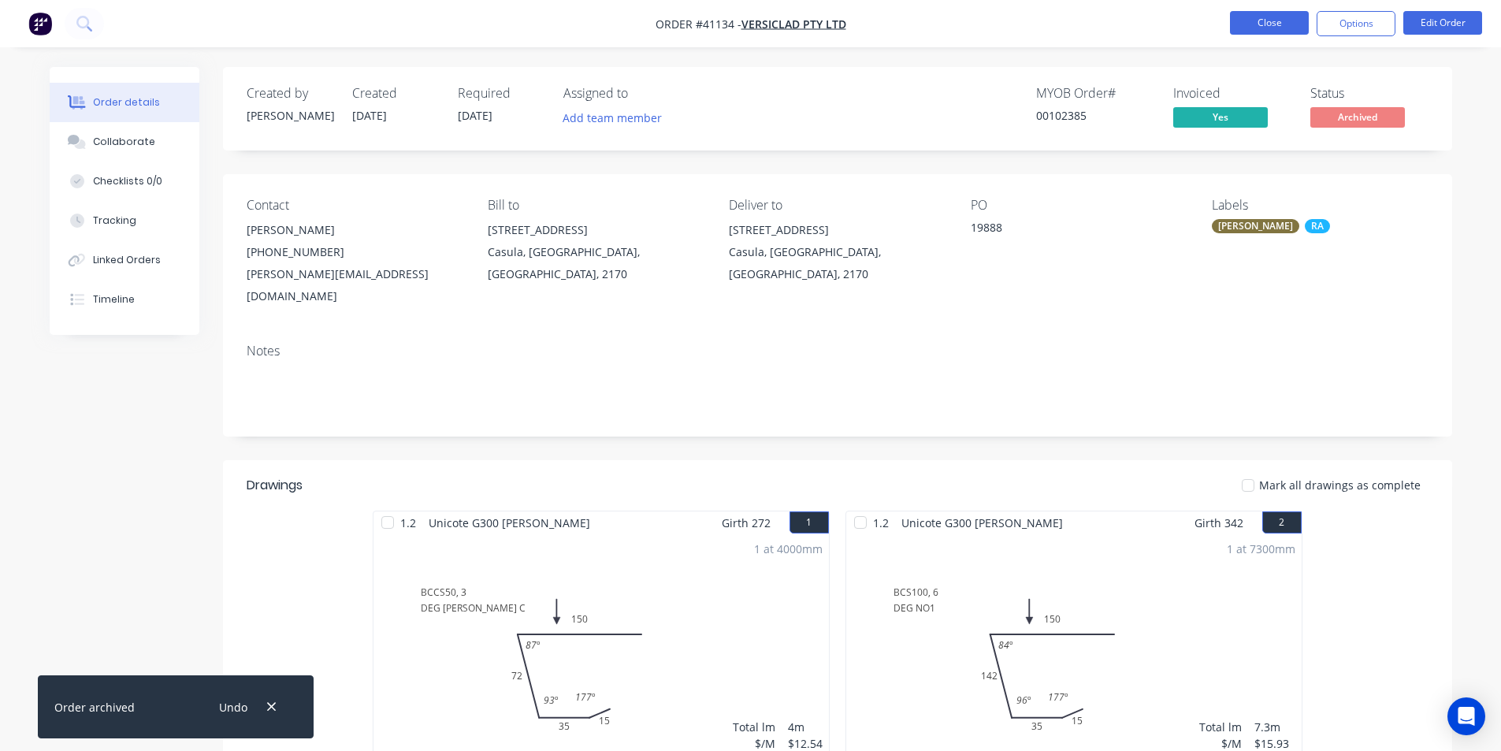
click at [1275, 16] on button "Close" at bounding box center [1269, 23] width 79 height 24
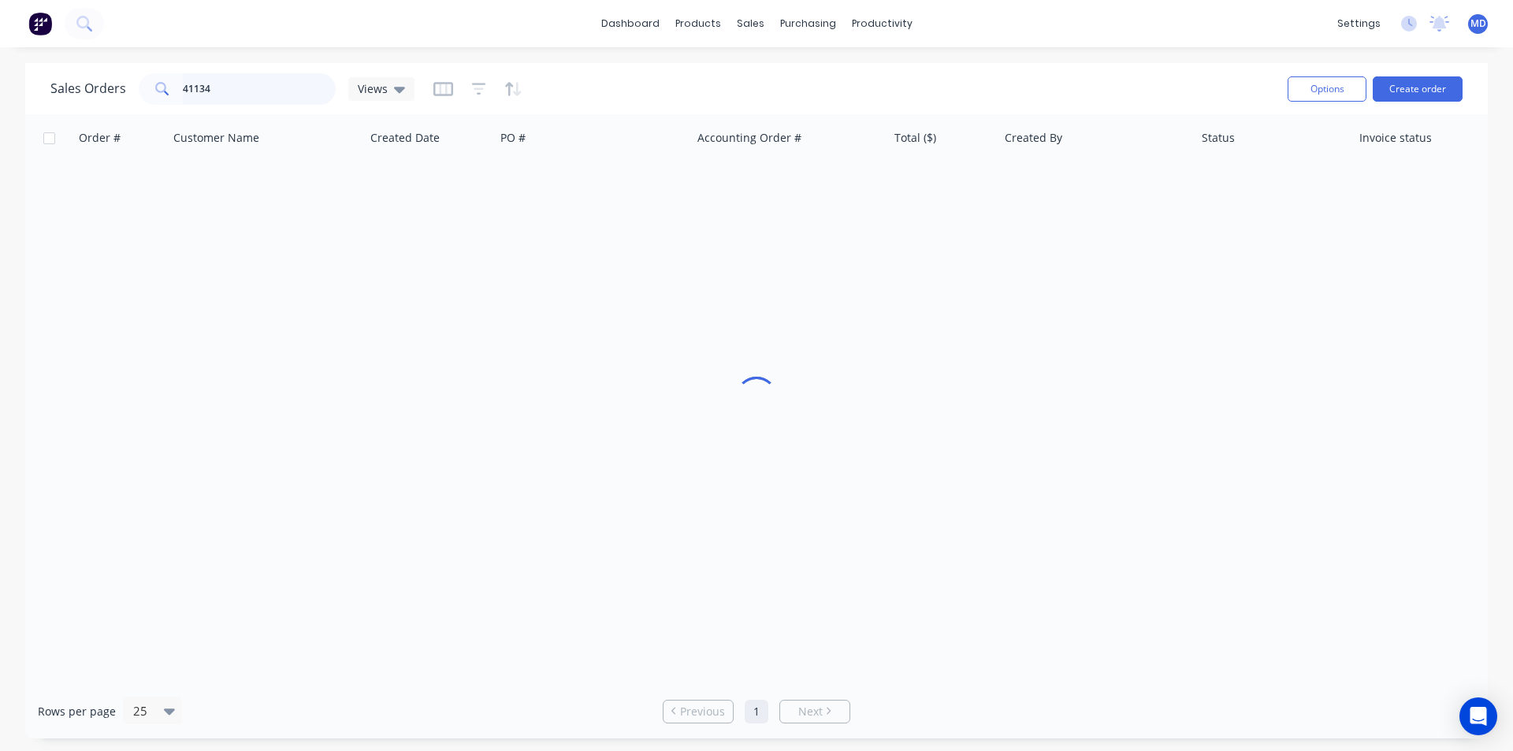
click at [273, 84] on input "41134" at bounding box center [260, 89] width 154 height 32
type input "41133"
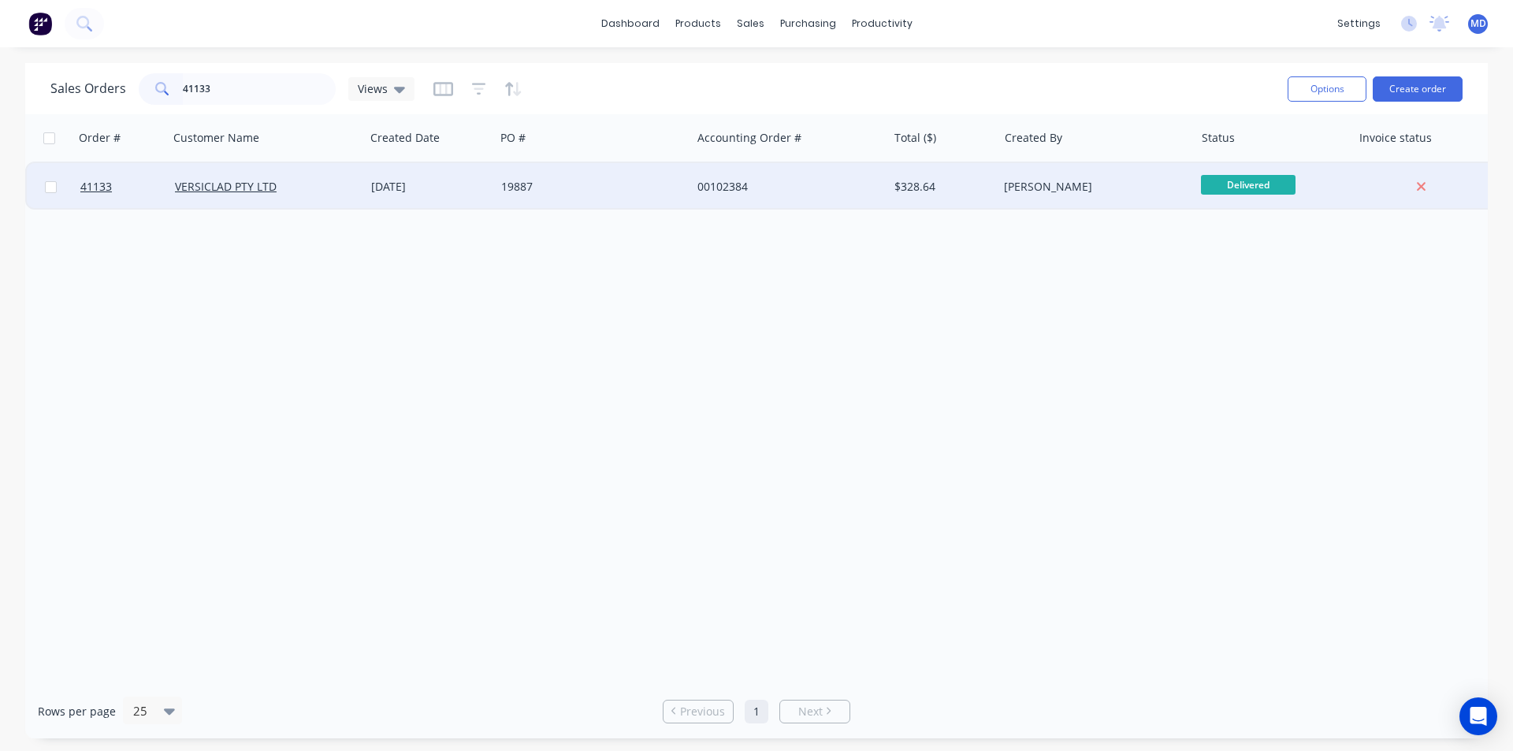
click at [604, 180] on div "19887" at bounding box center [588, 187] width 175 height 16
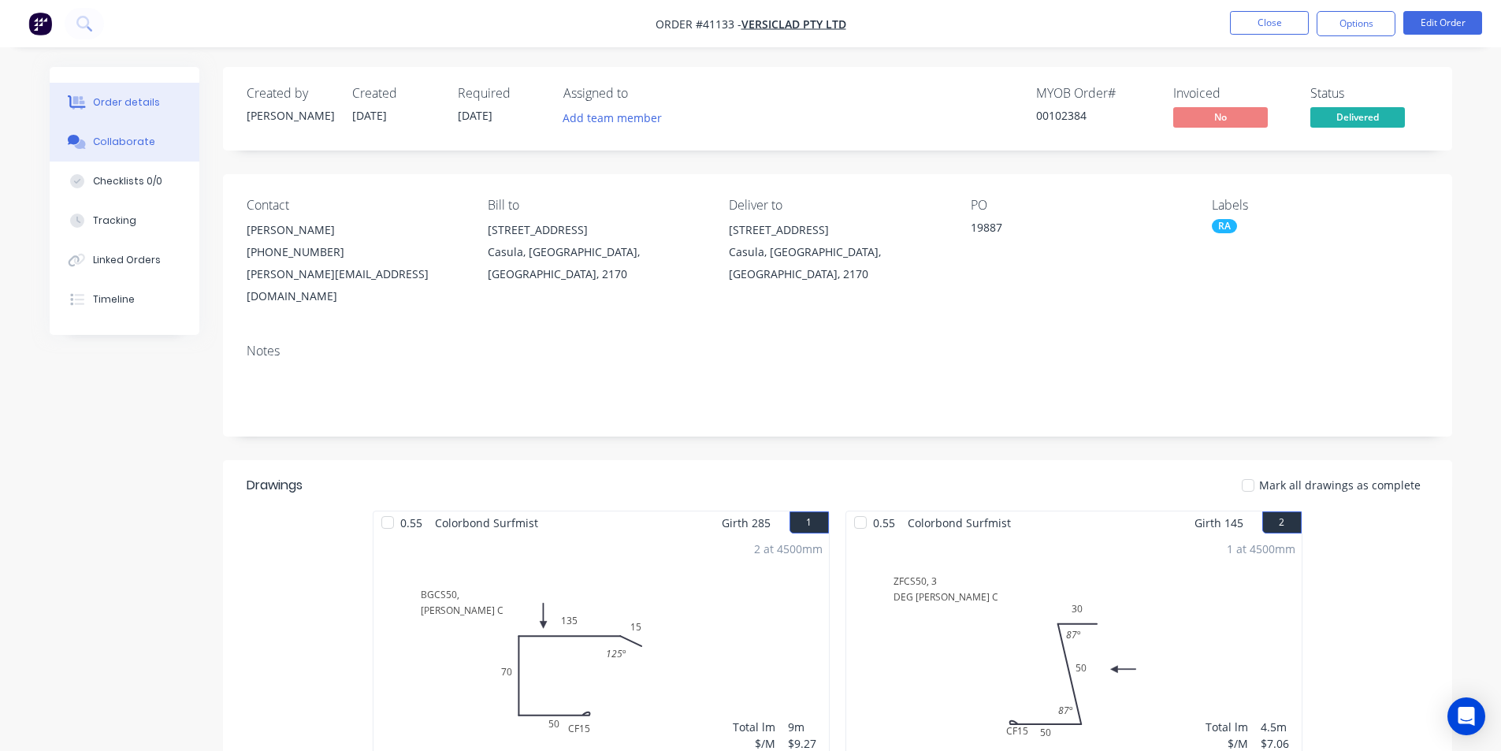
click at [119, 136] on div "Collaborate" at bounding box center [124, 142] width 62 height 14
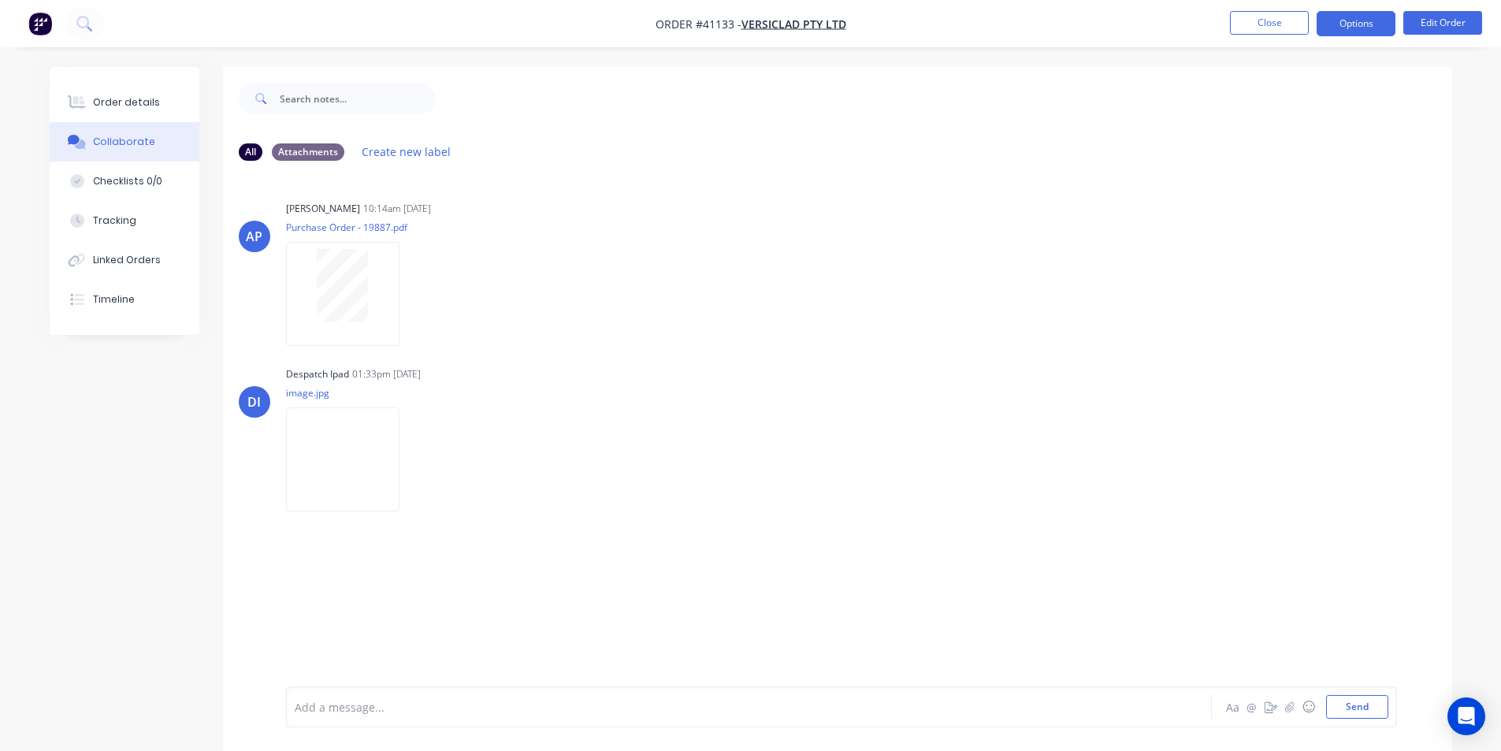
click at [1352, 24] on button "Options" at bounding box center [1356, 23] width 79 height 25
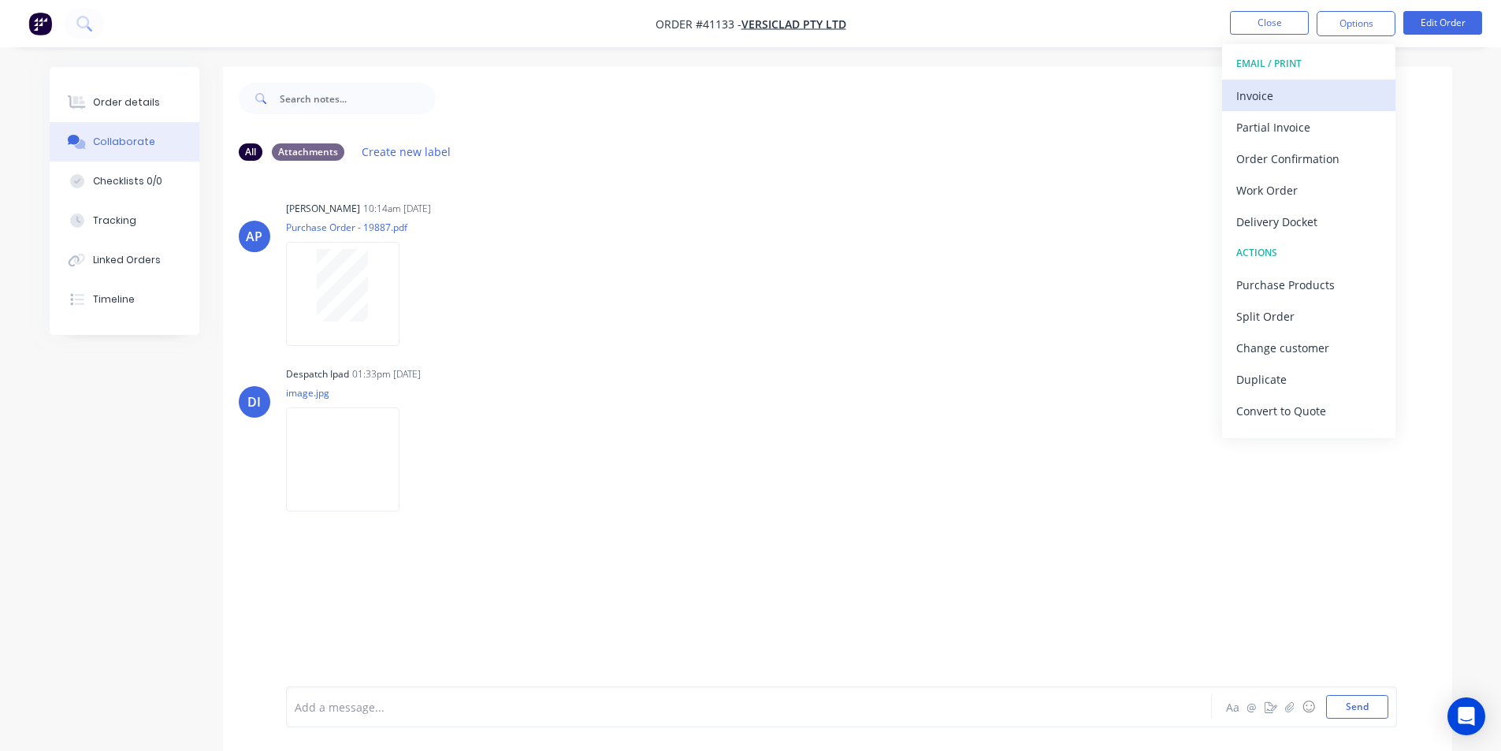
click at [1254, 93] on div "Invoice" at bounding box center [1308, 95] width 145 height 23
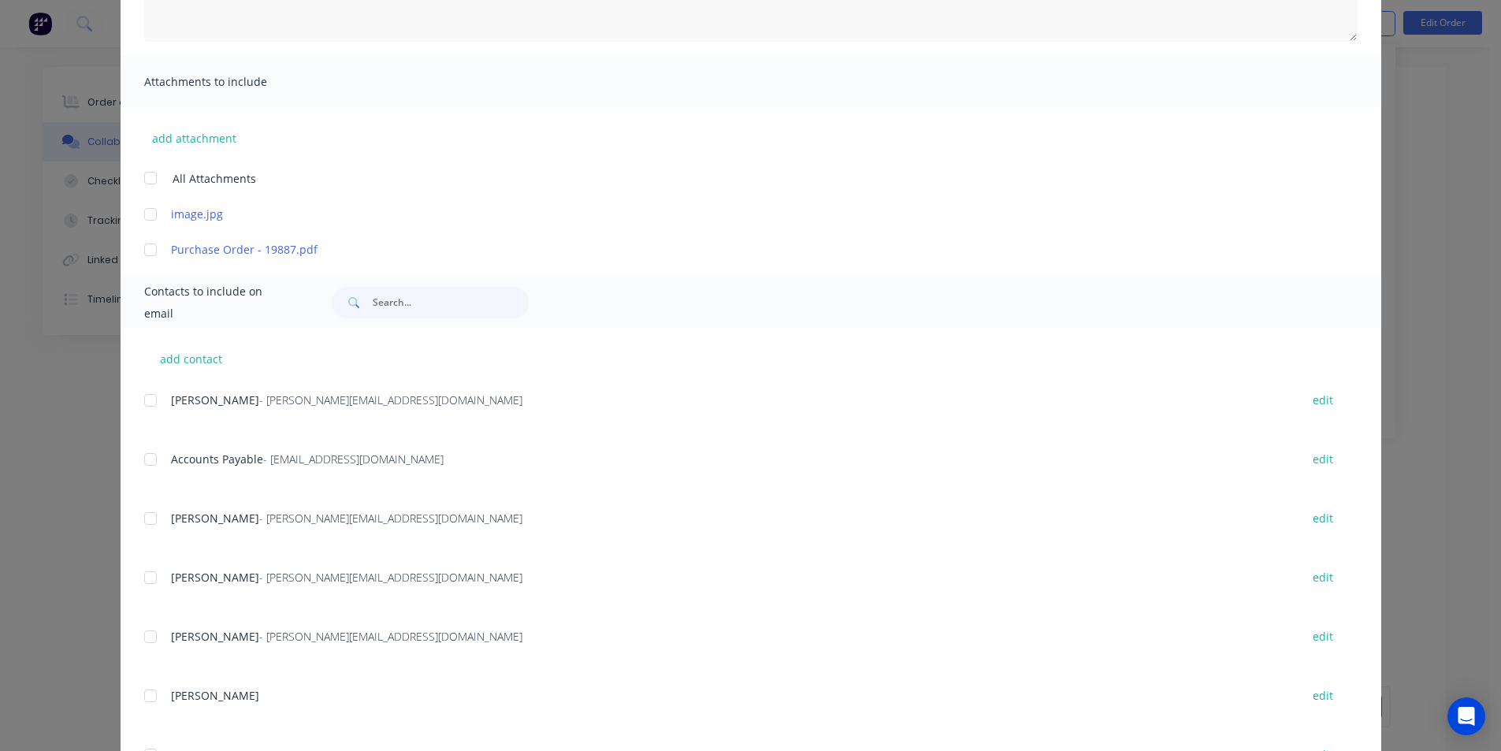
scroll to position [370, 0]
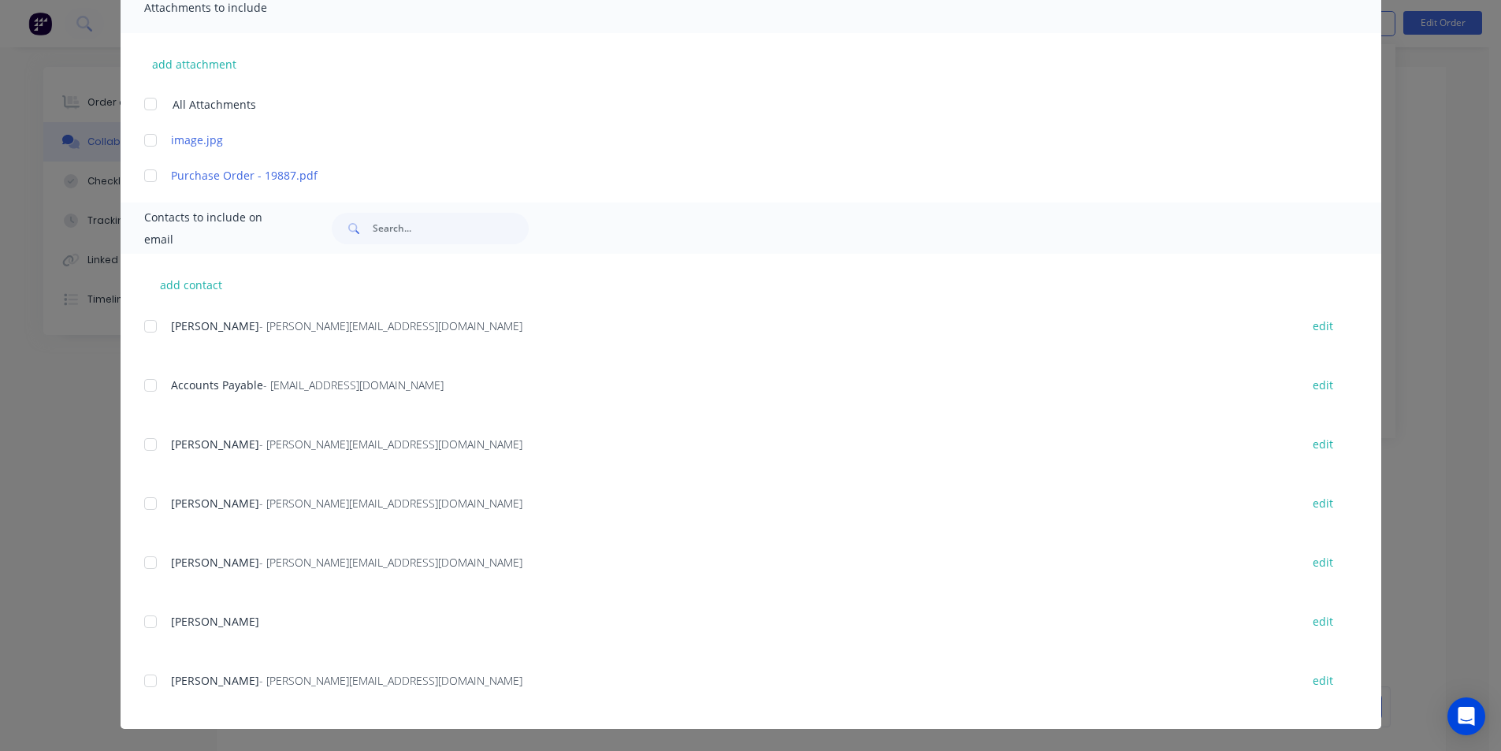
click at [142, 387] on div at bounding box center [151, 386] width 32 height 32
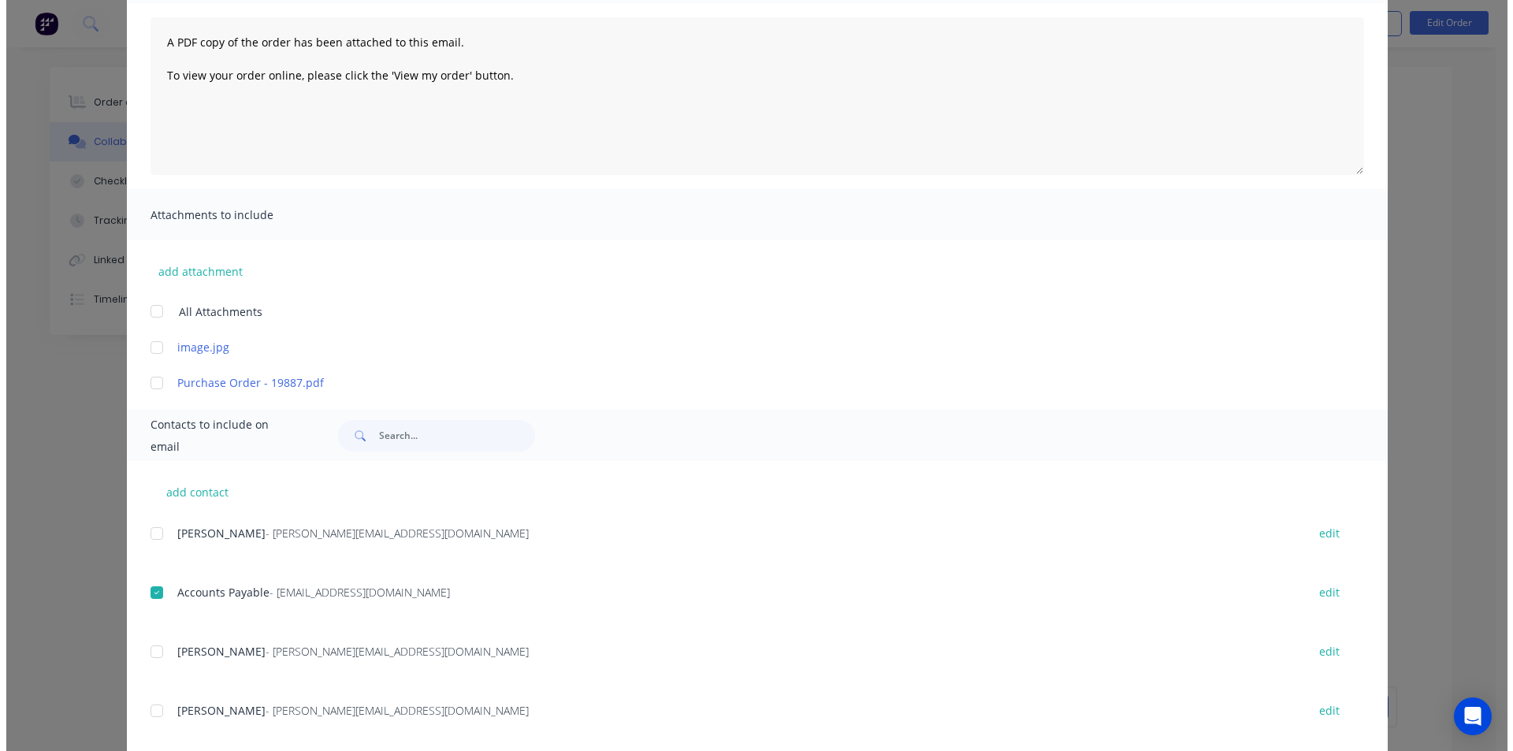
scroll to position [0, 0]
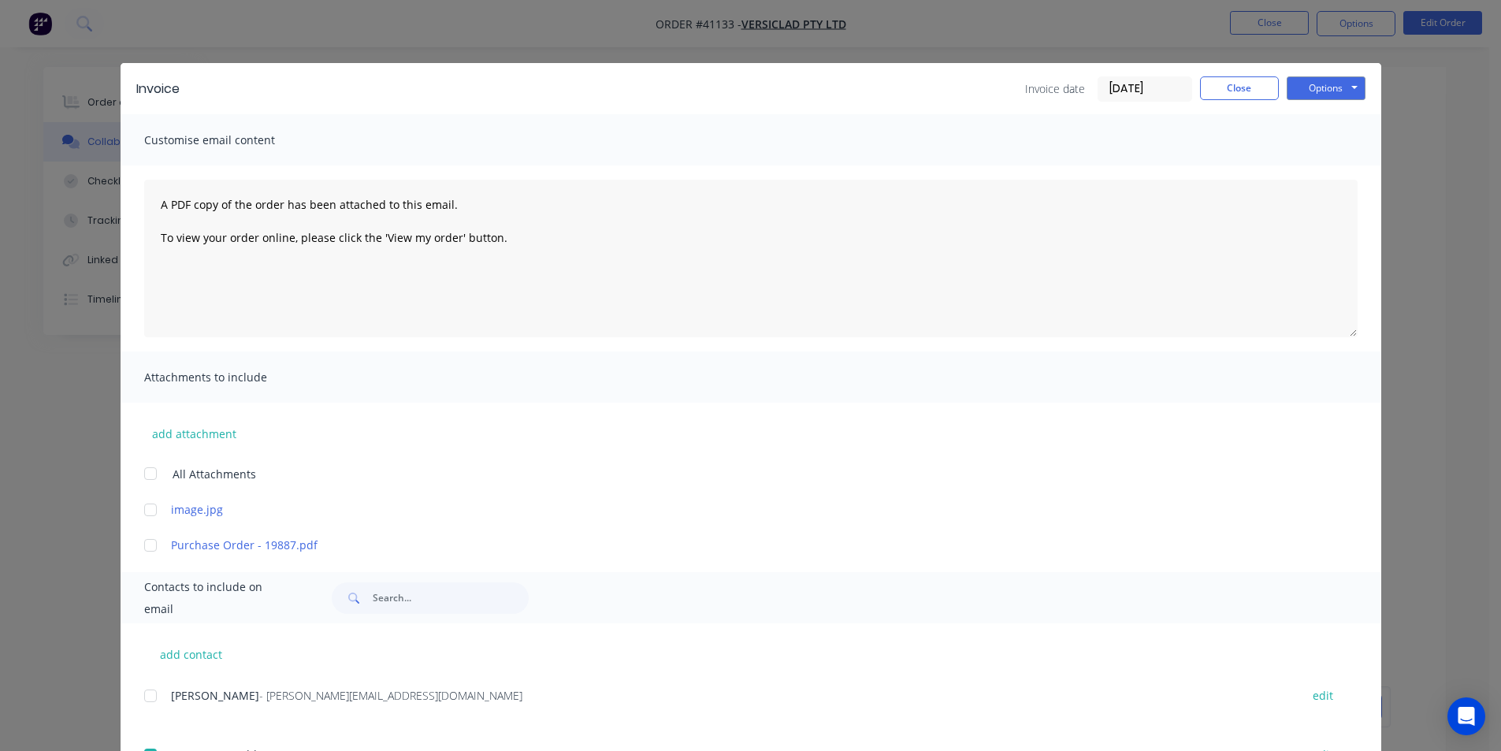
click at [1122, 80] on label "[DATE]" at bounding box center [1145, 88] width 95 height 25
click at [1122, 80] on input "[DATE]" at bounding box center [1144, 89] width 93 height 24
click at [1125, 87] on input "[DATE]" at bounding box center [1144, 89] width 93 height 24
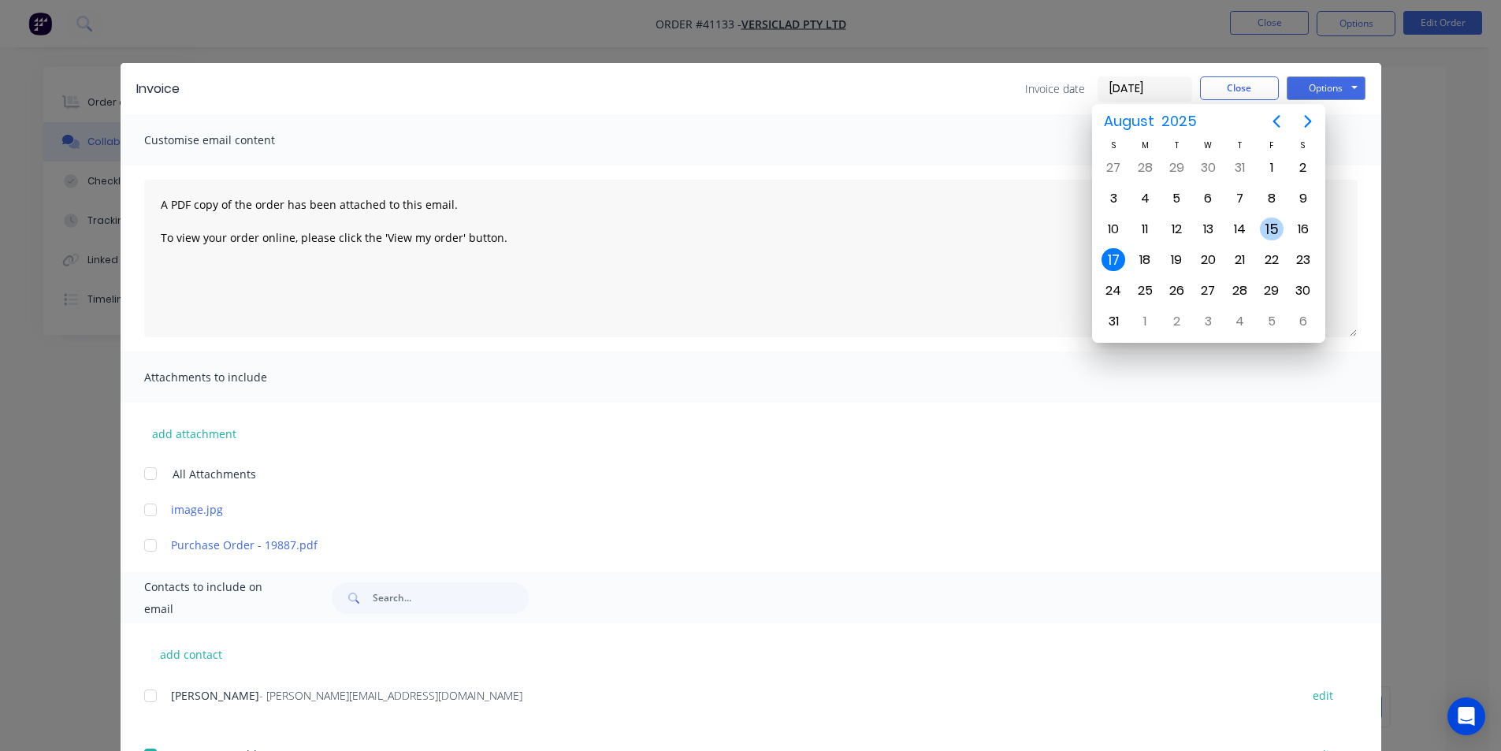
click at [1269, 225] on div "15" at bounding box center [1272, 229] width 24 height 24
type input "[DATE]"
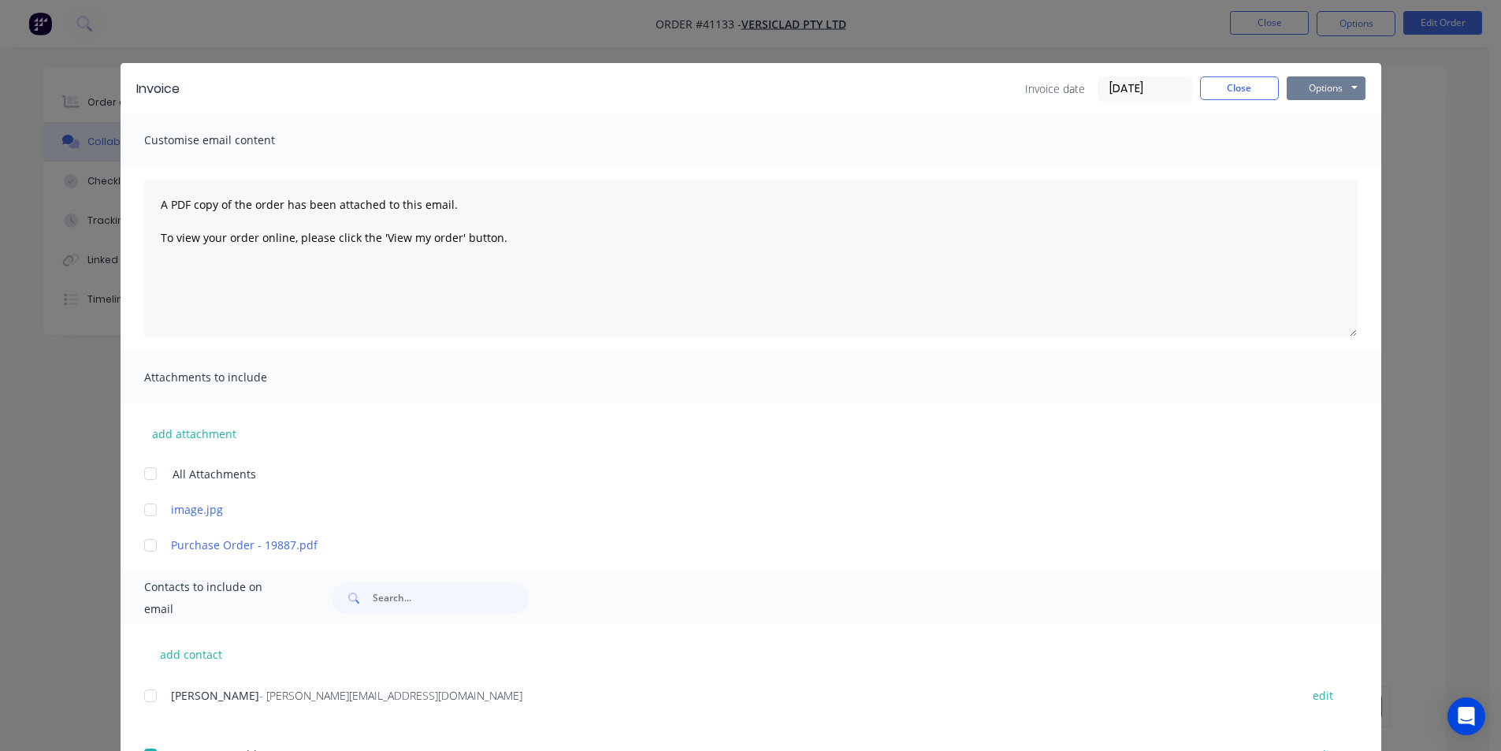
click at [1320, 86] on button "Options" at bounding box center [1326, 88] width 79 height 24
click at [1324, 166] on button "Email" at bounding box center [1337, 168] width 101 height 26
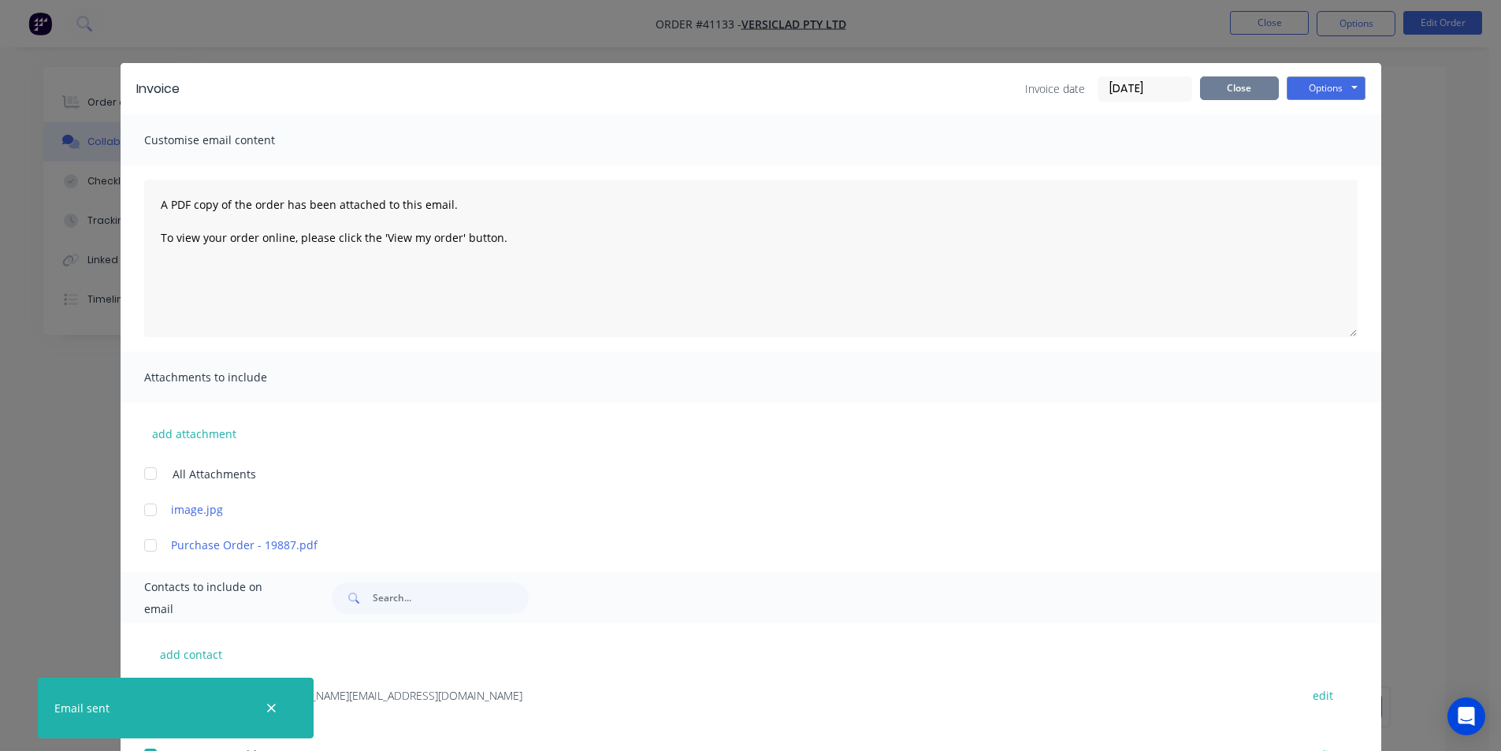
click at [1236, 91] on button "Close" at bounding box center [1239, 88] width 79 height 24
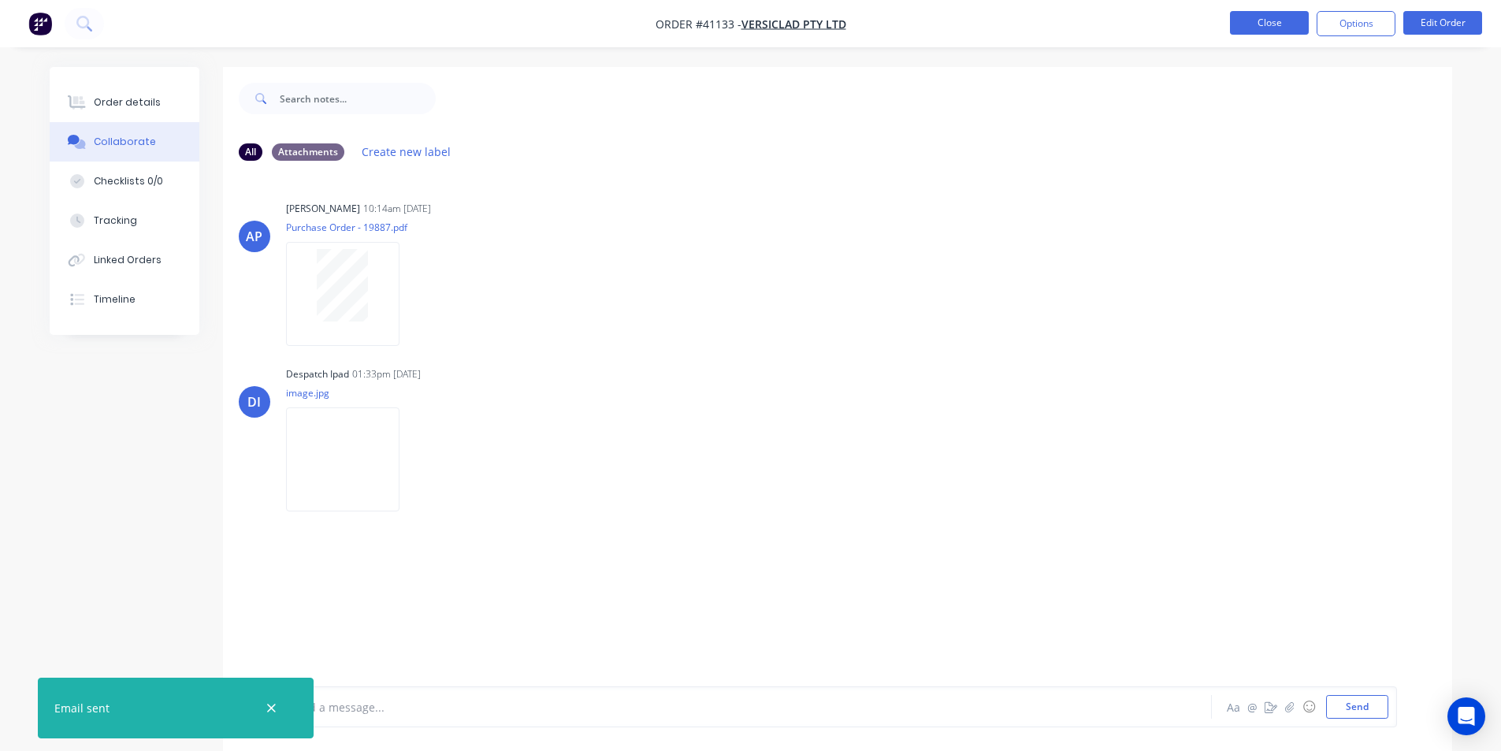
click at [1263, 24] on button "Close" at bounding box center [1269, 23] width 79 height 24
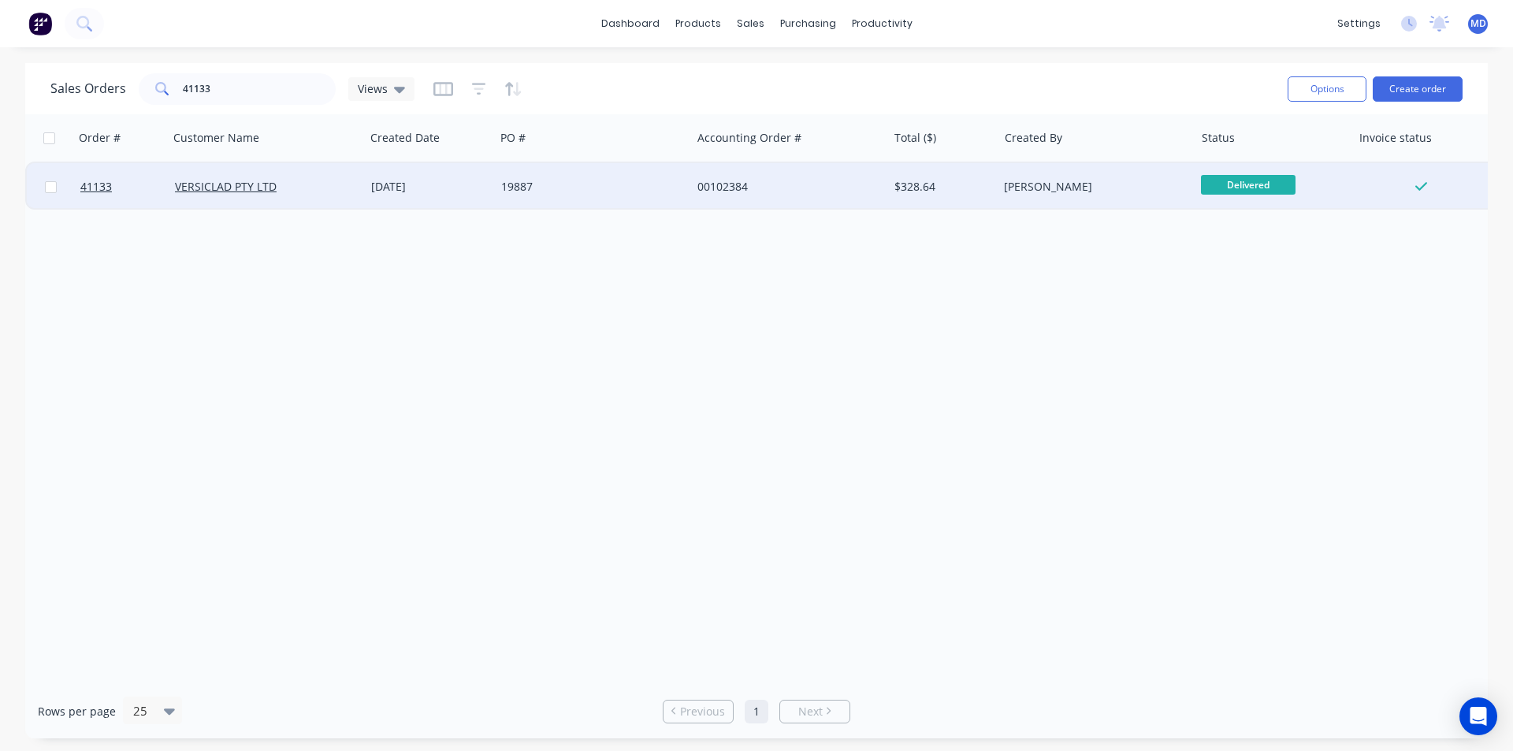
click at [1353, 181] on div at bounding box center [1424, 186] width 146 height 47
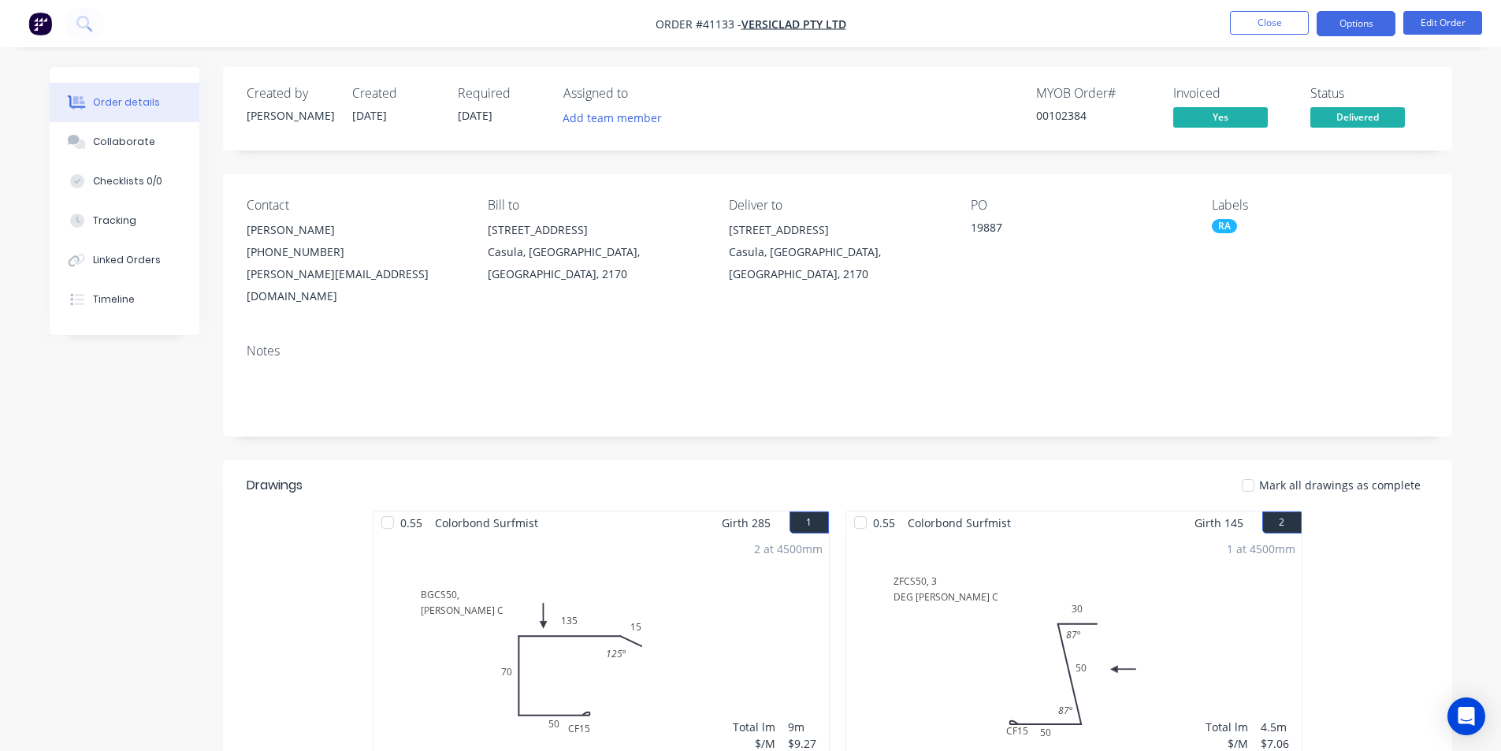
click at [1351, 25] on button "Options" at bounding box center [1356, 23] width 79 height 25
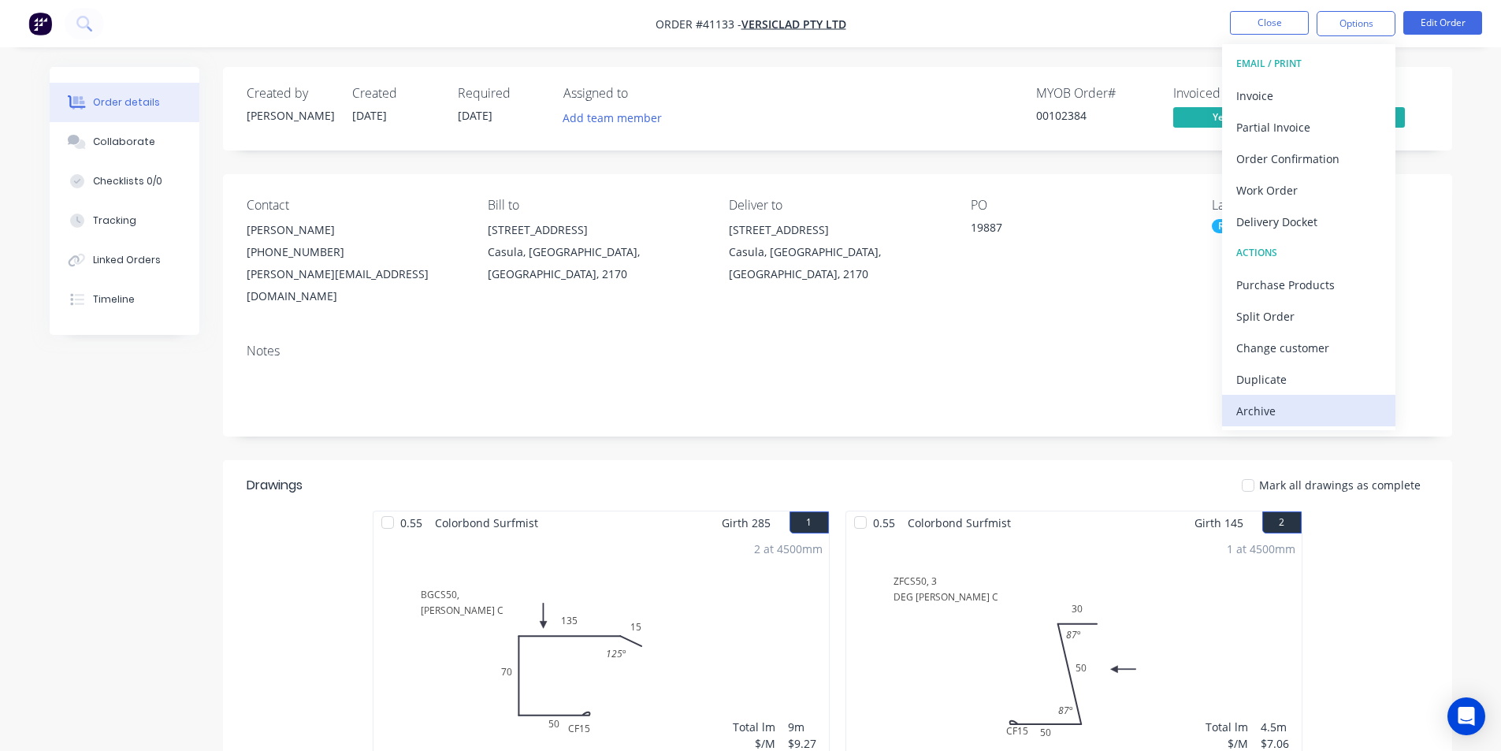
click at [1258, 412] on div "Archive" at bounding box center [1308, 411] width 145 height 23
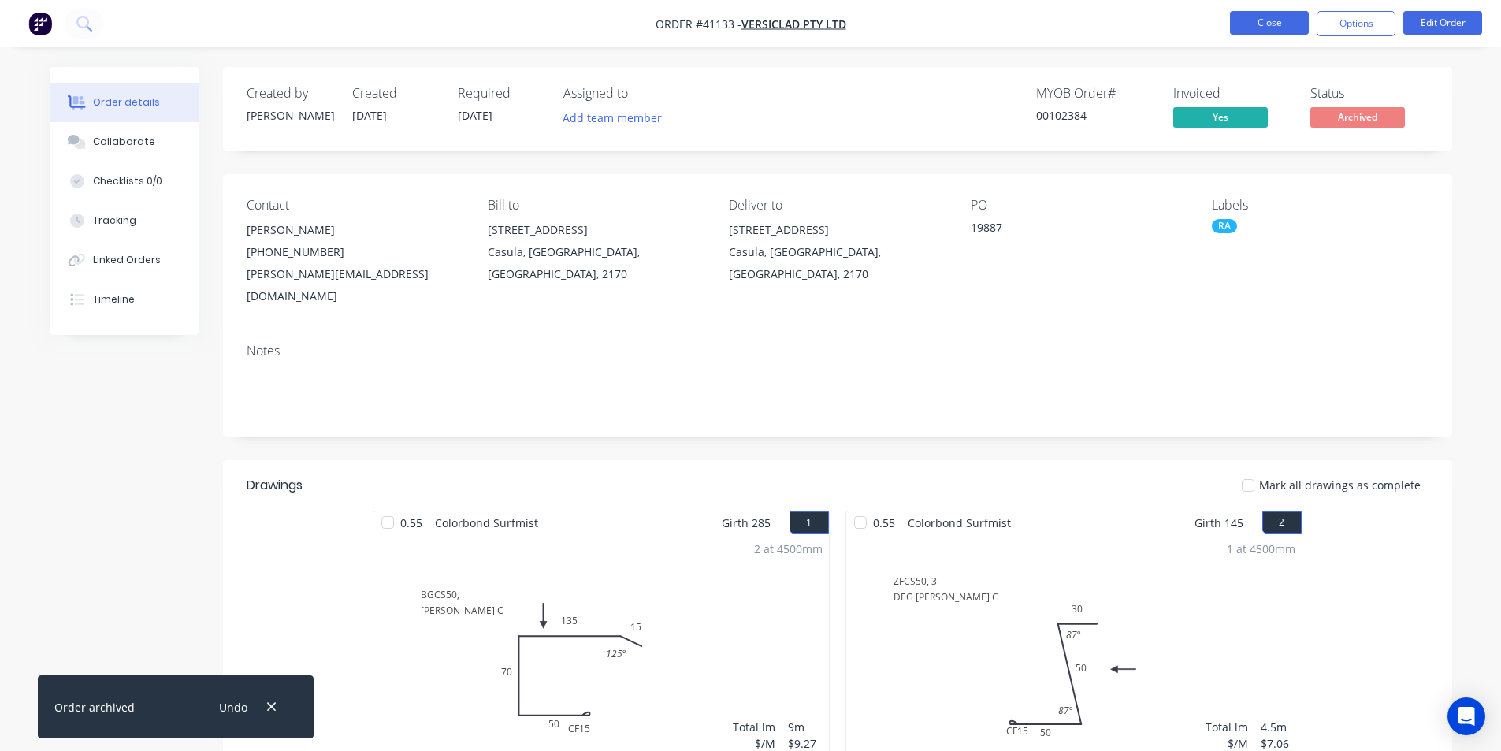
click at [1254, 25] on button "Close" at bounding box center [1269, 23] width 79 height 24
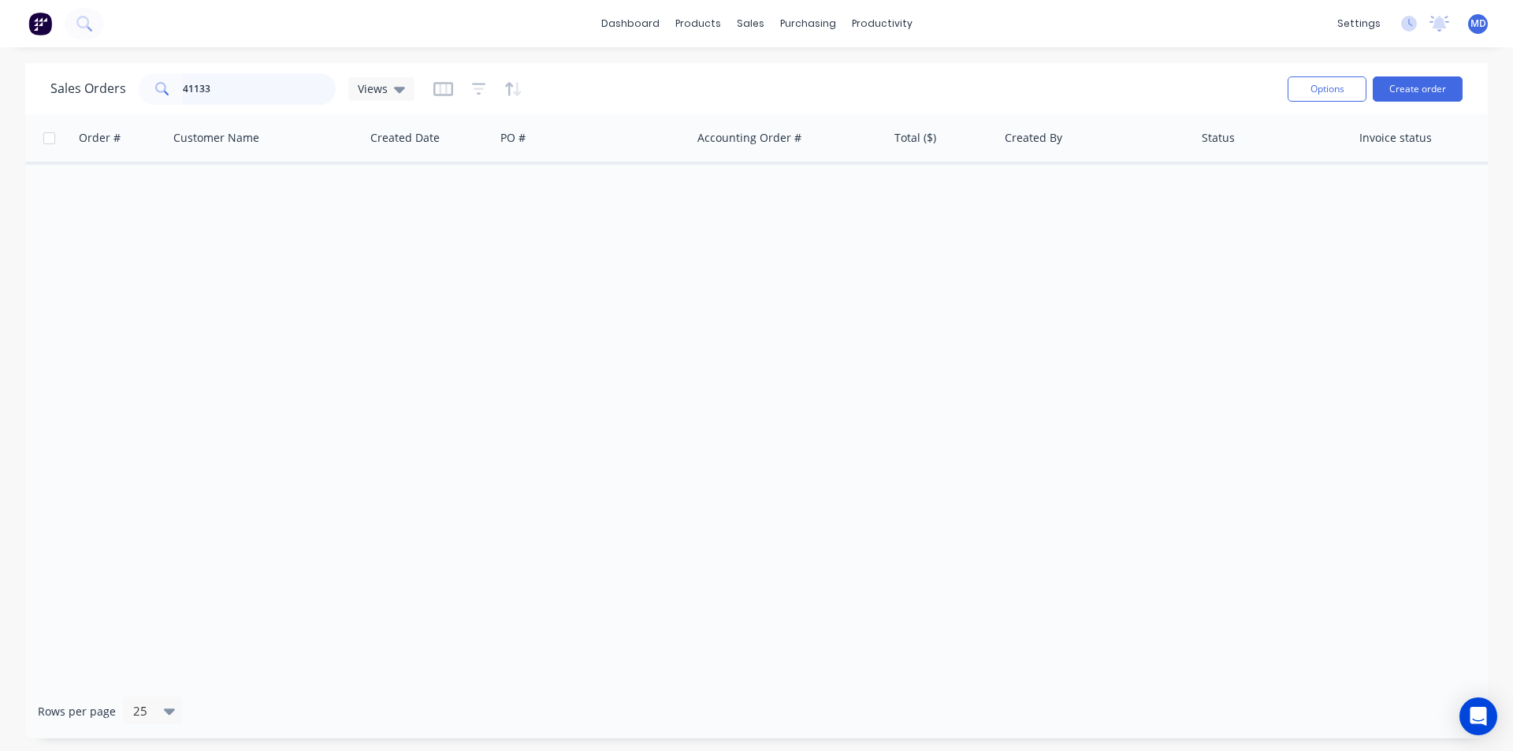
click at [121, 105] on div "Sales Orders 41133 Views" at bounding box center [662, 88] width 1225 height 39
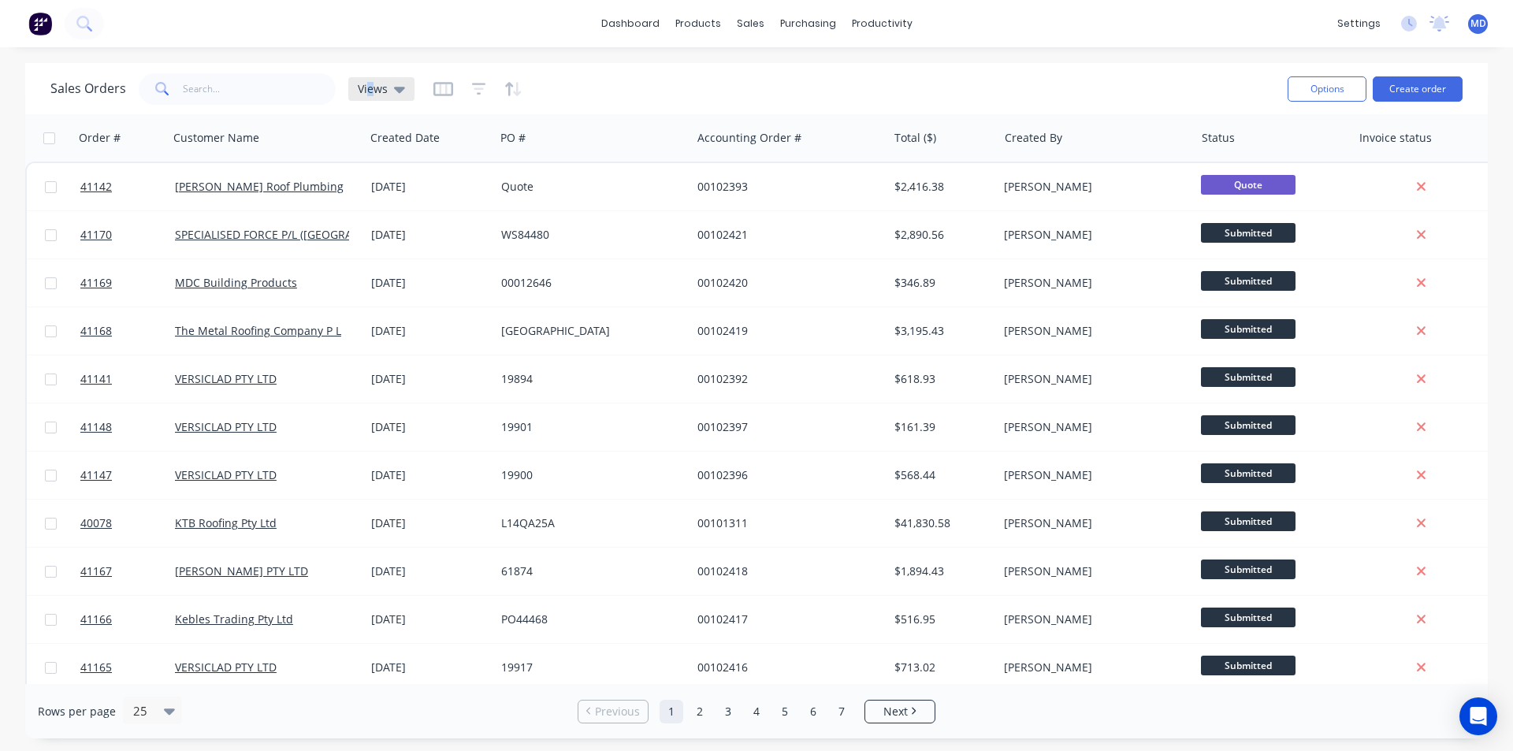
click at [367, 91] on span "Views" at bounding box center [373, 88] width 30 height 17
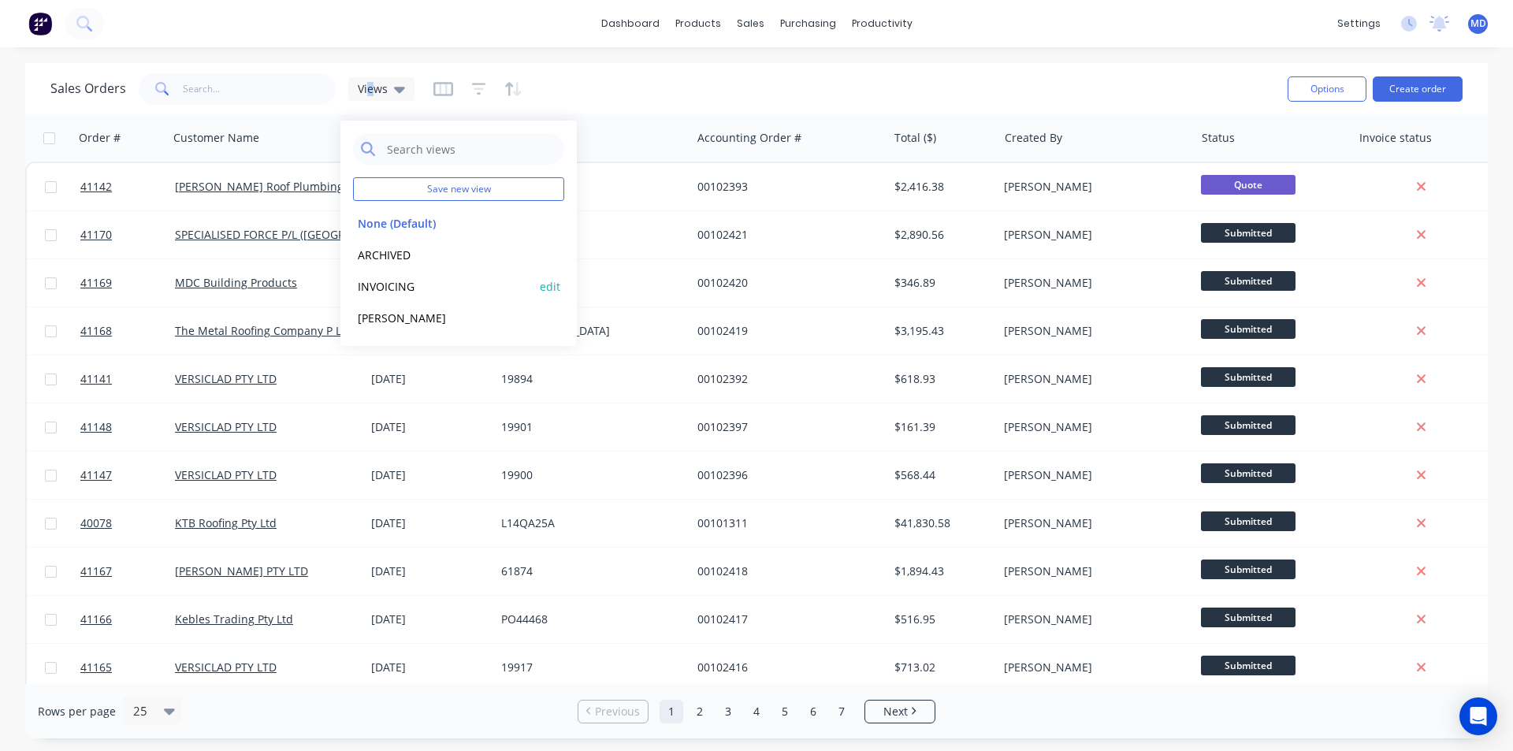
click at [392, 281] on button "INVOICING" at bounding box center [443, 286] width 180 height 18
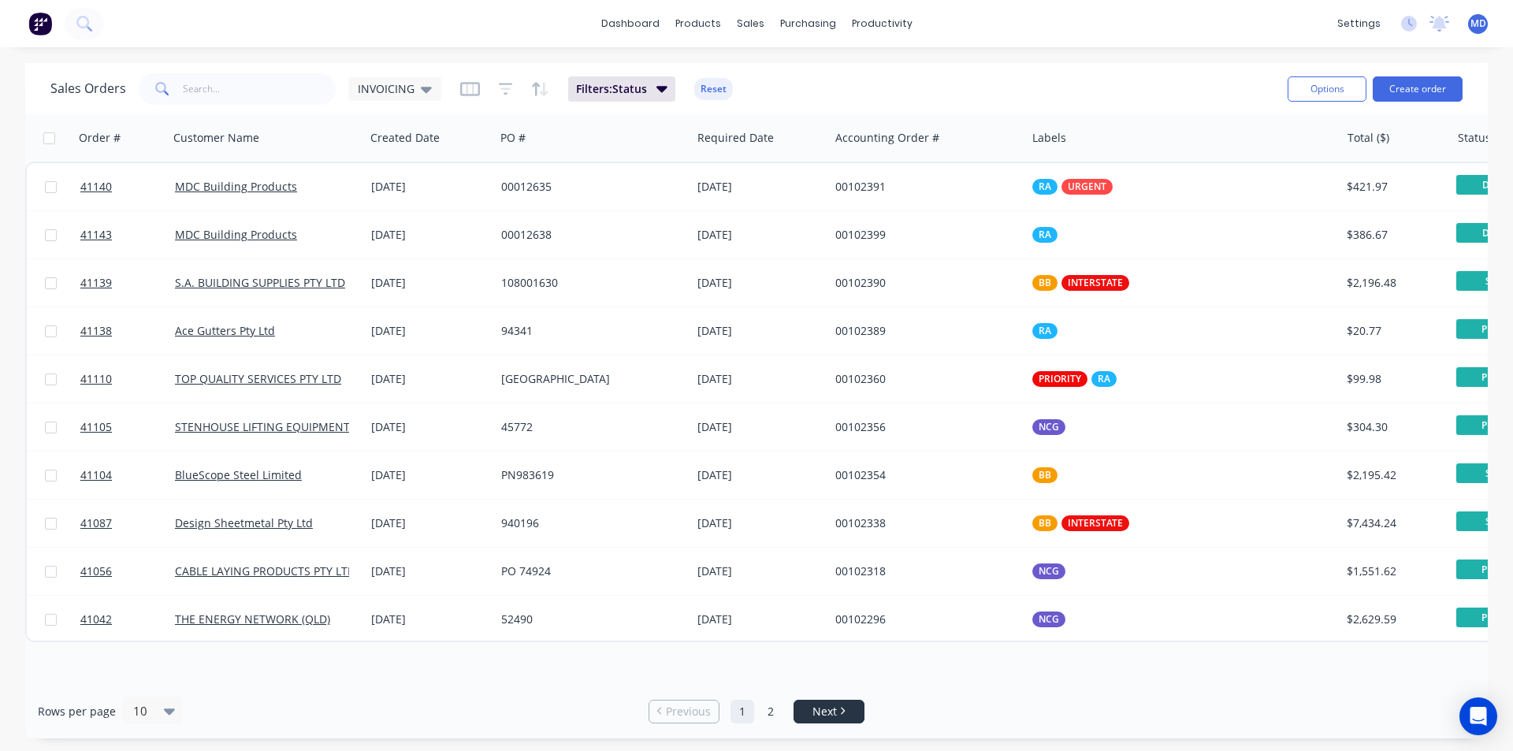
click at [849, 720] on li "Next" at bounding box center [829, 712] width 71 height 24
click at [842, 704] on link "Next" at bounding box center [828, 712] width 69 height 16
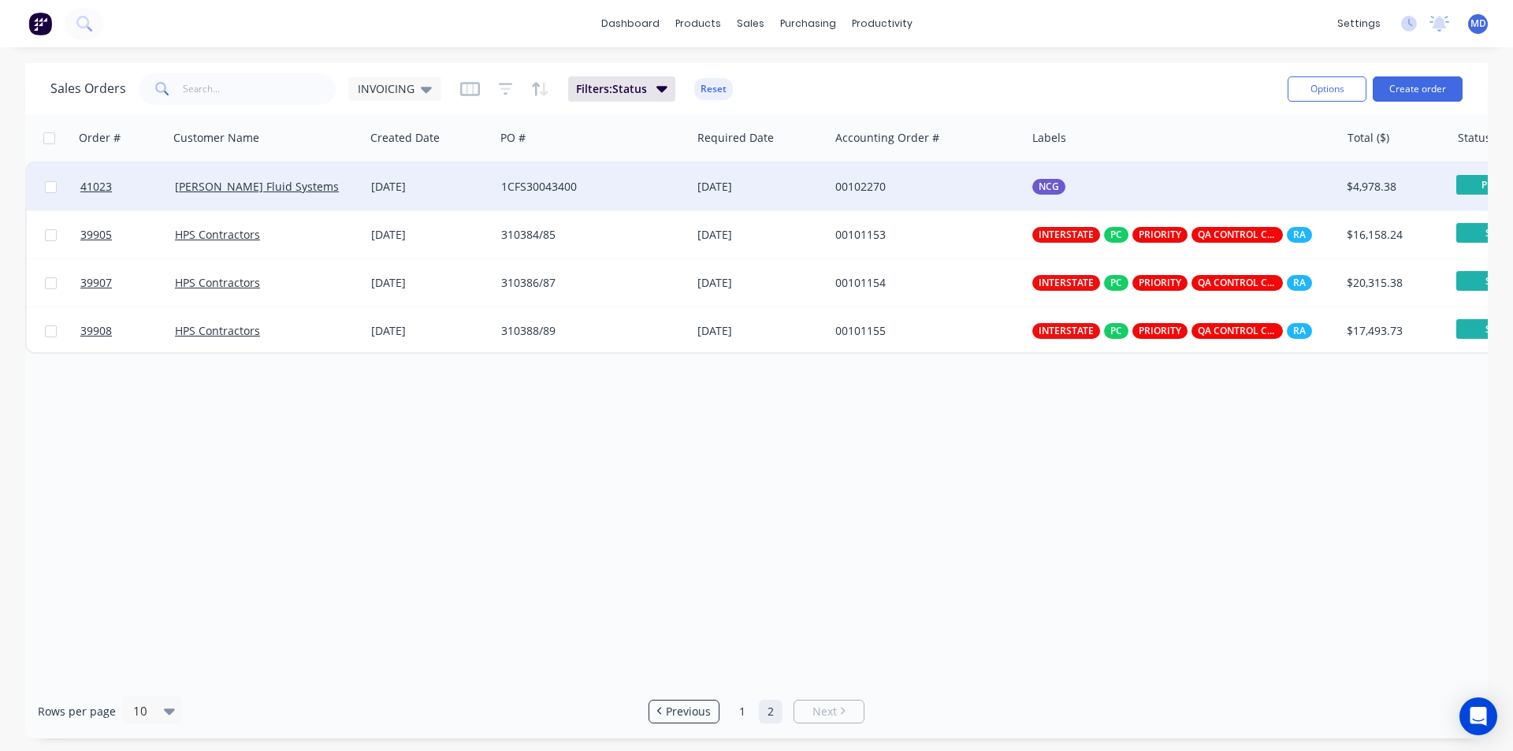
click at [628, 180] on div "1CFS30043400" at bounding box center [588, 187] width 175 height 16
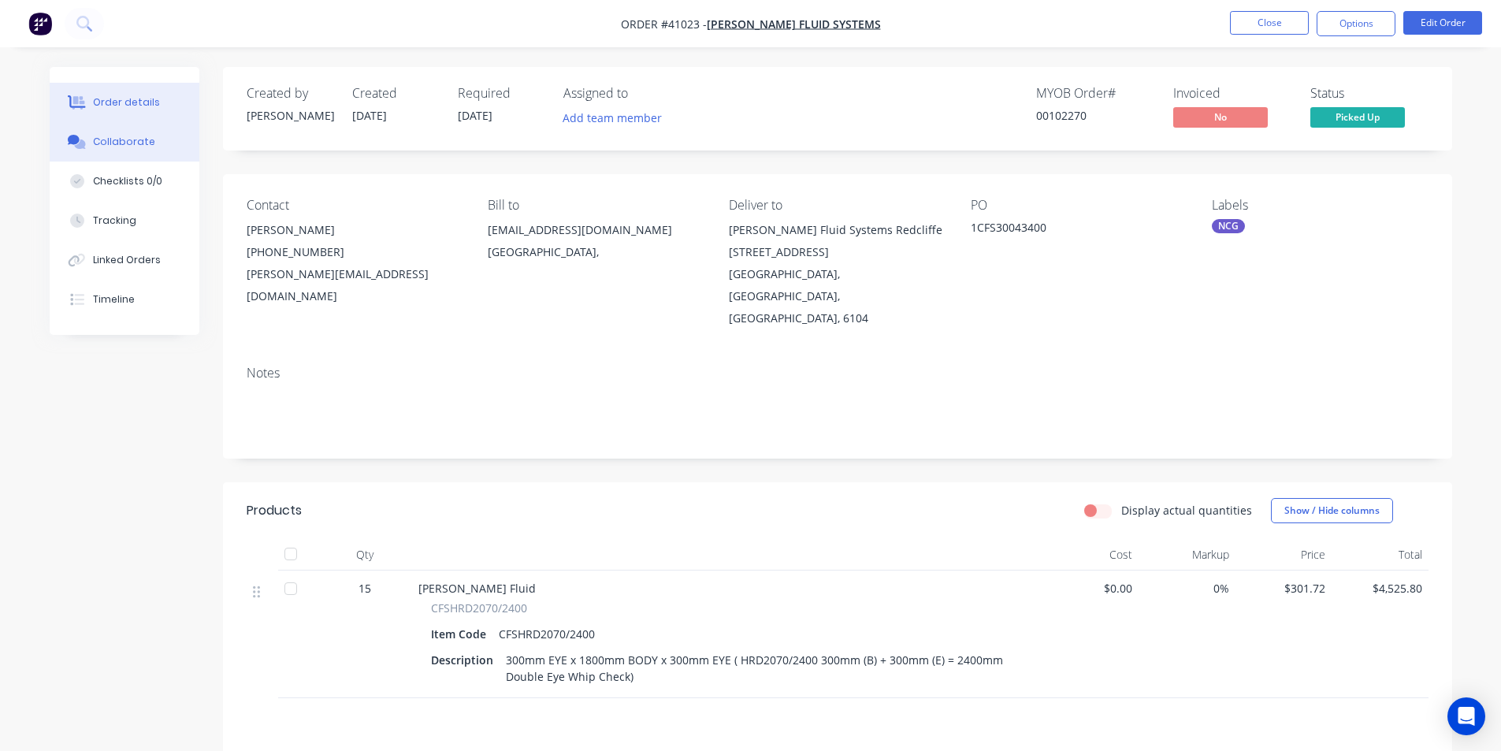
drag, startPoint x: 127, startPoint y: 132, endPoint x: 132, endPoint y: 143, distance: 12.3
click at [127, 133] on button "Collaborate" at bounding box center [125, 141] width 150 height 39
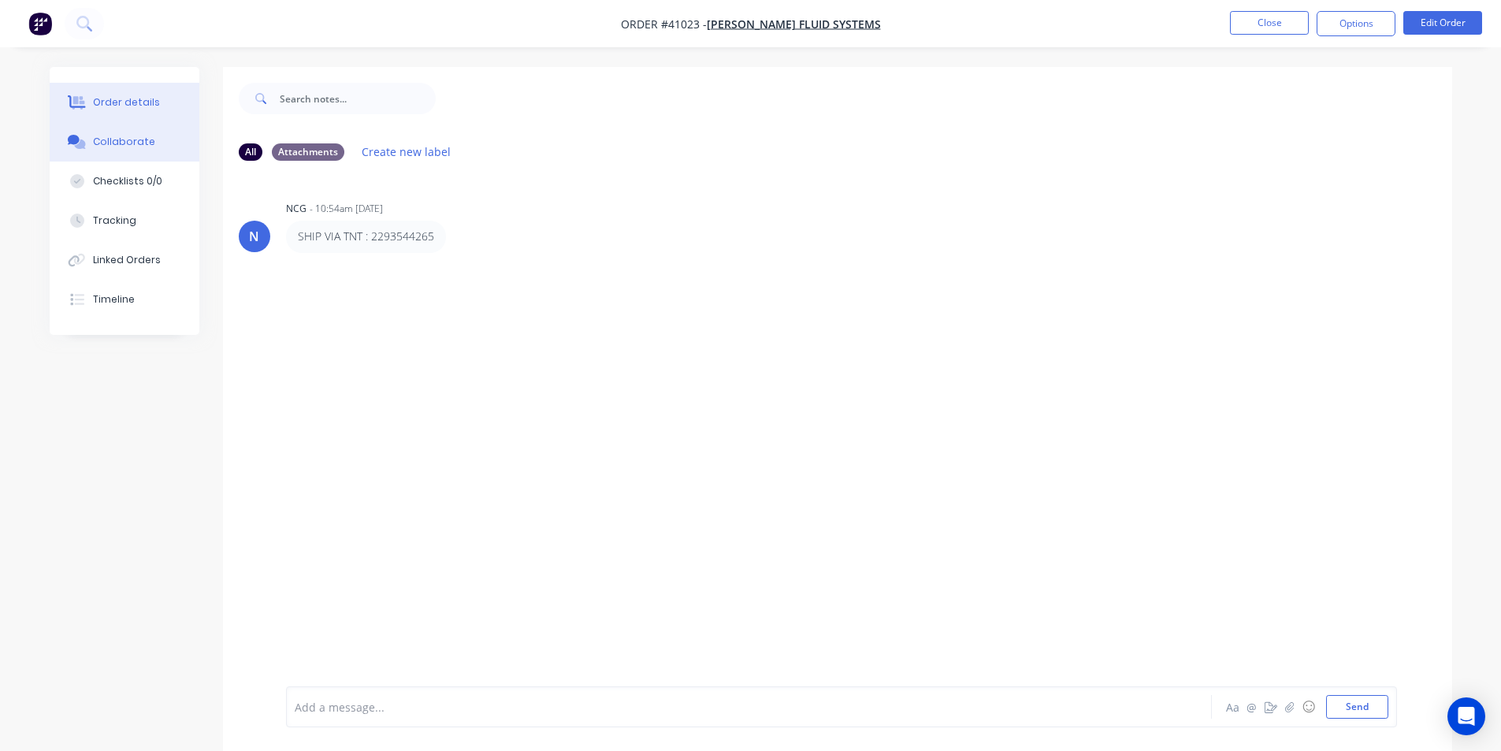
click at [136, 97] on div "Order details" at bounding box center [126, 102] width 67 height 14
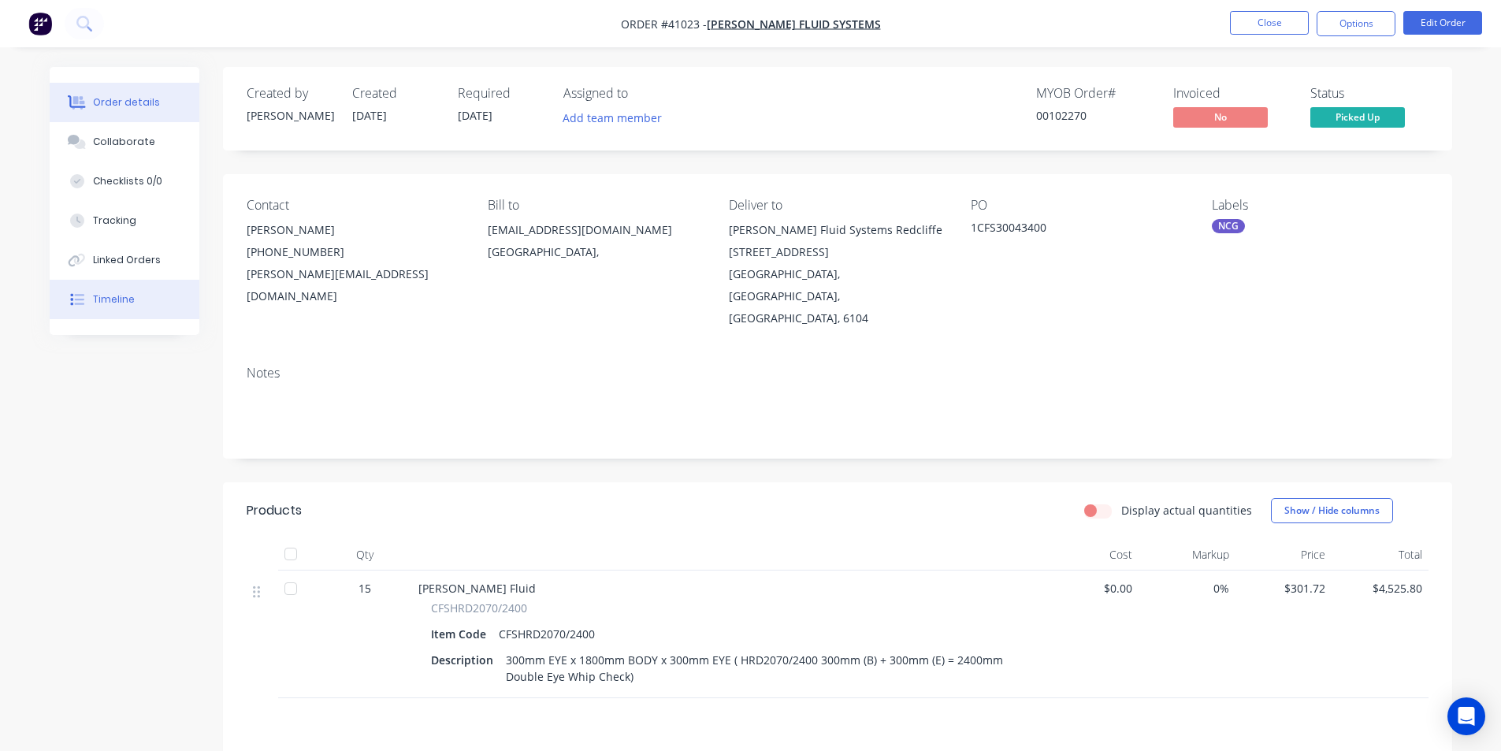
click at [121, 297] on div "Timeline" at bounding box center [114, 299] width 42 height 14
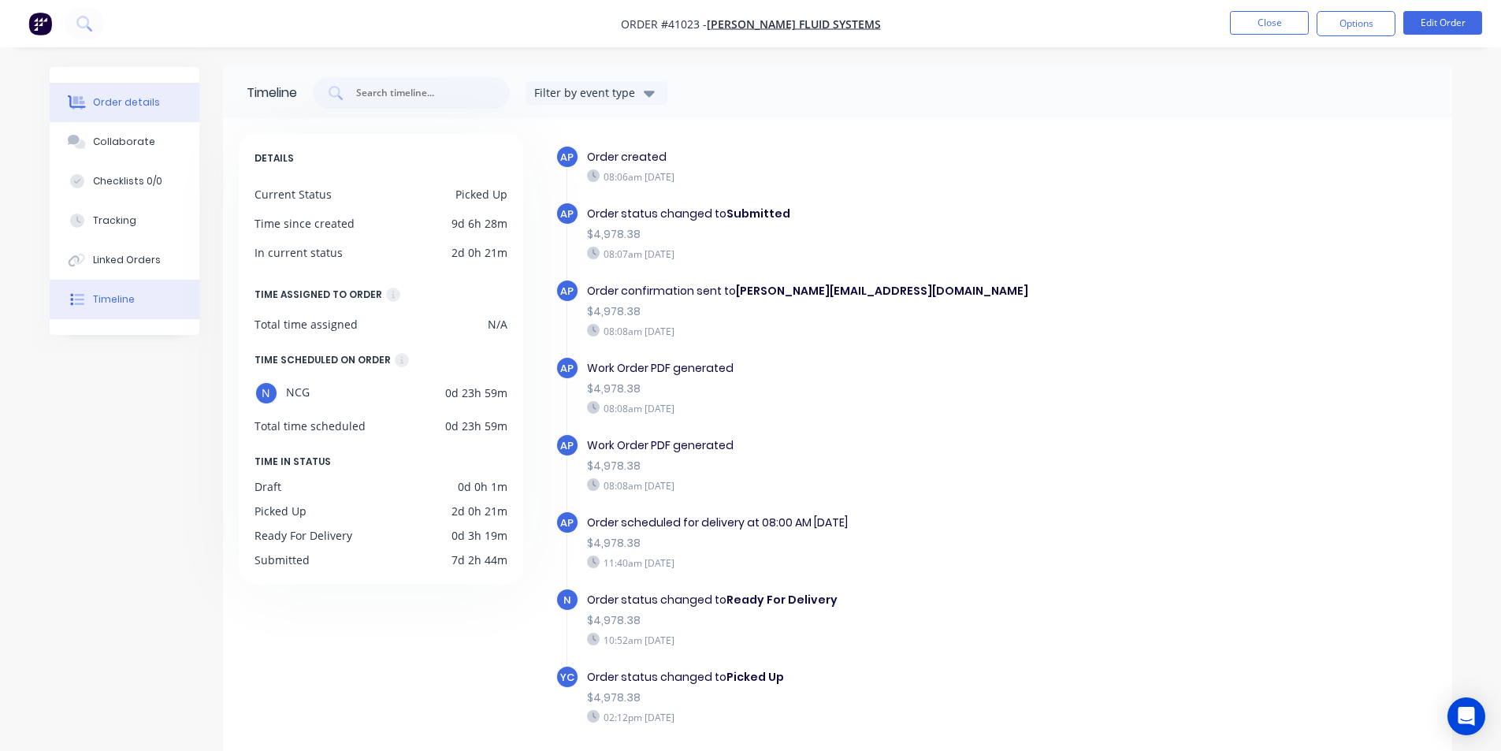
click at [113, 98] on div "Order details" at bounding box center [126, 102] width 67 height 14
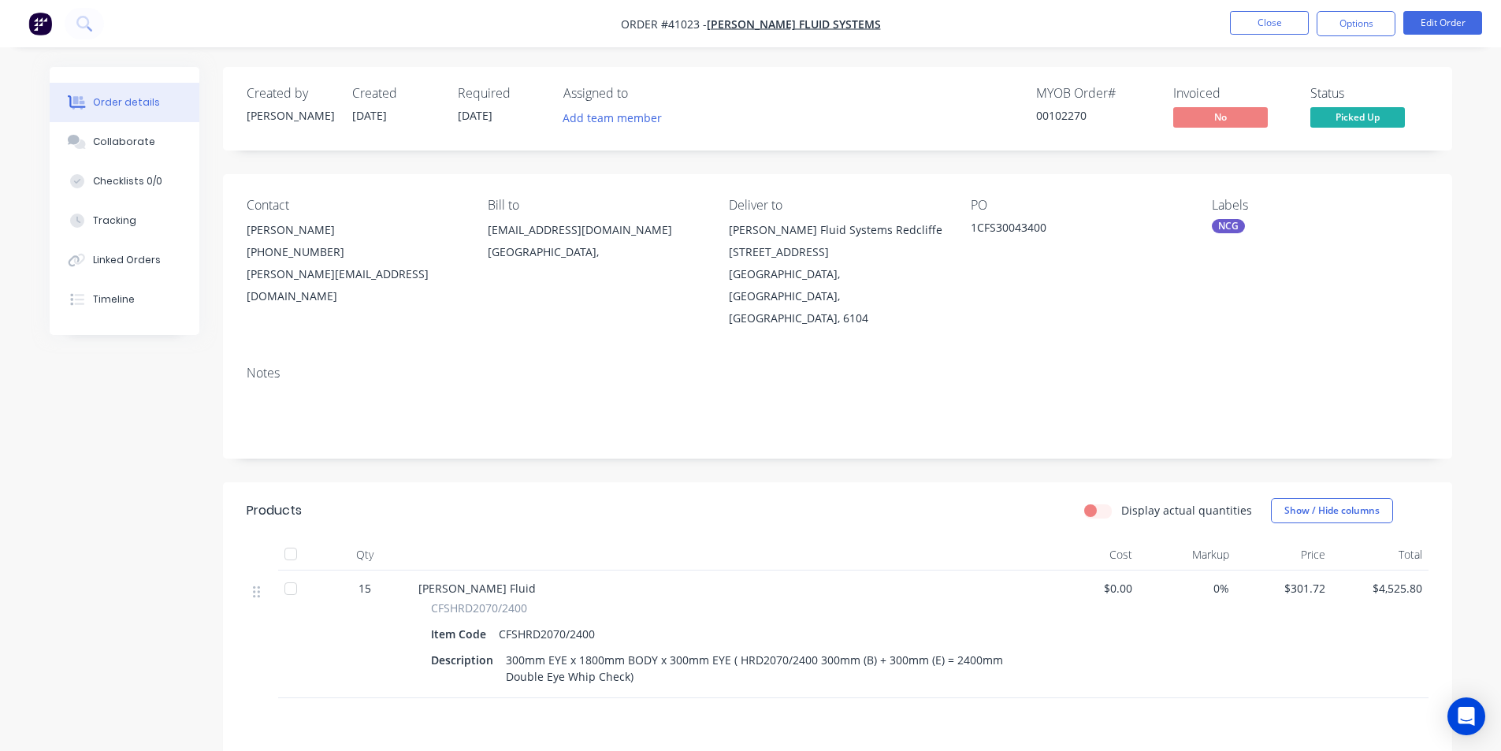
click at [1361, 116] on span "Picked Up" at bounding box center [1357, 117] width 95 height 20
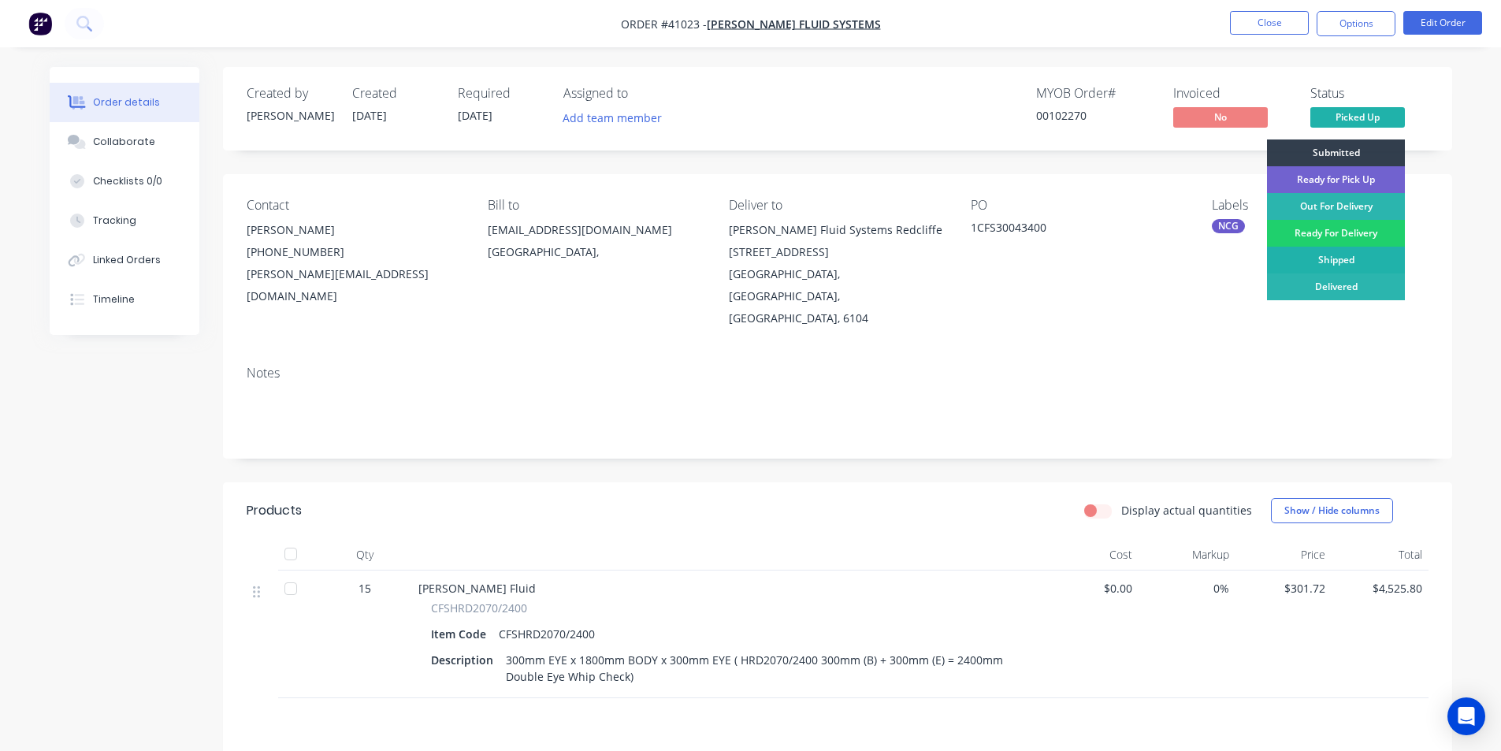
click at [1344, 258] on div "Shipped" at bounding box center [1336, 260] width 138 height 27
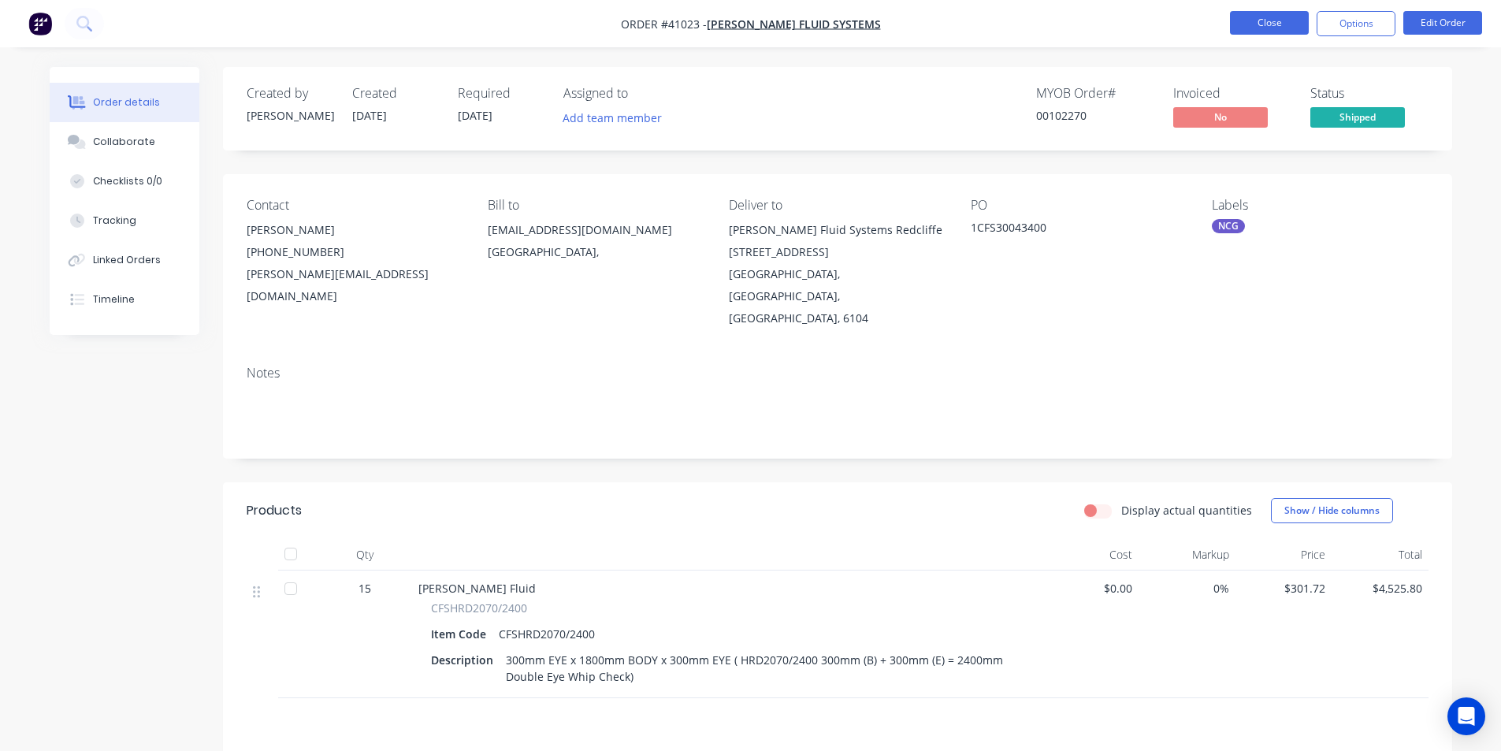
click at [1268, 25] on button "Close" at bounding box center [1269, 23] width 79 height 24
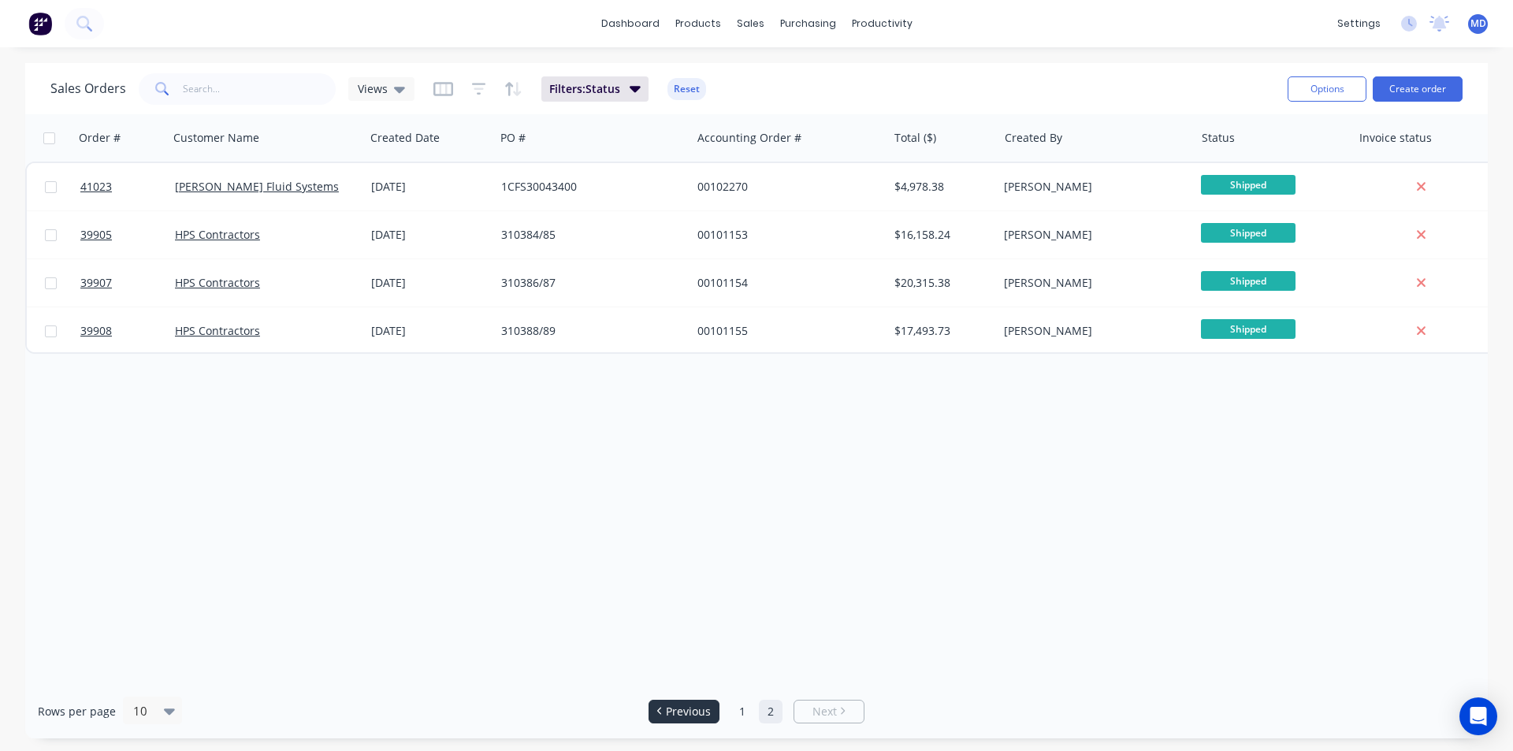
click at [675, 713] on span "Previous" at bounding box center [688, 712] width 45 height 16
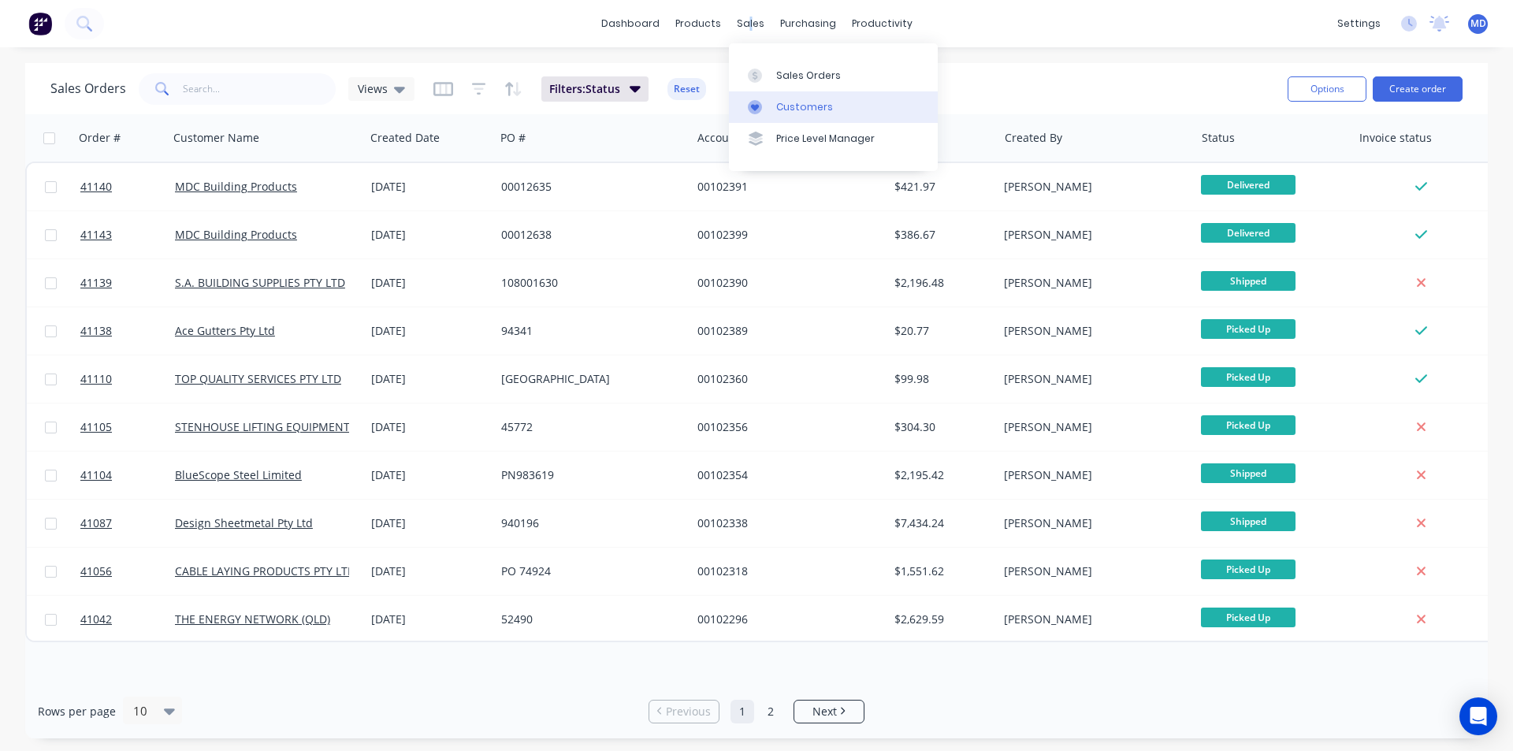
drag, startPoint x: 749, startPoint y: 18, endPoint x: 804, endPoint y: 105, distance: 102.3
click at [750, 18] on div "sales" at bounding box center [750, 24] width 43 height 24
click at [804, 103] on div "Customers" at bounding box center [804, 107] width 57 height 14
